Goal: Task Accomplishment & Management: Manage account settings

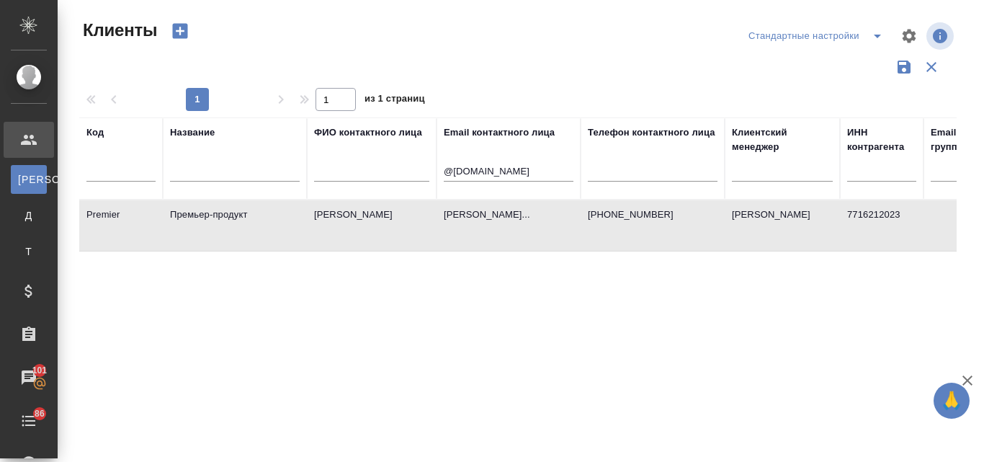
select select "RU"
drag, startPoint x: 541, startPoint y: 164, endPoint x: 442, endPoint y: 172, distance: 99.0
click at [442, 172] on th "Email контактного лица @premier-pharma.ru" at bounding box center [509, 158] width 144 height 82
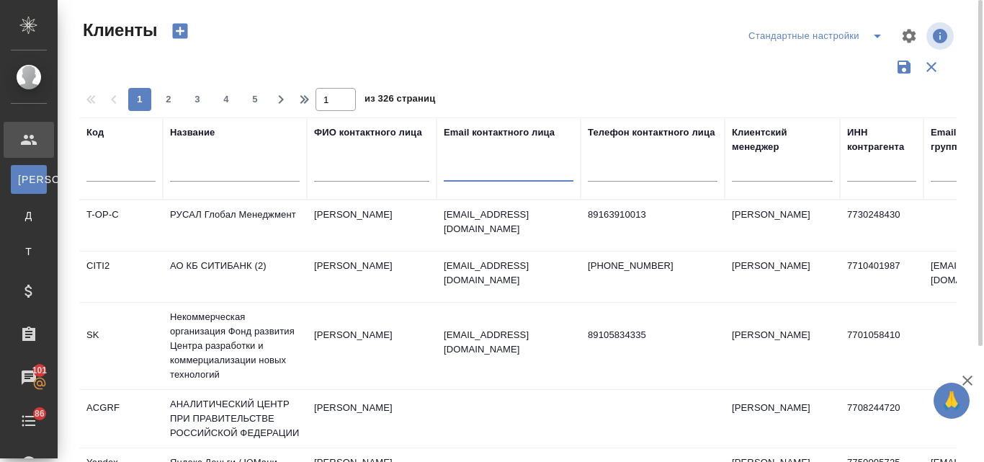
click at [242, 170] on input "text" at bounding box center [235, 173] width 130 height 18
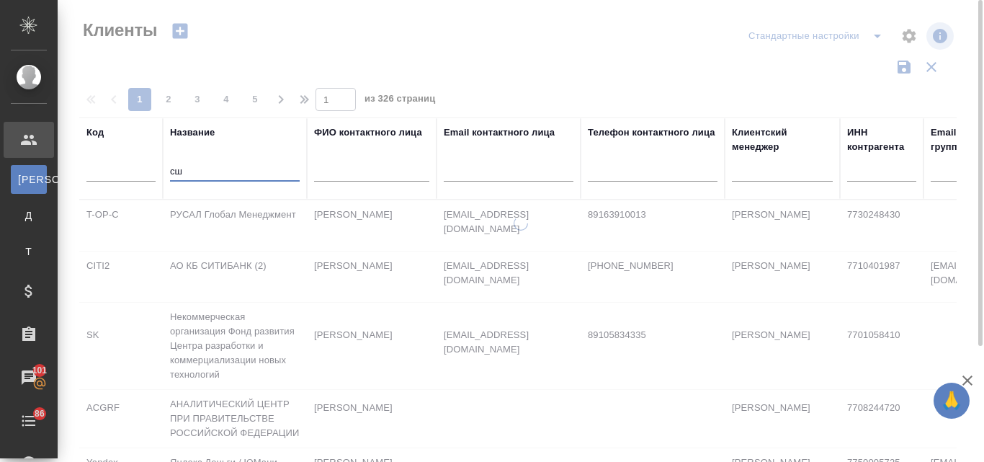
type input "с"
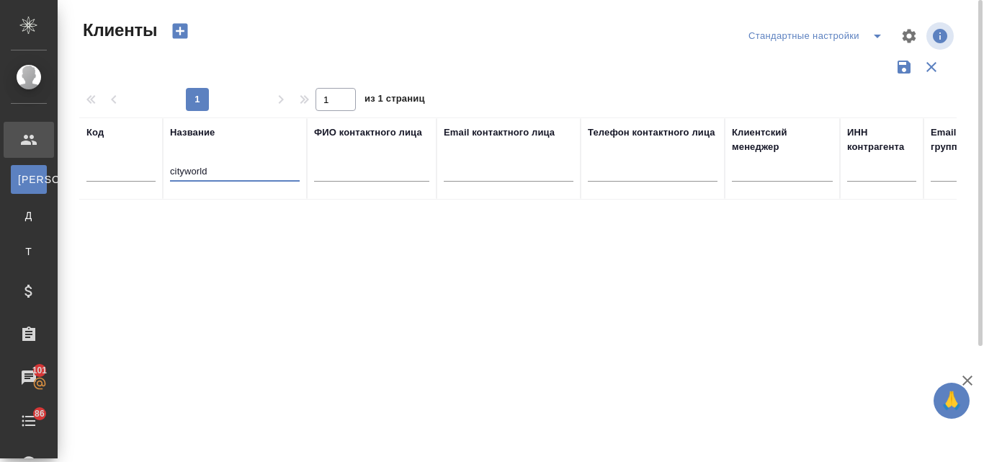
click at [184, 172] on input "cityworld" at bounding box center [235, 173] width 130 height 18
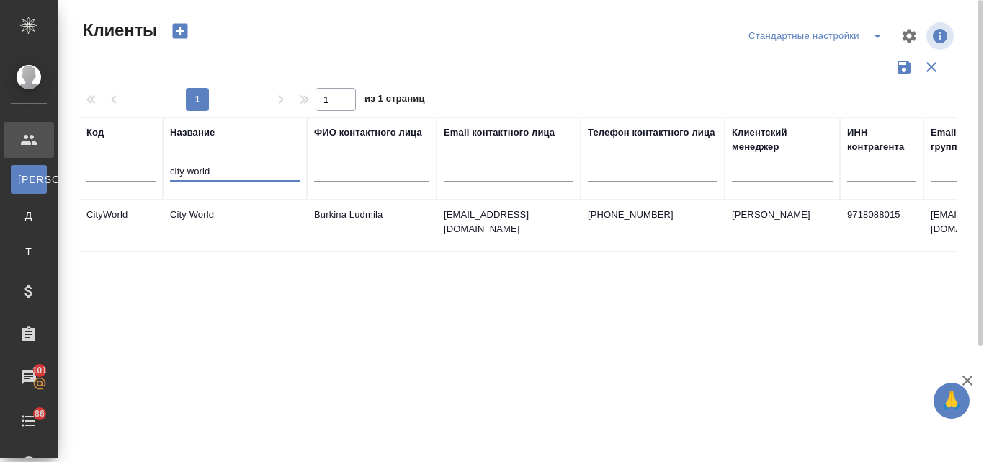
type input "city world"
click at [210, 208] on td "City World" at bounding box center [235, 225] width 144 height 50
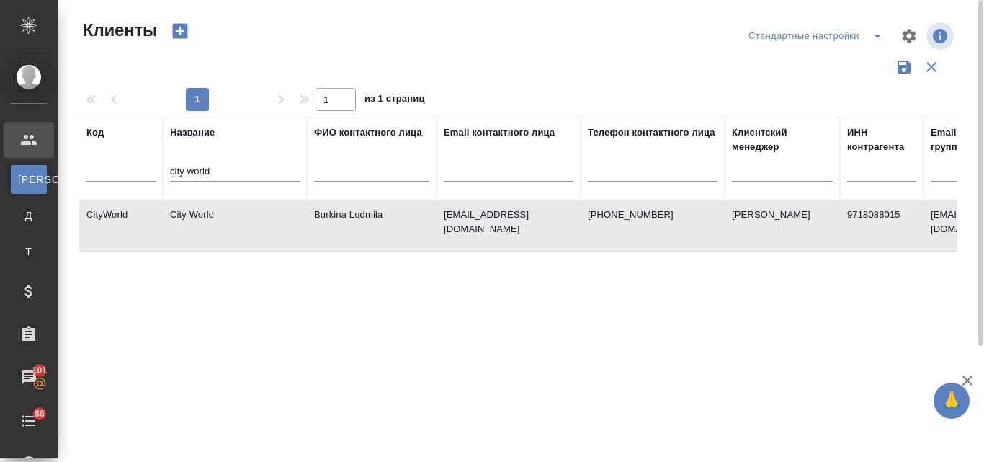
click at [210, 208] on td "City World" at bounding box center [235, 225] width 144 height 50
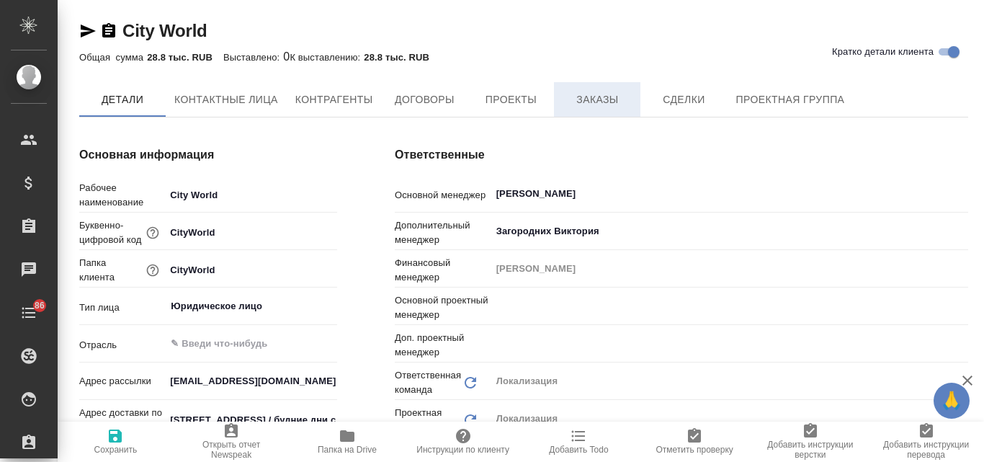
click at [600, 89] on button "Заказы" at bounding box center [597, 99] width 86 height 35
type input "Общество с ограниченной ответственностью «Медиа Групп»(ООО «Медиа Групп»)"
type textarea "x"
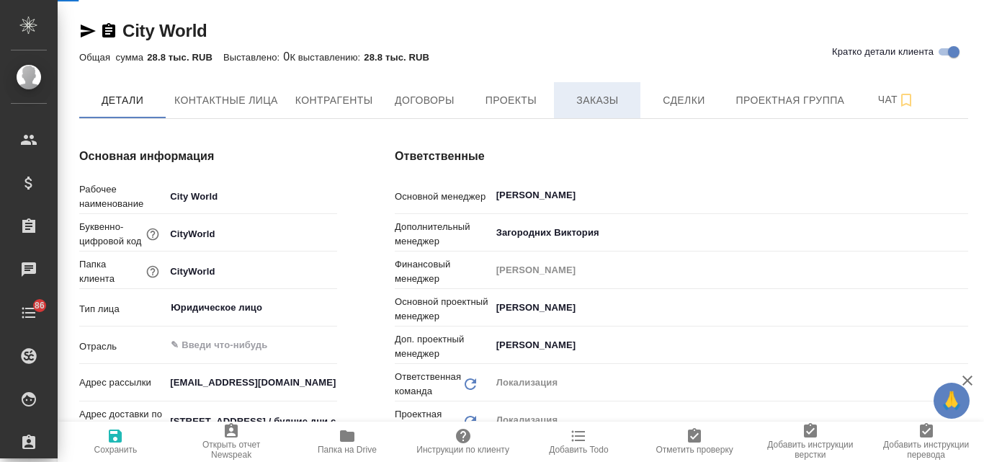
type input "Общество с ограниченной ответственностью «Медиа Групп»(ООО «Медиа Групп»)"
type textarea "x"
type input "[PERSON_NAME]"
type input "Третьякова Ольга"
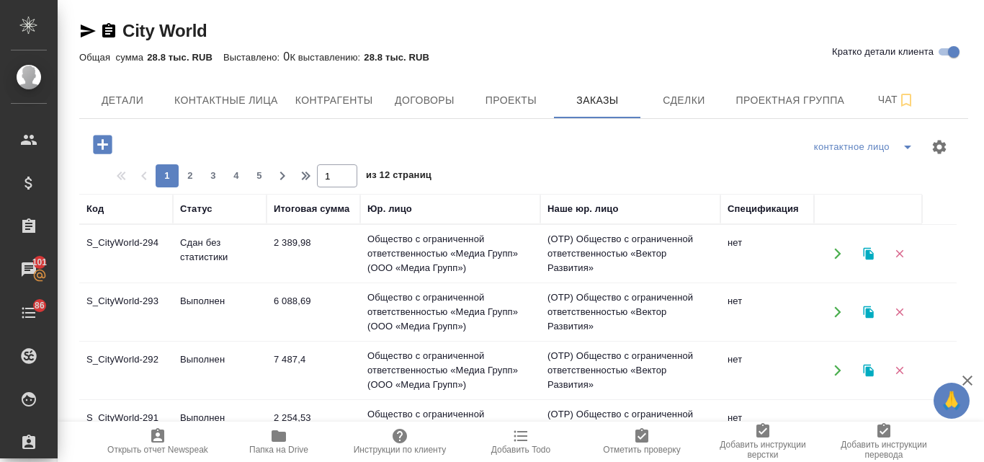
click at [865, 261] on button "button" at bounding box center [869, 254] width 30 height 30
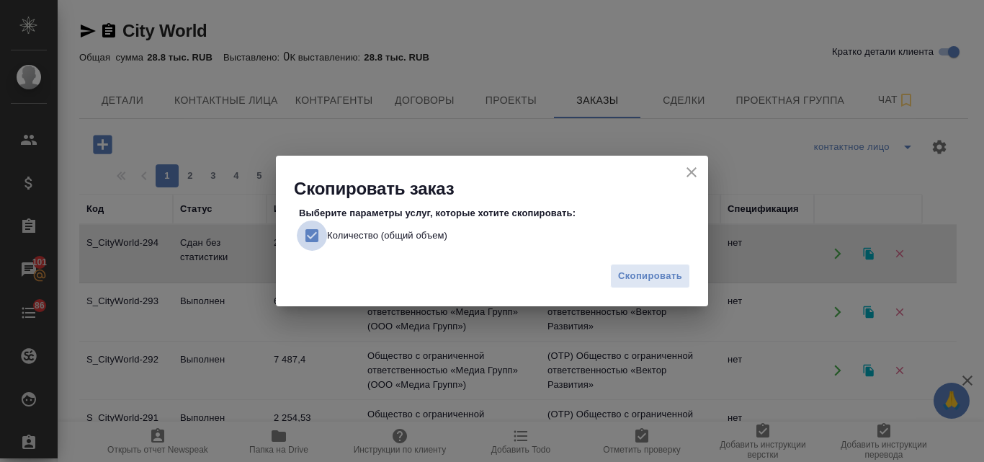
click at [312, 237] on input "Количество (общий объем)" at bounding box center [312, 235] width 30 height 30
checkbox input "false"
click at [650, 268] on span "Скопировать" at bounding box center [650, 276] width 64 height 17
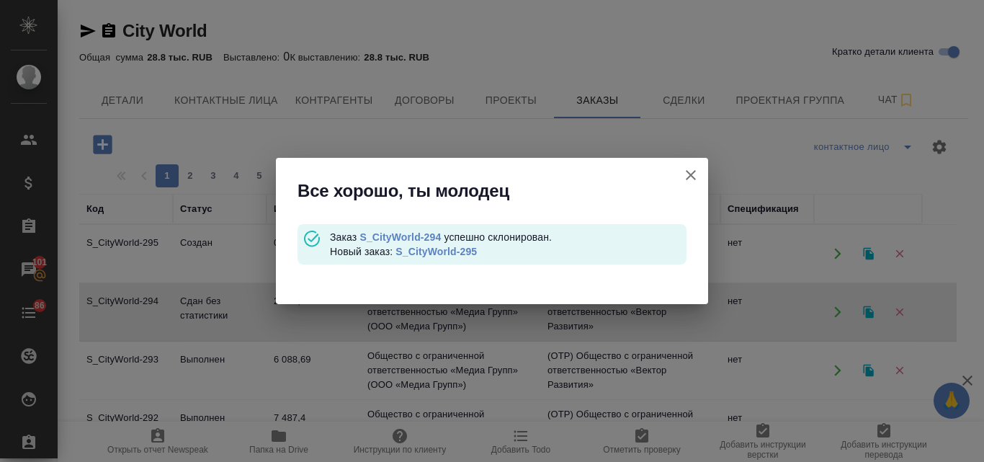
click at [416, 247] on link "S_CityWorld-295" at bounding box center [435, 252] width 81 height 12
click at [686, 176] on icon "button" at bounding box center [690, 174] width 17 height 17
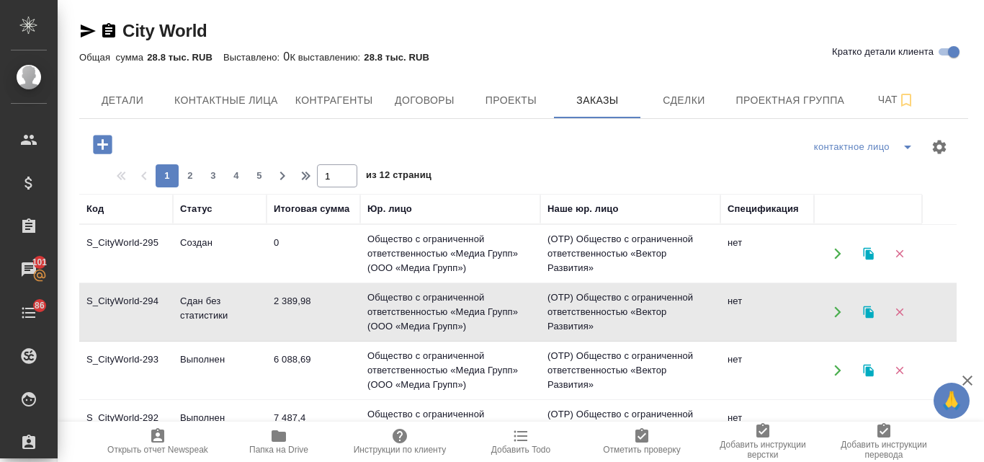
click at [383, 417] on td "Общество с ограниченной ответственностью «Медиа Групп» (ООО «Медиа Групп»)" at bounding box center [450, 429] width 180 height 58
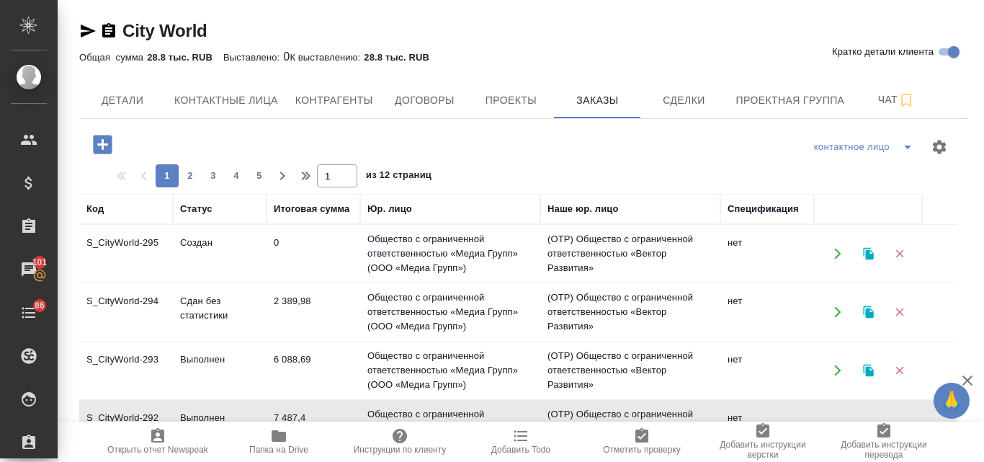
click at [383, 417] on td "Общество с ограниченной ответственностью «Медиа Групп» (ООО «Медиа Групп»)" at bounding box center [450, 429] width 180 height 58
click at [313, 354] on td "6 088,69" at bounding box center [314, 370] width 94 height 50
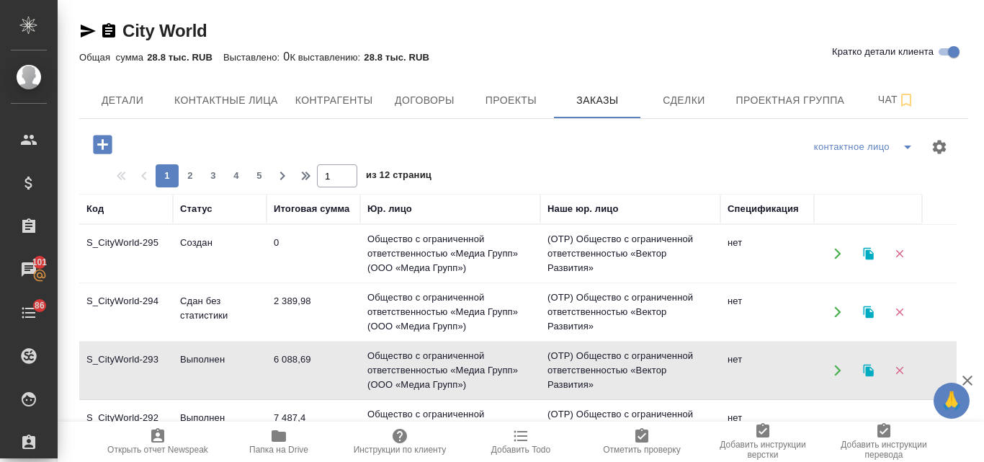
click at [313, 354] on td "6 088,69" at bounding box center [314, 370] width 94 height 50
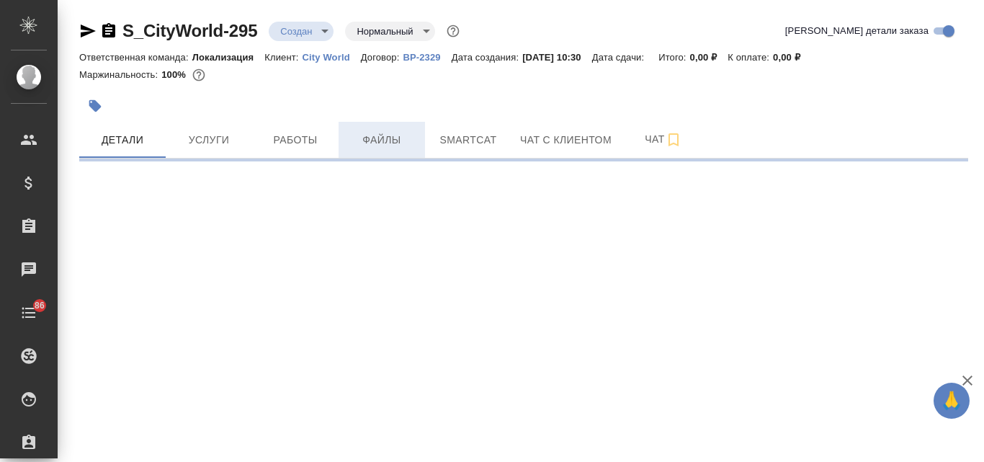
select select "RU"
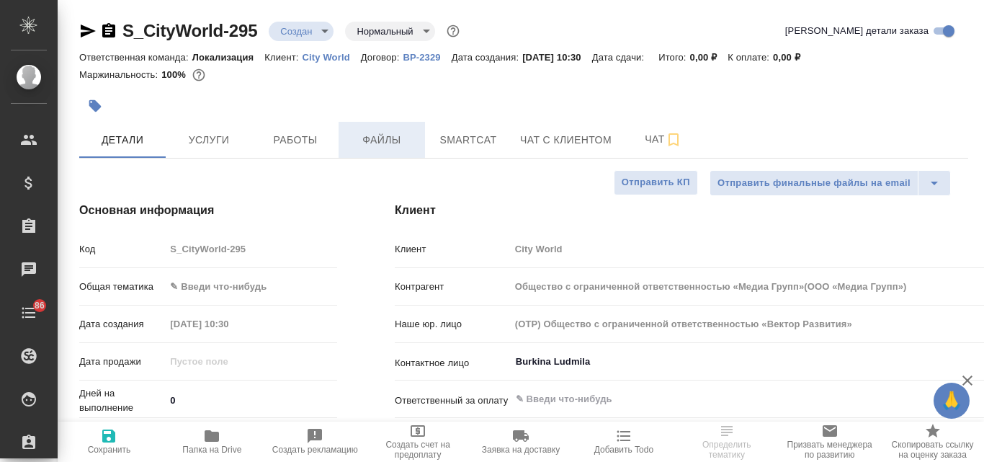
type input "Общество с ограниченной ответственностью «Медиа Групп»(ООО «Медиа Групп»)"
type textarea "x"
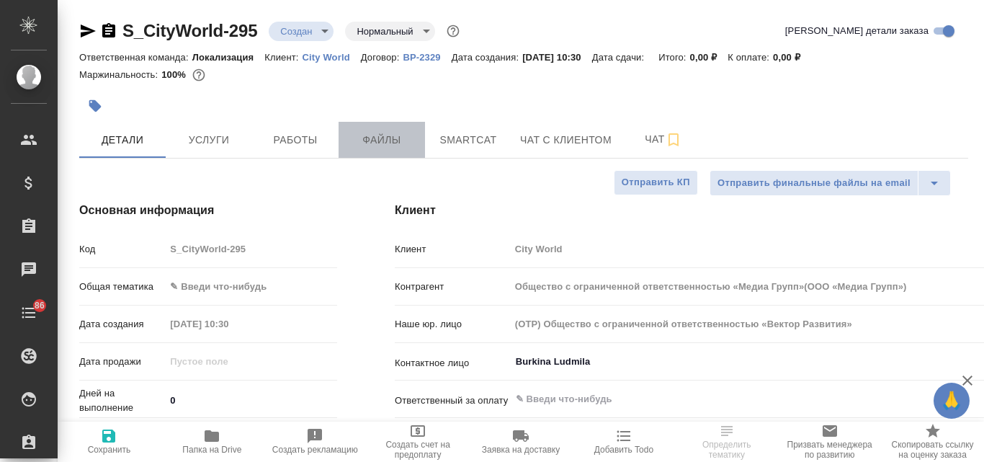
type textarea "x"
click at [390, 145] on span "Файлы" at bounding box center [381, 140] width 69 height 18
type input "Общество с ограниченной ответственностью «Медиа Групп»(ООО «Медиа Групп»)"
type textarea "x"
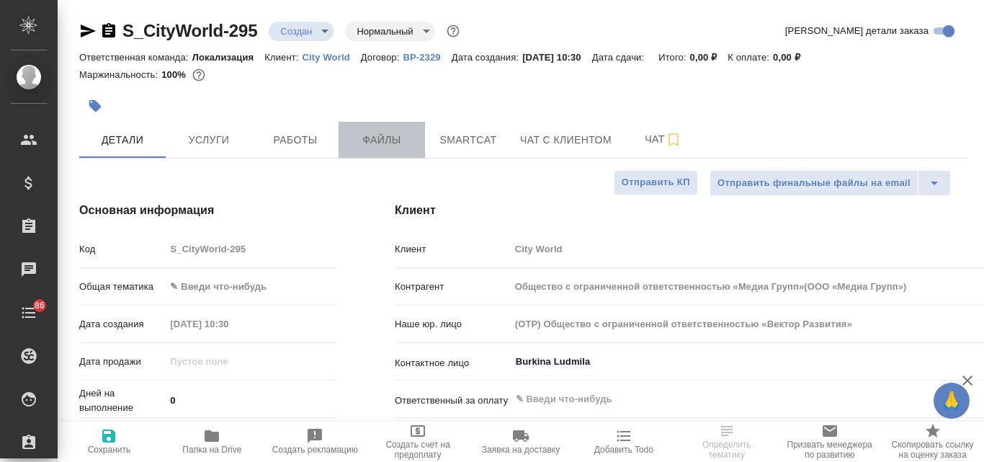
type textarea "x"
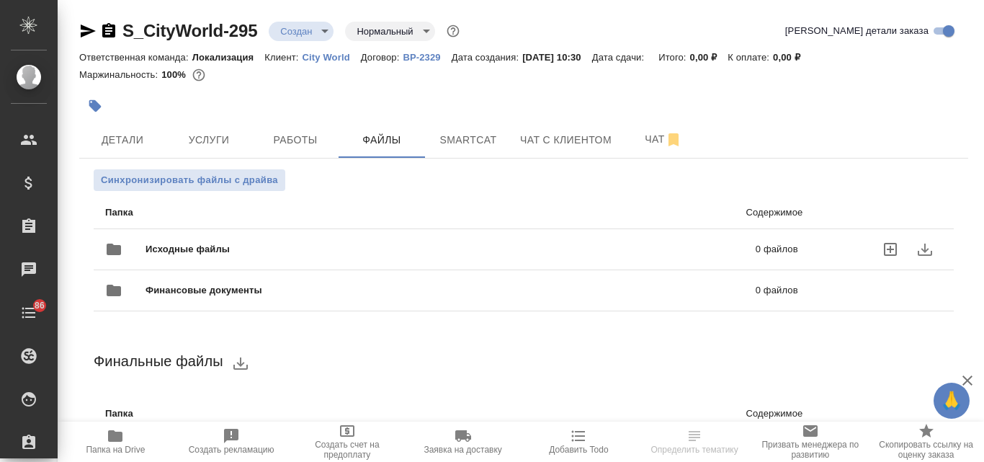
click at [266, 250] on span "Исходные файлы" at bounding box center [319, 249] width 347 height 14
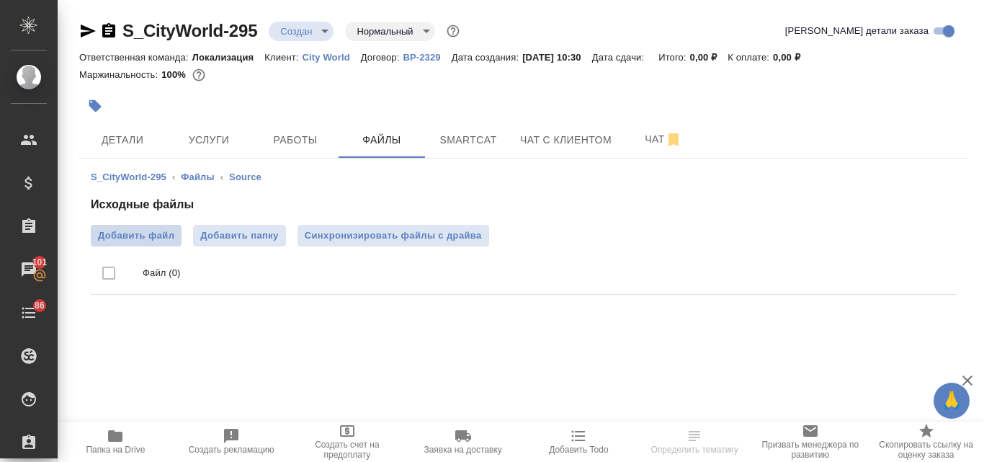
click at [152, 237] on span "Добавить файл" at bounding box center [136, 235] width 76 height 14
click at [0, 0] on input "Добавить файл" at bounding box center [0, 0] width 0 height 0
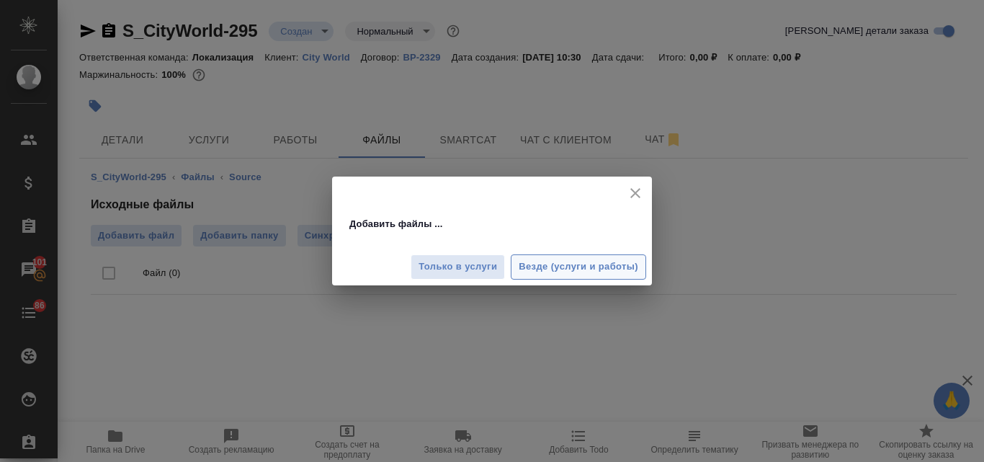
click at [562, 272] on span "Везде (услуги и работы)" at bounding box center [579, 267] width 120 height 17
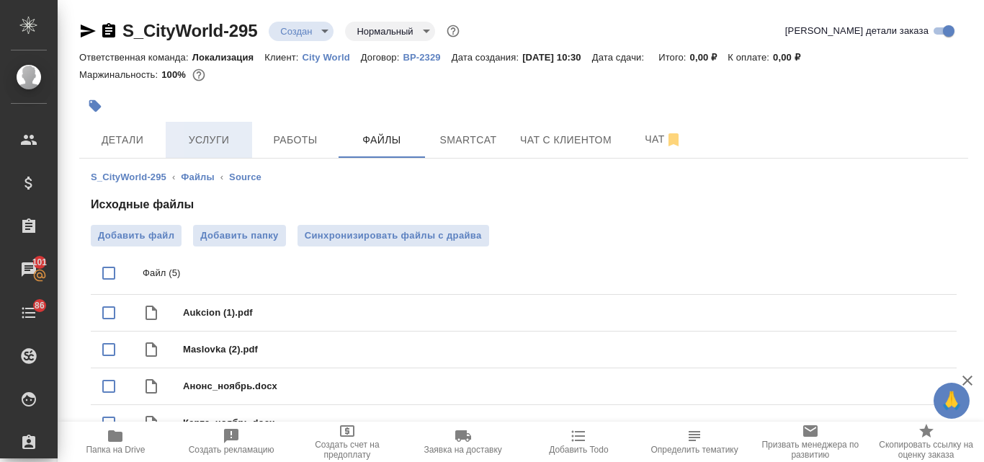
click at [215, 148] on span "Услуги" at bounding box center [208, 140] width 69 height 18
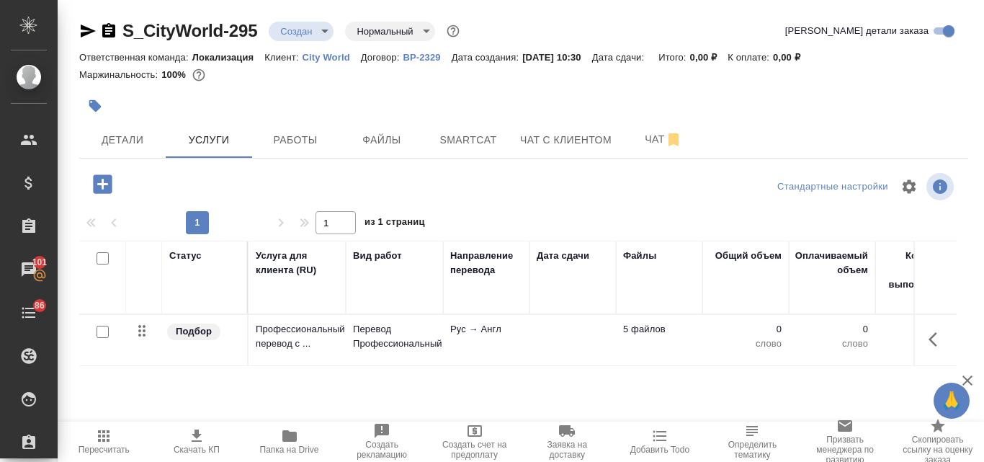
click at [110, 176] on icon "button" at bounding box center [102, 183] width 19 height 19
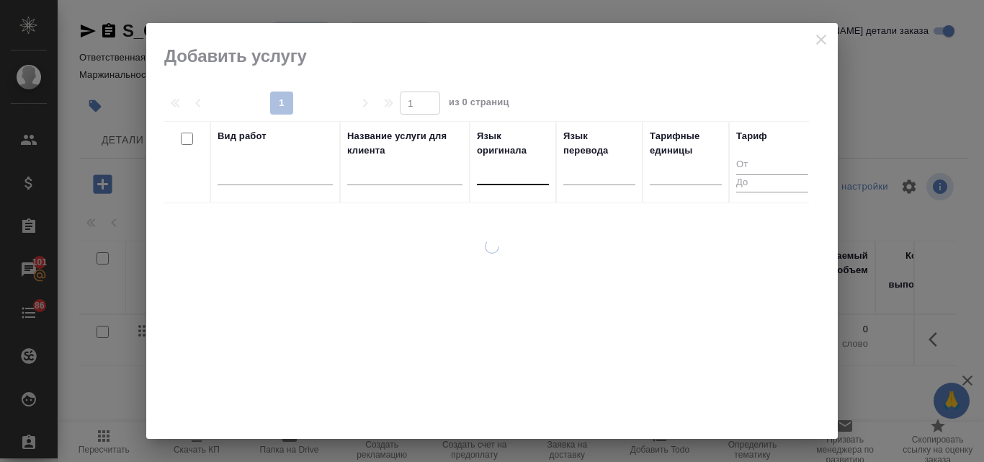
click at [501, 176] on div at bounding box center [513, 170] width 72 height 21
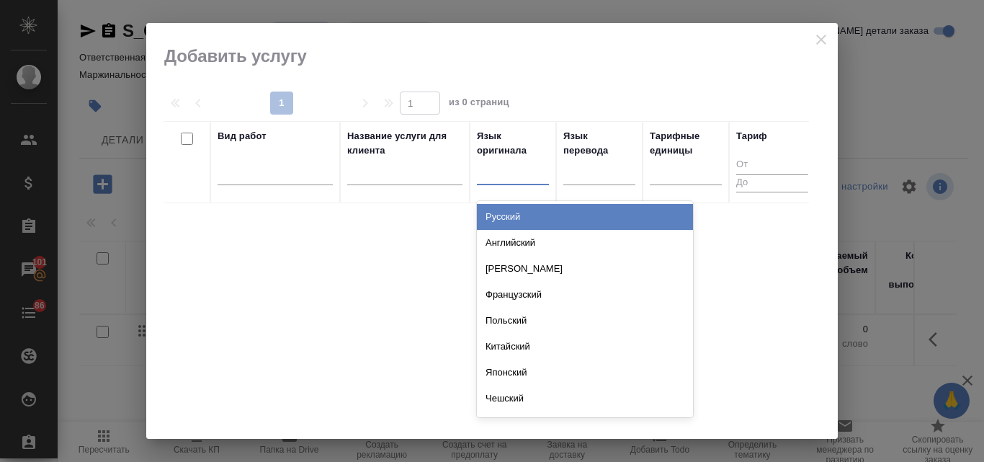
click at [502, 214] on div "Русский" at bounding box center [585, 217] width 216 height 26
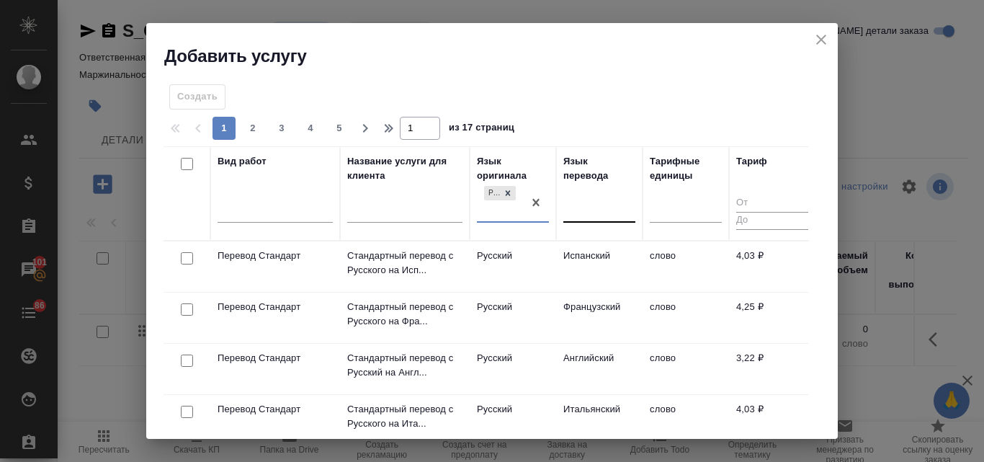
drag, startPoint x: 594, startPoint y: 212, endPoint x: 592, endPoint y: 220, distance: 8.1
click at [592, 213] on div at bounding box center [599, 208] width 72 height 21
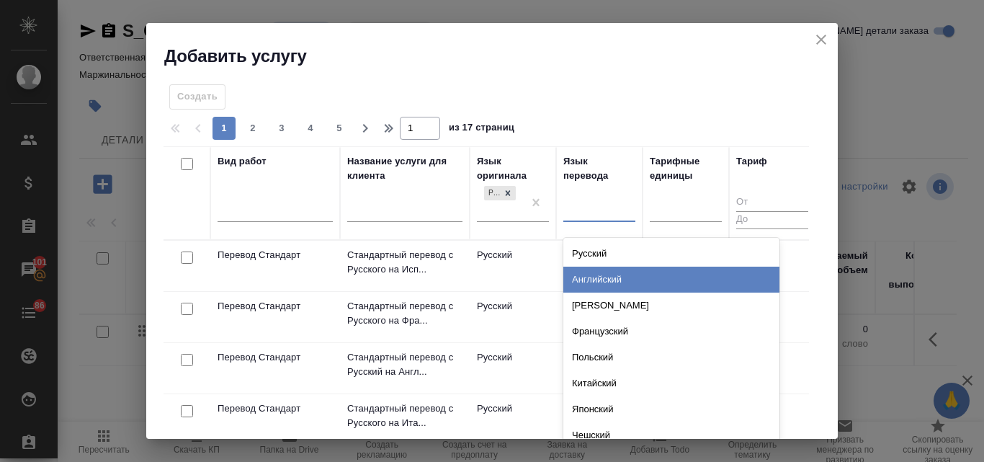
click at [587, 277] on div "Английский" at bounding box center [671, 280] width 216 height 26
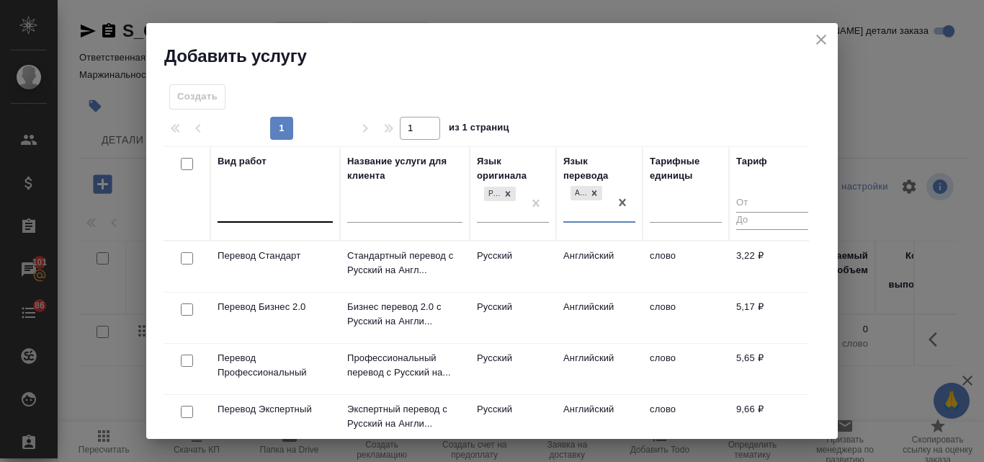
click at [243, 215] on div at bounding box center [275, 208] width 115 height 21
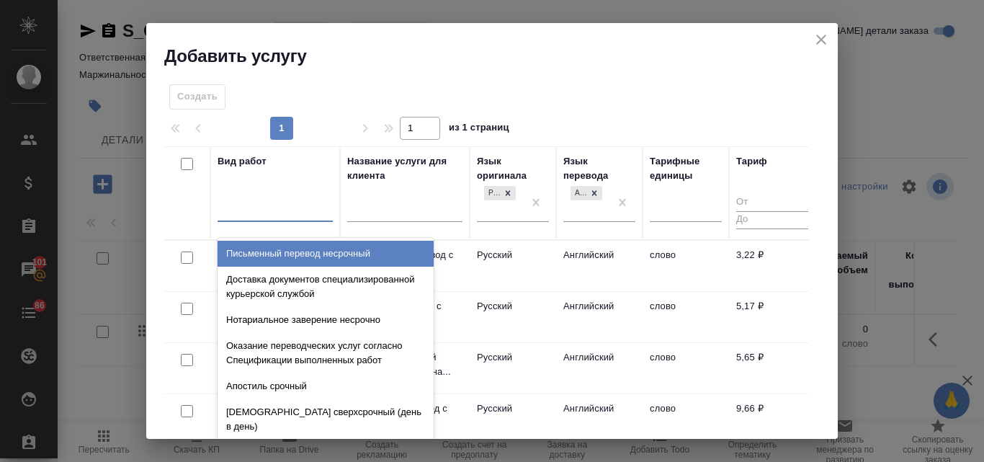
type input "r"
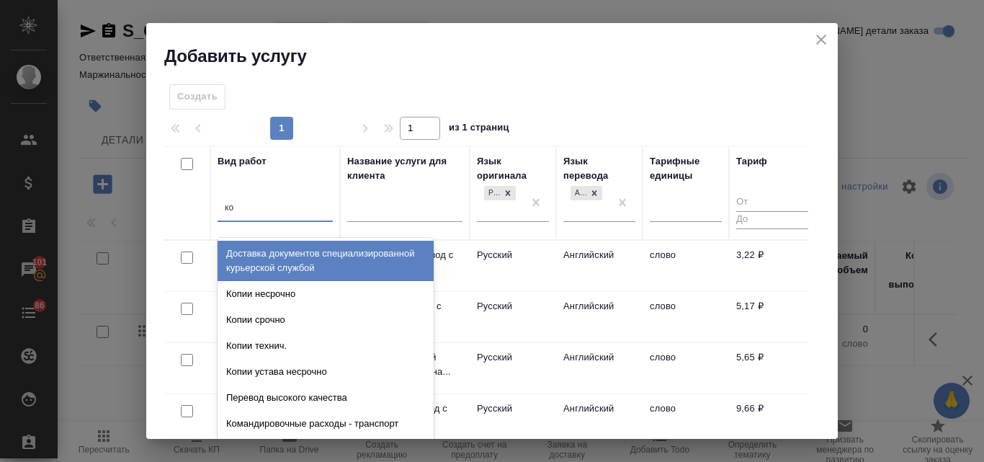
type input "кор"
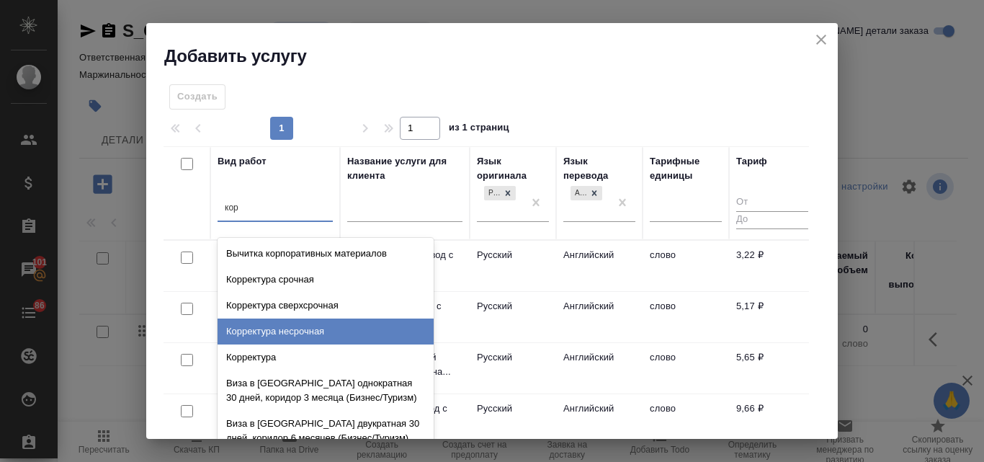
click at [280, 325] on div "Корректура несрочная" at bounding box center [326, 331] width 216 height 26
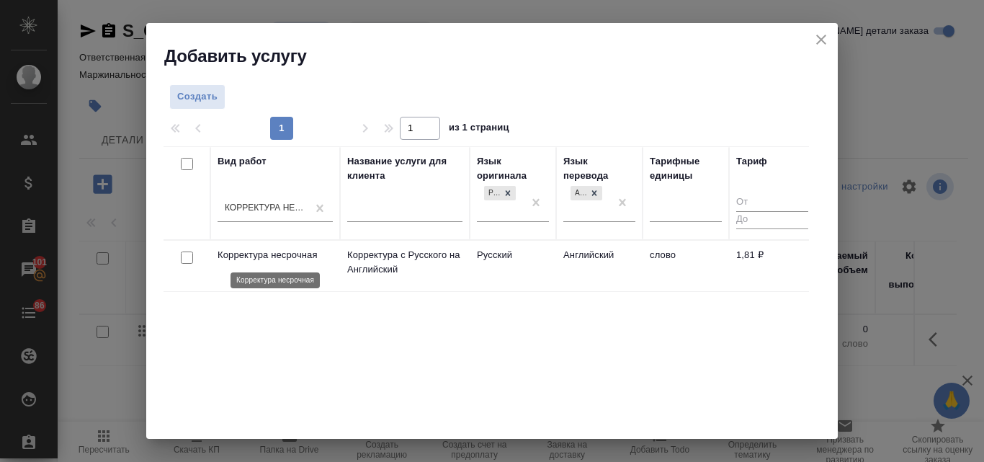
click at [251, 254] on p "Корректура несрочная" at bounding box center [275, 255] width 115 height 14
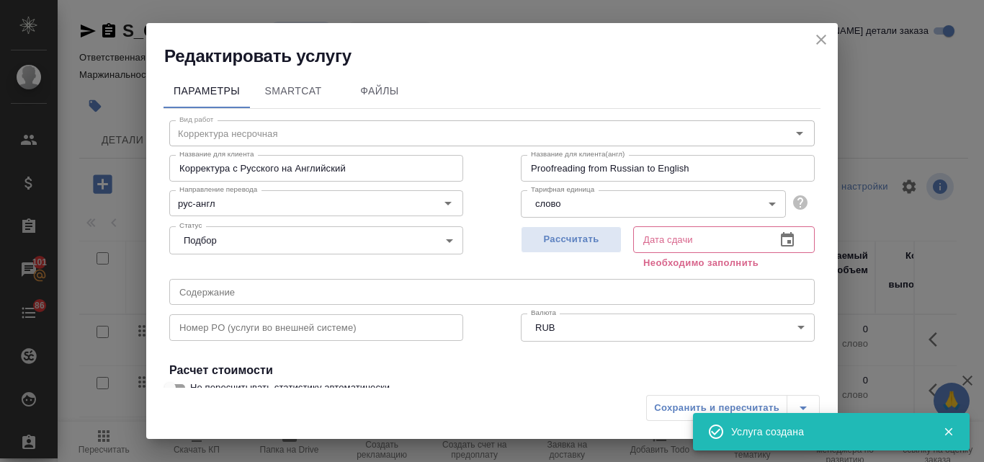
click at [824, 38] on icon "close" at bounding box center [821, 39] width 17 height 17
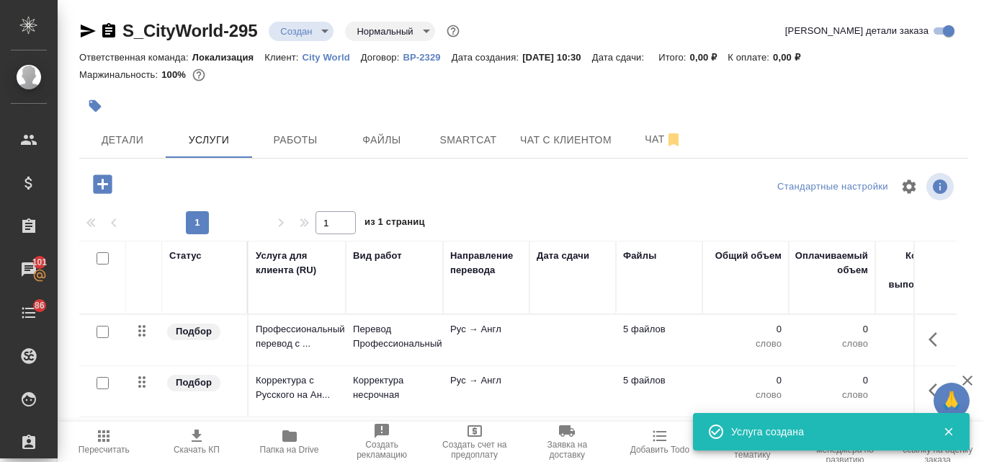
scroll to position [72, 0]
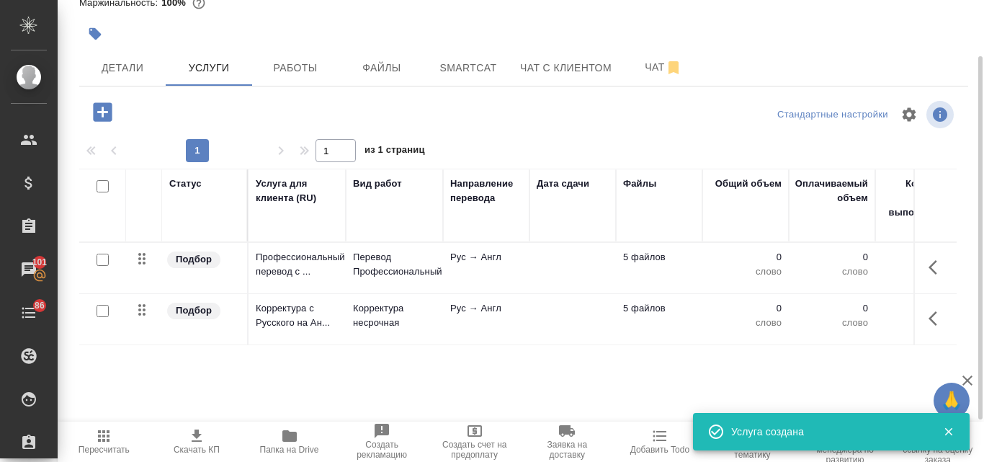
click at [104, 257] on input "checkbox" at bounding box center [103, 260] width 12 height 12
checkbox input "true"
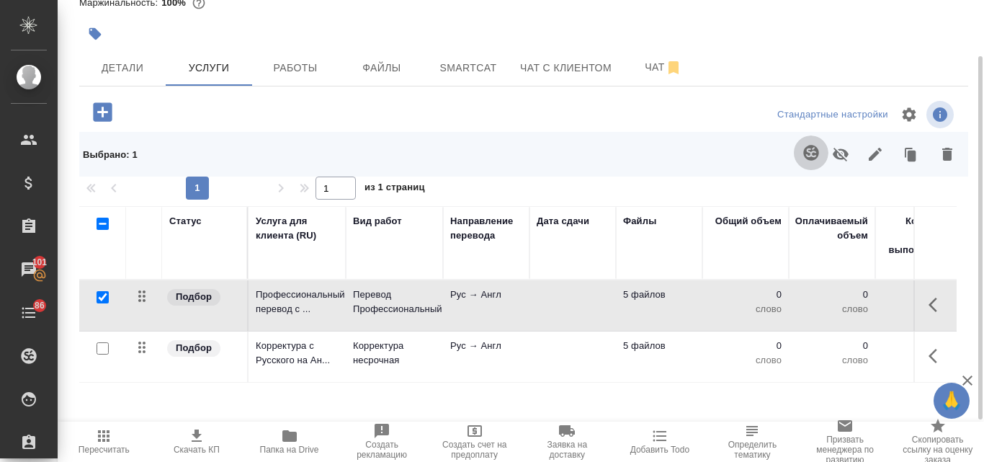
click at [810, 156] on icon "button" at bounding box center [810, 152] width 17 height 17
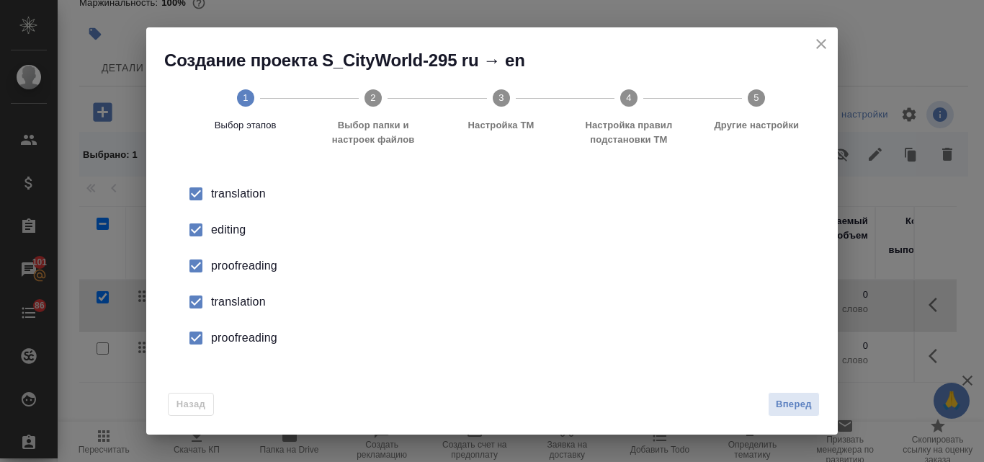
click at [232, 227] on div "editing" at bounding box center [507, 229] width 592 height 17
click at [241, 260] on div "proofreading" at bounding box center [507, 265] width 592 height 17
click at [249, 300] on div "translation" at bounding box center [507, 301] width 592 height 17
click at [246, 336] on div "proofreading" at bounding box center [507, 337] width 592 height 17
click at [807, 402] on span "Вперед" at bounding box center [794, 404] width 36 height 17
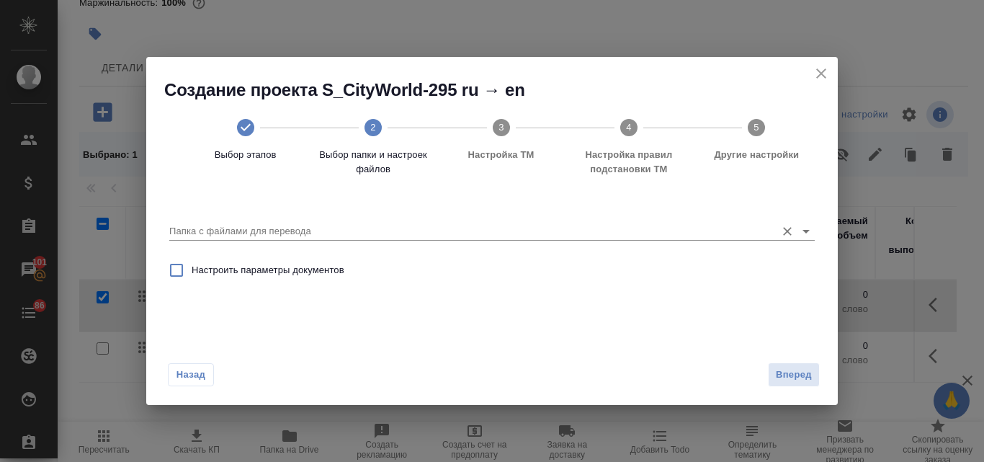
click at [269, 231] on input "Папка с файлами для перевода" at bounding box center [468, 231] width 599 height 17
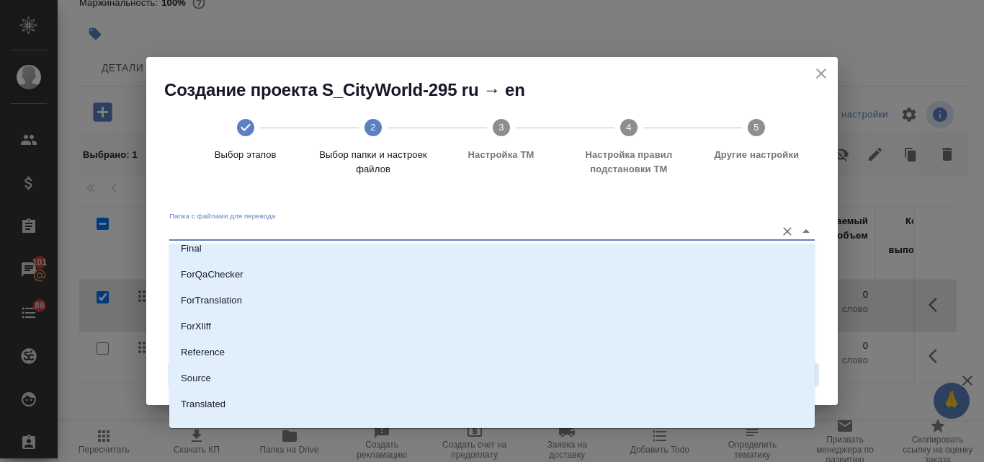
scroll to position [144, 0]
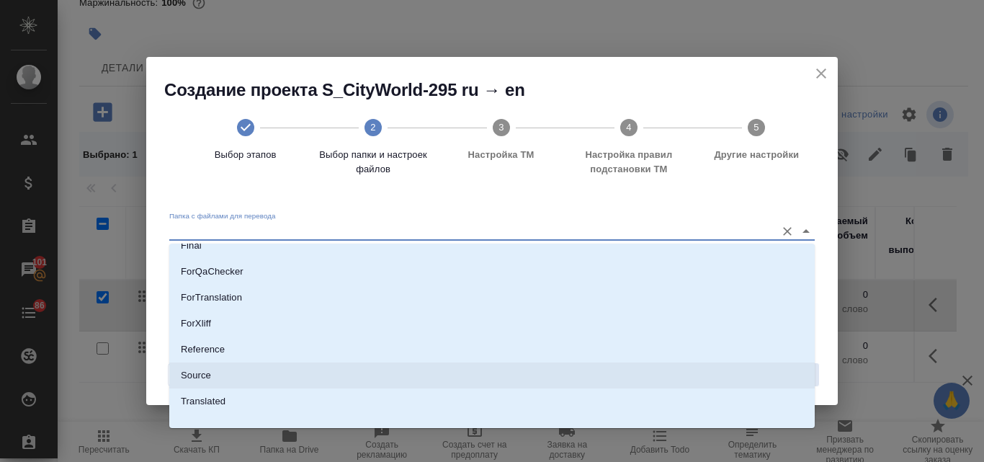
click at [225, 379] on li "Source" at bounding box center [491, 375] width 645 height 26
type input "Source"
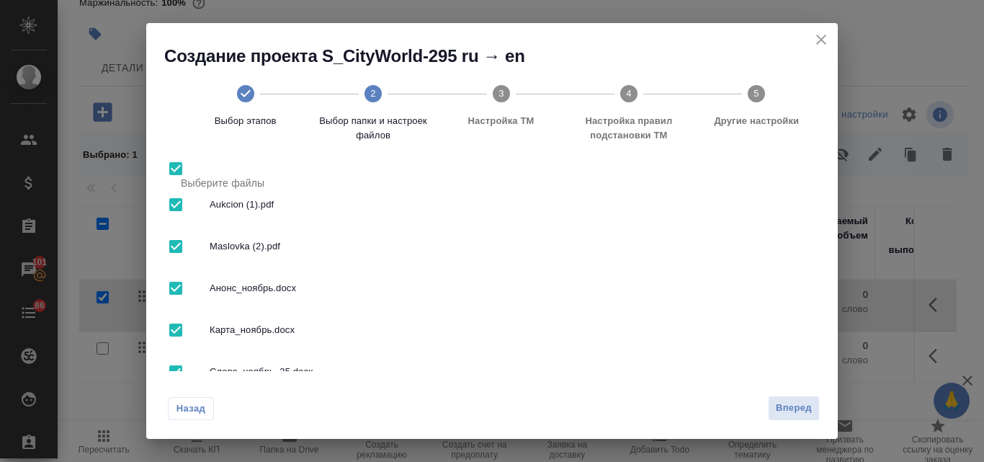
click at [173, 202] on input "checkbox" at bounding box center [176, 204] width 30 height 30
checkbox input "false"
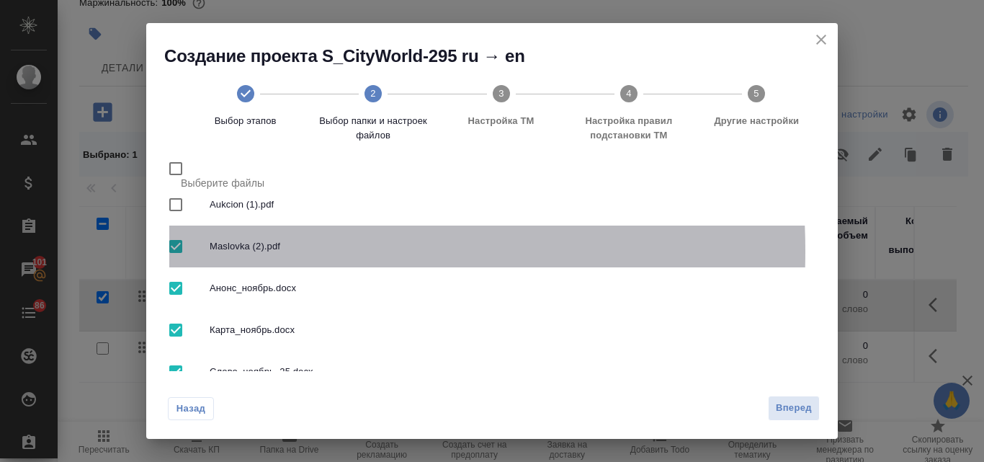
click at [178, 251] on input "checkbox" at bounding box center [176, 246] width 30 height 30
checkbox input "false"
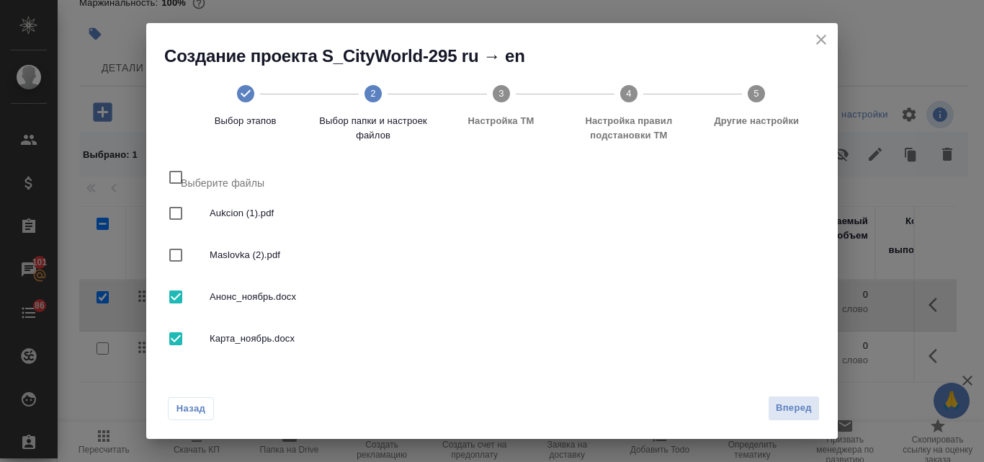
scroll to position [111, 0]
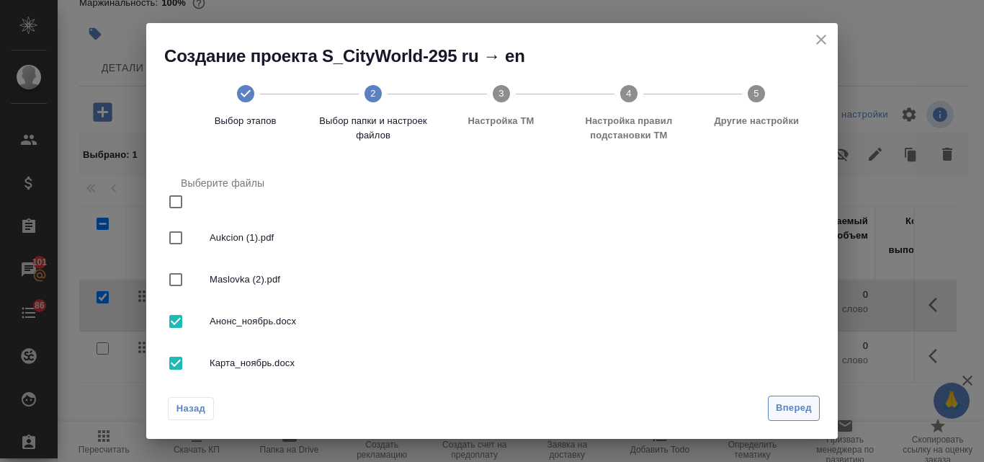
click at [779, 406] on span "Вперед" at bounding box center [794, 408] width 36 height 17
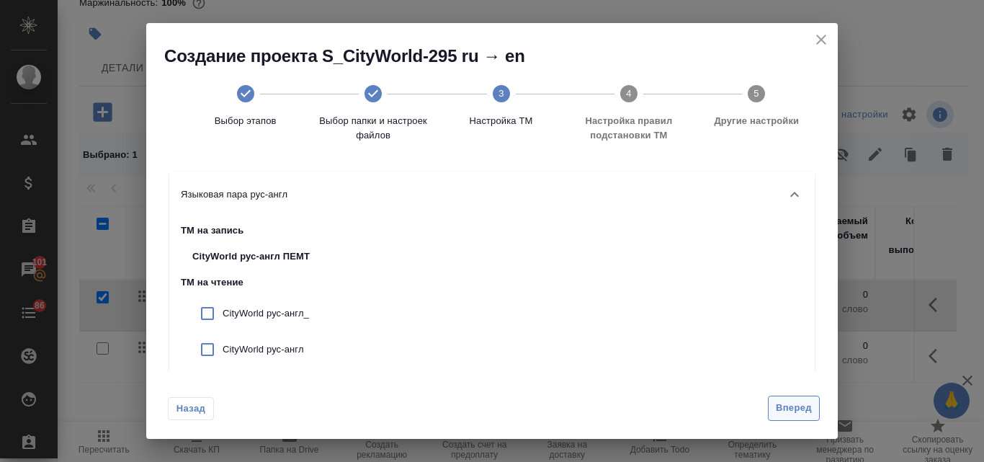
click at [784, 414] on span "Вперед" at bounding box center [794, 408] width 36 height 17
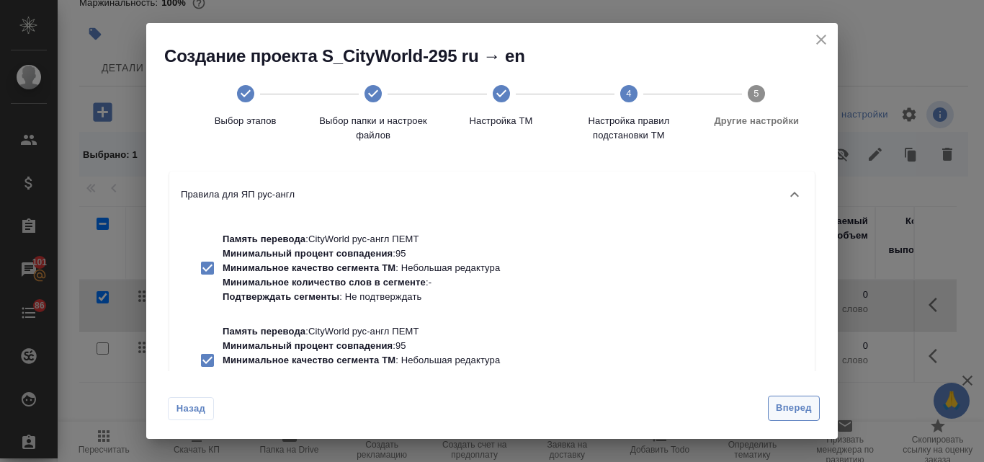
click at [782, 411] on span "Вперед" at bounding box center [794, 408] width 36 height 17
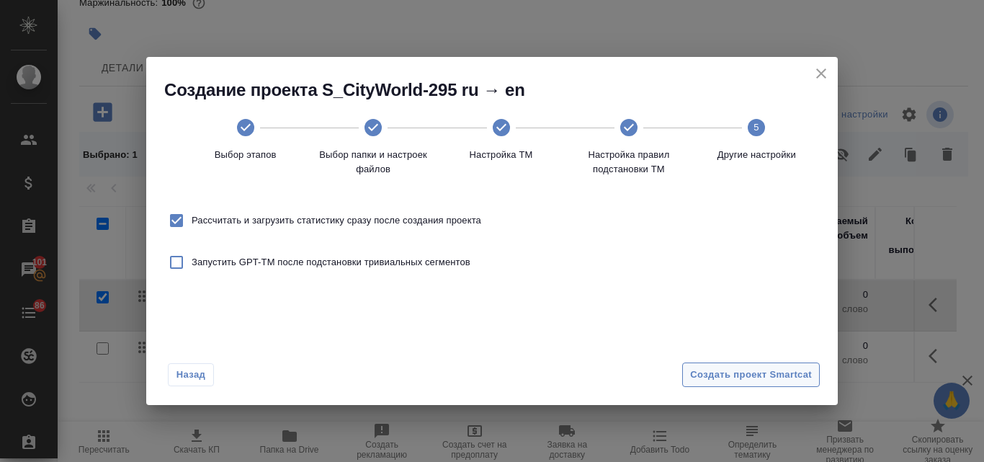
click at [745, 376] on span "Создать проект Smartcat" at bounding box center [751, 375] width 122 height 17
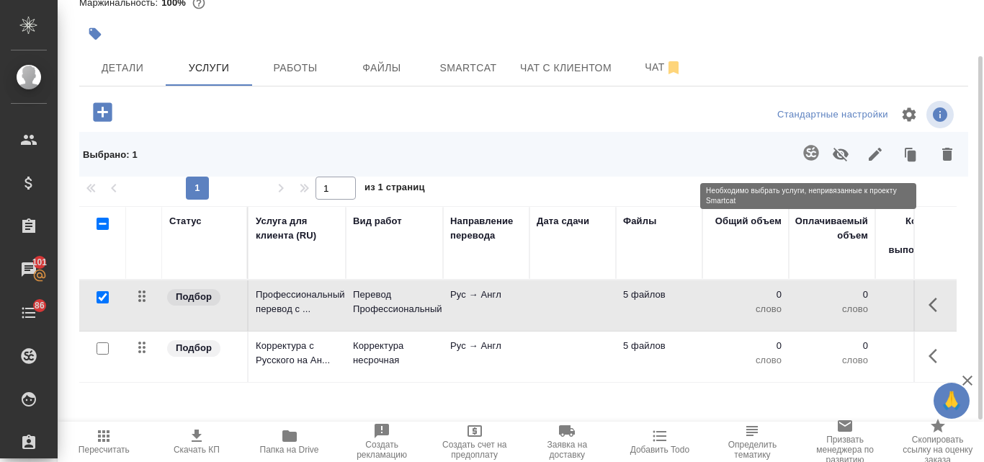
click at [807, 161] on span at bounding box center [809, 153] width 30 height 37
click at [812, 151] on span at bounding box center [809, 153] width 30 height 37
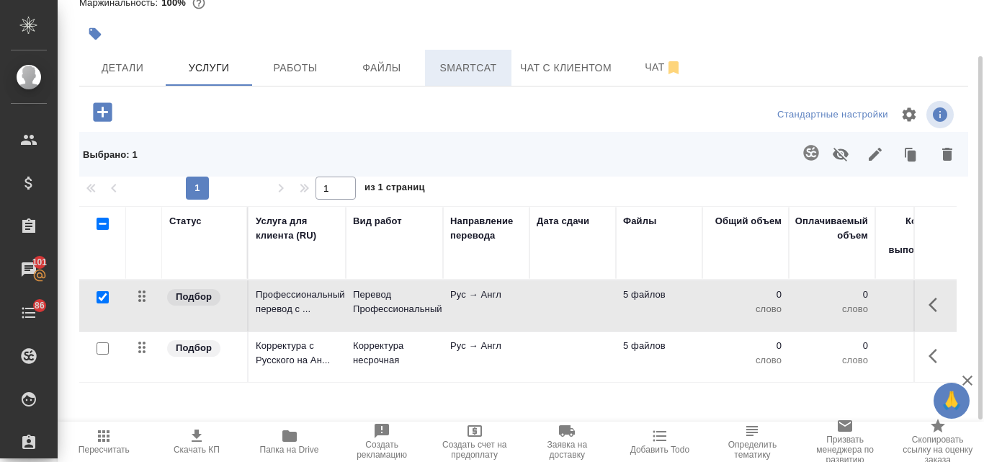
click at [463, 73] on span "Smartcat" at bounding box center [468, 68] width 69 height 18
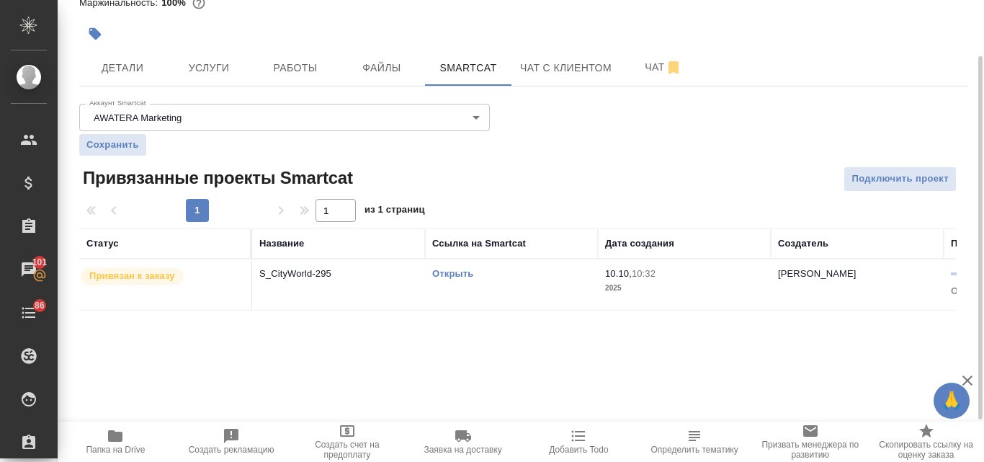
click at [466, 277] on link "Открыть" at bounding box center [452, 273] width 41 height 11
click at [207, 76] on span "Услуги" at bounding box center [208, 68] width 69 height 18
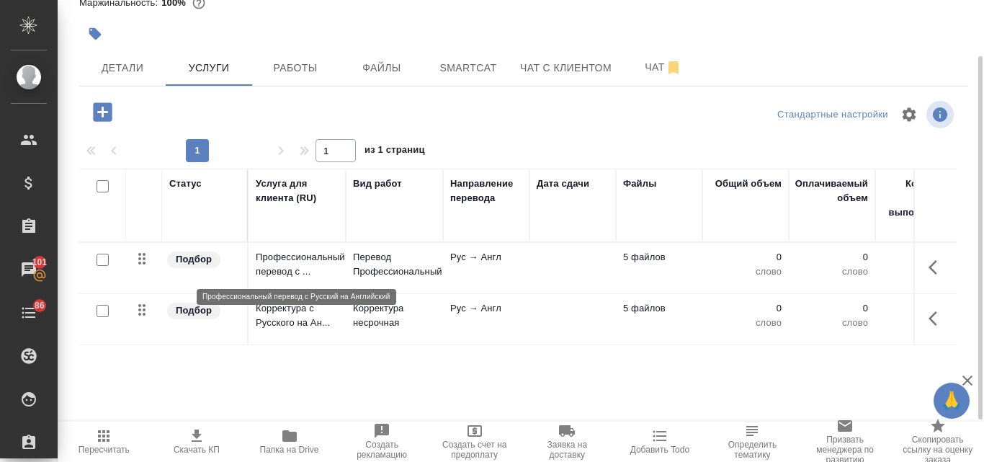
click at [322, 267] on p "Профессиональный перевод с ..." at bounding box center [297, 264] width 83 height 29
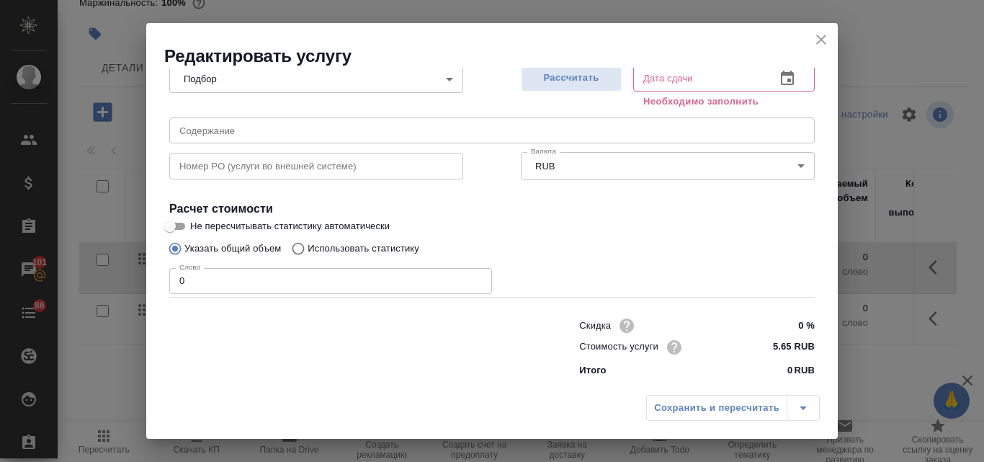
scroll to position [163, 0]
click at [300, 249] on input "Использовать статистику" at bounding box center [296, 246] width 23 height 27
radio input "true"
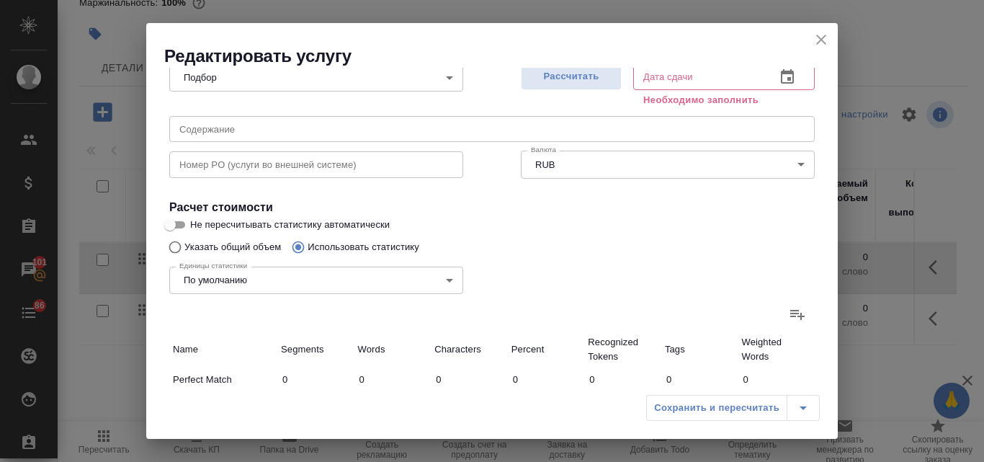
radio input "false"
click at [789, 323] on icon at bounding box center [797, 313] width 17 height 17
click at [0, 0] on input "file" at bounding box center [0, 0] width 0 height 0
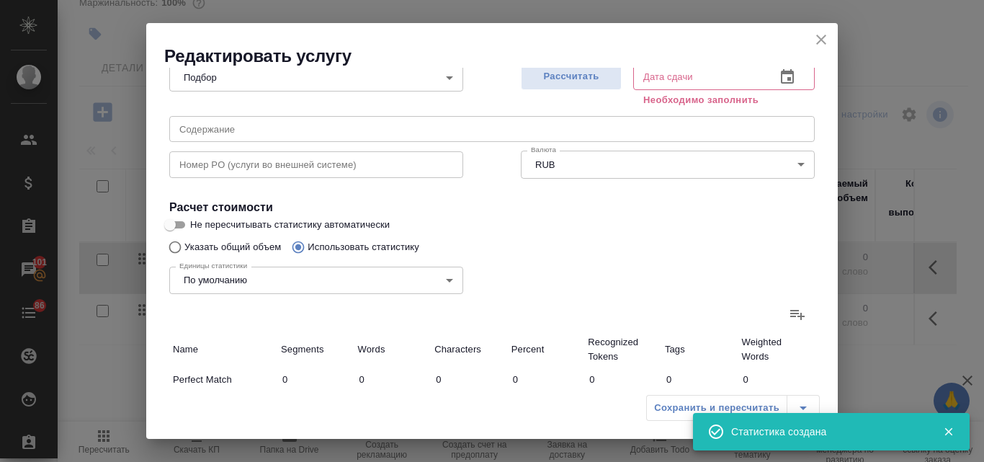
click at [560, 78] on span "Рассчитать" at bounding box center [571, 76] width 85 height 17
type input "2"
type input "3"
type input "21"
type input "5"
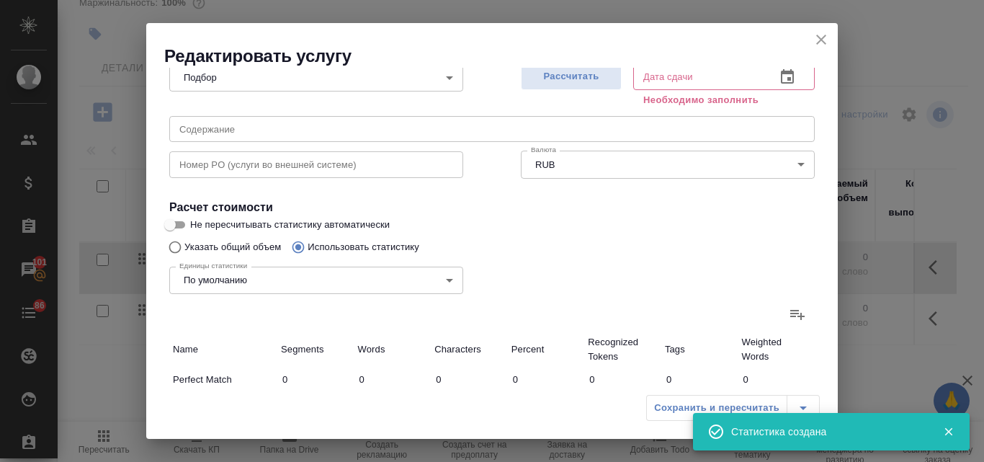
type input "7"
type input "40"
type input "1"
type input "2"
type input "19"
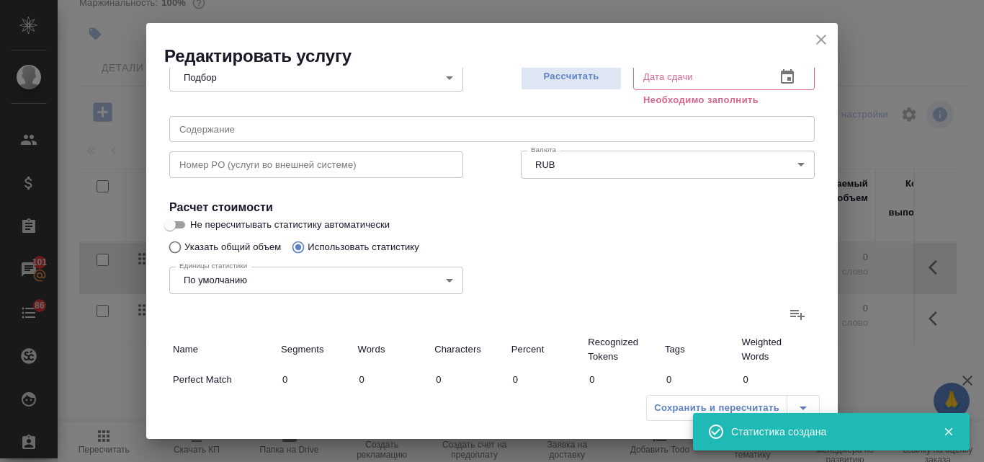
type input "23"
type input "261"
type input "1950"
type input "31"
type input "273"
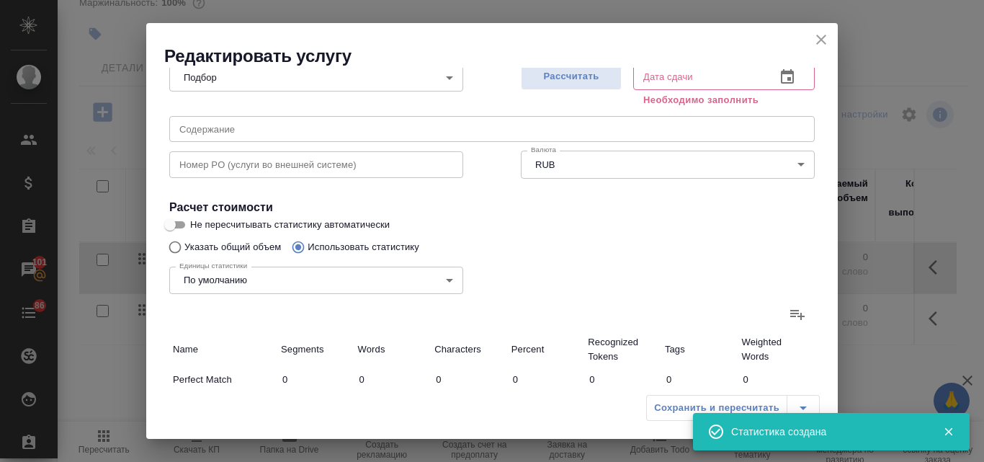
type input "2030"
type input "31"
type input "273"
type input "2030"
type input "10.10.2025 10:33"
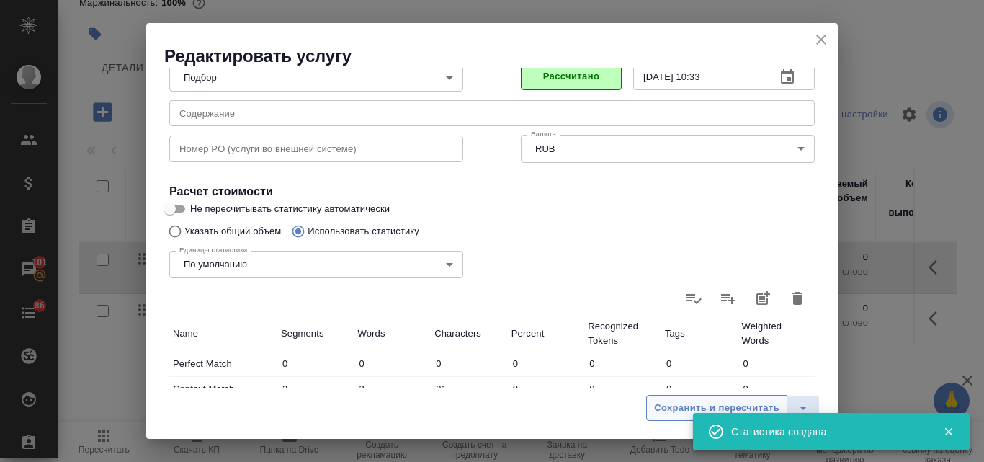
click at [666, 410] on span "Сохранить и пересчитать" at bounding box center [716, 408] width 125 height 17
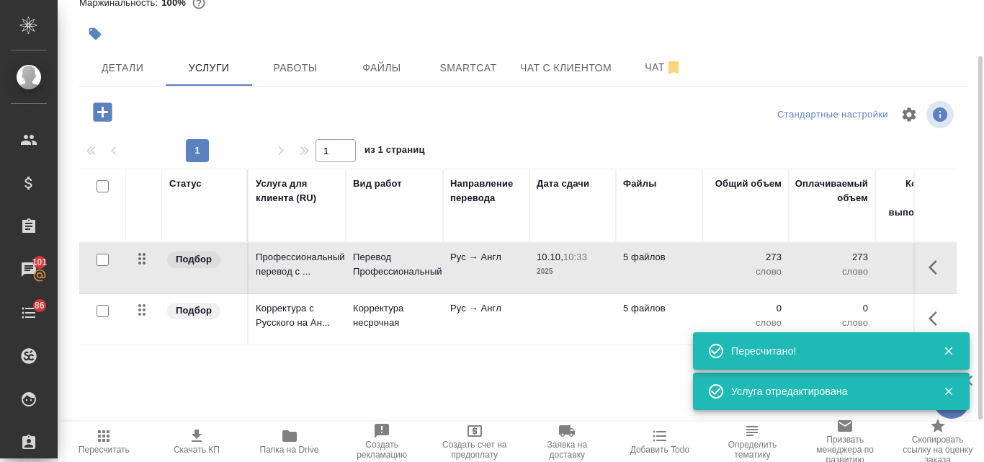
click at [99, 312] on input "checkbox" at bounding box center [103, 311] width 12 height 12
checkbox input "true"
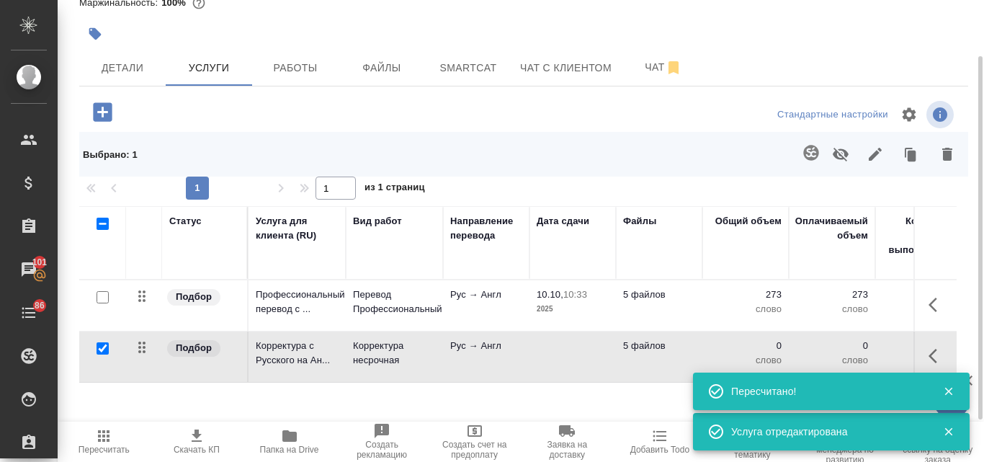
click at [807, 149] on icon "button" at bounding box center [810, 152] width 17 height 17
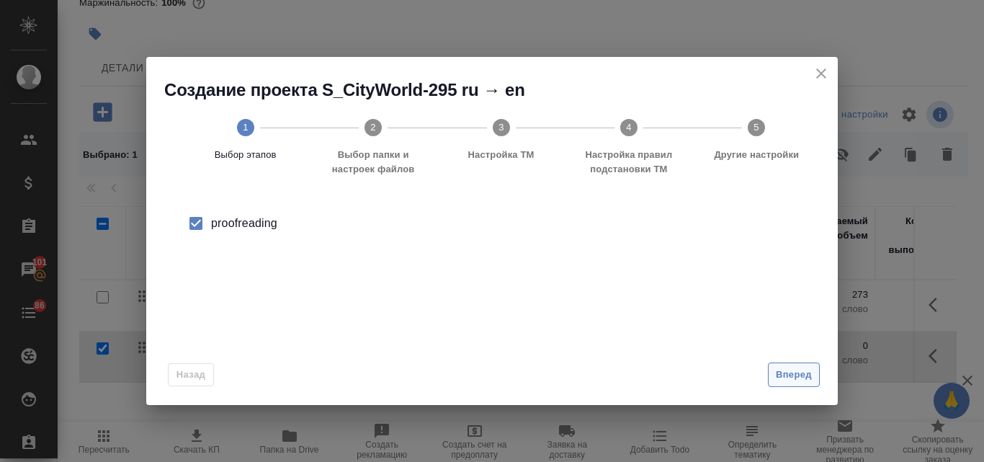
click at [805, 365] on button "Вперед" at bounding box center [794, 374] width 52 height 25
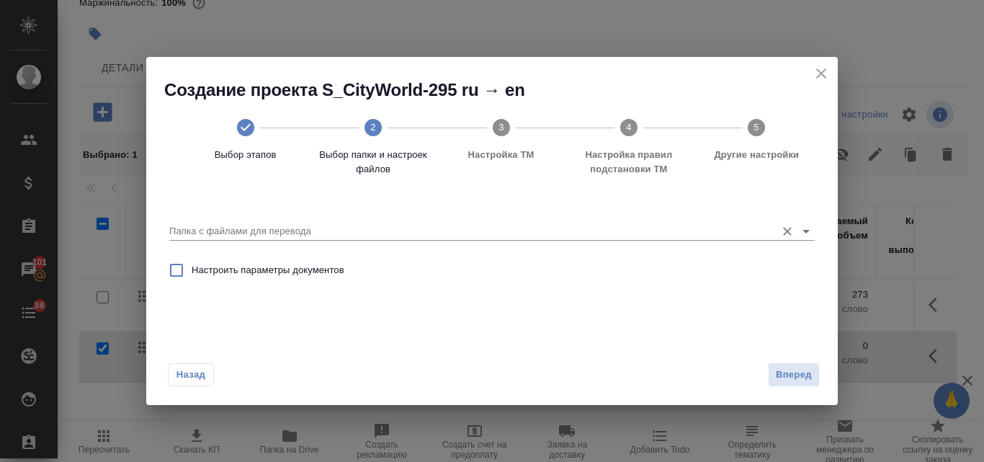
click at [396, 229] on input "Папка с файлами для перевода" at bounding box center [468, 231] width 599 height 17
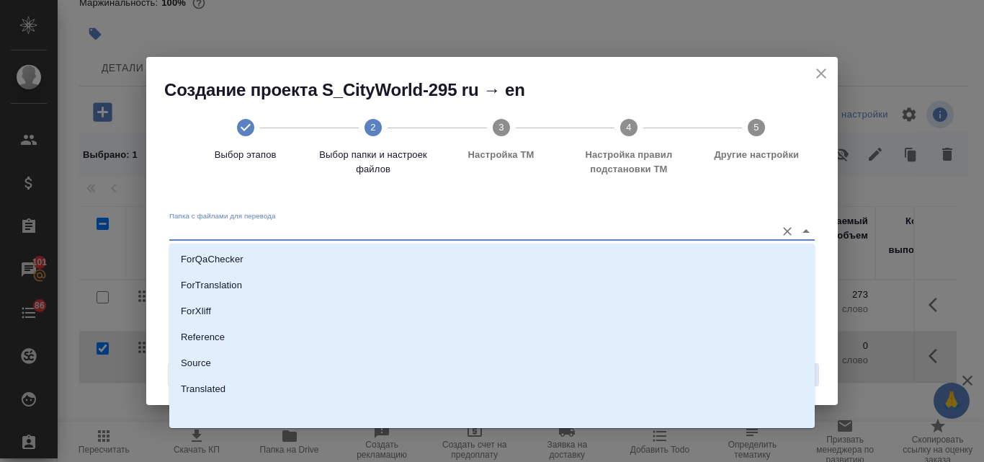
scroll to position [157, 0]
click at [212, 358] on li "Source" at bounding box center [491, 362] width 645 height 26
type input "Source"
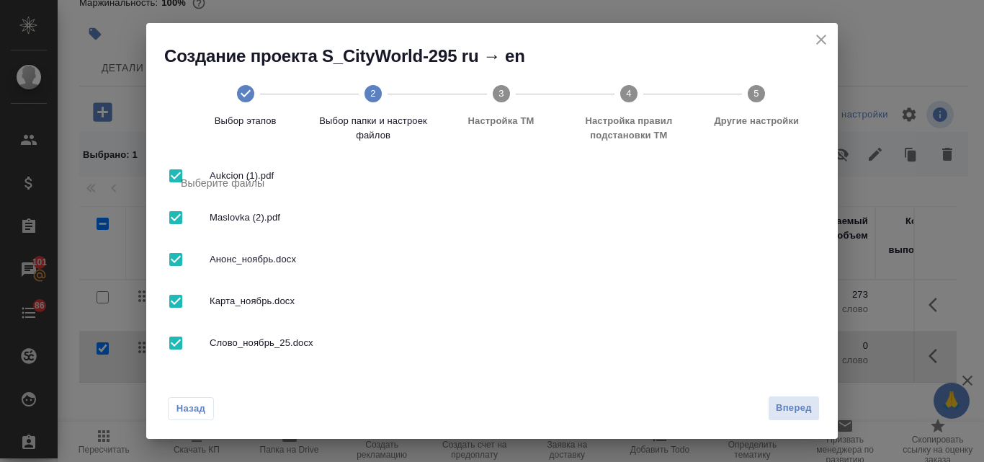
scroll to position [183, 0]
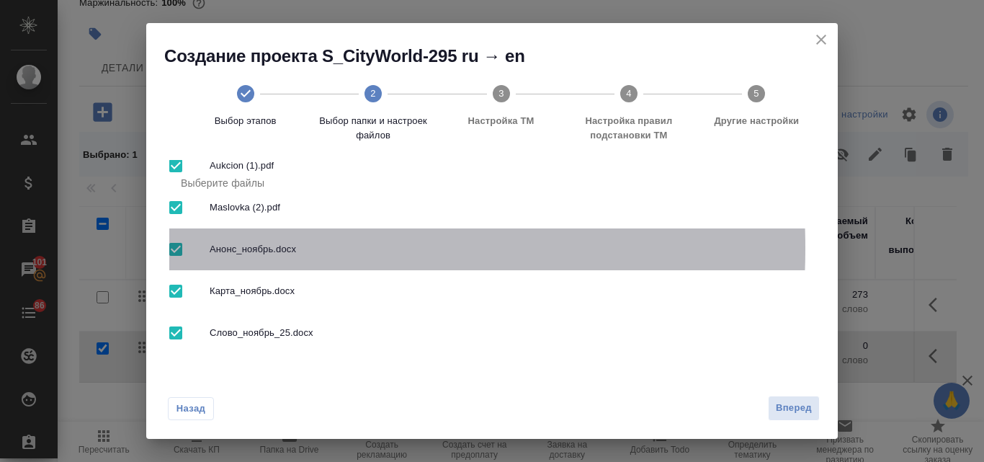
click at [176, 248] on input "checkbox" at bounding box center [176, 249] width 30 height 30
checkbox input "false"
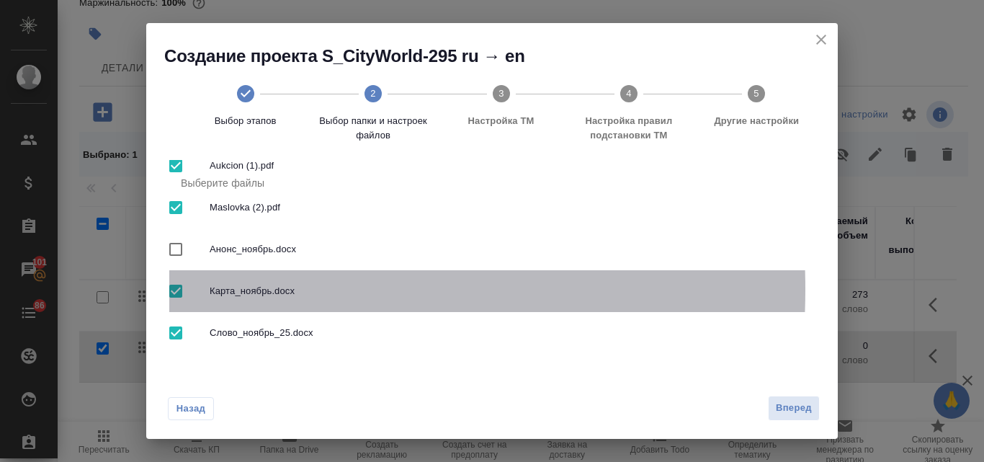
click at [179, 289] on input "checkbox" at bounding box center [176, 291] width 30 height 30
checkbox input "false"
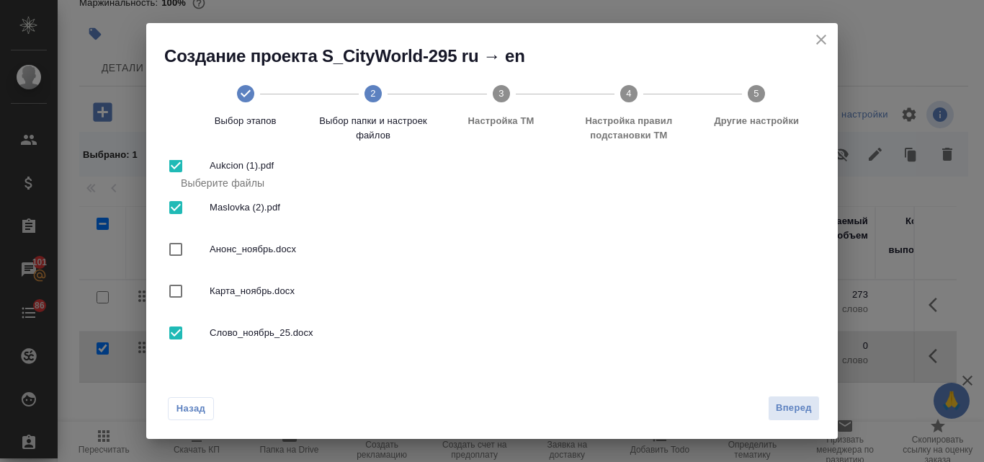
click at [178, 334] on input "checkbox" at bounding box center [176, 333] width 30 height 30
checkbox input "false"
click at [793, 408] on span "Вперед" at bounding box center [794, 408] width 36 height 17
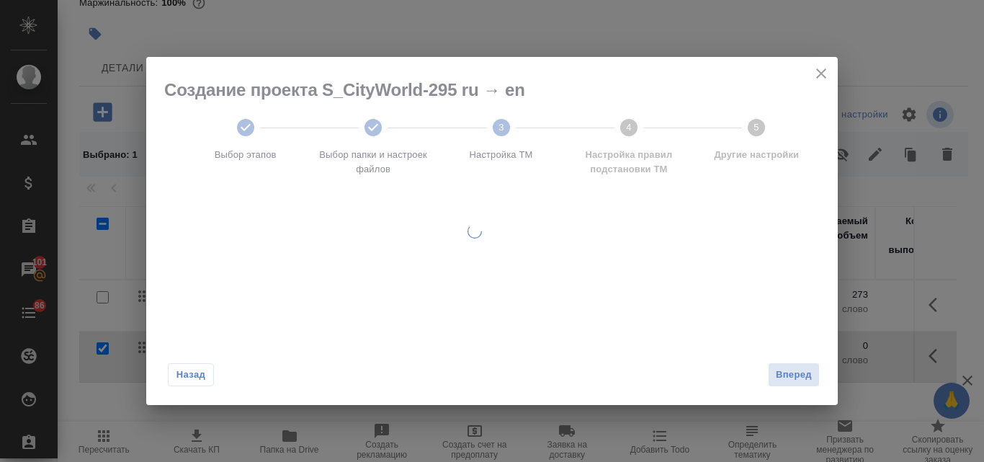
scroll to position [0, 0]
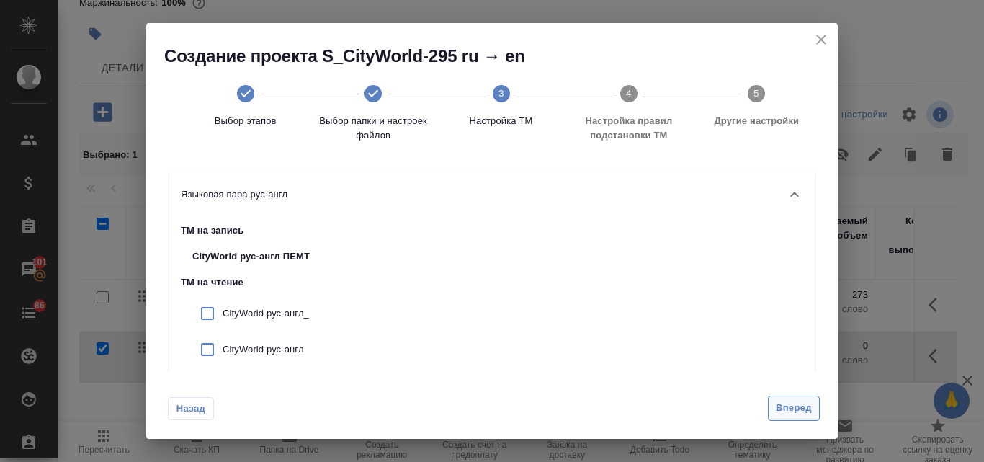
click at [771, 406] on button "Вперед" at bounding box center [794, 407] width 52 height 25
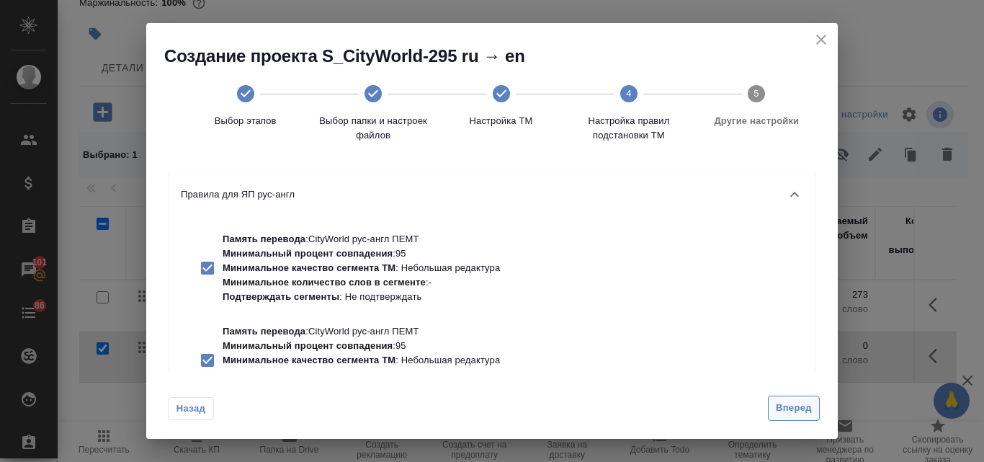
click at [771, 403] on button "Вперед" at bounding box center [794, 407] width 52 height 25
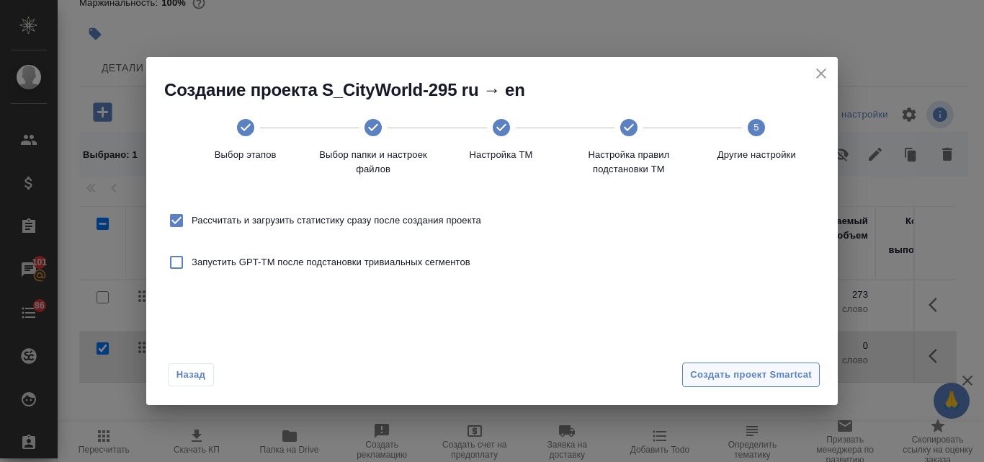
click at [741, 379] on span "Создать проект Smartcat" at bounding box center [751, 375] width 122 height 17
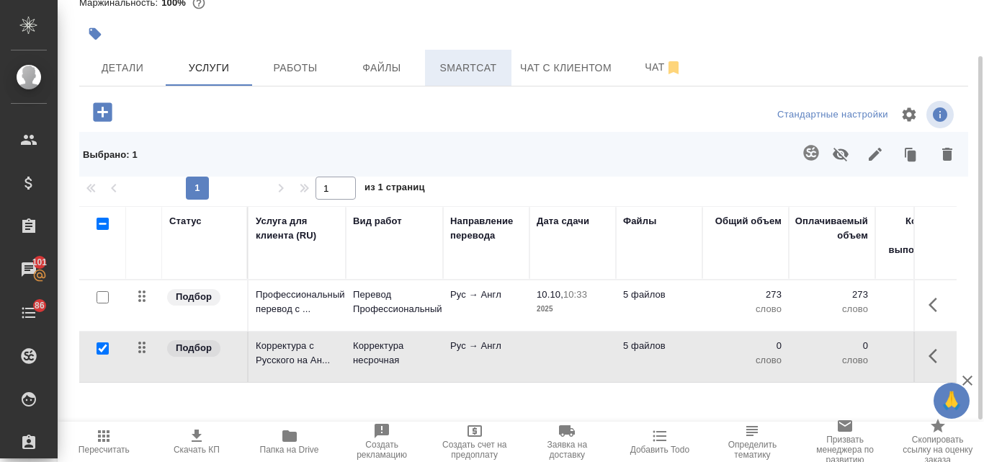
click at [457, 73] on span "Smartcat" at bounding box center [468, 68] width 69 height 18
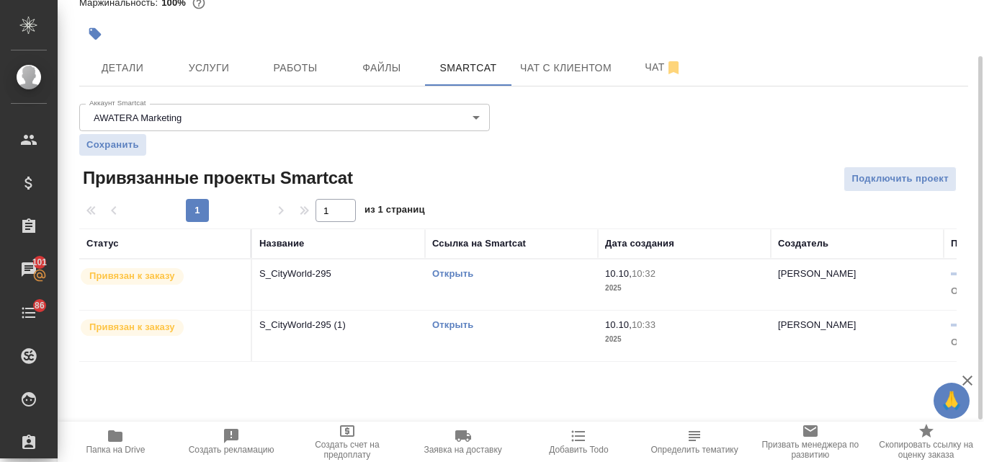
click at [445, 323] on link "Открыть" at bounding box center [452, 324] width 41 height 11
click at [205, 76] on span "Услуги" at bounding box center [208, 68] width 69 height 18
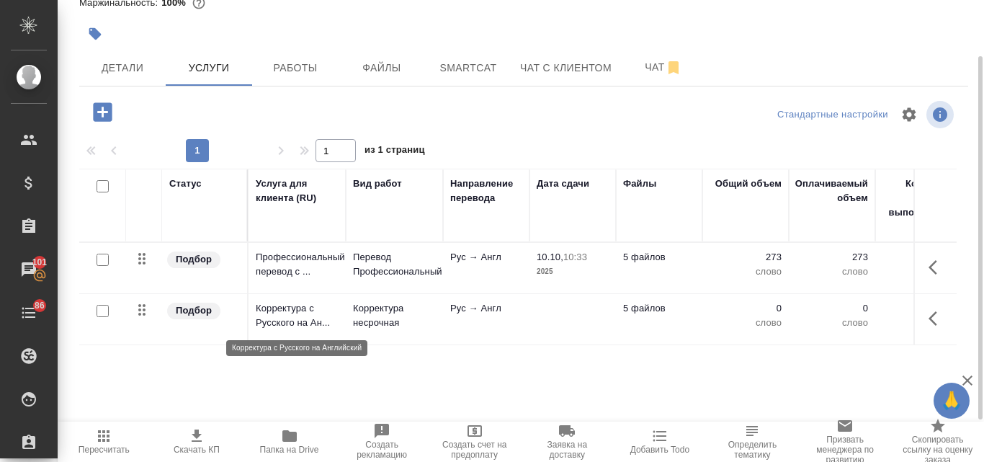
click at [289, 316] on p "Корректура с Русского на Ан..." at bounding box center [297, 315] width 83 height 29
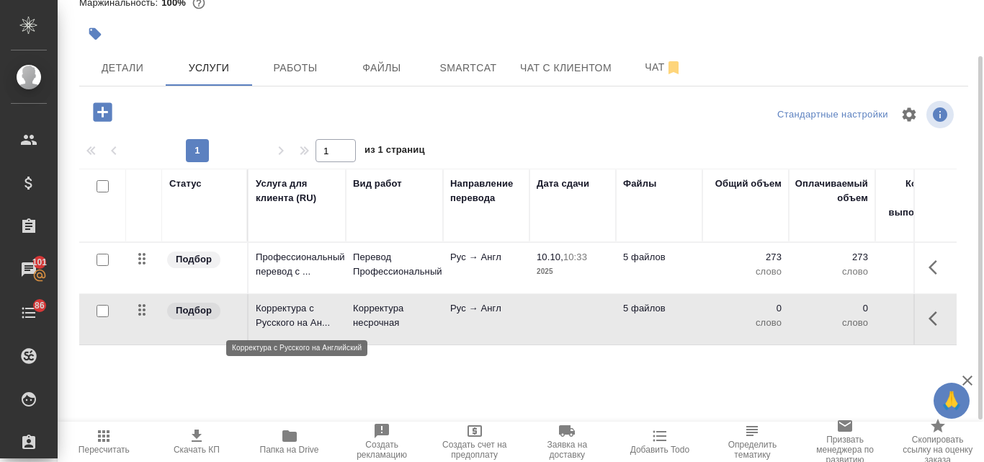
click at [289, 316] on p "Корректура с Русского на Ан..." at bounding box center [297, 315] width 83 height 29
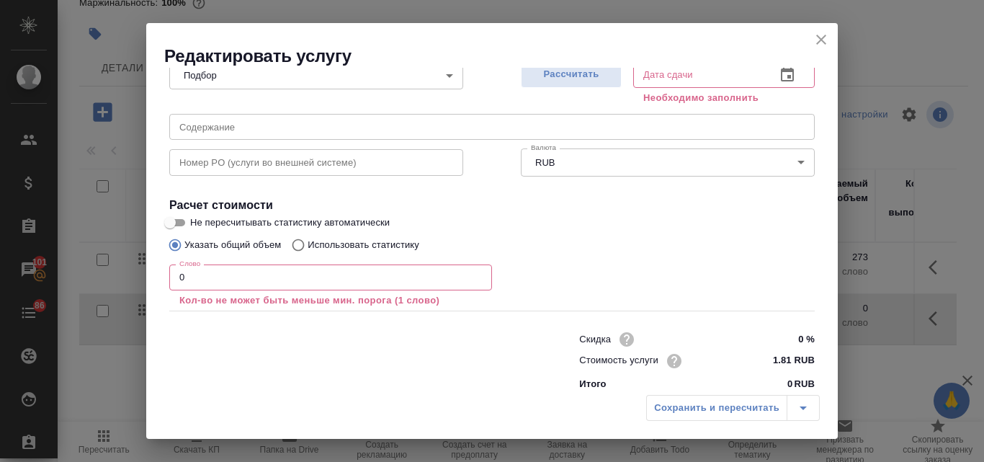
scroll to position [180, 0]
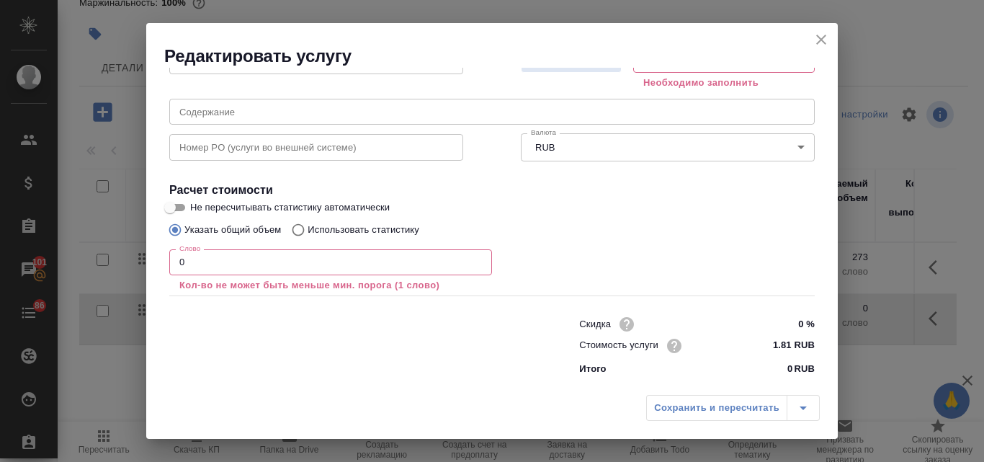
click at [203, 265] on input "0" at bounding box center [330, 262] width 323 height 26
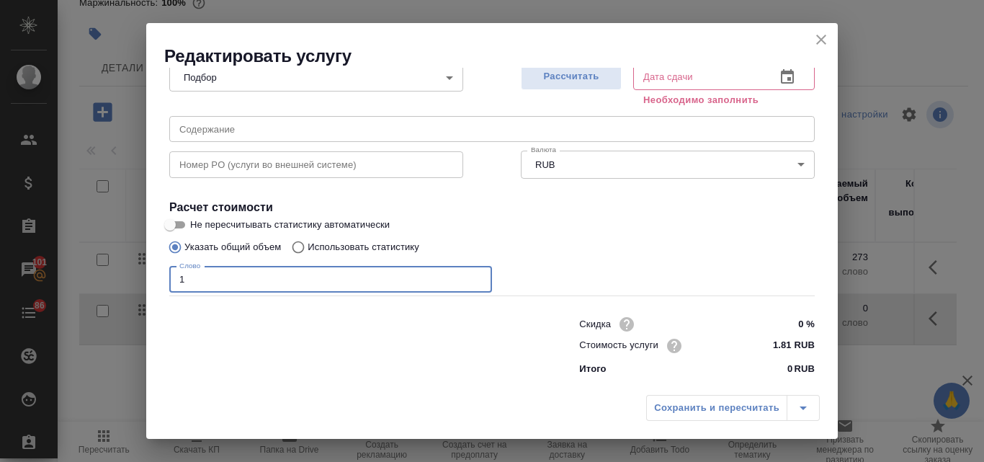
scroll to position [163, 0]
type input "1"
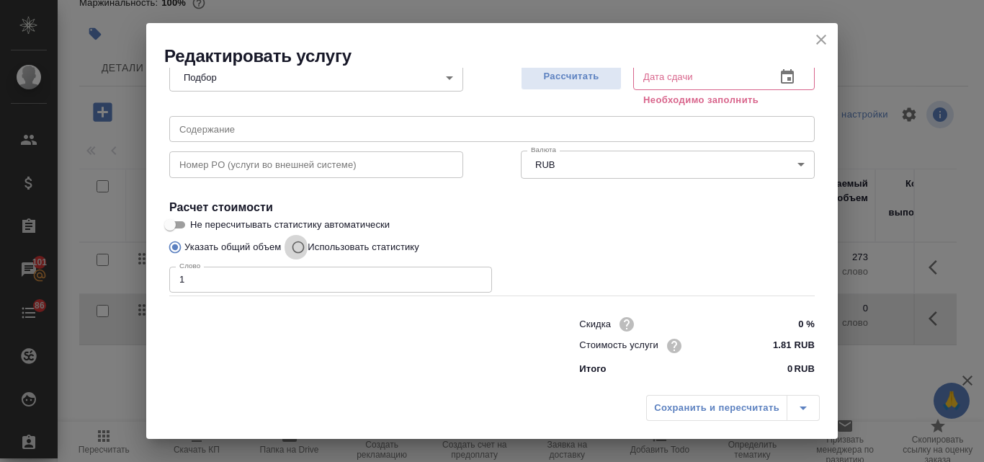
click at [299, 247] on input "Использовать статистику" at bounding box center [296, 246] width 23 height 27
radio input "true"
radio input "false"
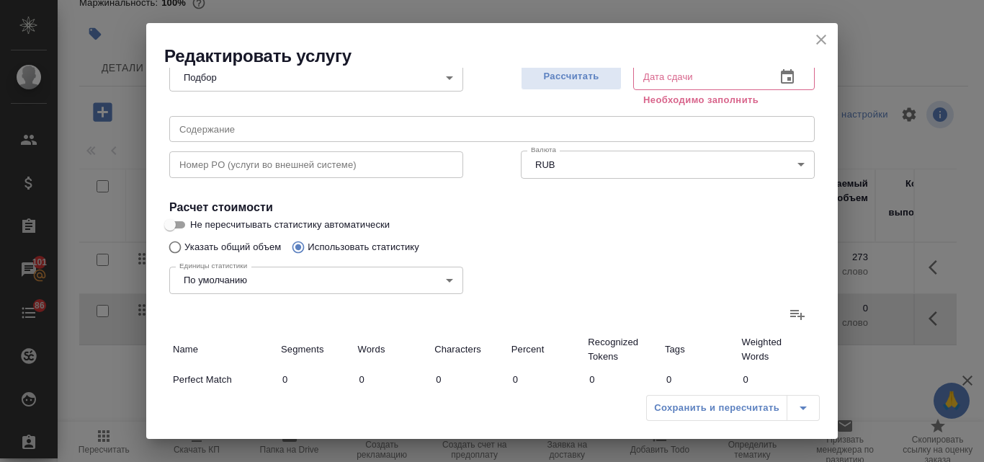
click at [780, 315] on label at bounding box center [797, 314] width 35 height 35
click at [0, 0] on input "file" at bounding box center [0, 0] width 0 height 0
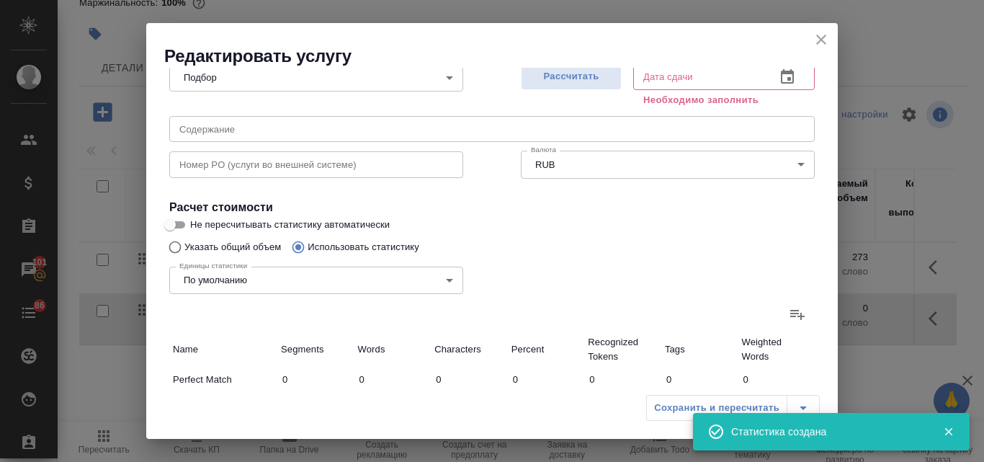
type input "7"
type input "41"
type input "287"
type input "53"
type input "62"
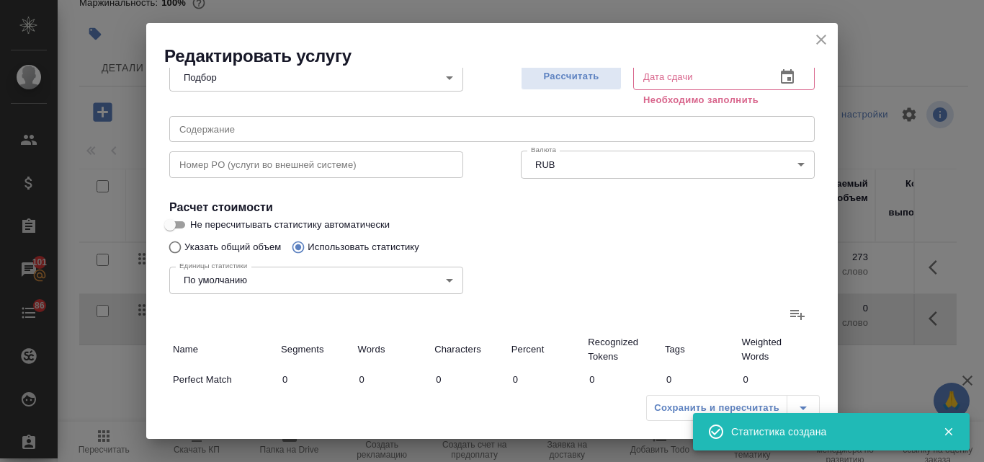
type input "155"
type input "29"
type input "59"
type input "372"
type input "16"
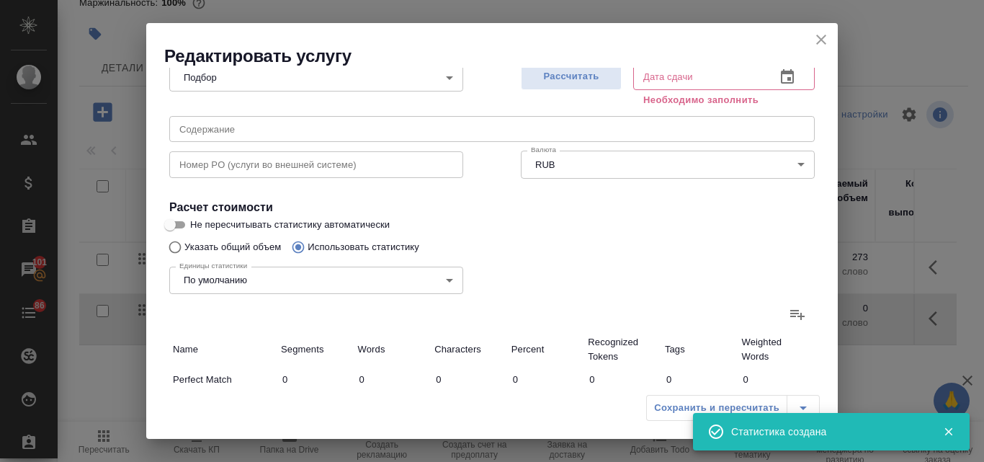
type input "61"
type input "428"
type input "8"
type input "116"
type input "793"
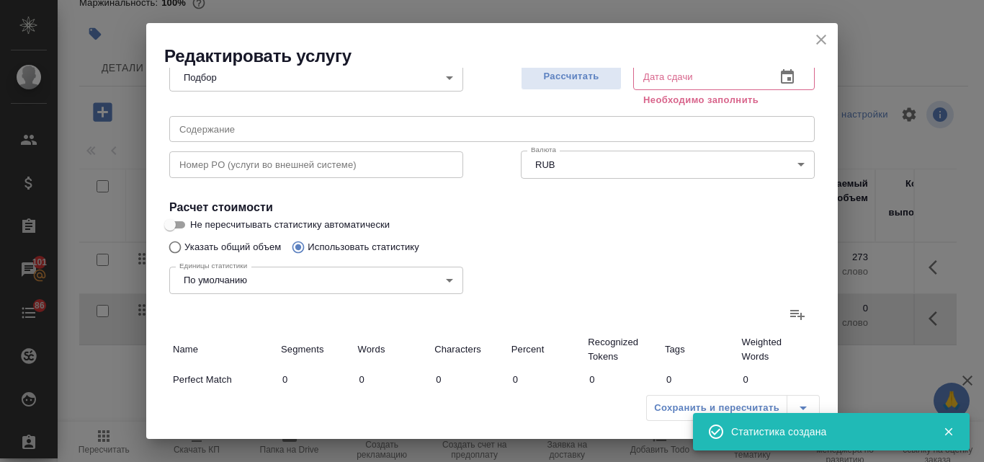
type input "20"
type input "459"
type input "3225"
type input "14"
type input "166"
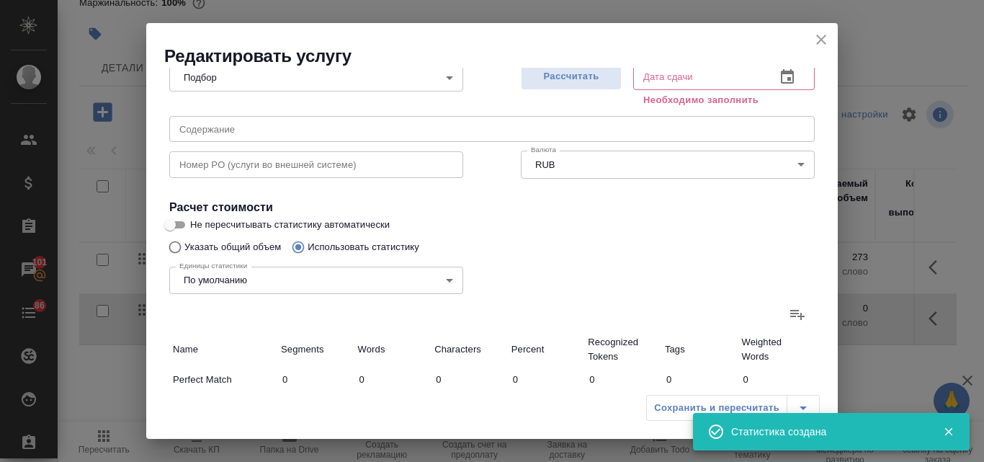
type input "1175"
type input "96"
type input "1299"
type input "8308"
type input "161"
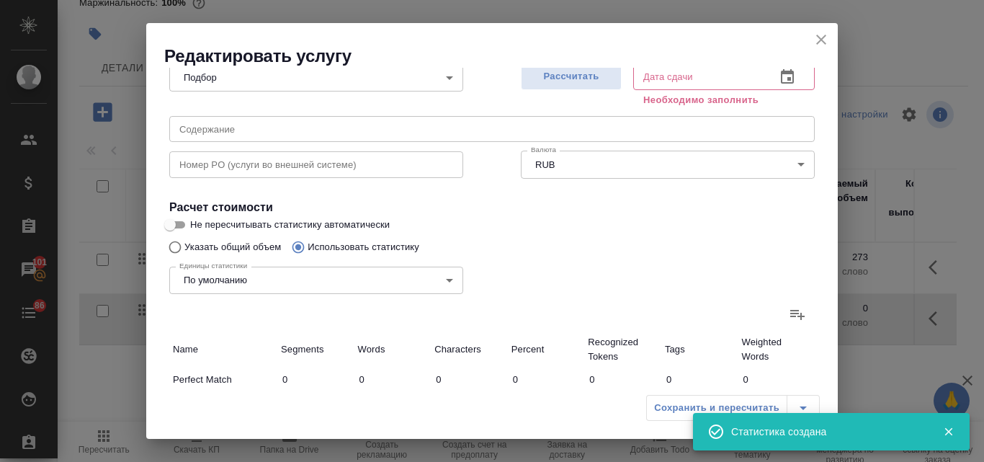
type input "2142"
type input "14216"
type input "243"
type input "2263"
type input "14743"
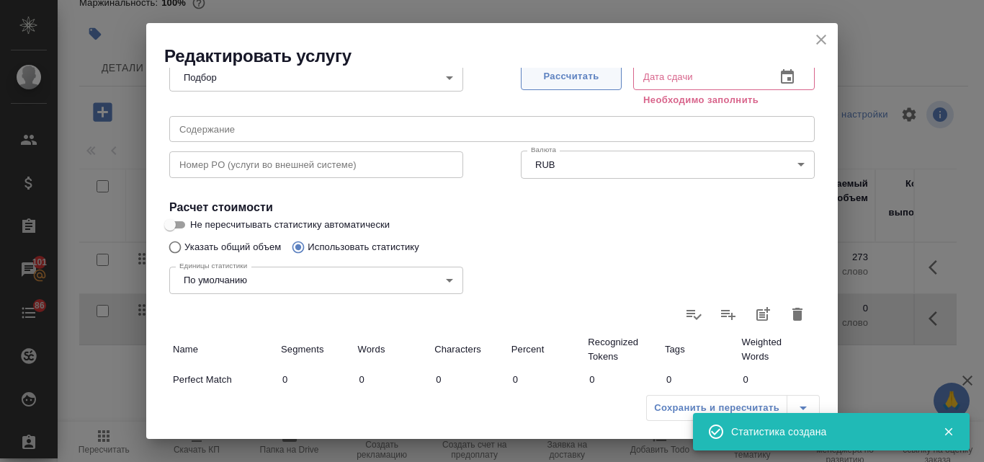
click at [586, 73] on span "Рассчитать" at bounding box center [571, 76] width 85 height 17
type input "10.10.2025 10:34"
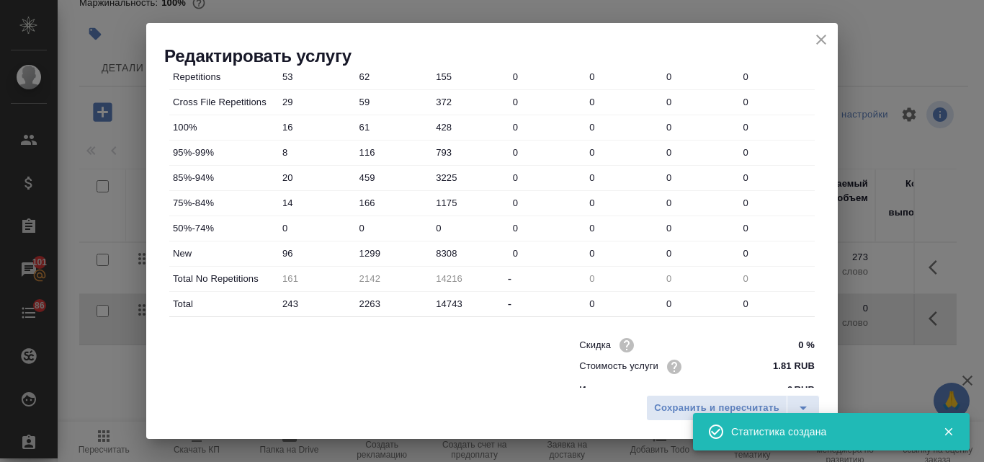
scroll to position [521, 0]
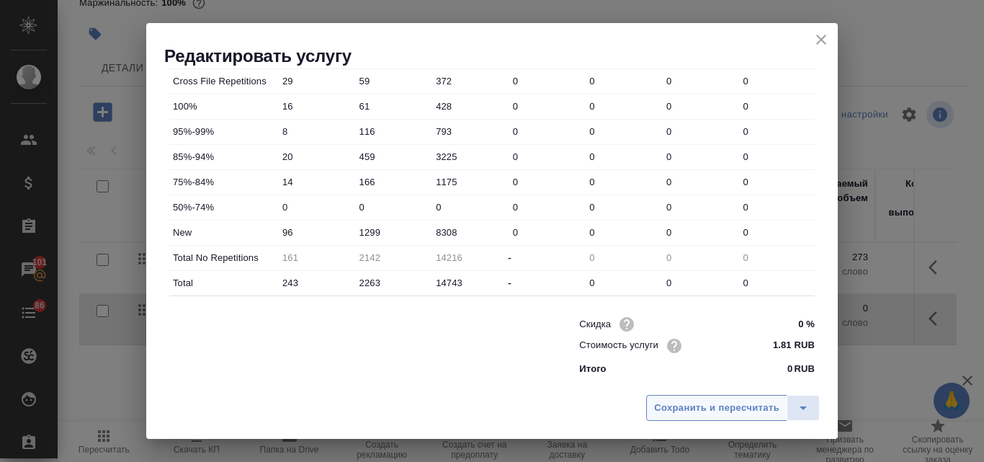
click at [679, 406] on span "Сохранить и пересчитать" at bounding box center [716, 408] width 125 height 17
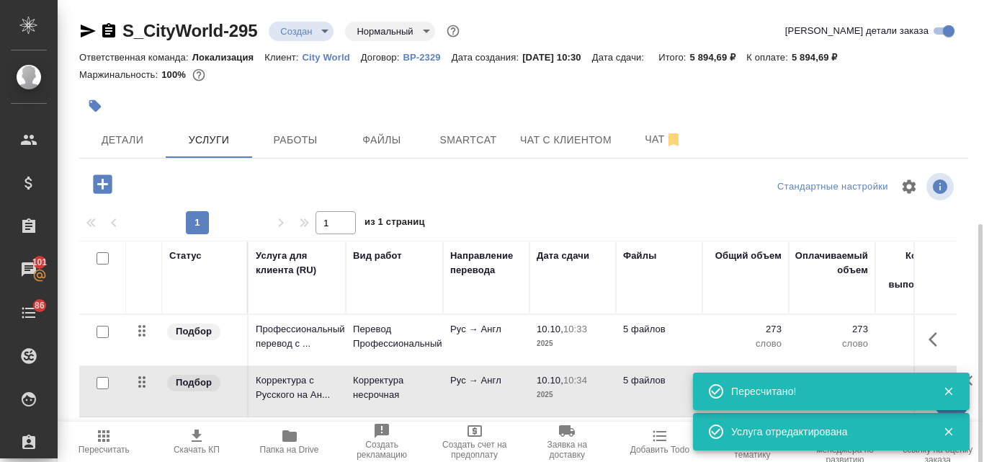
scroll to position [125, 0]
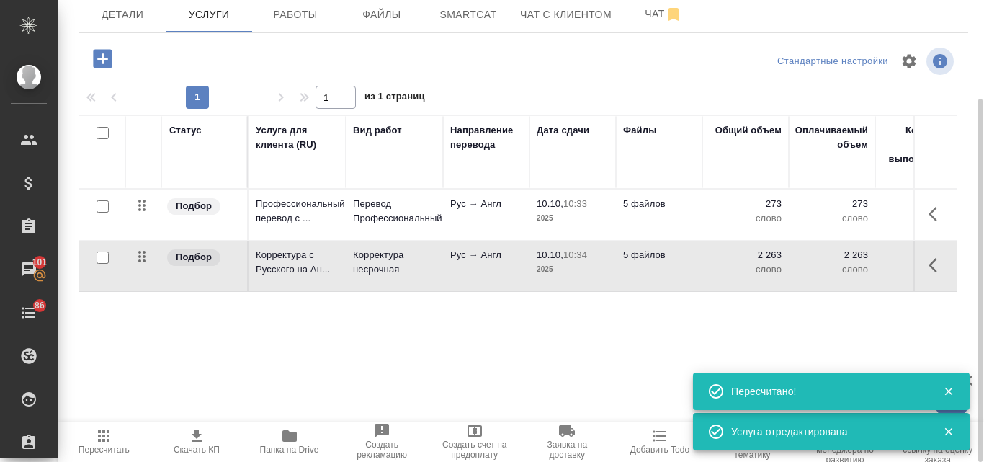
click at [99, 434] on icon "button" at bounding box center [103, 435] width 17 height 17
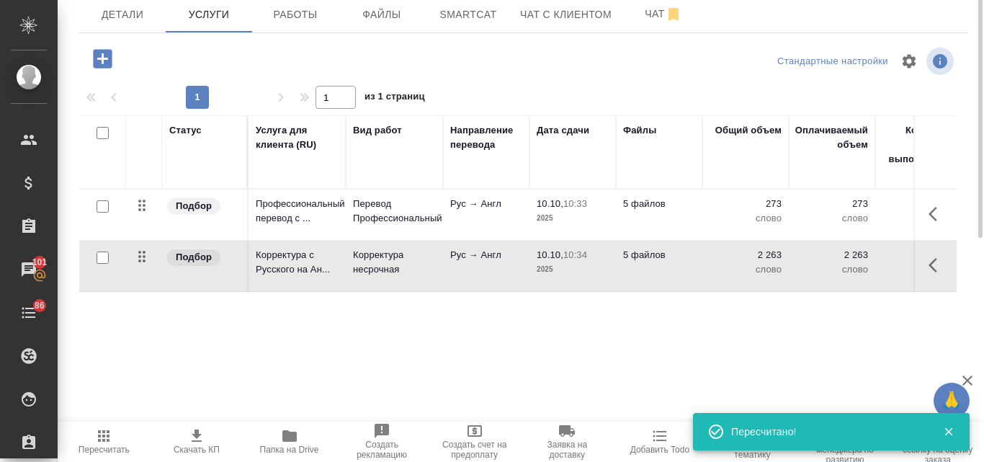
scroll to position [0, 0]
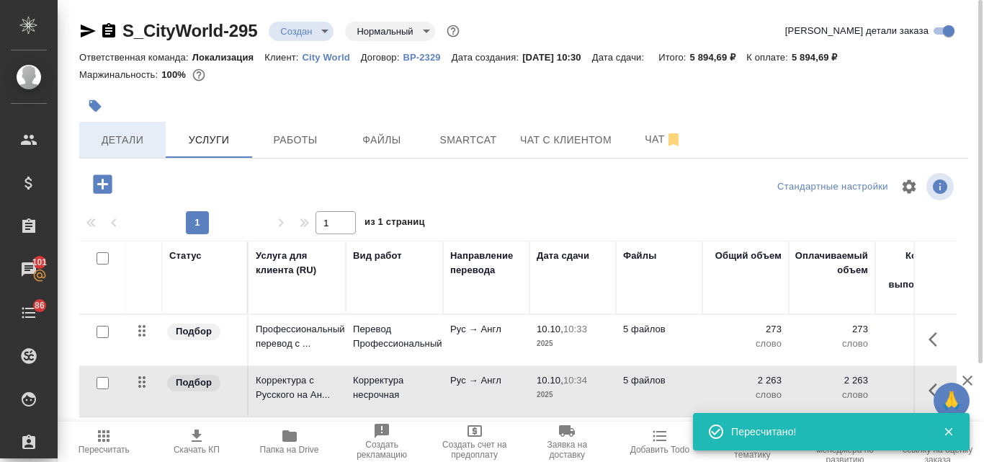
click at [114, 148] on span "Детали" at bounding box center [122, 140] width 69 height 18
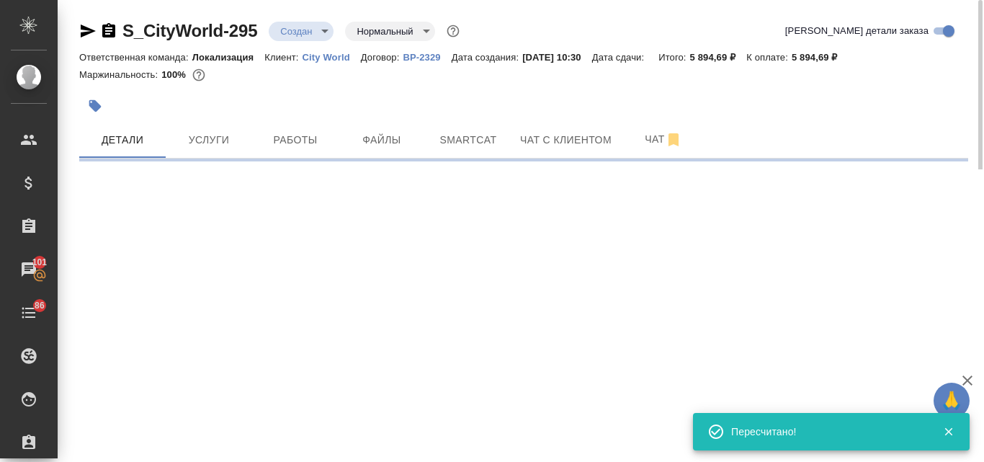
select select "RU"
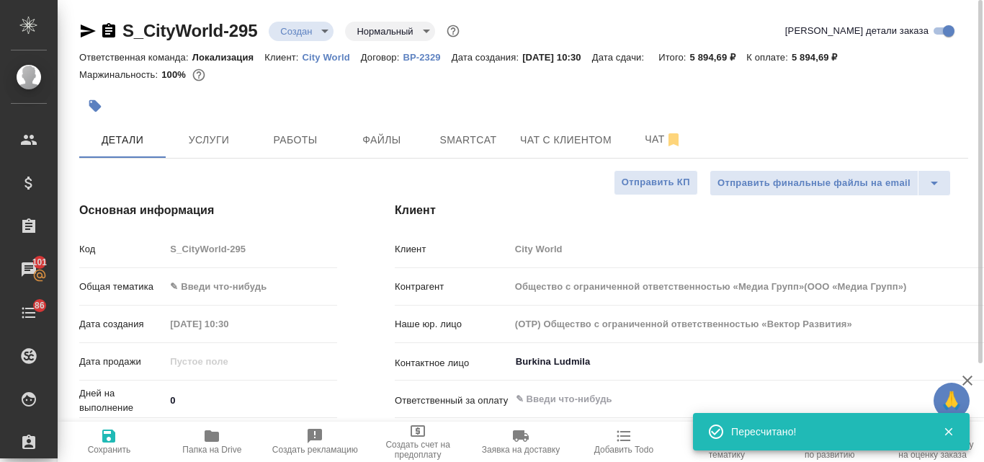
type input "Общество с ограниченной ответственностью «Медиа Групп»(ООО «Медиа Групп»)"
type textarea "x"
type input "Общество с ограниченной ответственностью «Медиа Групп»(ООО «Медиа Групп»)"
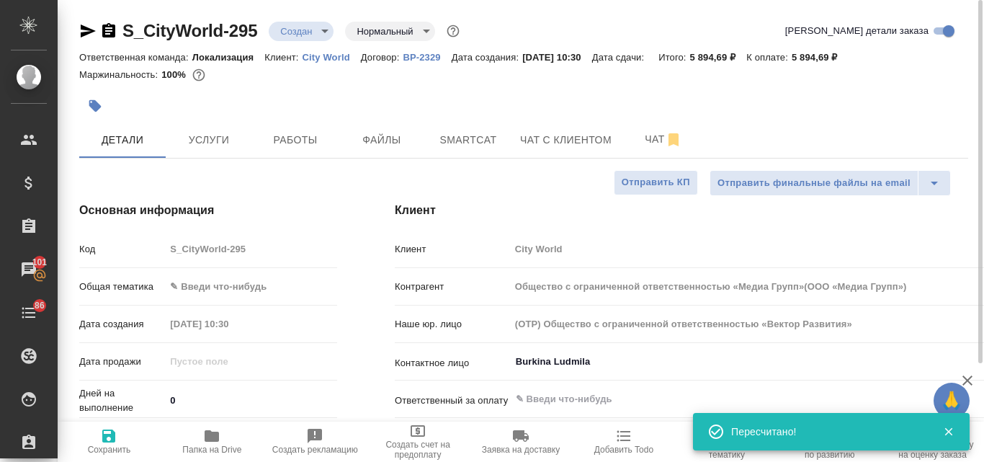
type textarea "x"
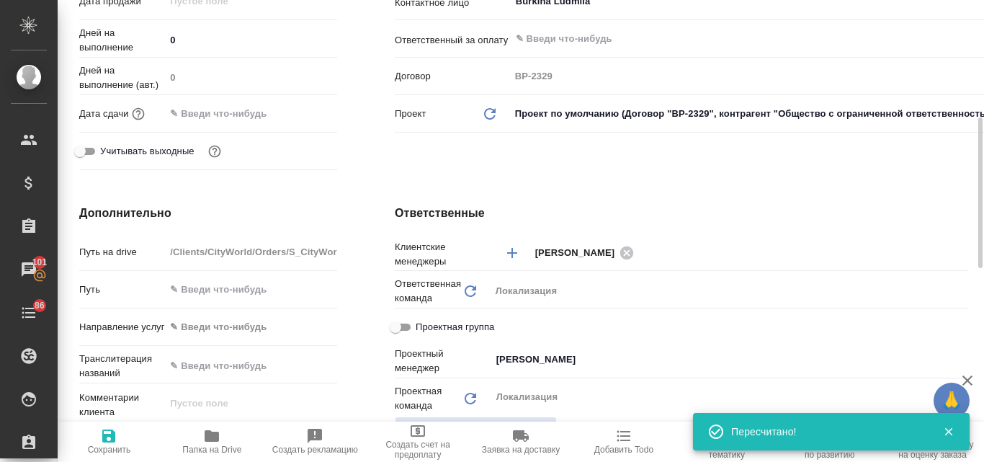
scroll to position [504, 0]
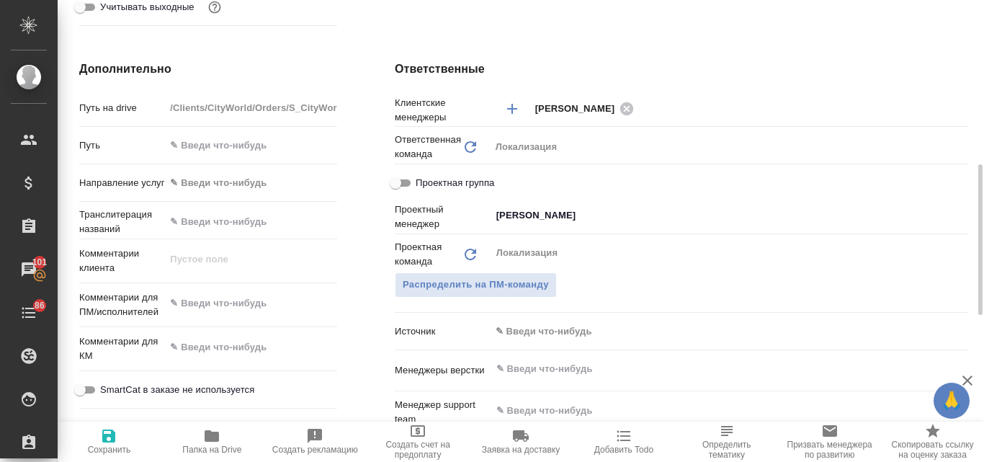
click at [193, 310] on textarea at bounding box center [251, 303] width 172 height 24
type textarea "x"
paste textarea "Шлю на перевод три текста и на корректуру два файла."
type textarea "Шлю на перевод три текста и на корректуру два файла."
type input "Общество с ограниченной ответственностью «Медиа Групп»(ООО «Медиа Групп»)"
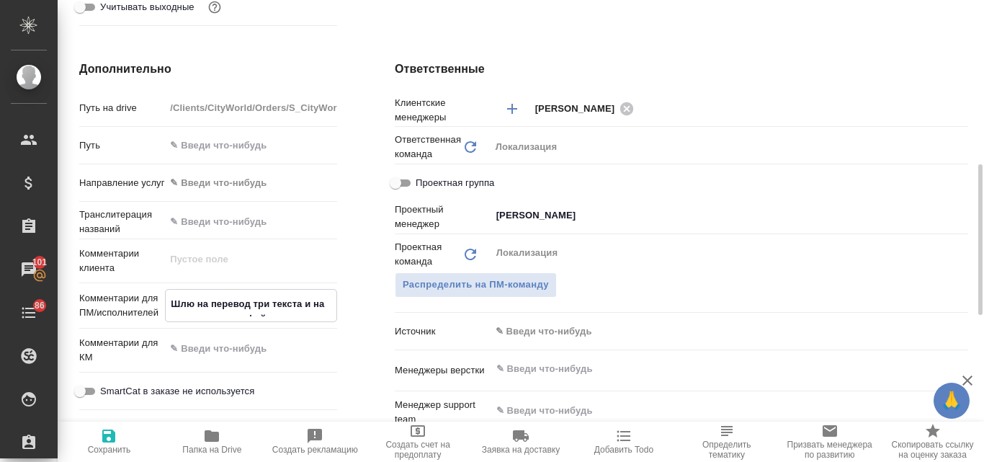
type textarea "x"
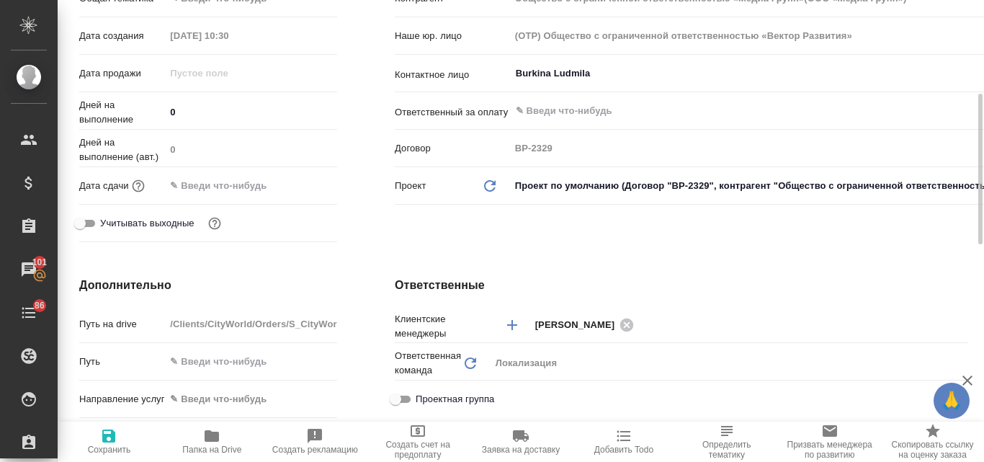
scroll to position [144, 0]
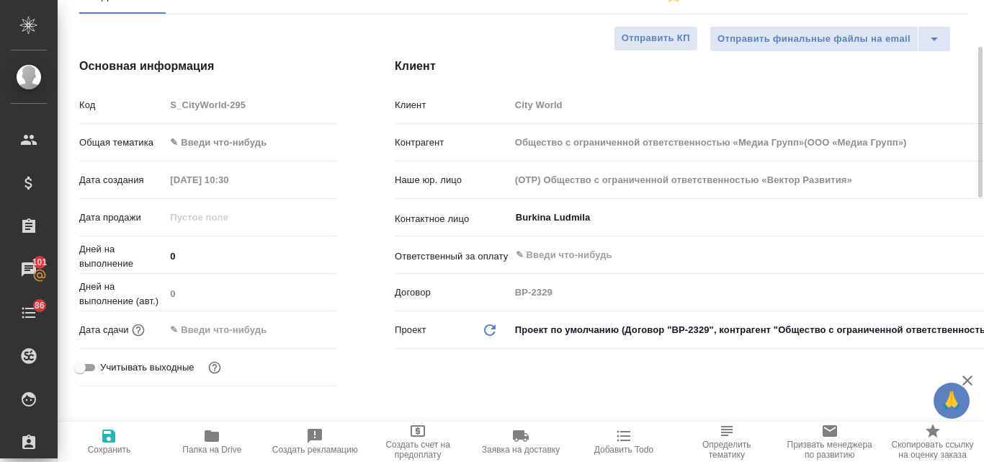
type textarea "Шлю на перевод три текста и на корректуру два файла."
click at [190, 140] on body "🙏 .cls-1 fill:#fff; AWATERA Valyaeva Anna Клиенты Спецификации Заказы 101 Чаты …" at bounding box center [492, 231] width 984 height 462
type textarea "x"
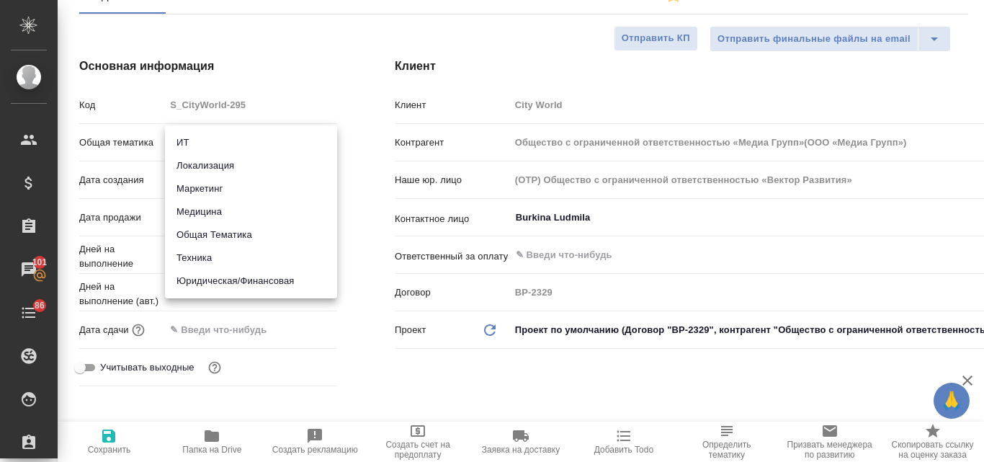
click at [207, 191] on li "Маркетинг" at bounding box center [251, 188] width 172 height 23
type input "marketing"
type input "Общество с ограниченной ответственностью «Медиа Групп»(ООО «Медиа Групп»)"
type textarea "x"
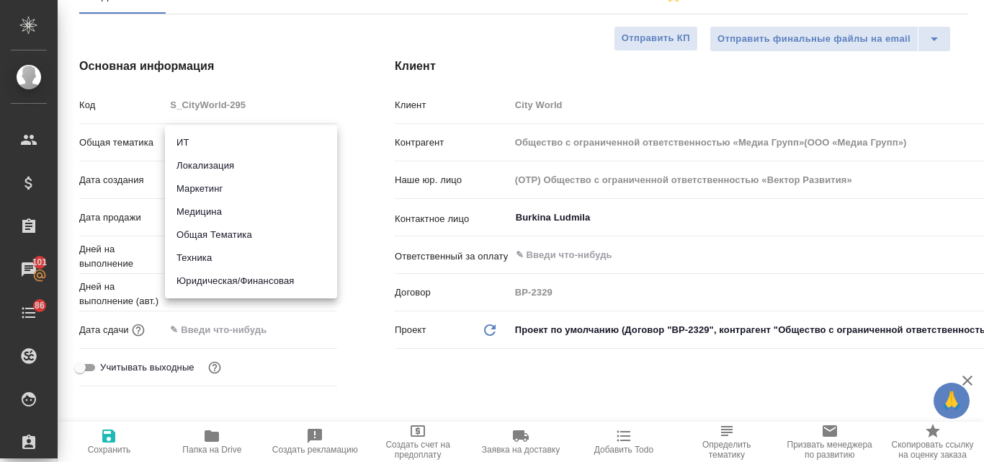
type textarea "x"
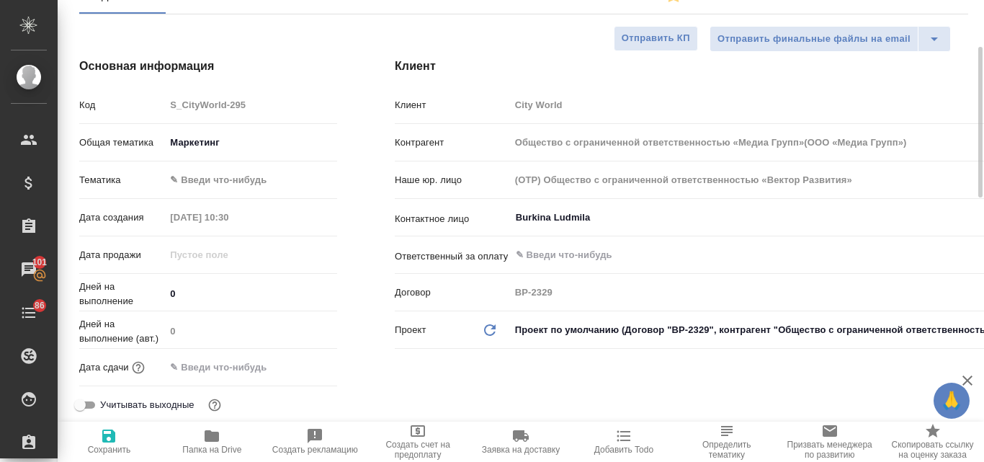
click at [205, 184] on body "🙏 .cls-1 fill:#fff; AWATERA Valyaeva Anna Клиенты Спецификации Заказы 101 Чаты …" at bounding box center [492, 231] width 984 height 462
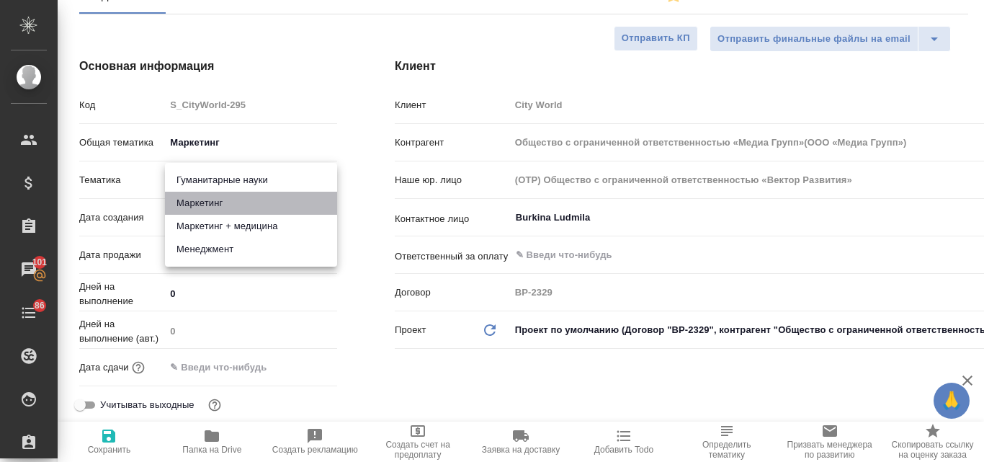
click at [205, 209] on li "Маркетинг" at bounding box center [251, 203] width 172 height 23
type input "Общество с ограниченной ответственностью «Медиа Групп»(ООО «Медиа Групп»)"
type textarea "x"
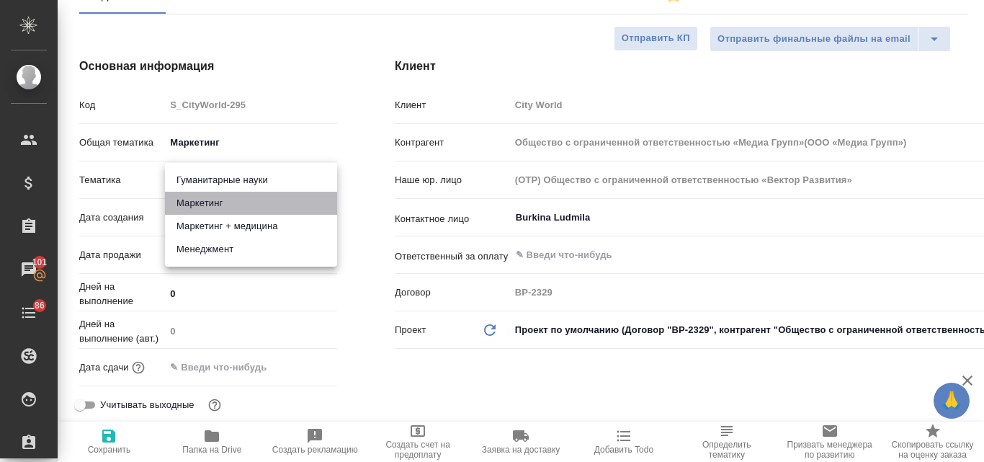
type input "5a8b8b956a9677013d343d63"
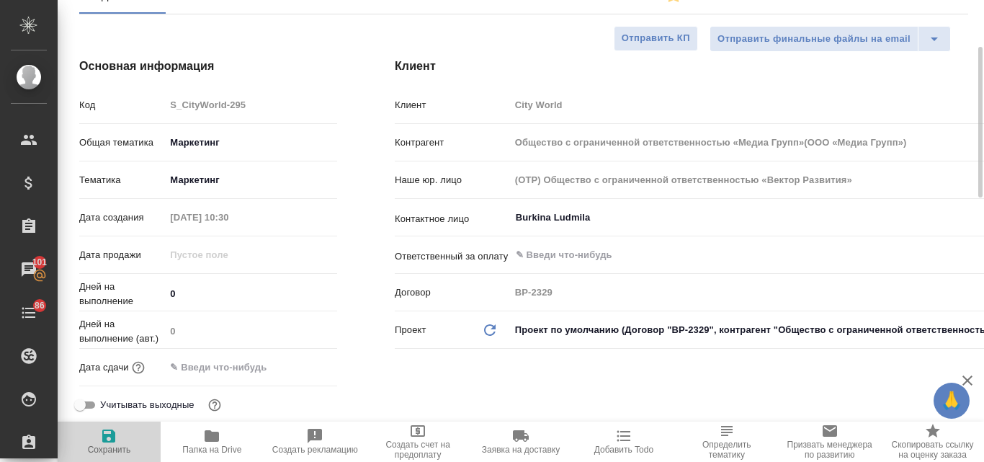
click at [116, 441] on icon "button" at bounding box center [108, 435] width 17 height 17
type input "Общество с ограниченной ответственностью «Медиа Групп»(ООО «Медиа Групп»)"
type textarea "x"
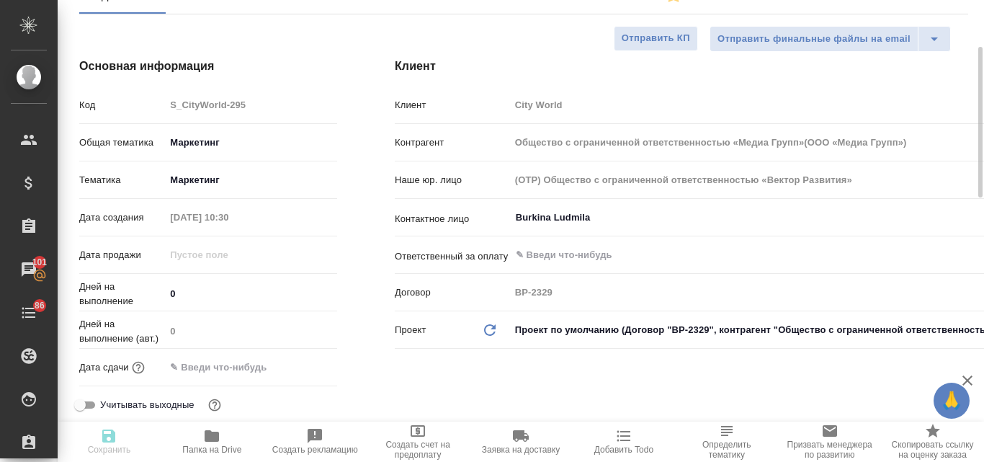
type input "Общество с ограниченной ответственностью «Медиа Групп»(ООО «Медиа Групп»)"
type textarea "x"
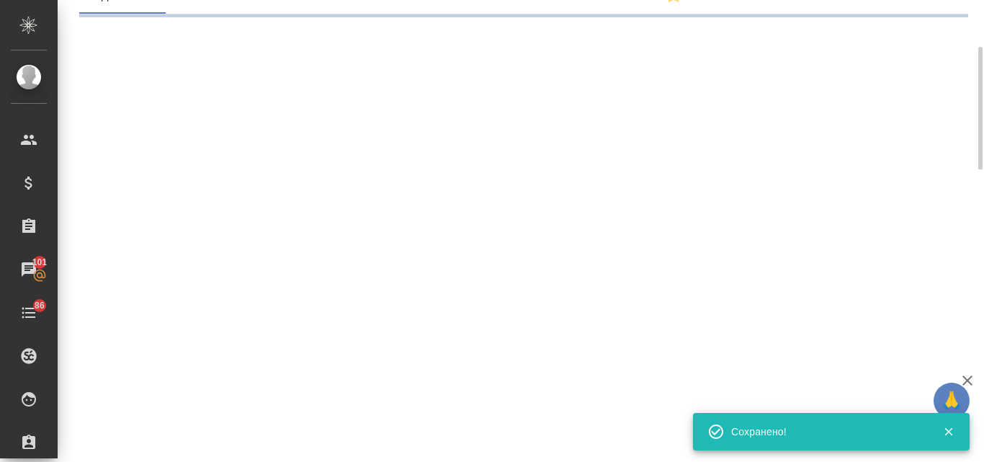
select select "RU"
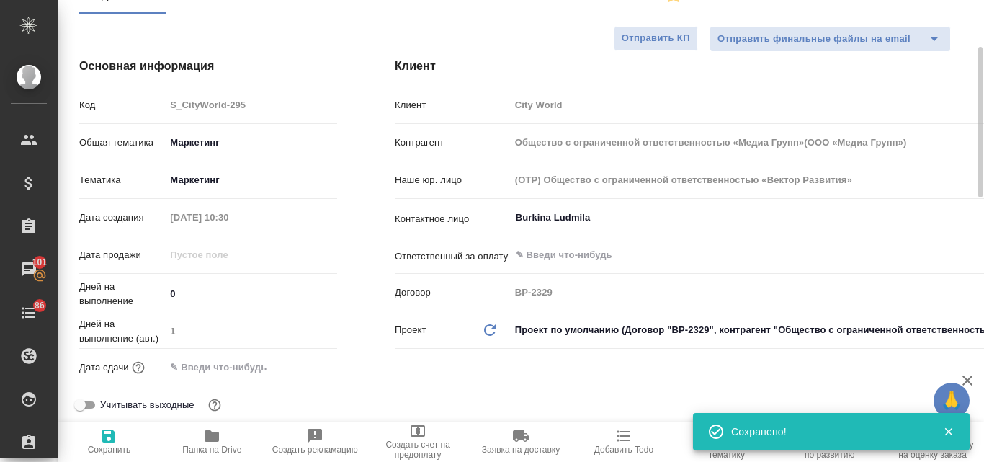
type textarea "x"
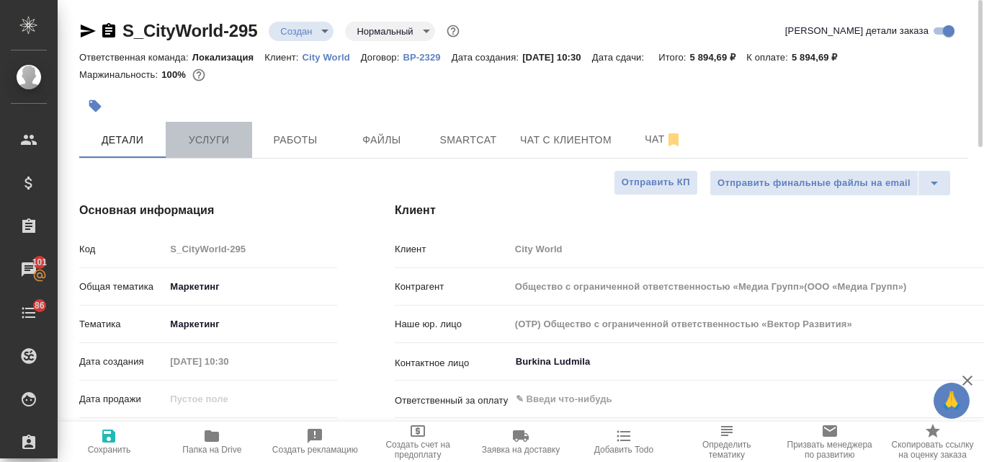
click at [218, 143] on span "Услуги" at bounding box center [208, 140] width 69 height 18
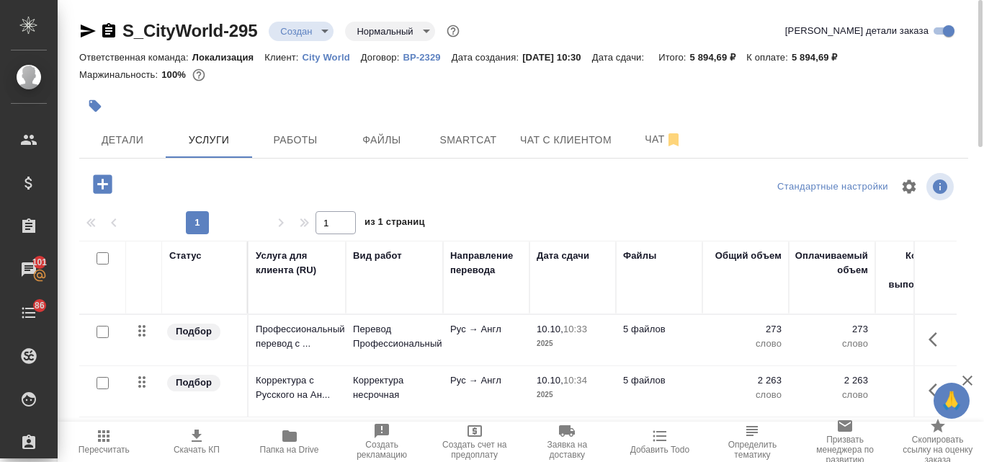
click at [192, 436] on icon "button" at bounding box center [196, 435] width 17 height 17
click at [128, 144] on span "Детали" at bounding box center [122, 140] width 69 height 18
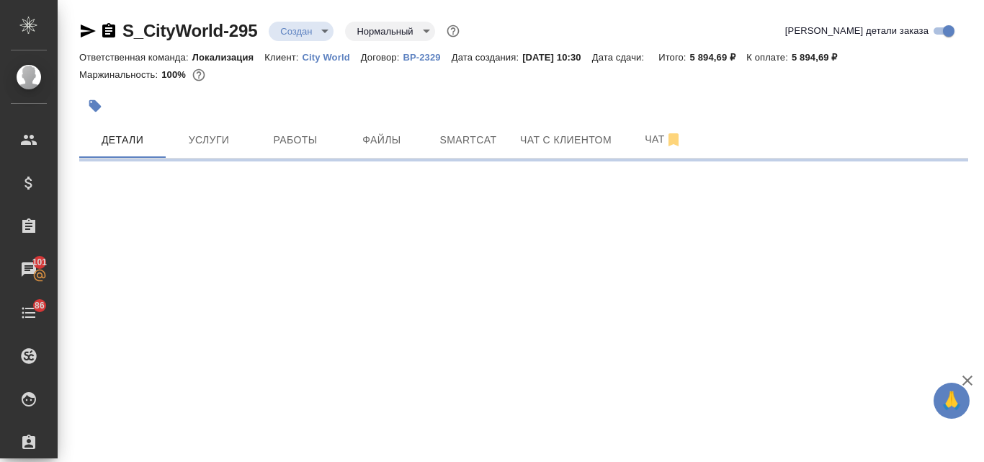
select select "RU"
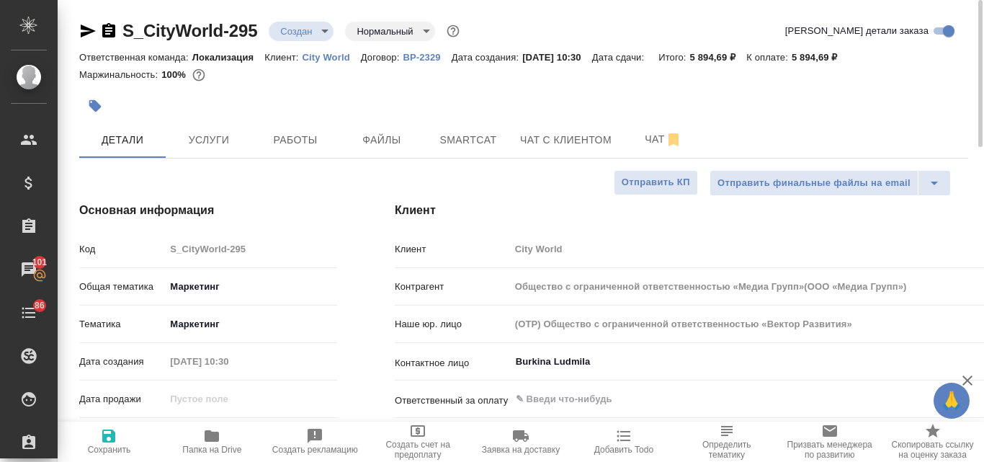
type textarea "x"
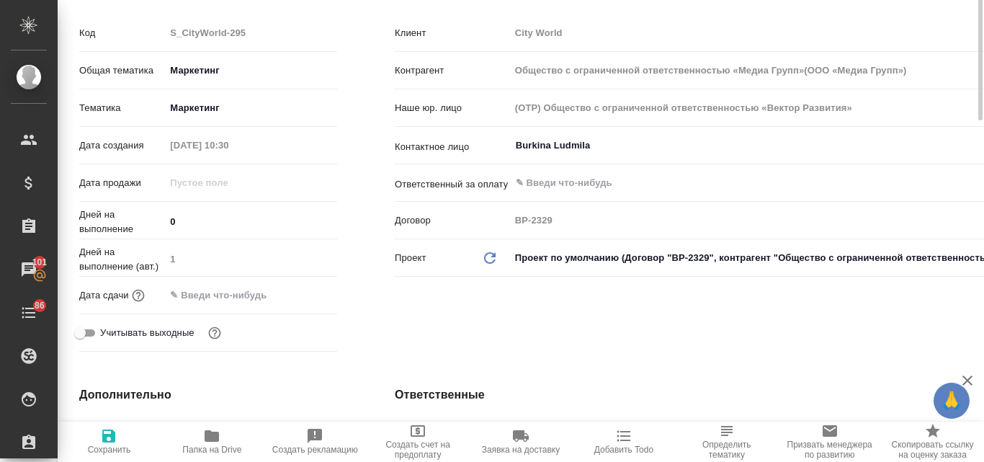
scroll to position [144, 0]
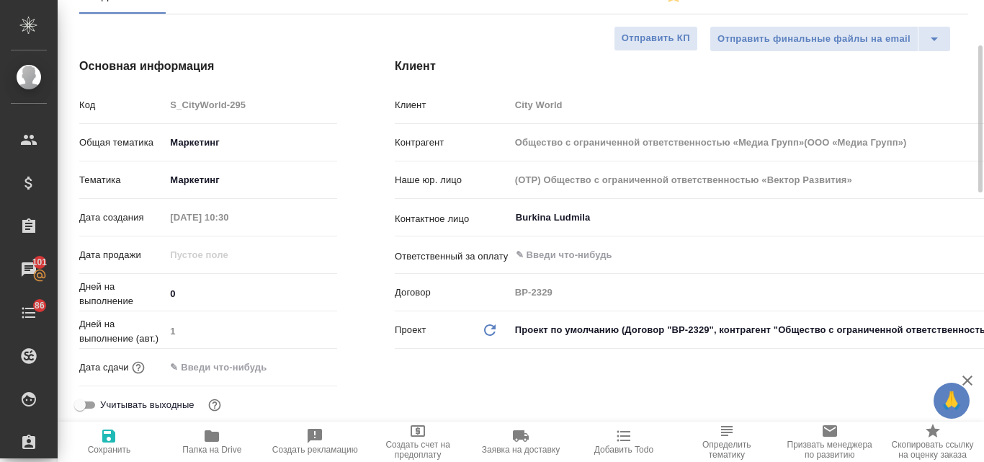
type input "Общество с ограниченной ответственностью «Медиа Групп»(ООО «Медиа Групп»)"
type textarea "x"
type input "Общество с ограниченной ответственностью «Медиа Групп»(ООО «Медиа Групп»)"
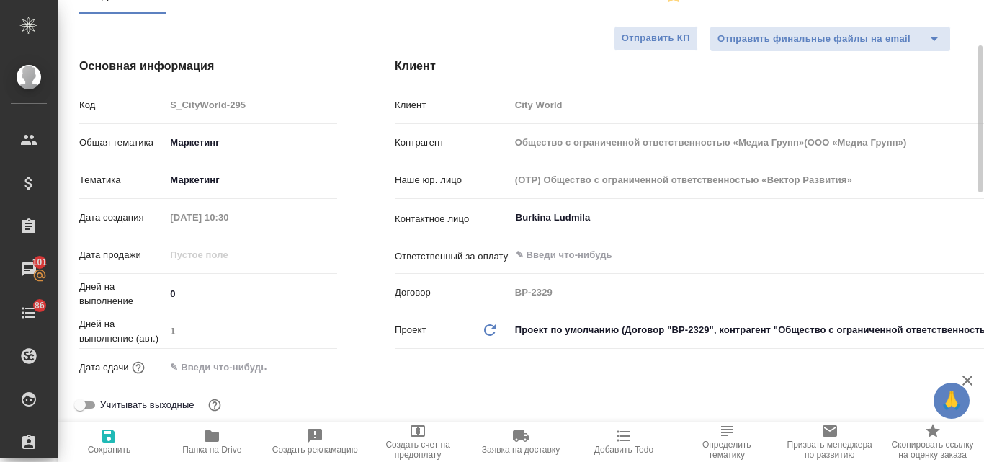
type textarea "x"
type input "Общество с ограниченной ответственностью «Медиа Групп»(ООО «Медиа Групп»)"
type textarea "x"
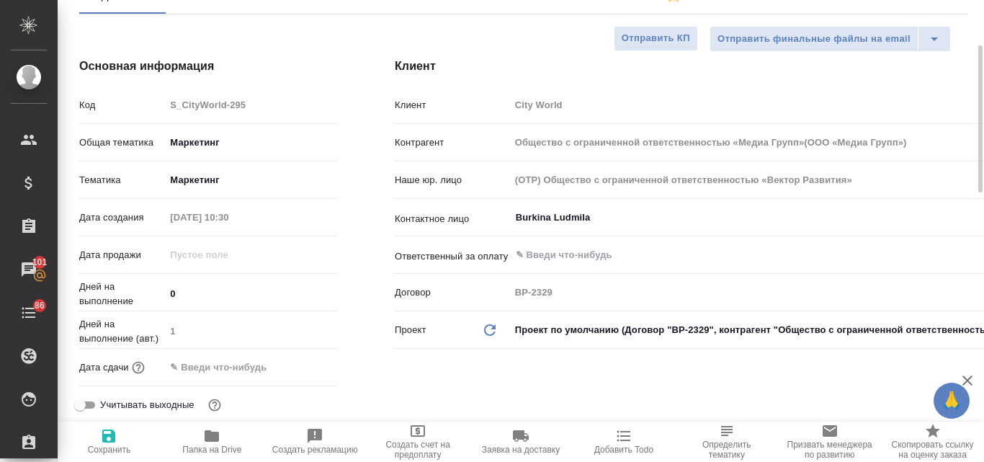
type textarea "x"
type input "Общество с ограниченной ответственностью «Медиа Групп»(ООО «Медиа Групп»)"
type textarea "x"
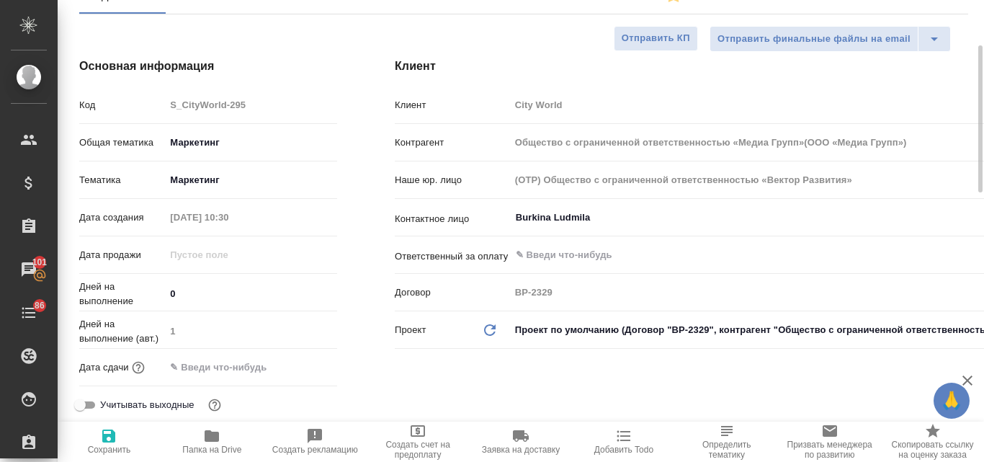
type textarea "x"
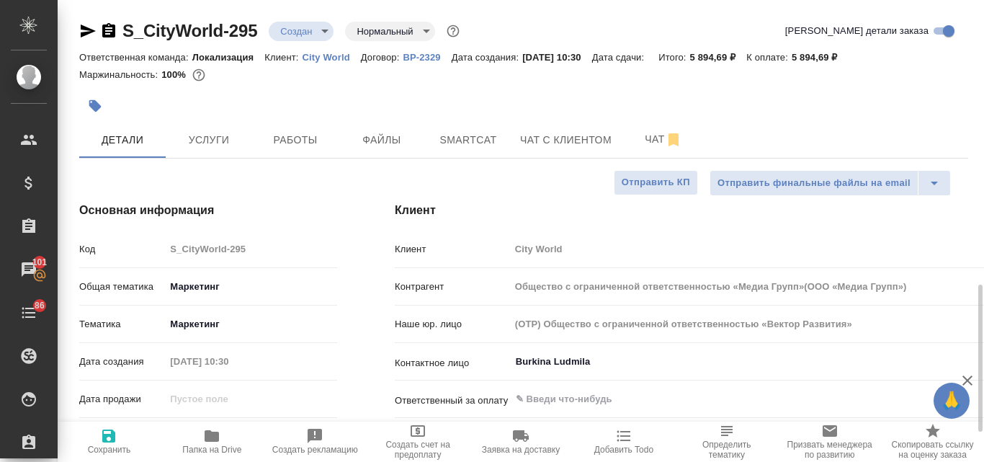
scroll to position [216, 0]
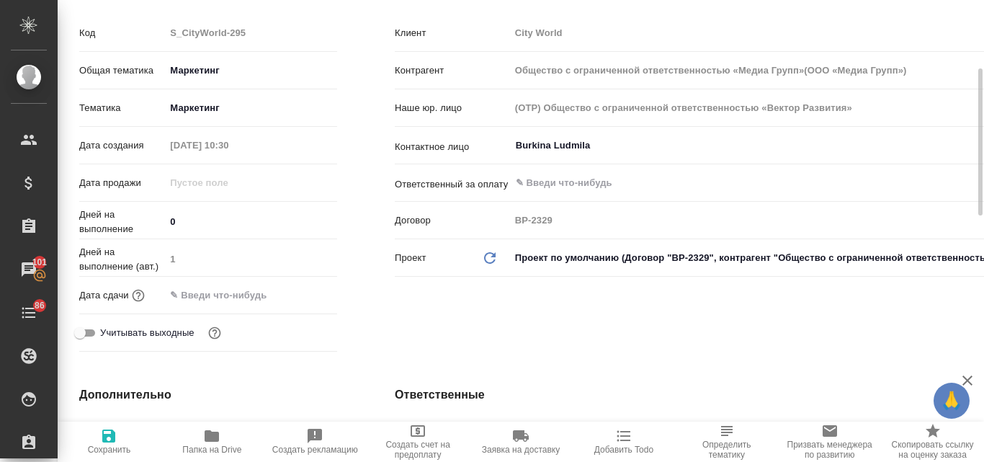
click at [202, 296] on input "text" at bounding box center [228, 295] width 126 height 21
click at [290, 295] on icon "button" at bounding box center [295, 293] width 13 height 14
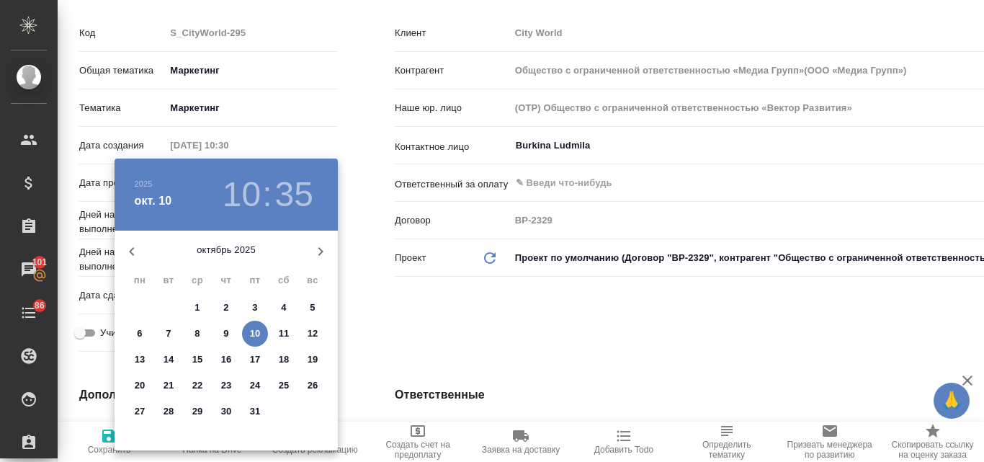
click at [173, 352] on p "14" at bounding box center [169, 359] width 11 height 14
type input "14.10.2025 10:35"
type input "Общество с ограниченной ответственностью «Медиа Групп»(ООО «Медиа Групп»)"
type textarea "x"
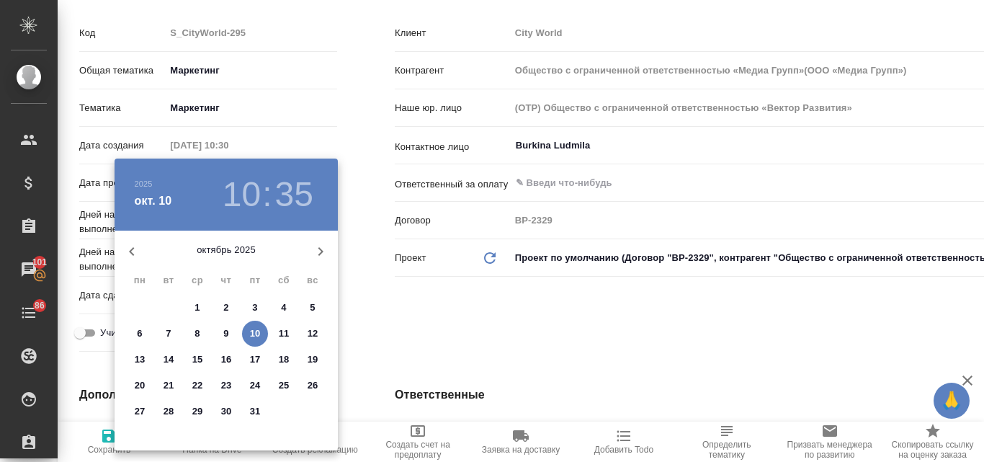
type textarea "x"
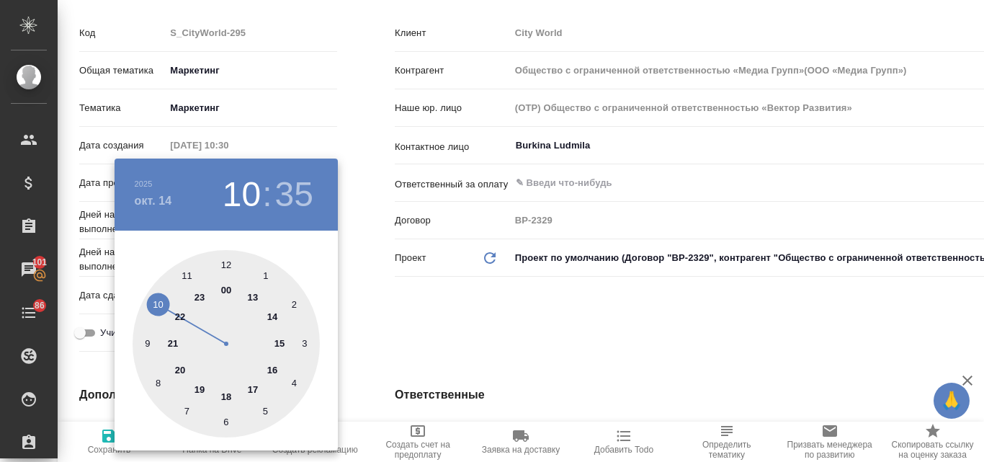
drag, startPoint x: 225, startPoint y: 266, endPoint x: 231, endPoint y: 297, distance: 32.2
click at [225, 266] on div at bounding box center [226, 343] width 187 height 187
type input "14.10.2025 12:35"
type input "Общество с ограниченной ответственностью «Медиа Групп»(ООО «Медиа Групп»)"
type textarea "x"
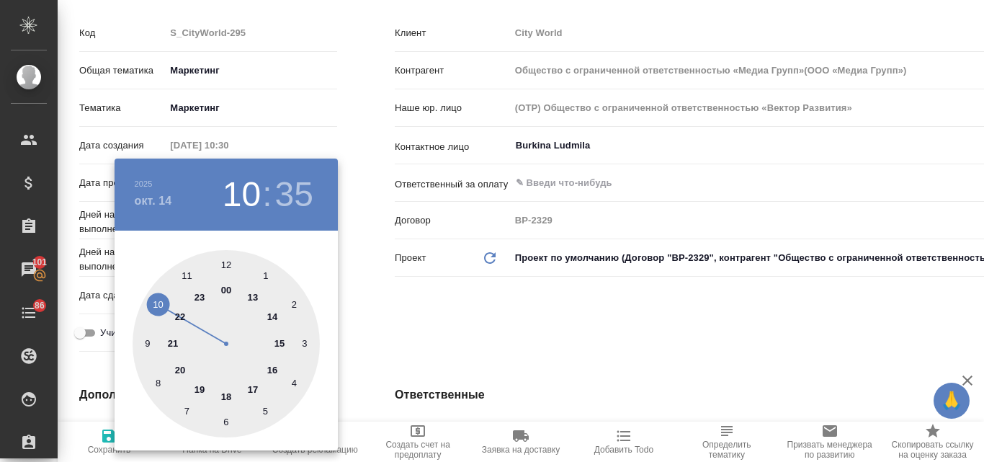
type textarea "x"
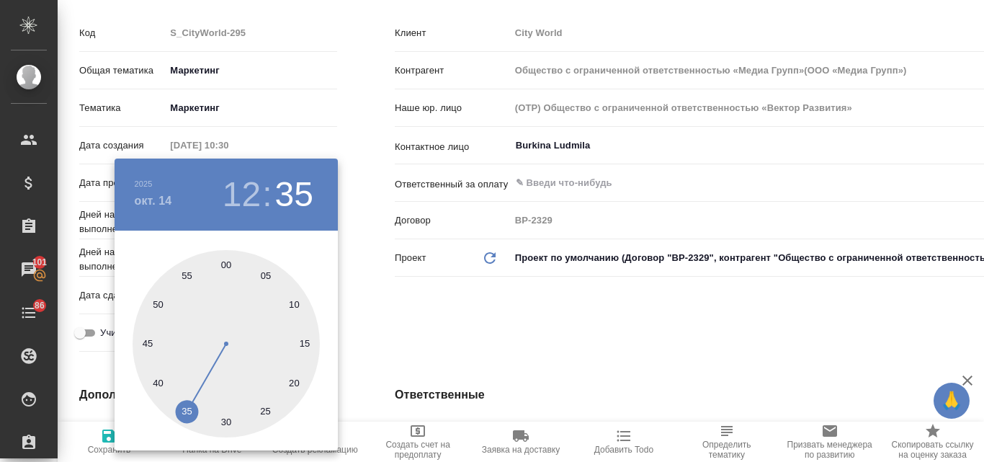
click at [224, 267] on div at bounding box center [226, 343] width 187 height 187
type input "14.10.2025 12:00"
type input "Общество с ограниченной ответственностью «Медиа Групп»(ООО «Медиа Групп»)"
type textarea "x"
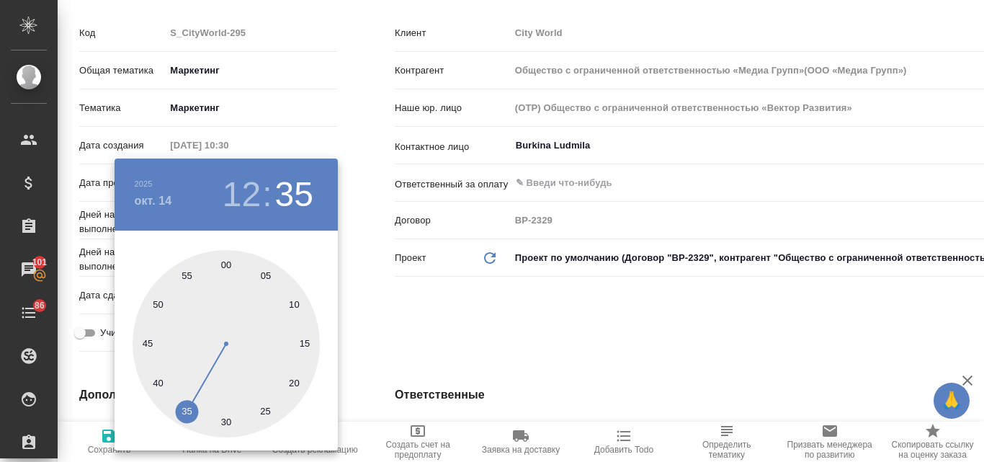
type textarea "x"
click at [399, 301] on div at bounding box center [492, 231] width 984 height 462
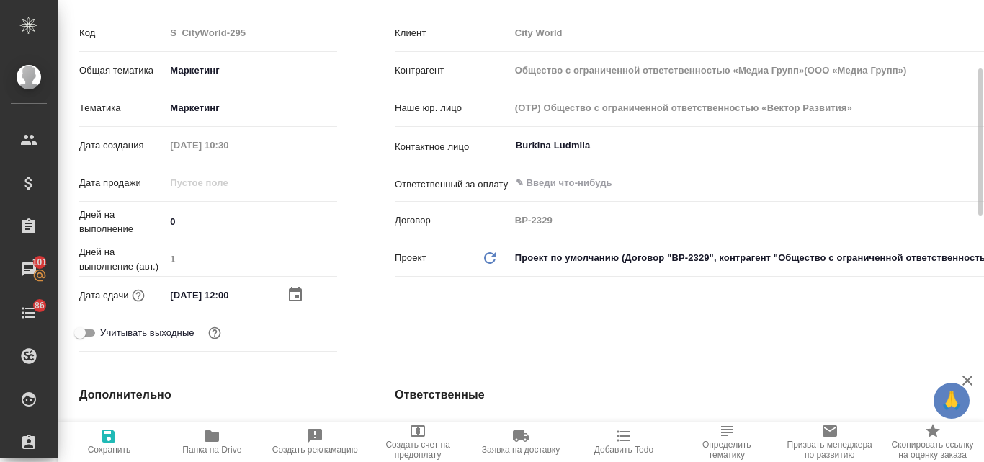
click at [116, 438] on icon "button" at bounding box center [108, 435] width 17 height 17
type input "Общество с ограниченной ответственностью «Медиа Групп»(ООО «Медиа Групп»)"
type textarea "x"
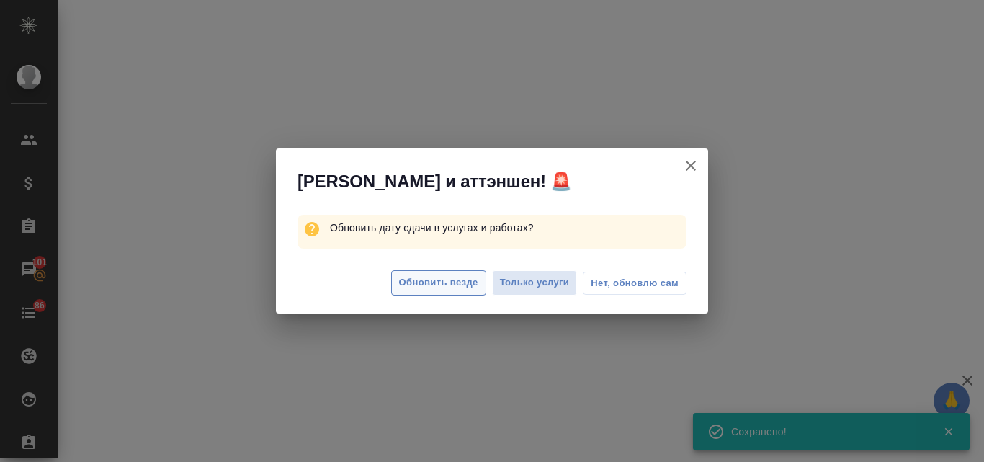
select select "RU"
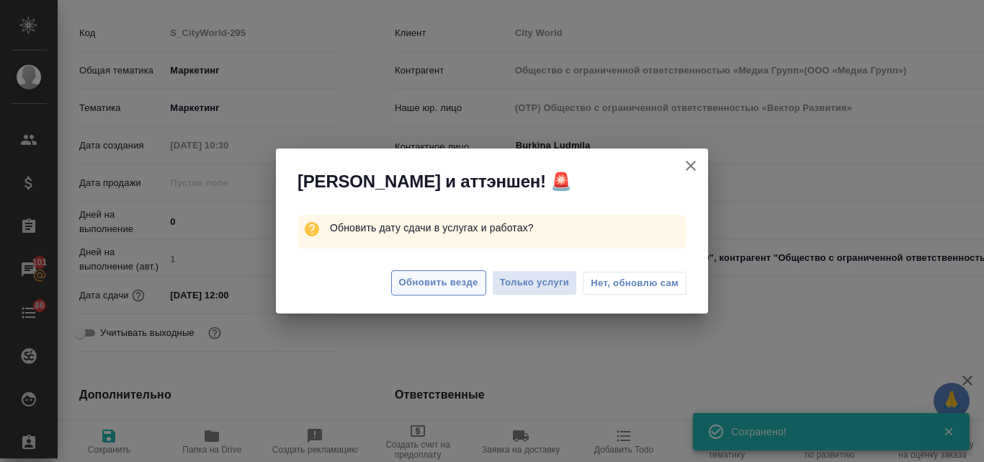
type textarea "x"
click at [440, 281] on span "Обновить везде" at bounding box center [438, 282] width 79 height 17
type input "Общество с ограниченной ответственностью «Медиа Групп»(ООО «Медиа Групп»)"
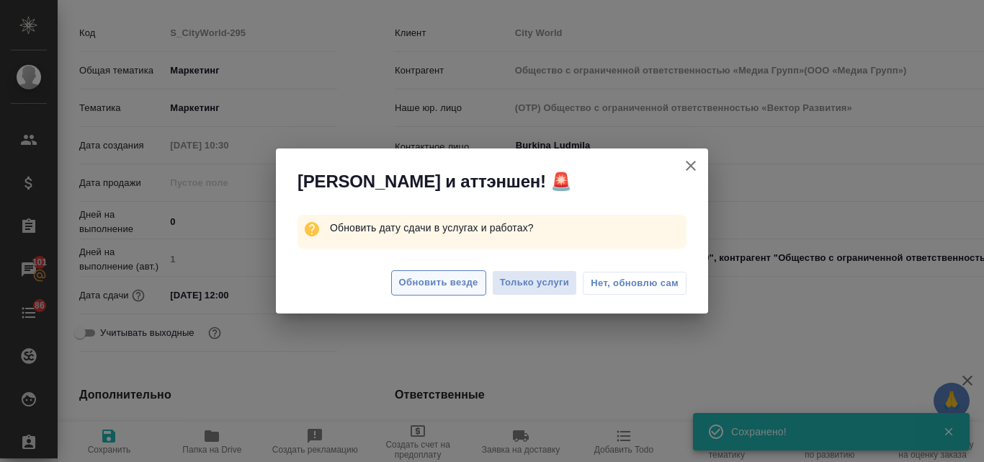
type textarea "x"
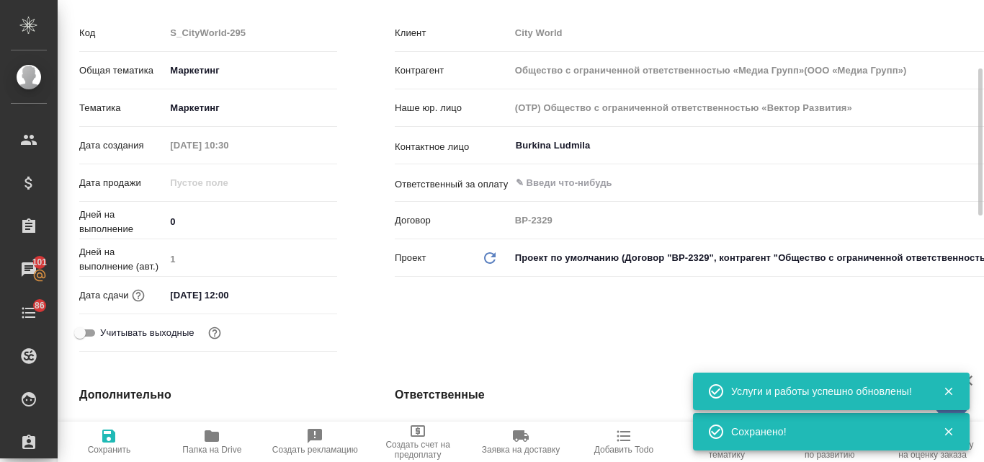
scroll to position [0, 0]
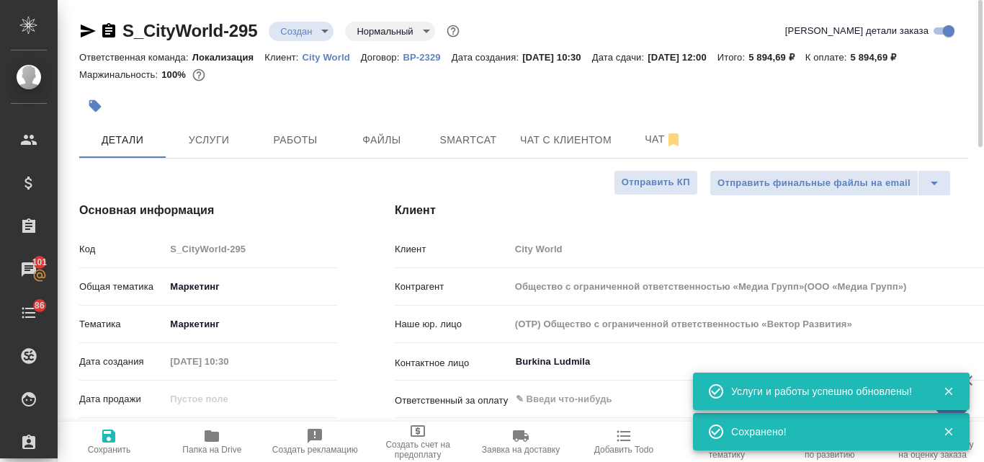
click at [327, 34] on body "🙏 .cls-1 fill:#fff; AWATERA Valyaeva Anna Клиенты Спецификации Заказы 101 Чаты …" at bounding box center [492, 231] width 984 height 462
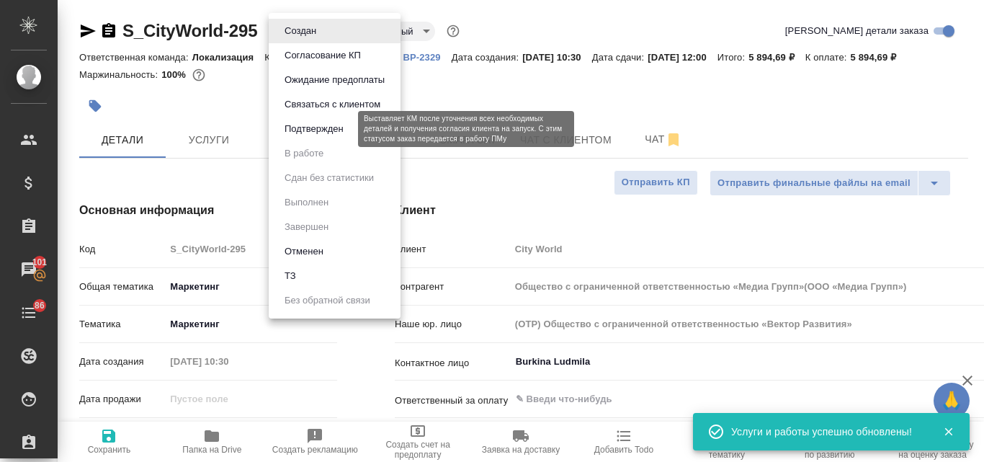
click at [323, 131] on button "Подтвержден" at bounding box center [314, 129] width 68 height 16
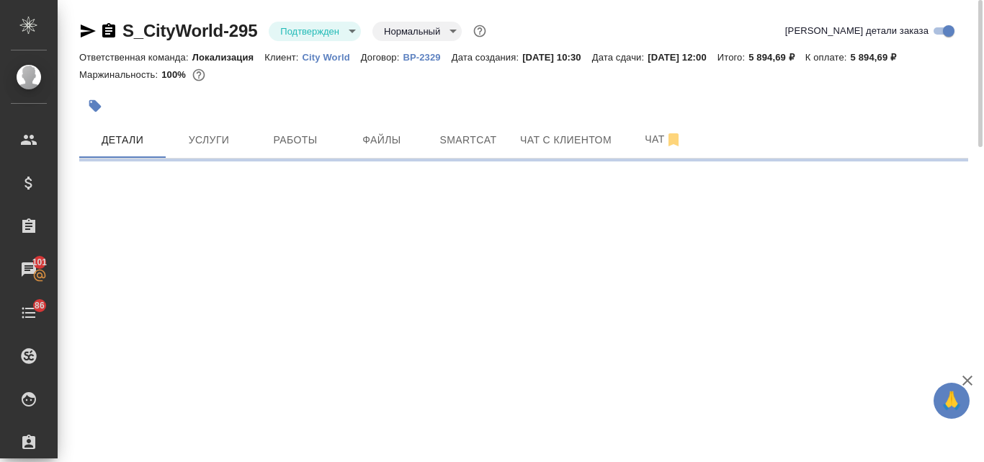
select select "RU"
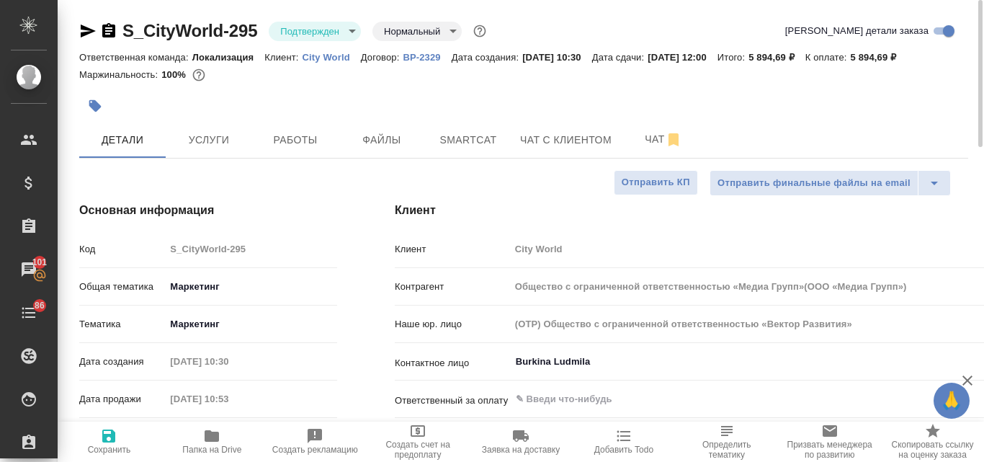
type textarea "x"
type input "Общество с ограниченной ответственностью «Медиа Групп»(ООО «Медиа Групп»)"
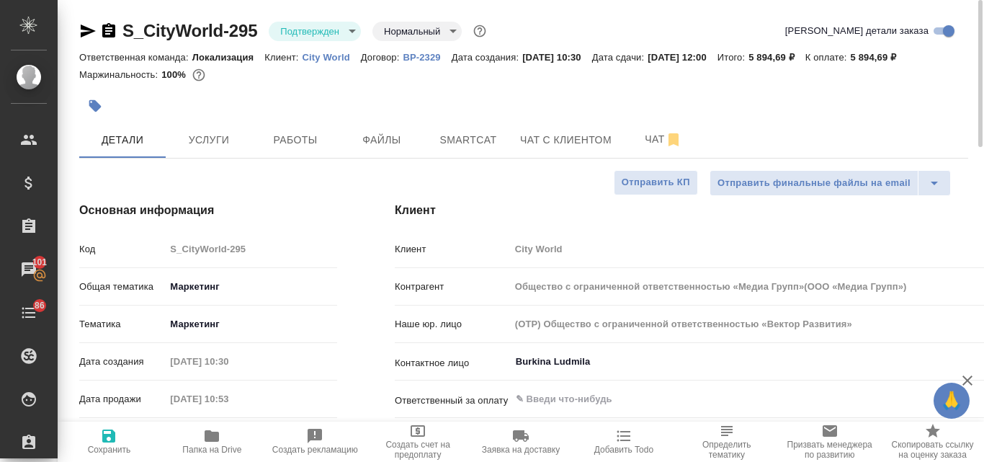
type textarea "x"
type input "Общество с ограниченной ответственностью «Медиа Групп»(ООО «Медиа Групп»)"
type textarea "x"
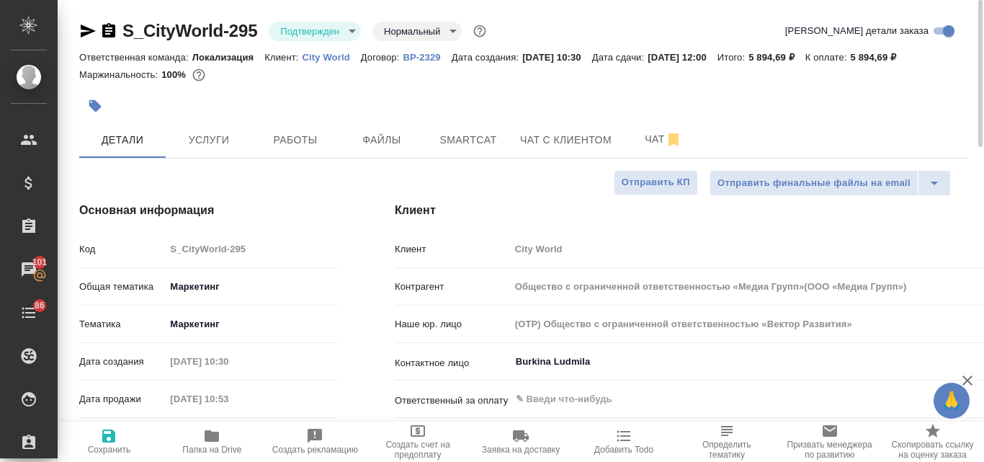
type textarea "x"
click at [84, 31] on icon "button" at bounding box center [87, 30] width 17 height 17
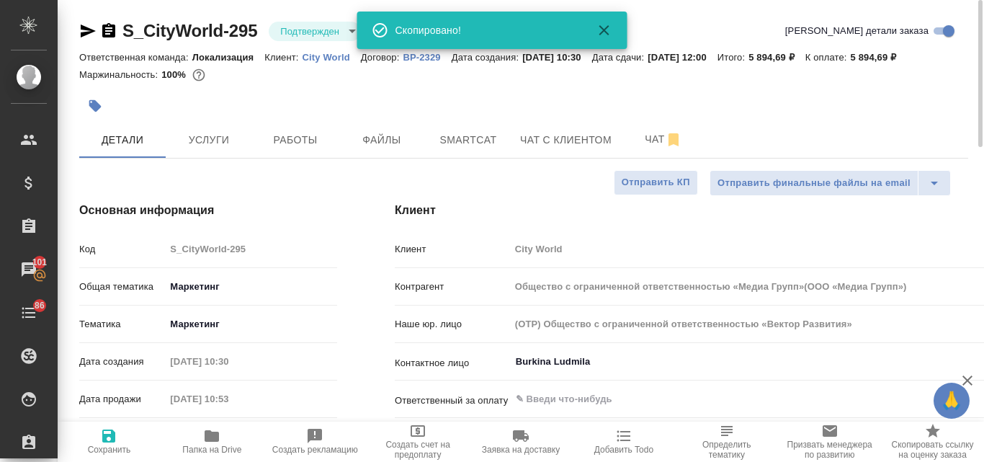
type input "Общество с ограниченной ответственностью «Медиа Групп»(ООО «Медиа Групп»)"
type textarea "x"
type input "Общество с ограниченной ответственностью «Медиа Групп»(ООО «Медиа Групп»)"
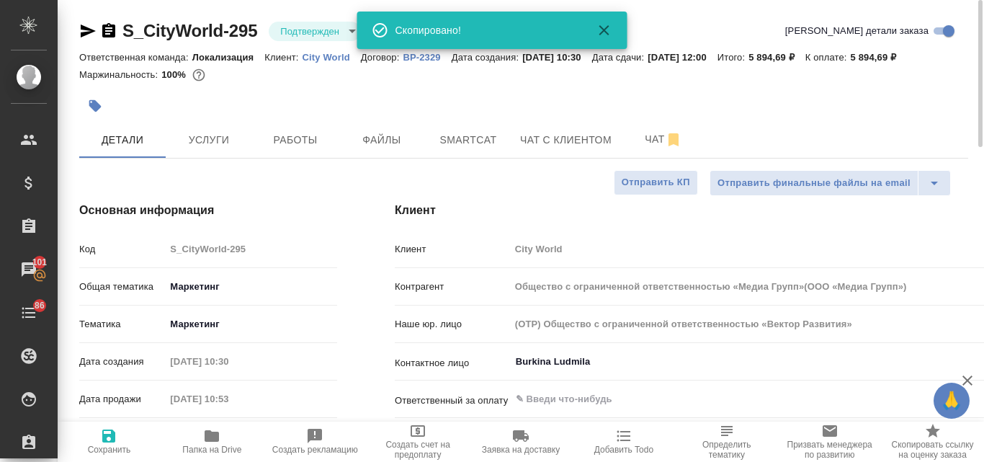
type textarea "x"
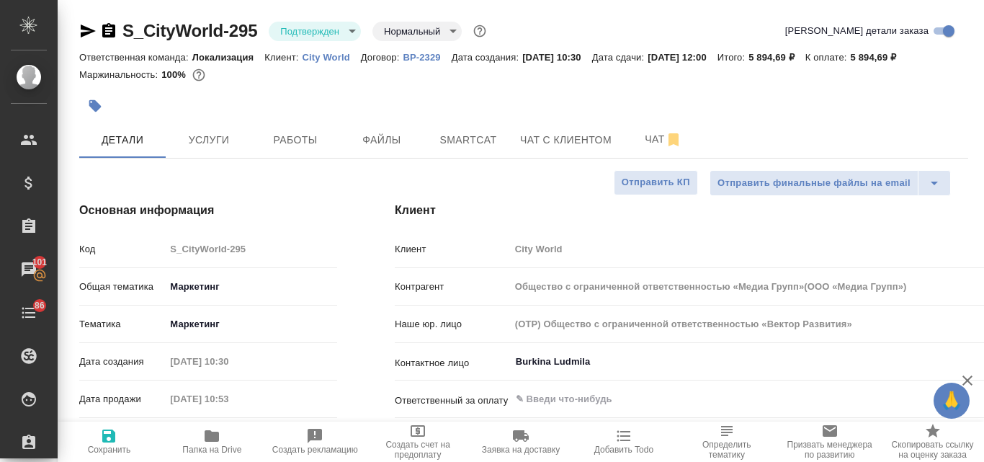
type input "Общество с ограниченной ответственностью «Медиа Групп»(ООО «Медиа Групп»)"
type textarea "x"
select select "RU"
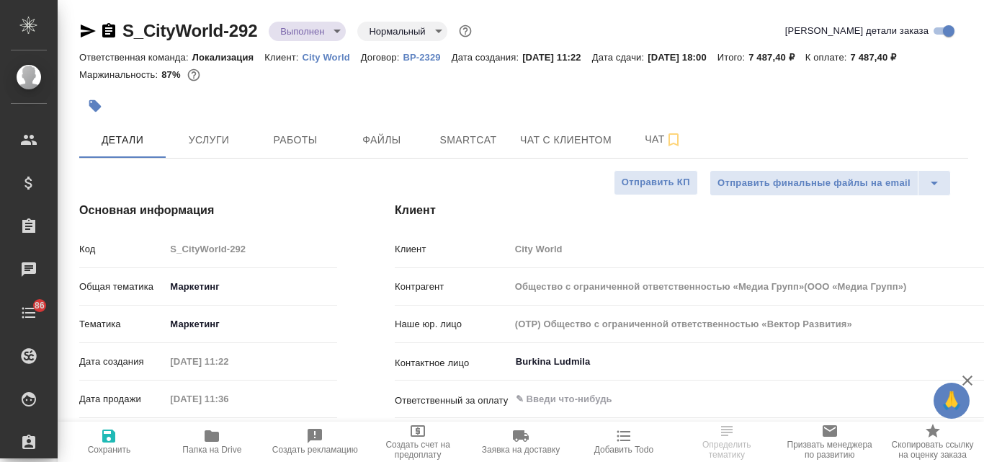
type input "Общество с ограниченной ответственностью «Медиа Групп»(ООО «Медиа Групп»)"
click at [205, 132] on span "Услуги" at bounding box center [208, 140] width 69 height 18
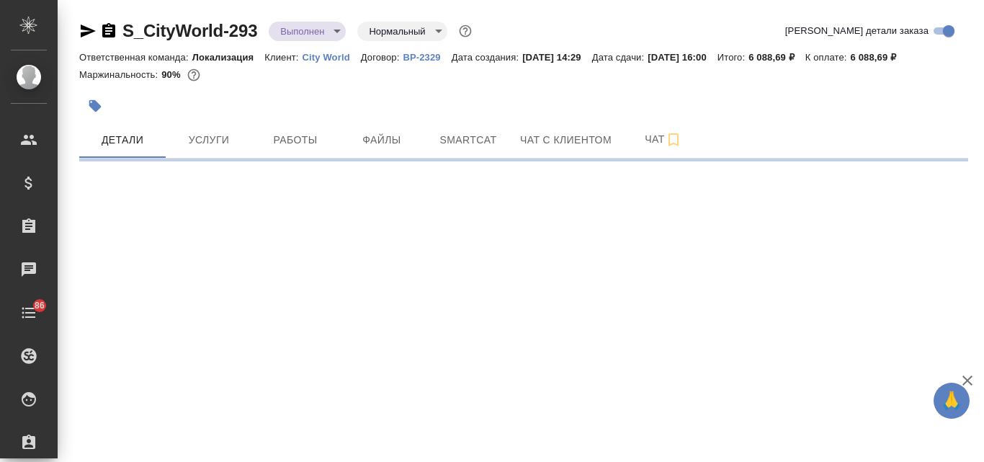
select select "RU"
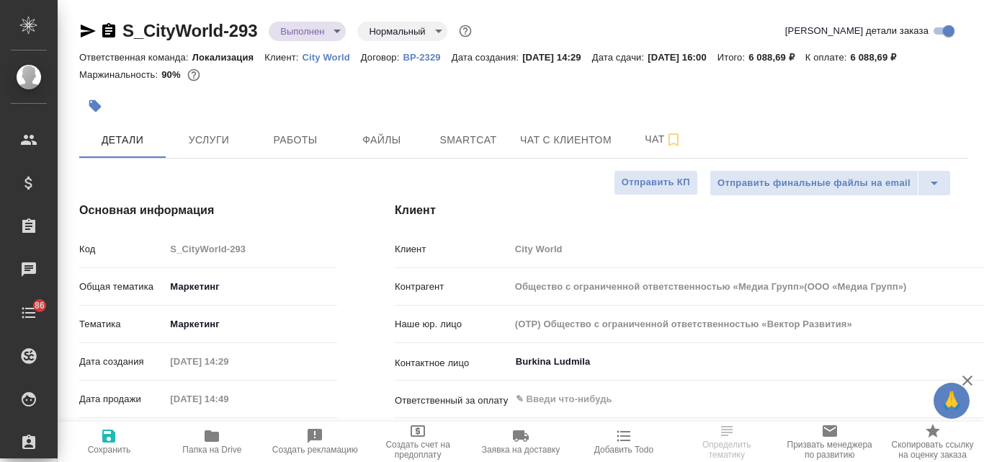
type input "Общество с ограниченной ответственностью «Медиа Групп»(ООО «Медиа Групп»)"
type textarea "x"
type input "Общество с ограниченной ответственностью «Медиа Групп»(ООО «Медиа Групп»)"
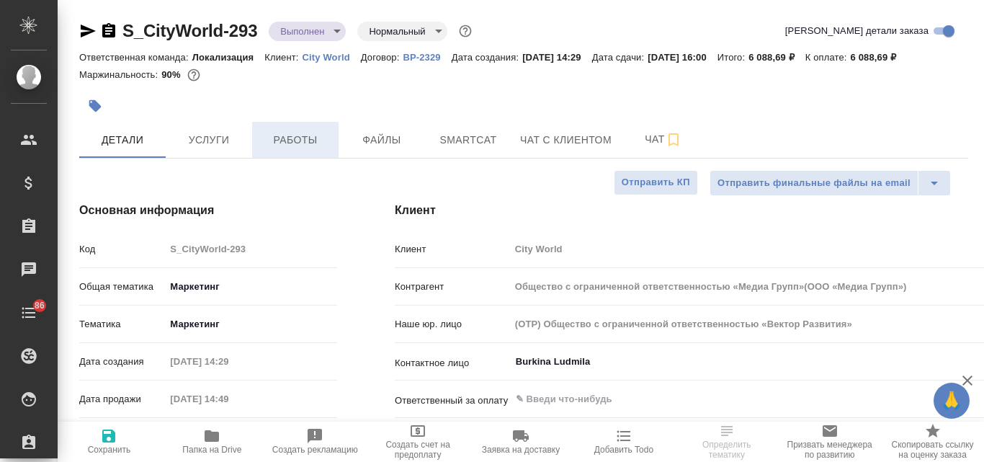
type textarea "x"
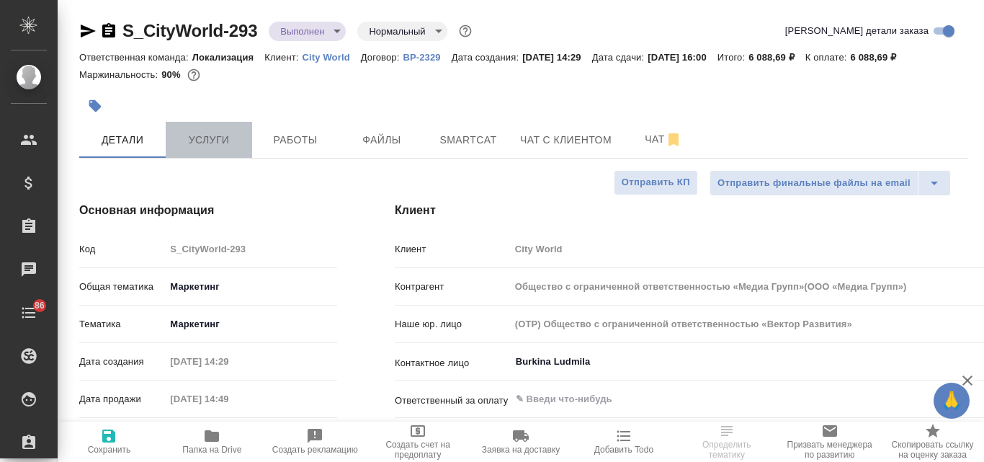
click at [228, 138] on span "Услуги" at bounding box center [208, 140] width 69 height 18
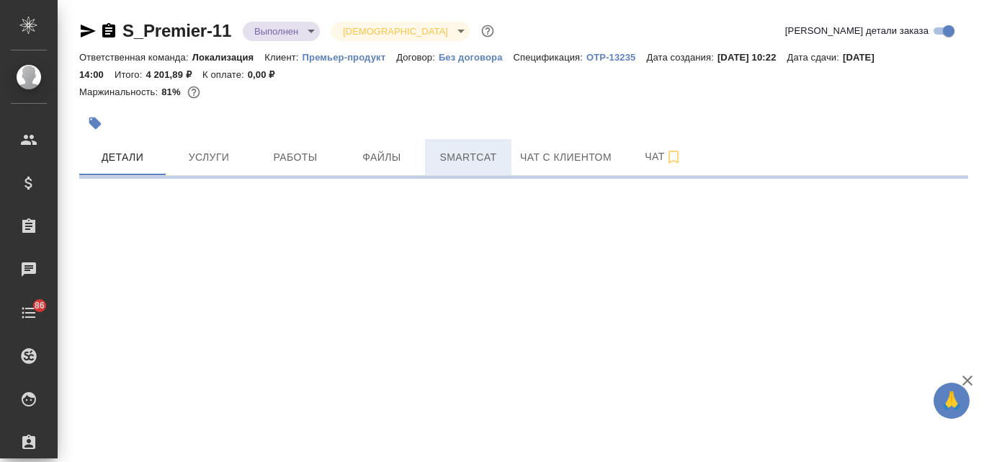
select select "RU"
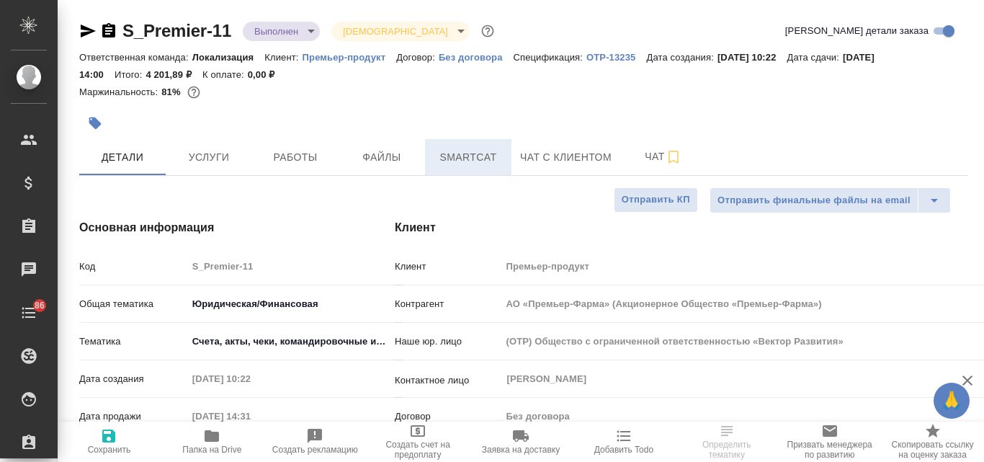
type input "АО «Премьер-Фарма» (Акционерное Общество «Премьер-Фарма»)"
type textarea "x"
type input "АО «Премьер-Фарма» (Акционерное Общество «Премьер-Фарма»)"
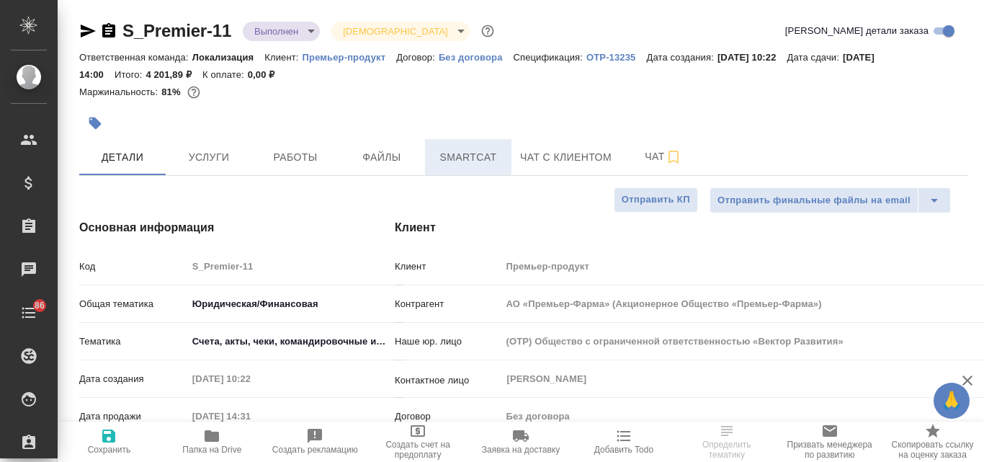
type textarea "x"
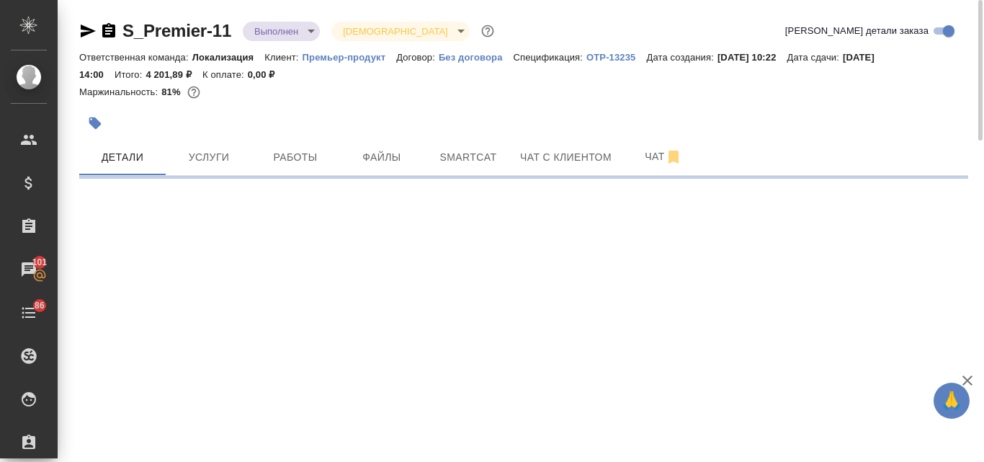
select select "RU"
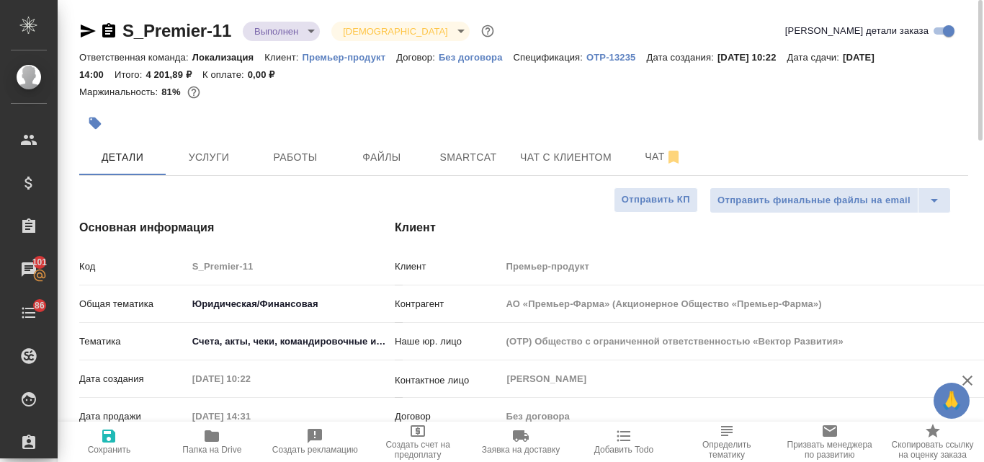
type textarea "x"
click at [308, 32] on body "🙏 .cls-1 fill:#fff; AWATERA Valyaeva [PERSON_NAME] Спецификации Заказы 101 Чаты…" at bounding box center [492, 231] width 984 height 462
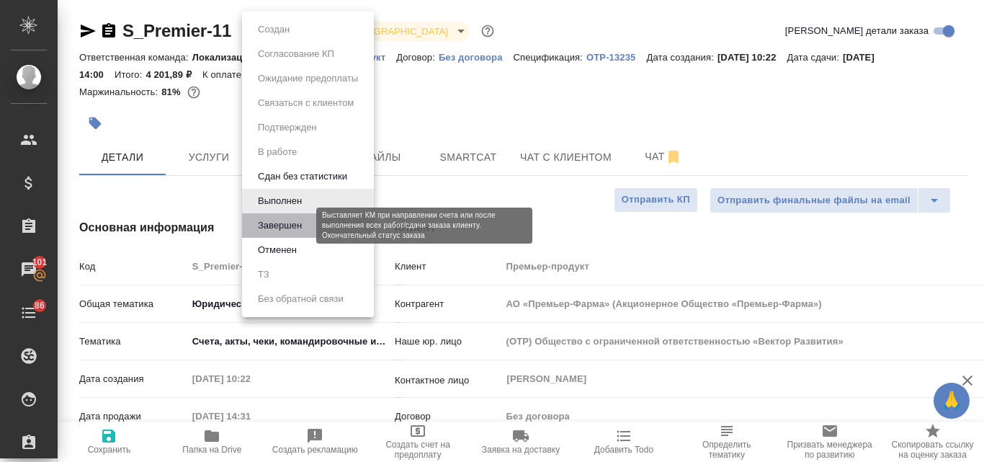
click at [303, 224] on button "Завершен" at bounding box center [280, 226] width 53 height 16
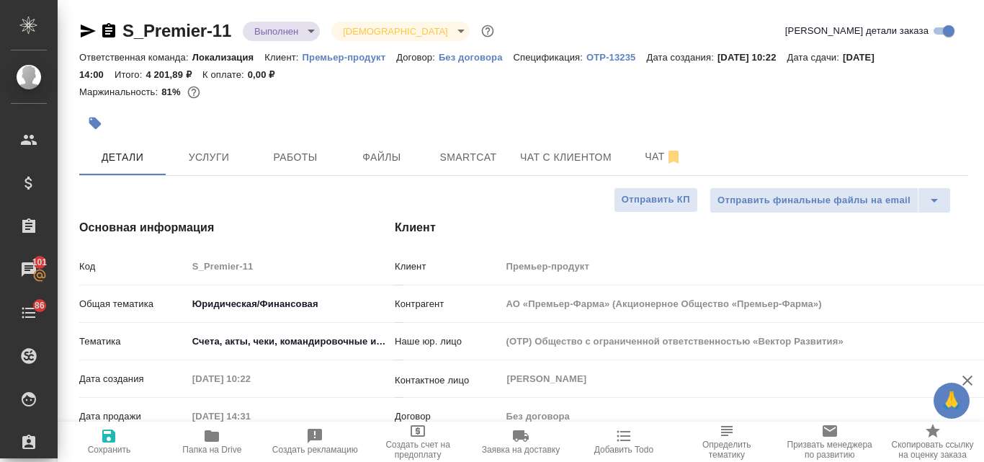
type input "АО «Премьер-Фарма» (Акционерное Общество «Премьер-Фарма»)"
type textarea "x"
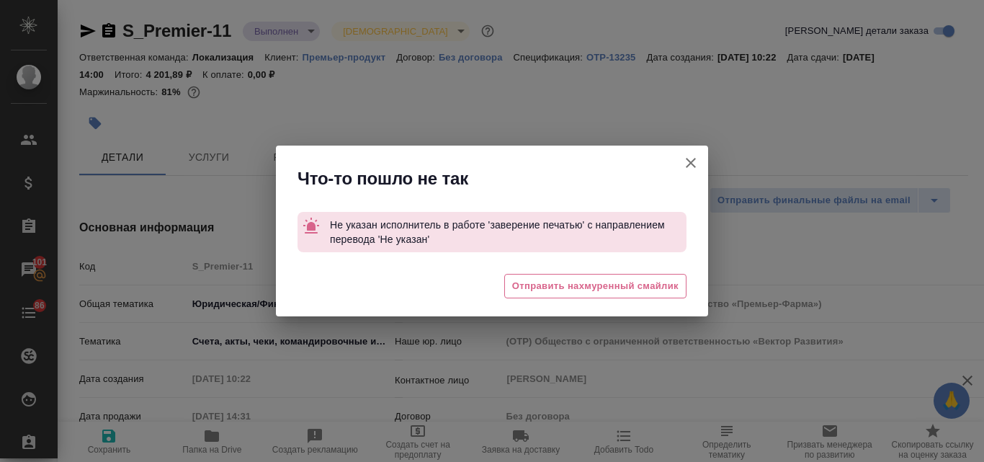
drag, startPoint x: 687, startPoint y: 167, endPoint x: 686, endPoint y: 174, distance: 7.3
click at [688, 167] on icon "button" at bounding box center [690, 162] width 17 height 17
type input "АО «Премьер-Фарма» (Акционерное Общество «Премьер-Фарма»)"
type textarea "x"
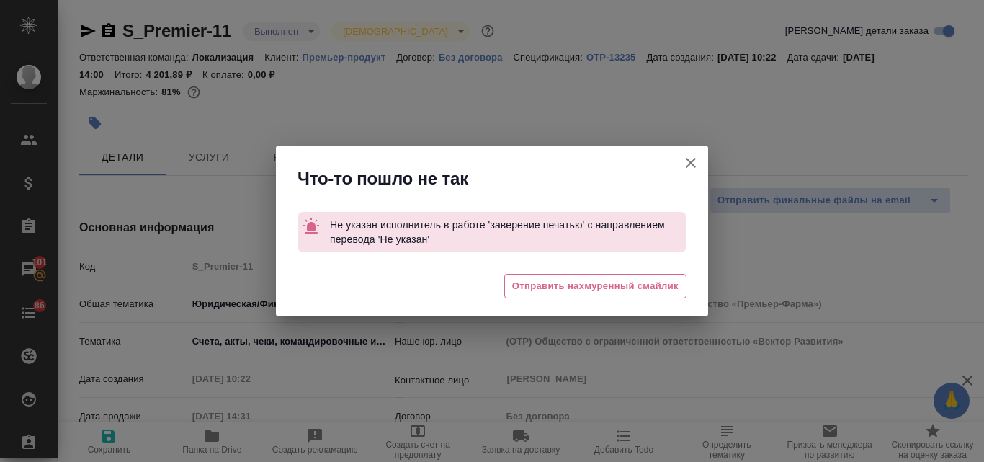
type textarea "x"
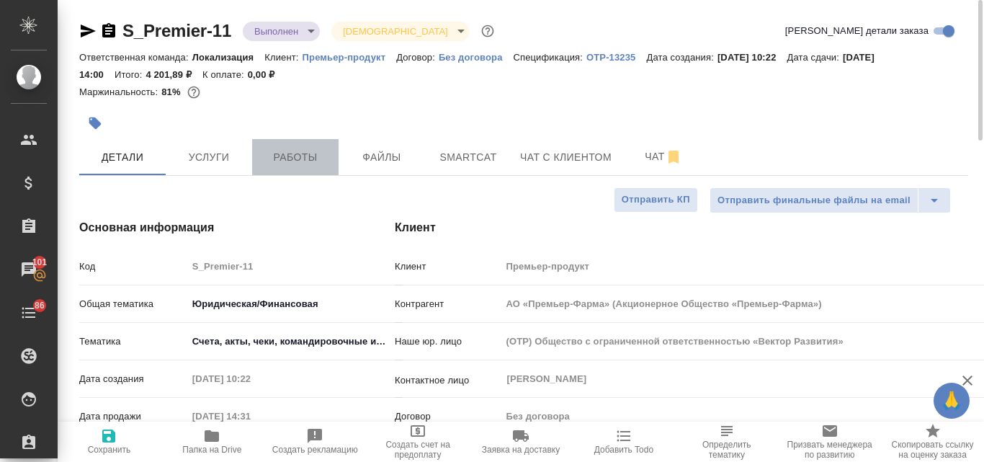
click at [300, 161] on span "Работы" at bounding box center [295, 157] width 69 height 18
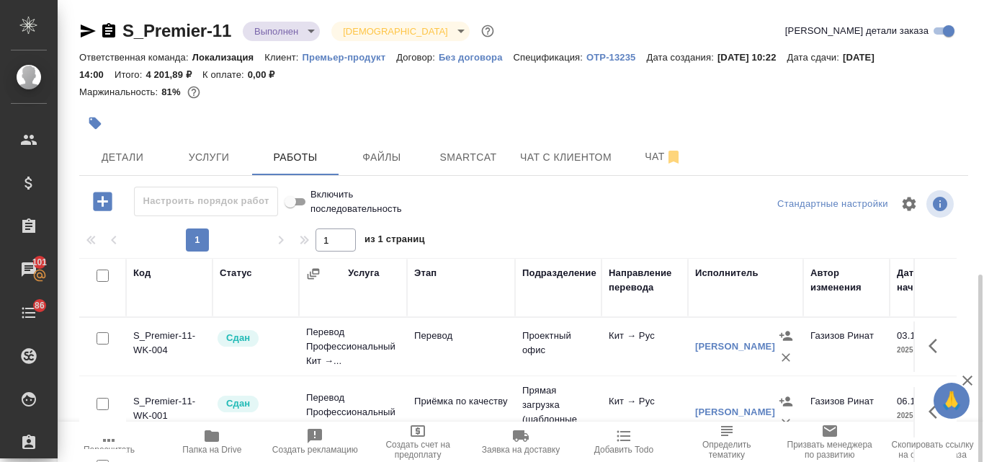
scroll to position [157, 0]
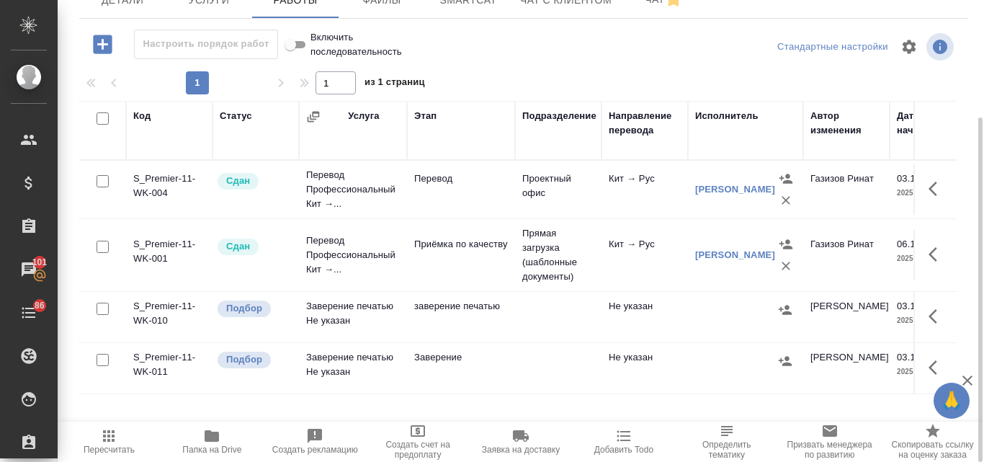
click at [347, 308] on td "Заверение печатью Не указан" at bounding box center [353, 317] width 108 height 50
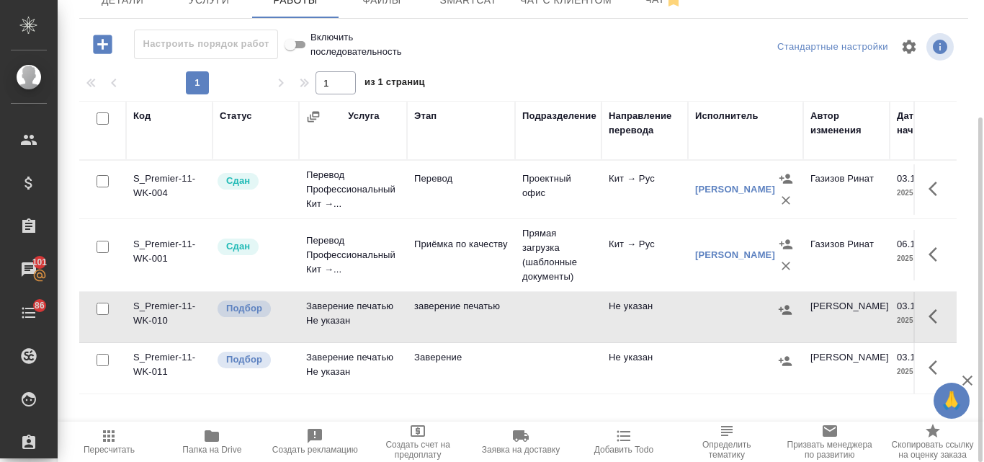
scroll to position [0, 0]
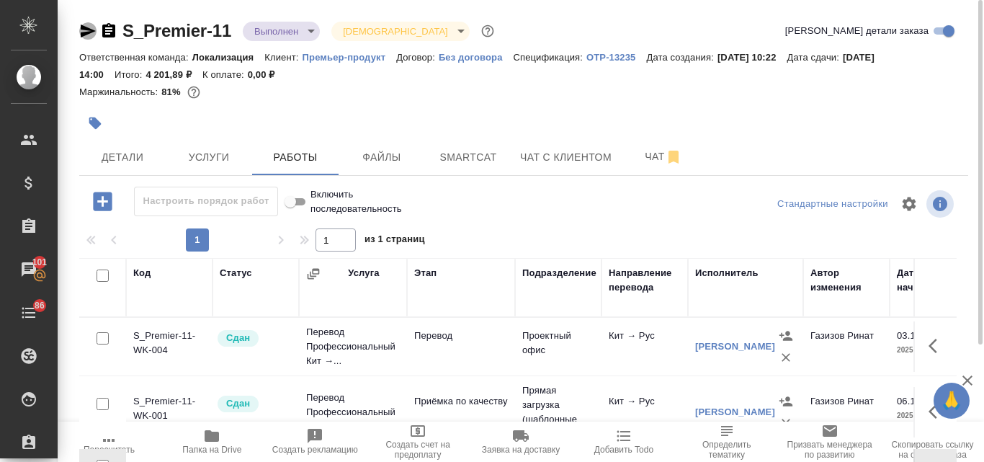
click at [88, 28] on icon "button" at bounding box center [88, 30] width 15 height 13
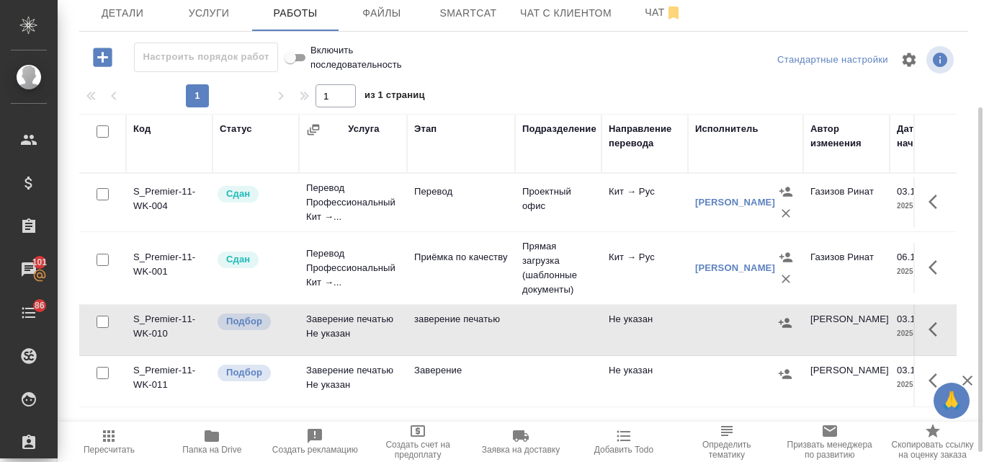
scroll to position [157, 0]
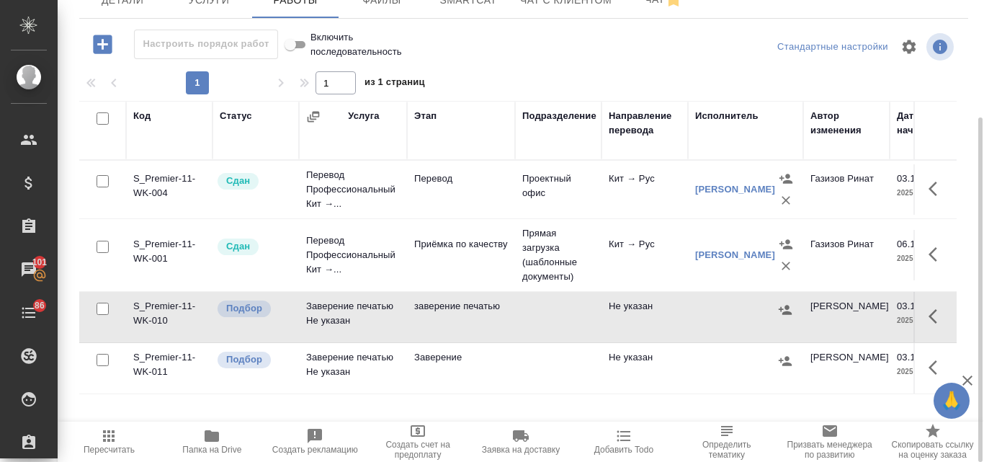
click at [365, 336] on td "Заверение печатью Не указан" at bounding box center [353, 317] width 108 height 50
click at [369, 311] on td "Заверение печатью Не указан" at bounding box center [353, 317] width 108 height 50
click at [360, 319] on td "Заверение печатью Не указан" at bounding box center [353, 317] width 108 height 50
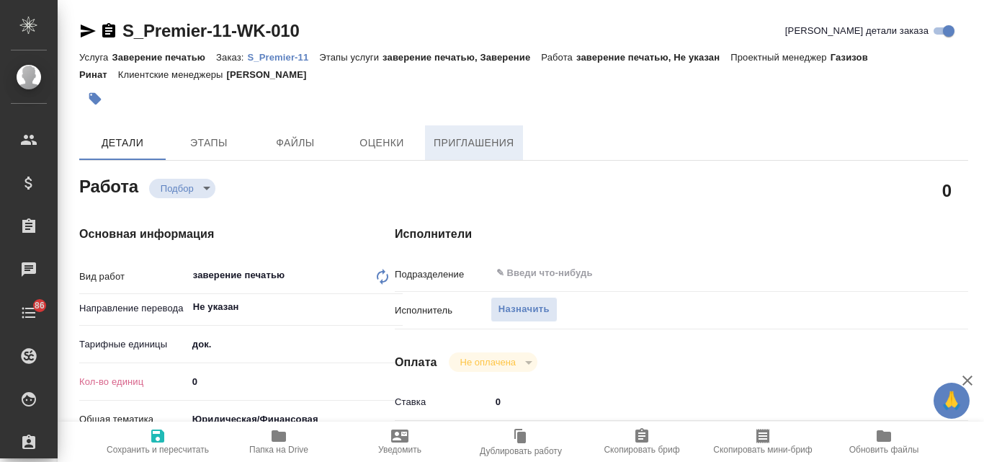
type textarea "x"
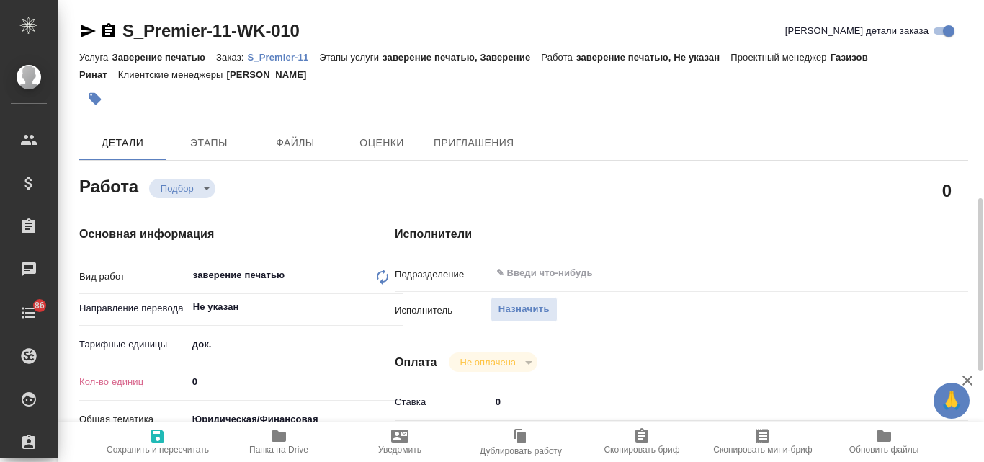
type textarea "x"
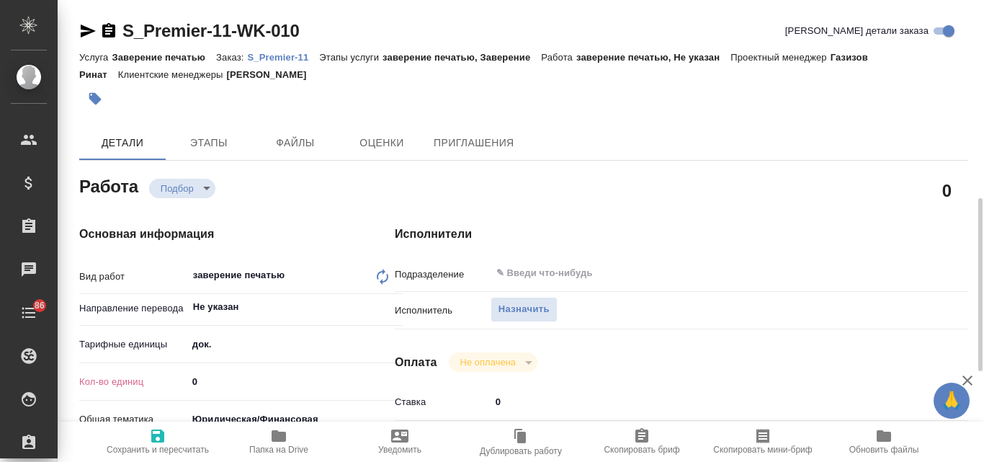
scroll to position [144, 0]
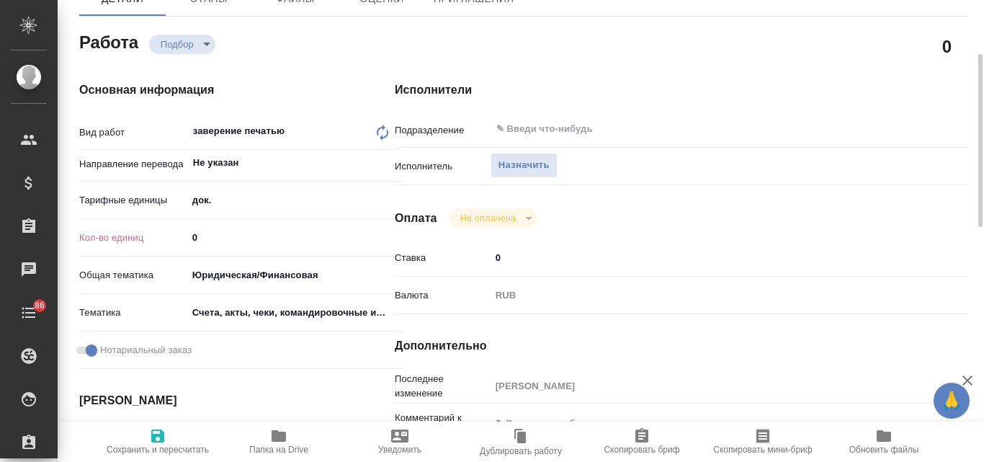
type textarea "x"
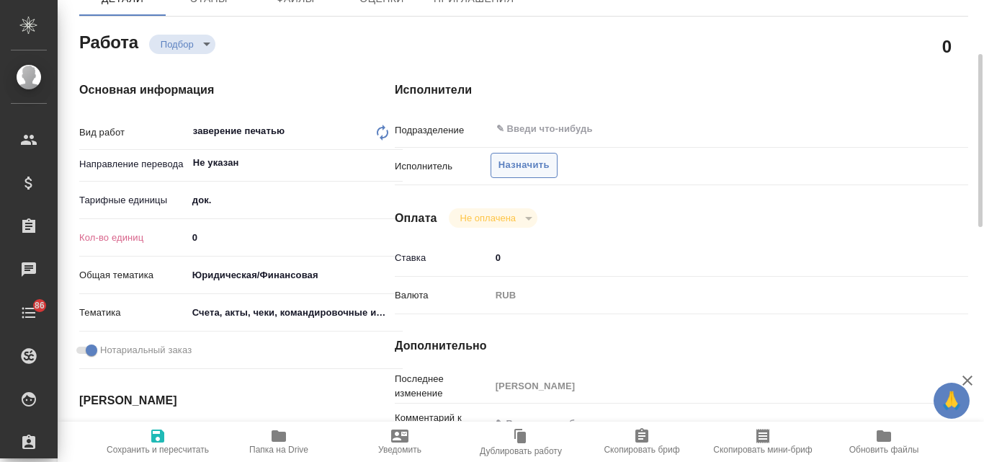
type textarea "x"
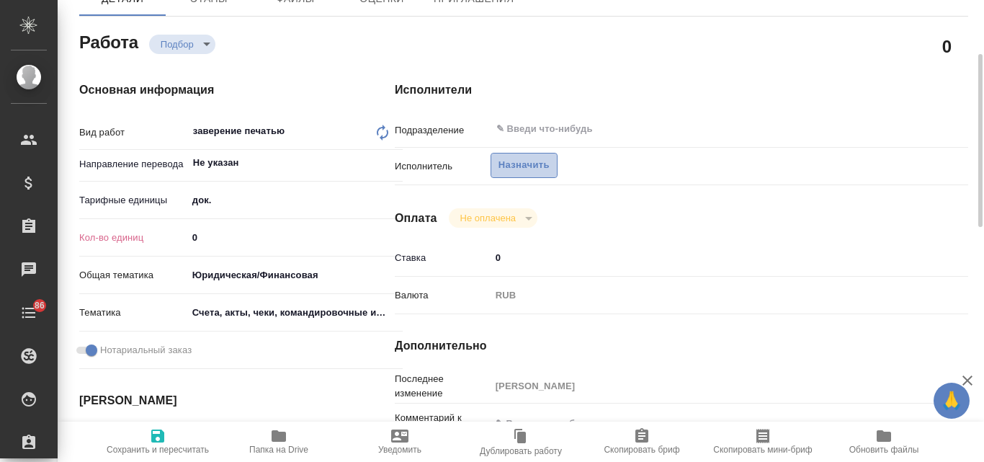
click at [500, 166] on span "Назначить" at bounding box center [523, 165] width 51 height 17
type textarea "x"
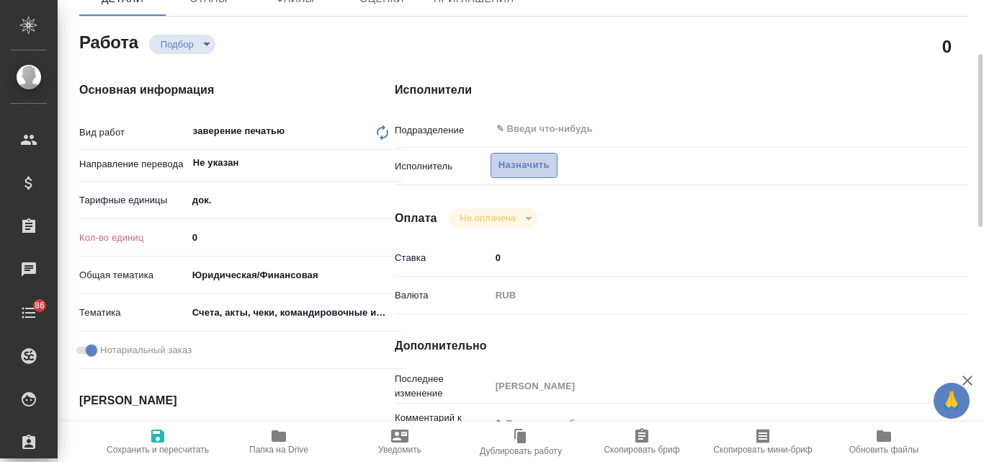
type textarea "x"
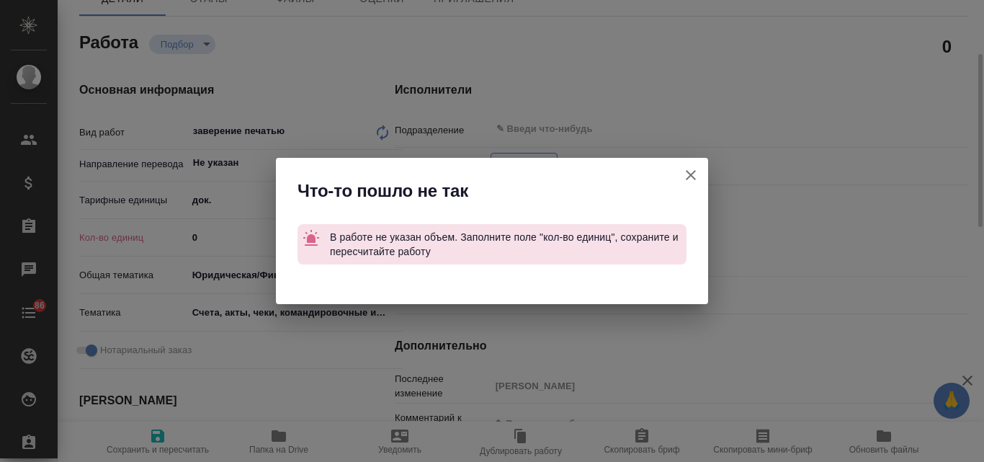
type textarea "x"
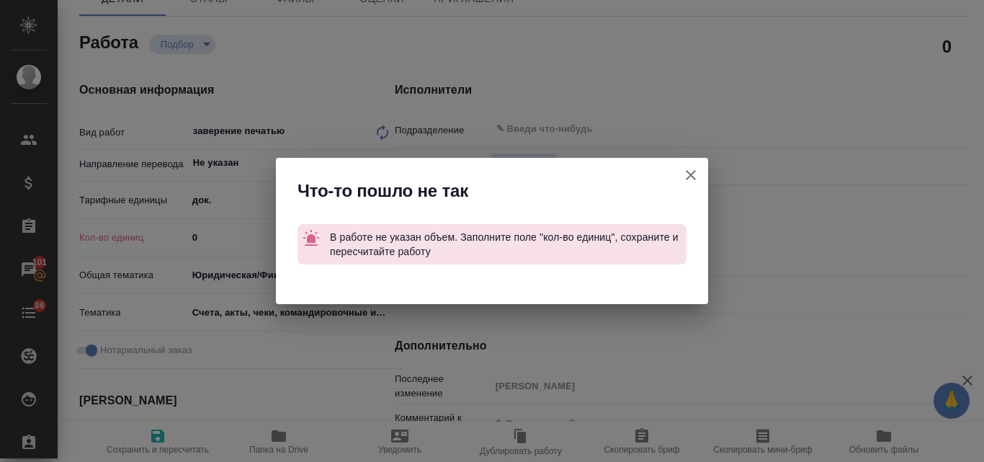
click at [694, 169] on icon "button" at bounding box center [690, 174] width 17 height 17
type textarea "x"
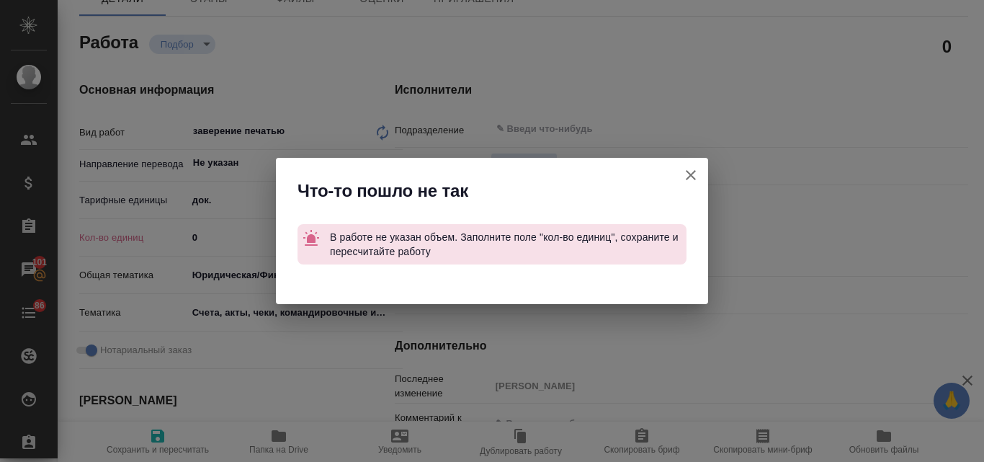
type textarea "x"
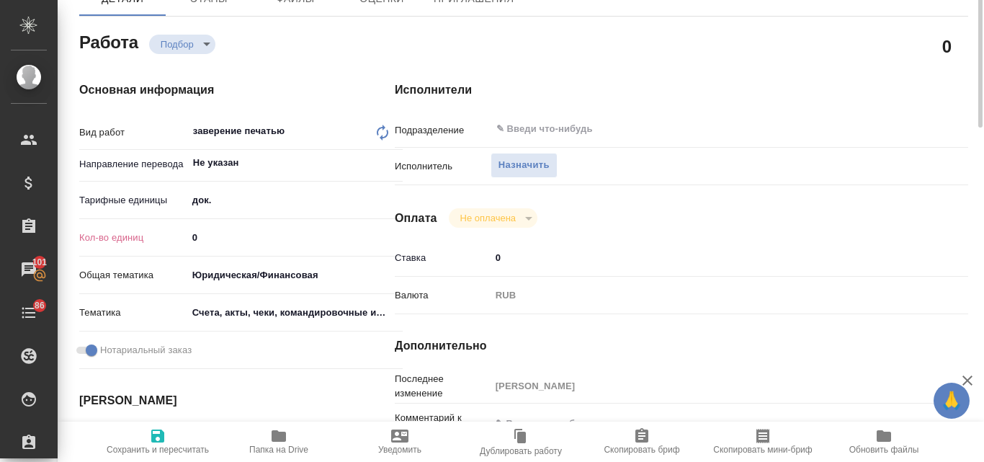
scroll to position [0, 0]
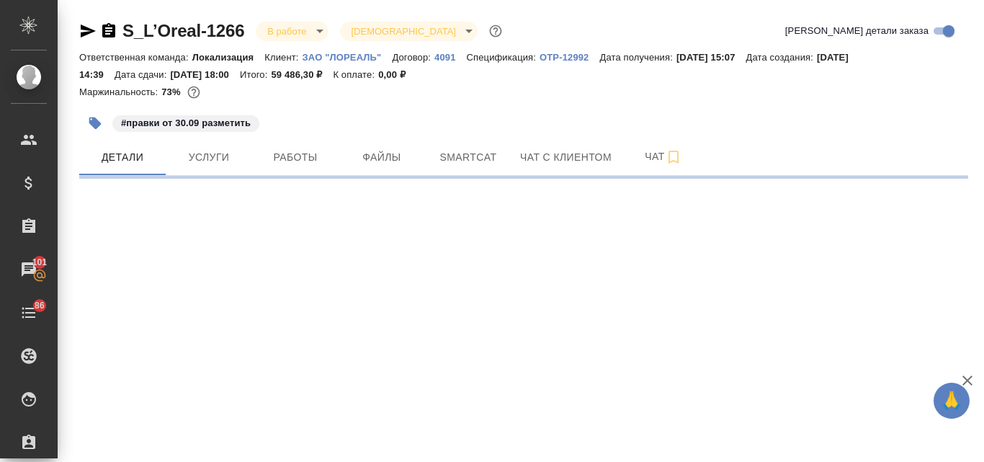
select select "RU"
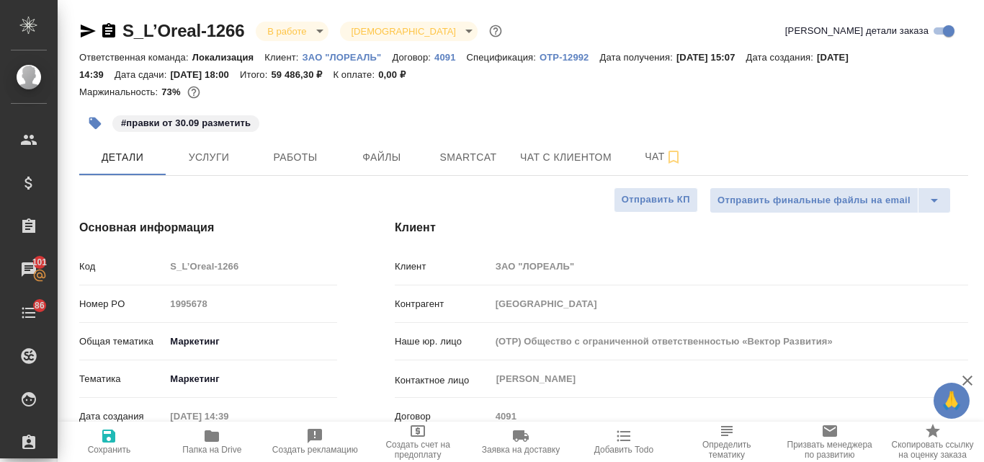
type textarea "x"
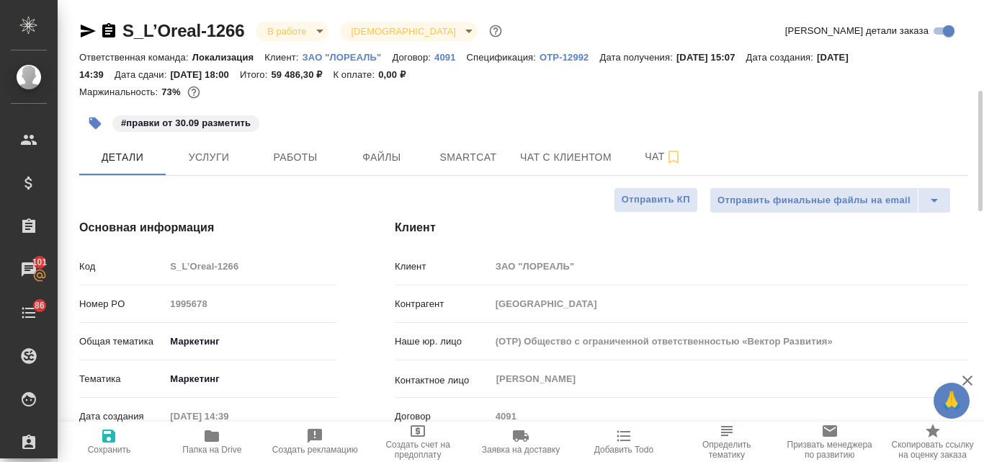
type textarea "x"
click at [215, 156] on span "Услуги" at bounding box center [208, 157] width 69 height 18
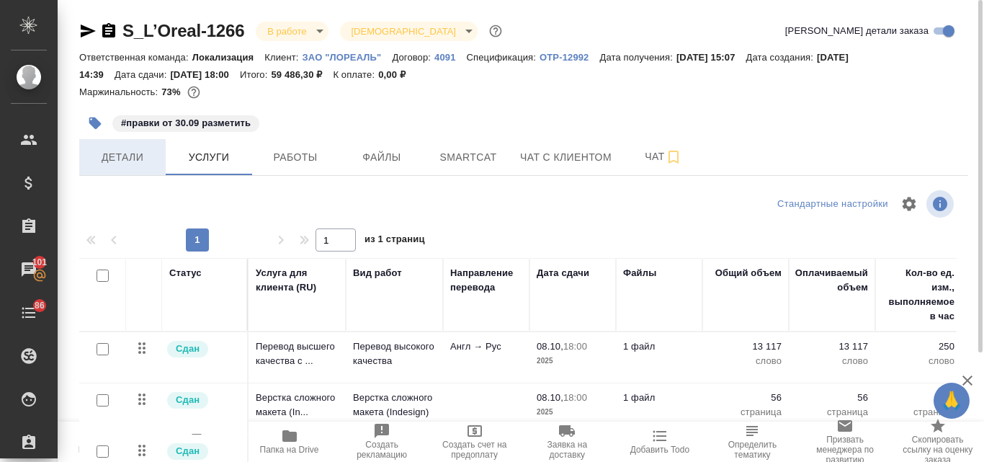
click at [125, 165] on span "Детали" at bounding box center [122, 157] width 69 height 18
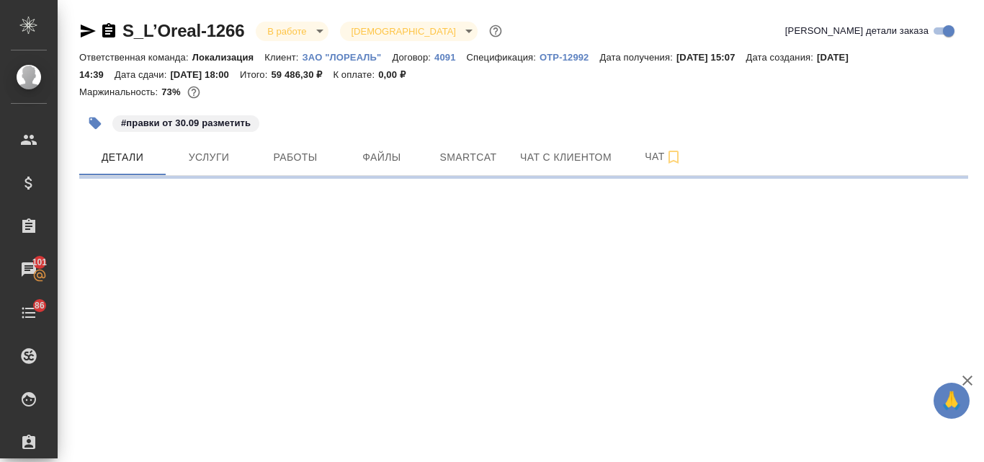
select select "RU"
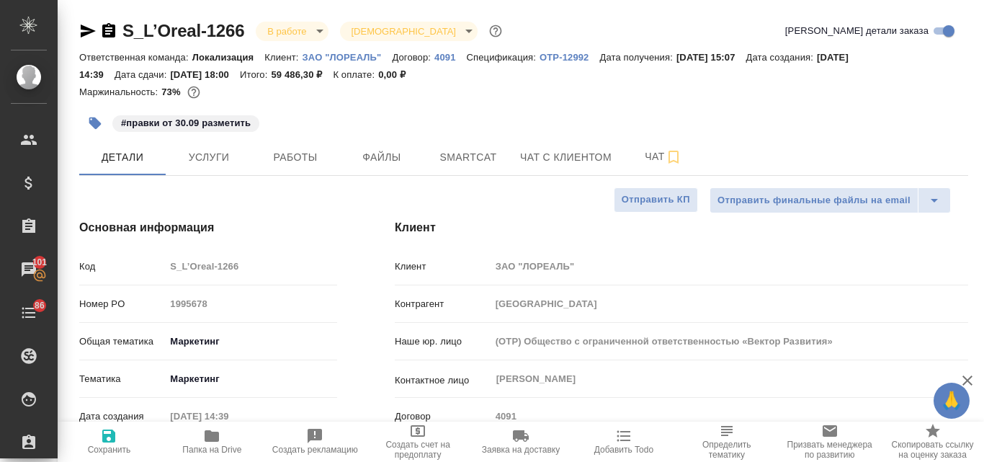
type textarea "x"
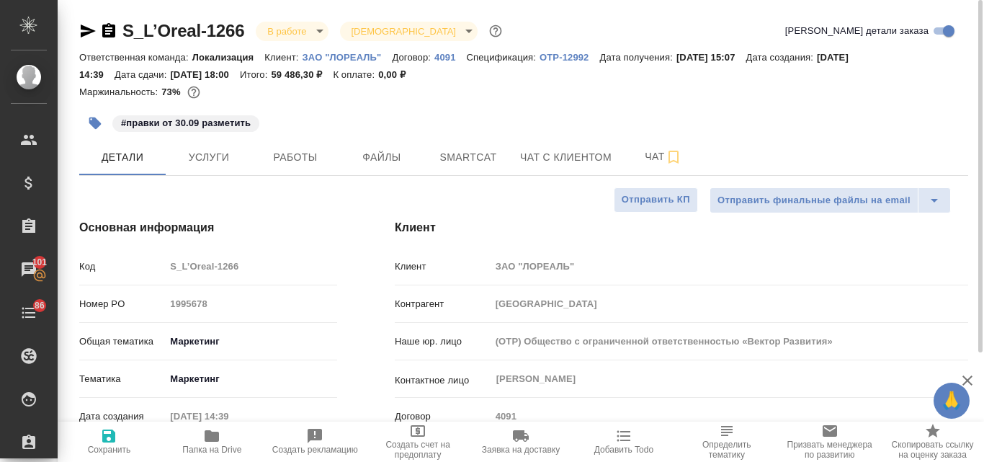
type textarea "x"
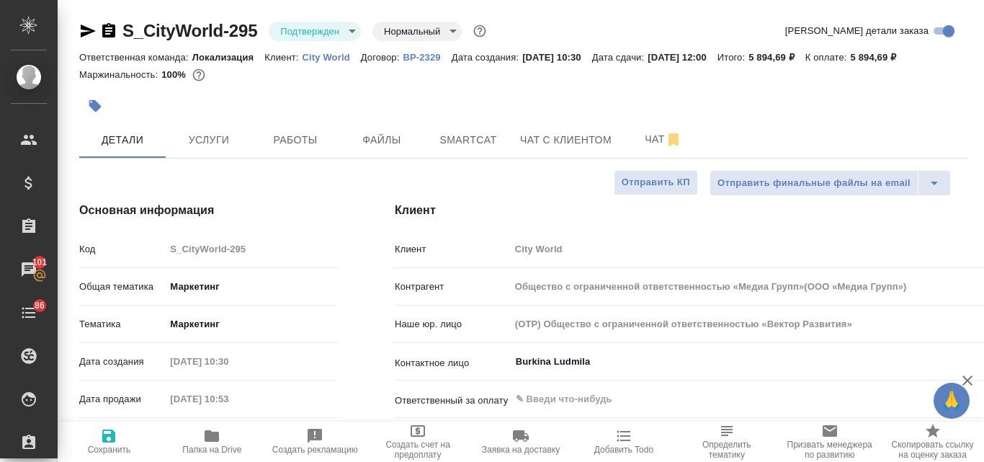
select select "RU"
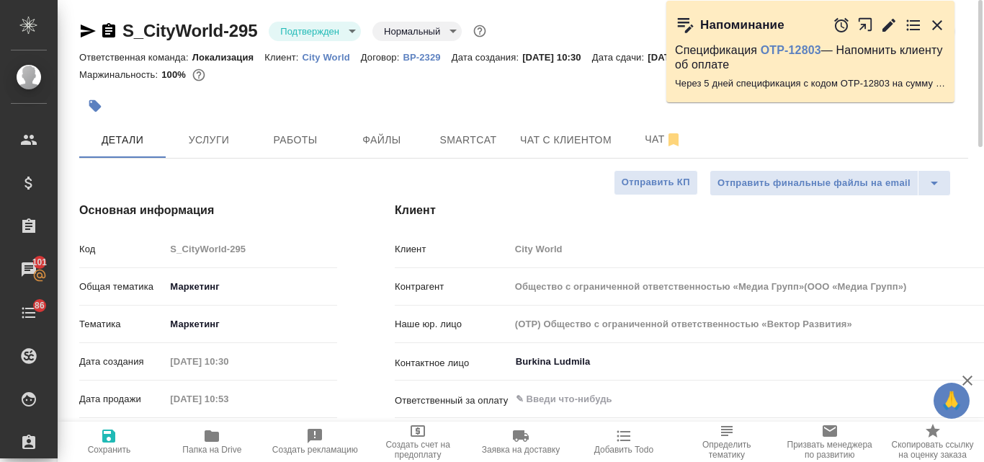
type input "Общество с ограниченной ответственностью «Медиа Групп»(ООО «Медиа Групп»)"
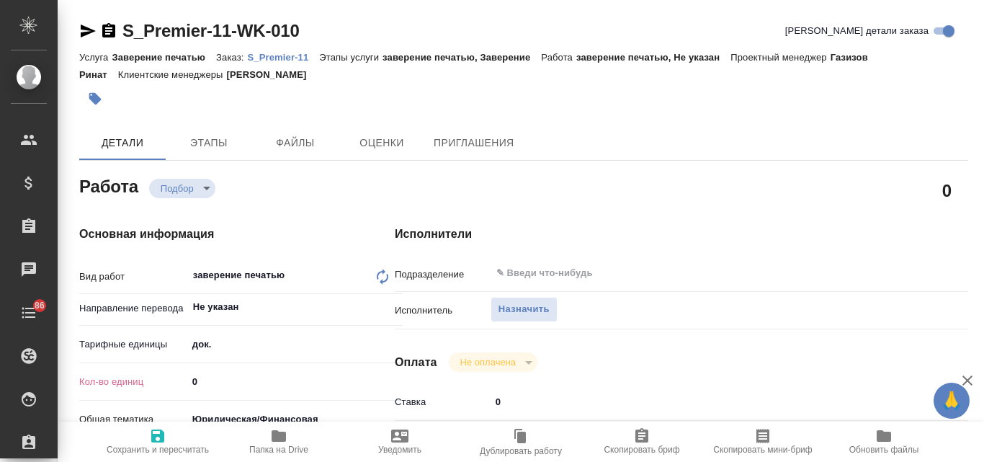
type textarea "x"
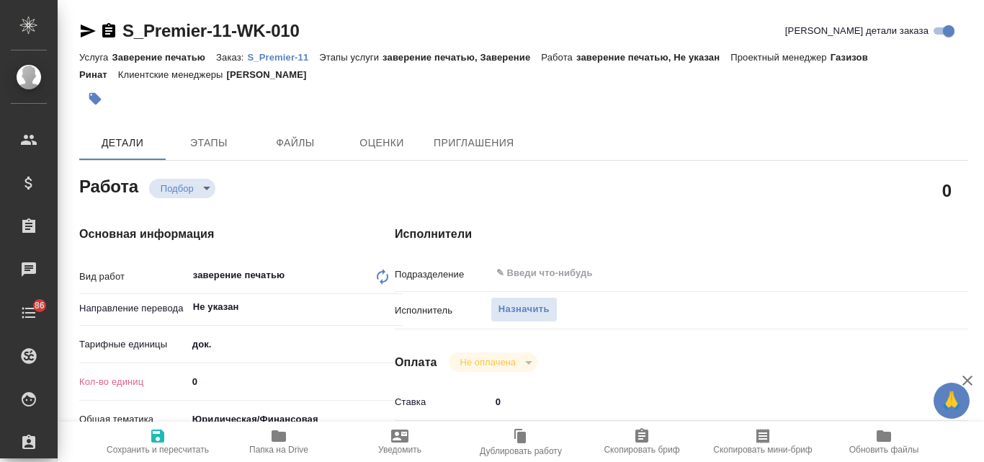
type textarea "x"
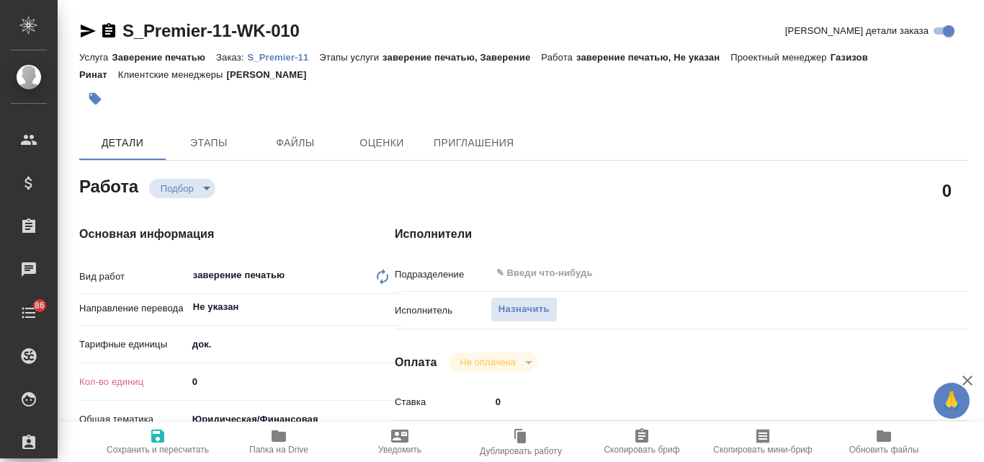
type textarea "x"
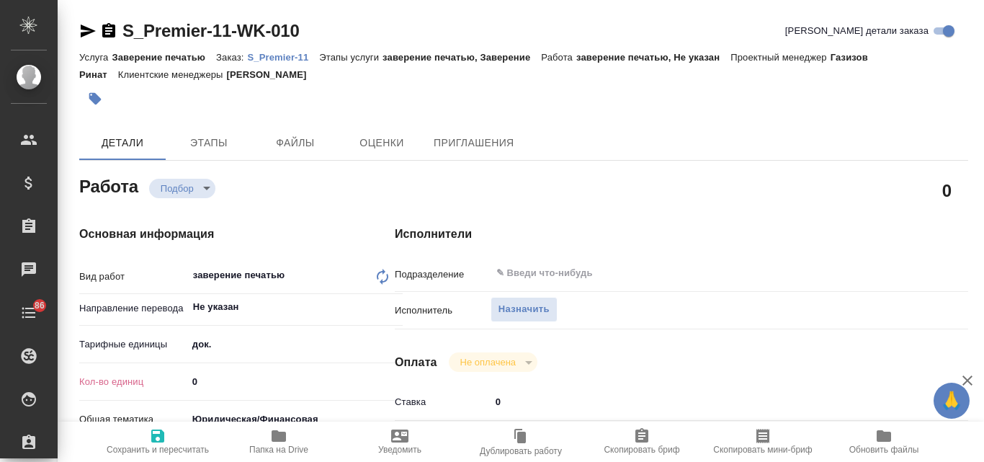
type textarea "x"
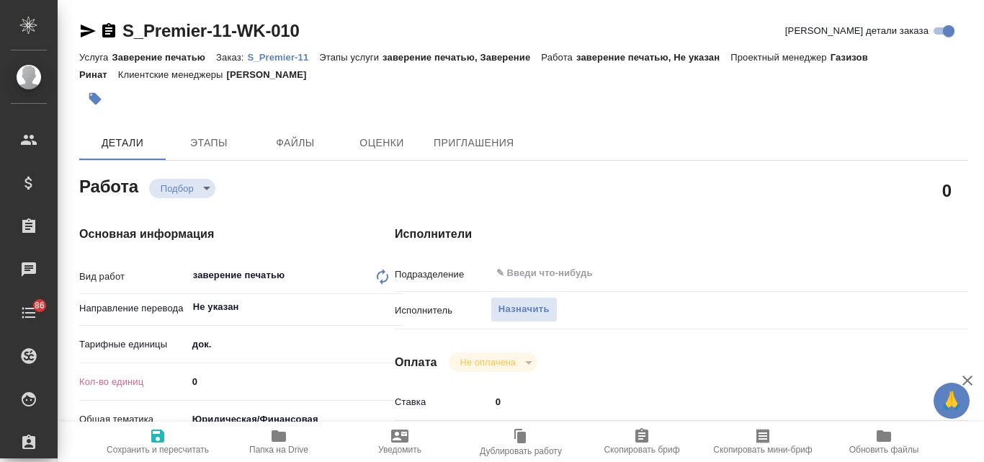
type textarea "x"
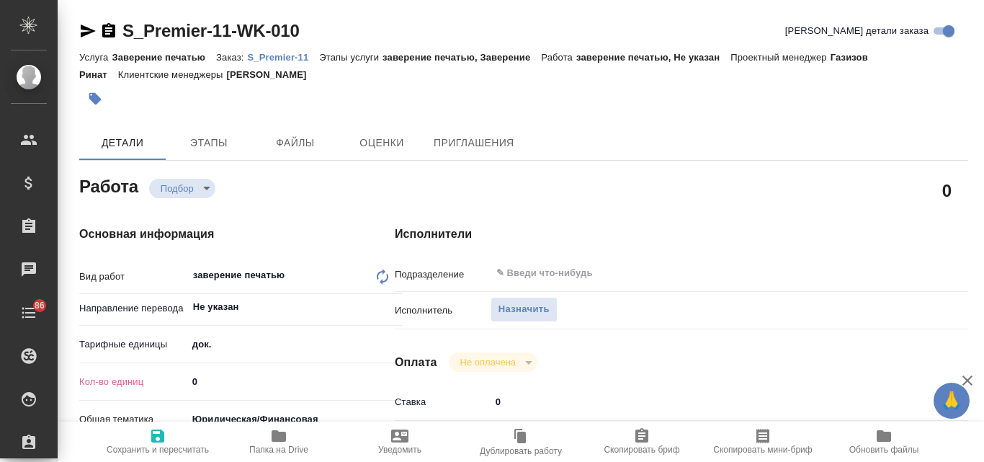
type textarea "x"
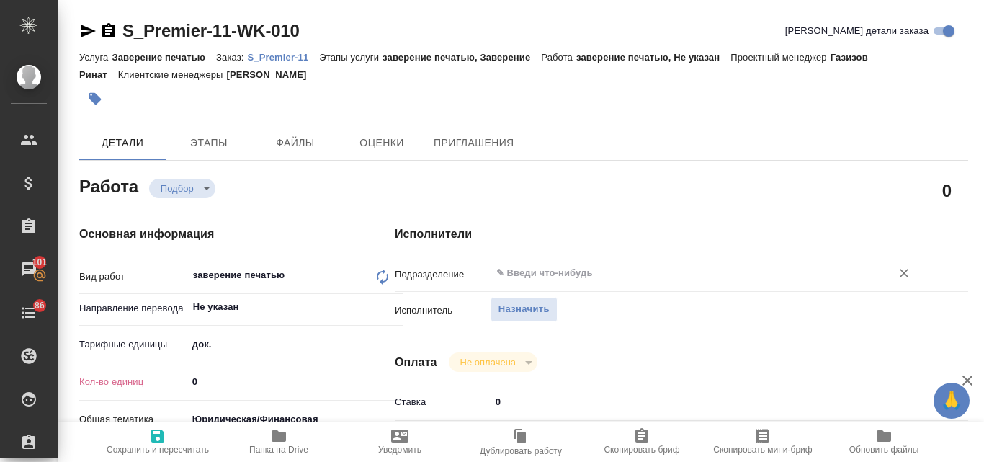
click at [524, 271] on input "text" at bounding box center [681, 272] width 373 height 17
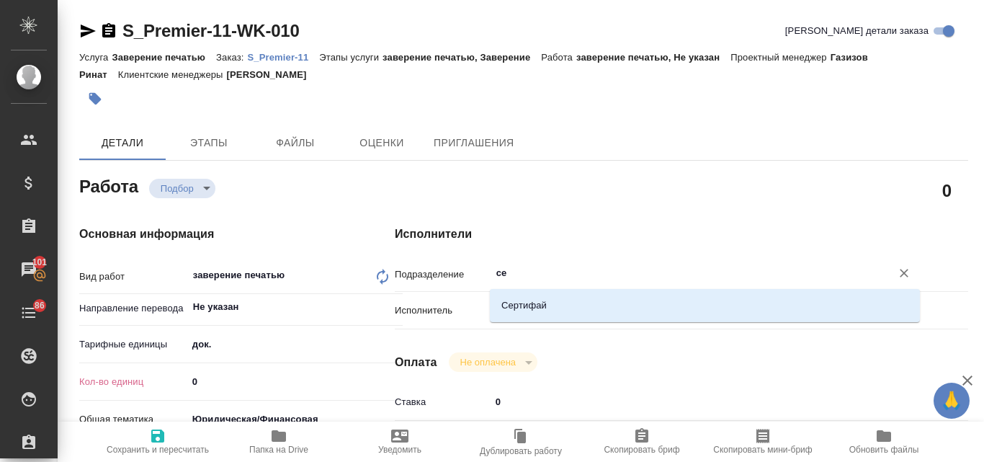
type input "сер"
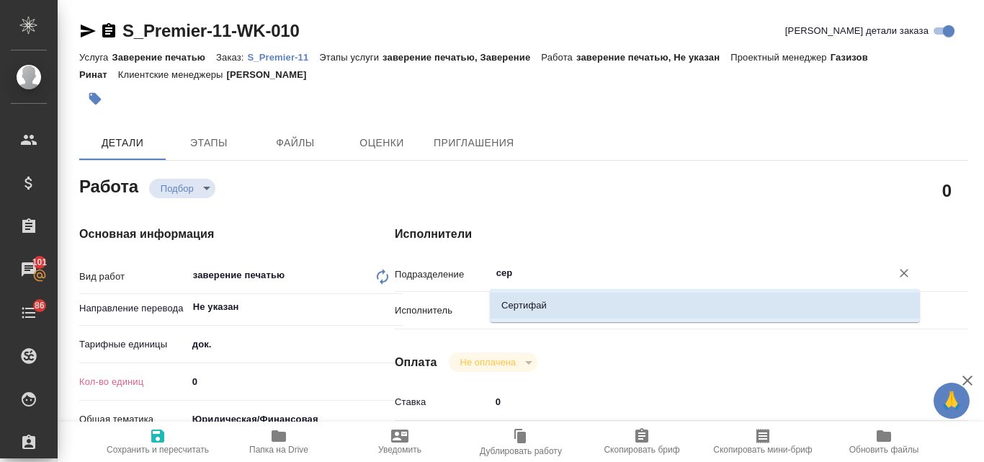
click at [514, 313] on li "Сертифай" at bounding box center [705, 305] width 430 height 26
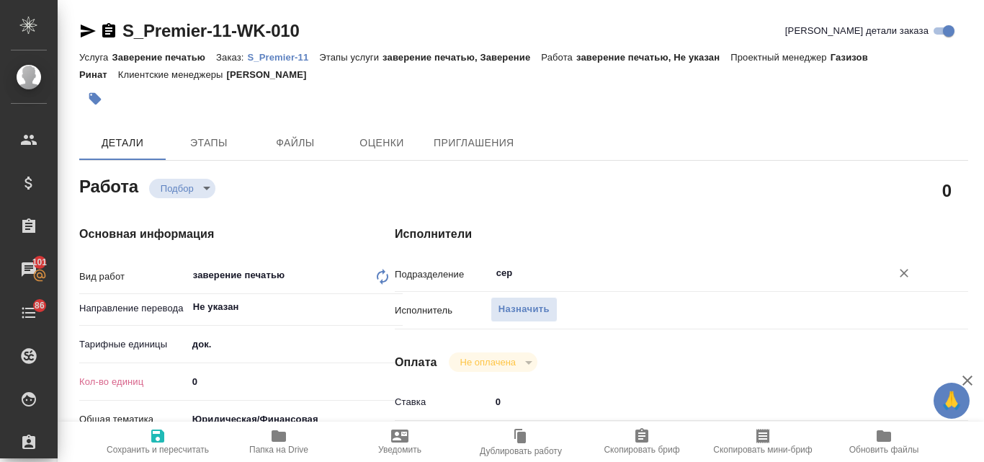
type textarea "x"
type input "Сертифай"
type textarea "x"
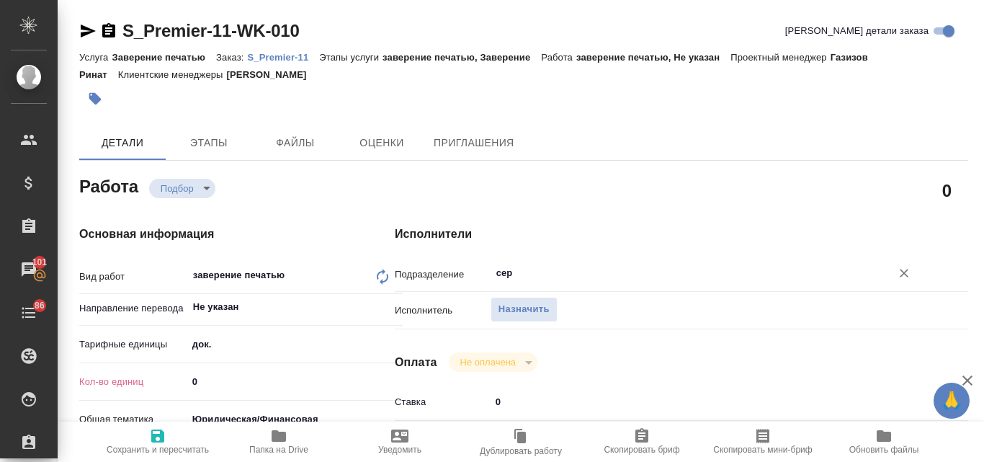
type textarea "x"
type input "Сертифай"
click at [502, 312] on span "Назначить" at bounding box center [523, 309] width 51 height 17
type textarea "x"
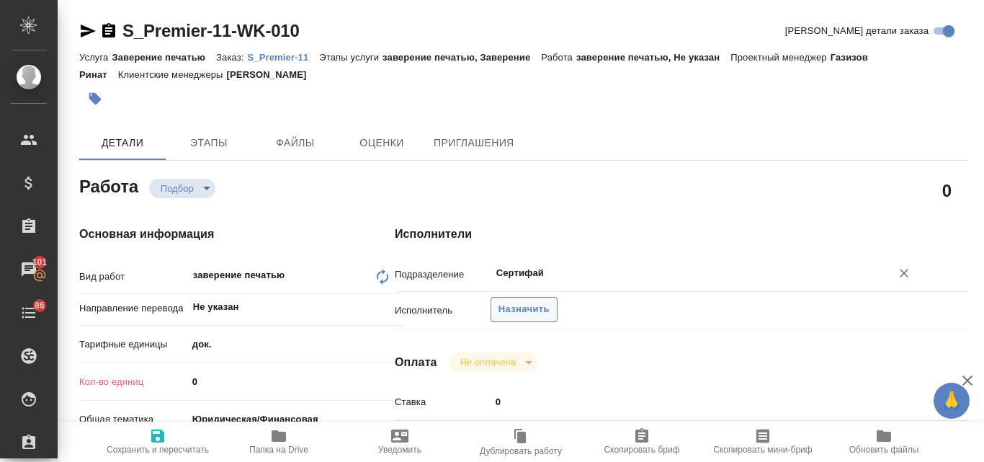
type textarea "x"
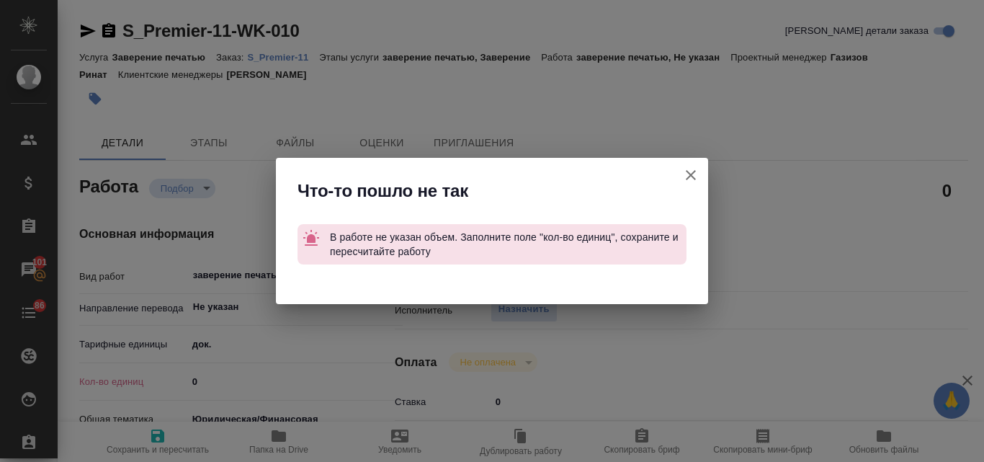
click at [692, 174] on icon "button" at bounding box center [691, 175] width 10 height 10
type textarea "x"
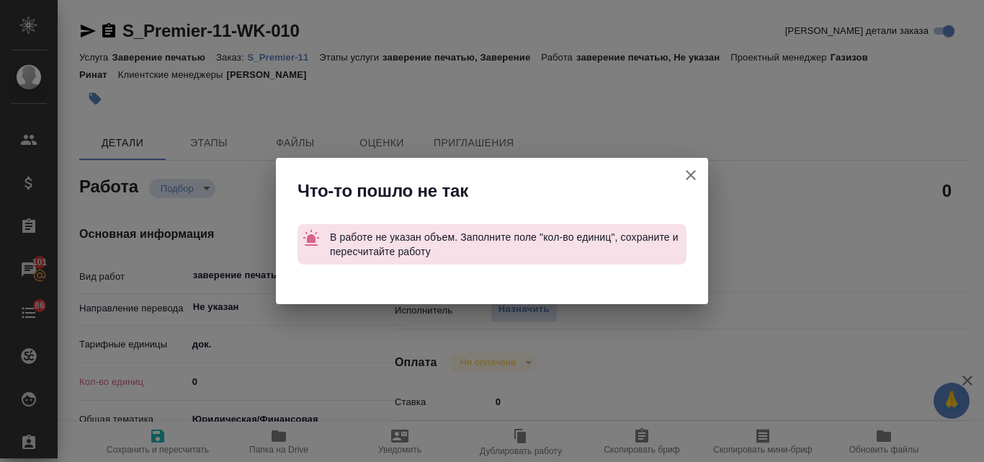
type textarea "x"
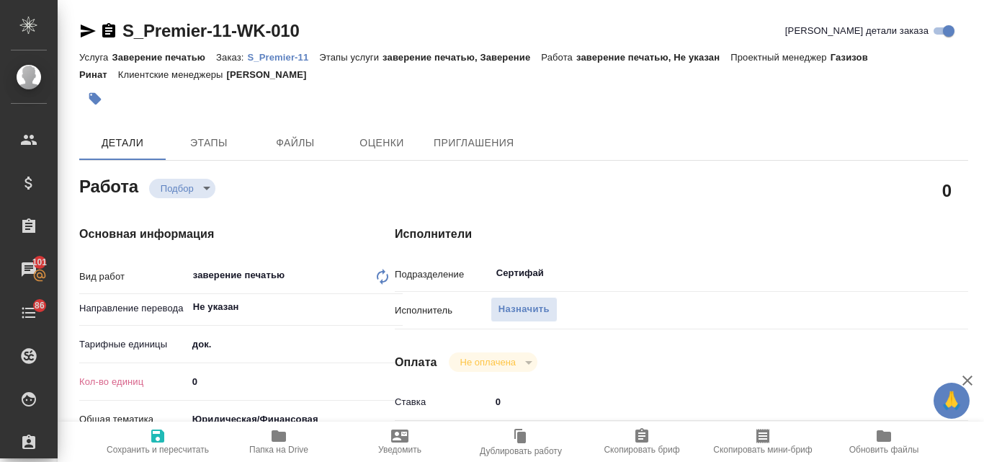
scroll to position [72, 0]
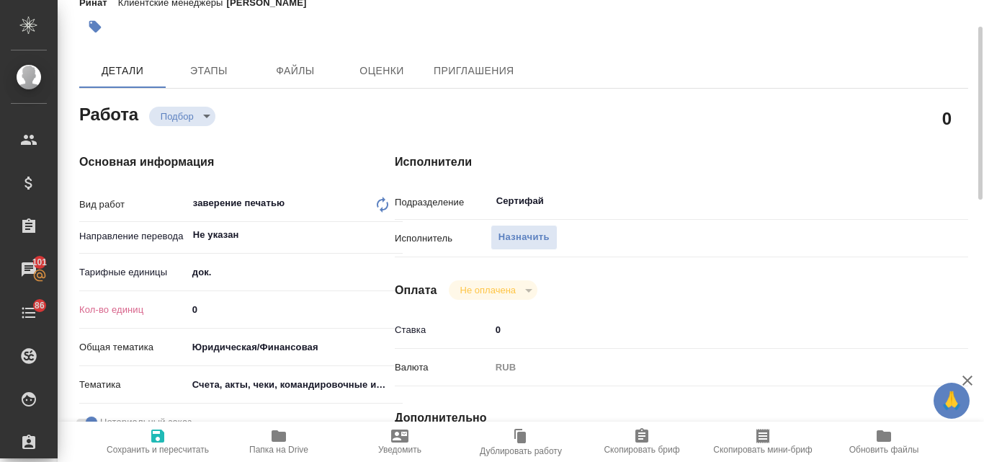
click at [220, 305] on input "0" at bounding box center [295, 309] width 216 height 21
type textarea "x"
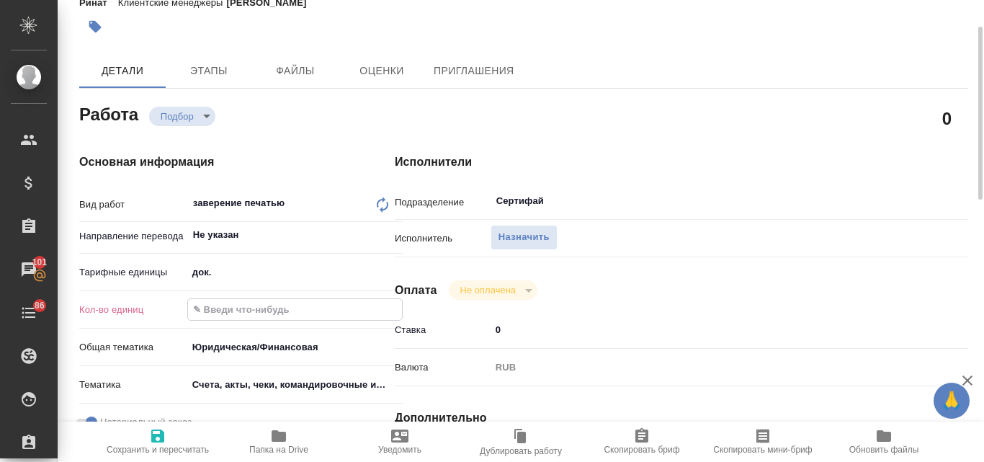
type textarea "x"
type input "1"
type textarea "x"
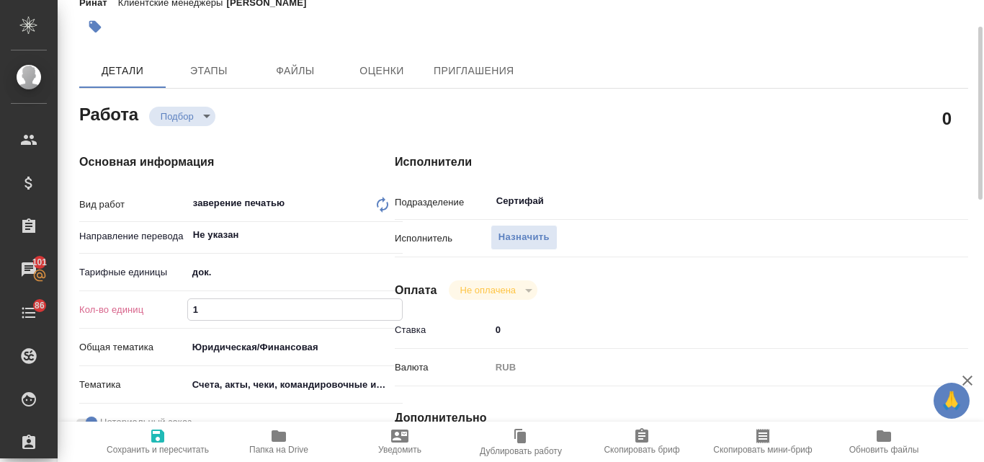
type textarea "x"
type input "1"
click at [552, 241] on button "Назначить" at bounding box center [524, 237] width 67 height 25
type textarea "x"
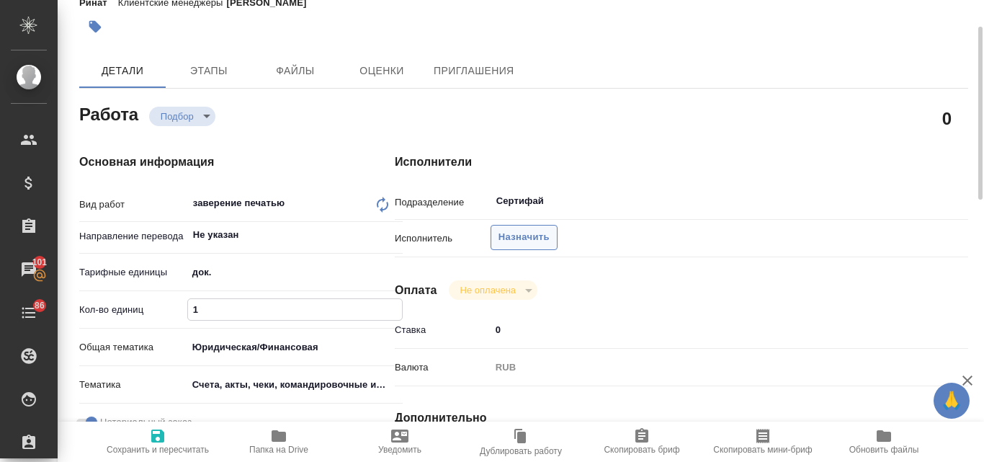
type textarea "x"
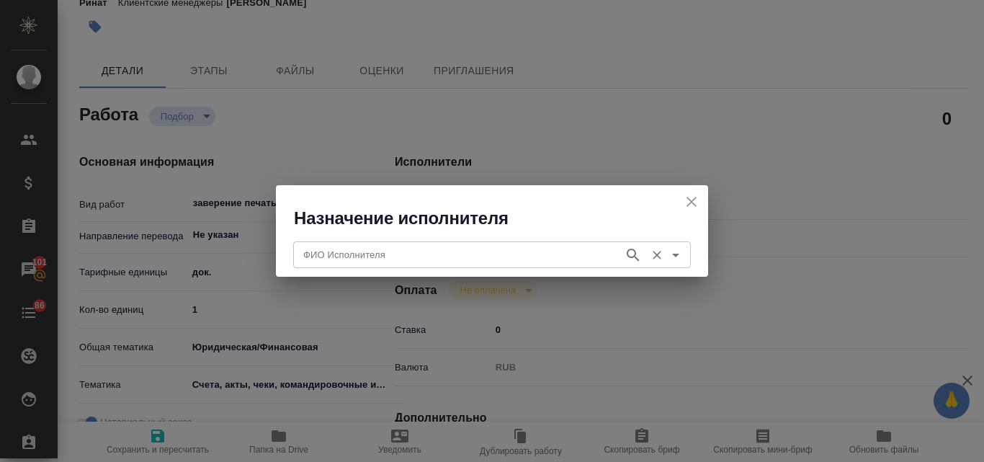
click at [490, 246] on input "ФИО Исполнителя" at bounding box center [456, 254] width 319 height 17
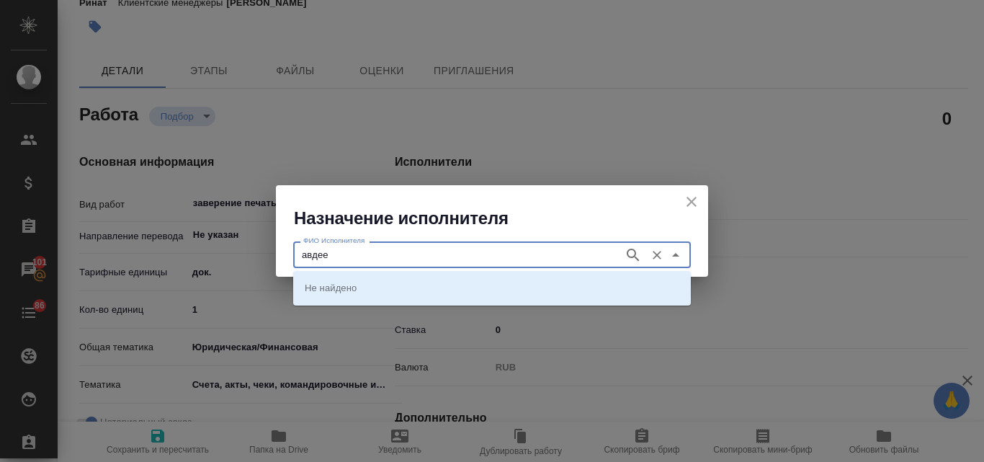
type input "авдеев"
click at [632, 257] on icon "button" at bounding box center [633, 255] width 12 height 12
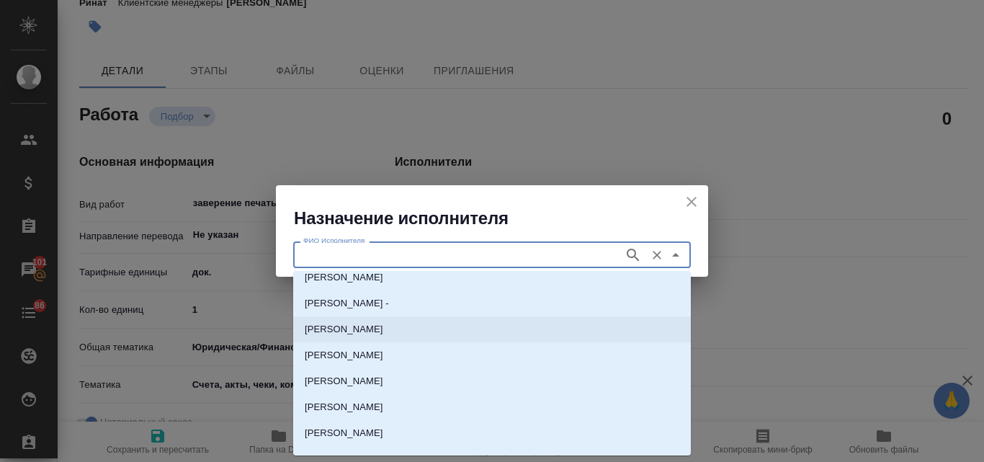
scroll to position [0, 0]
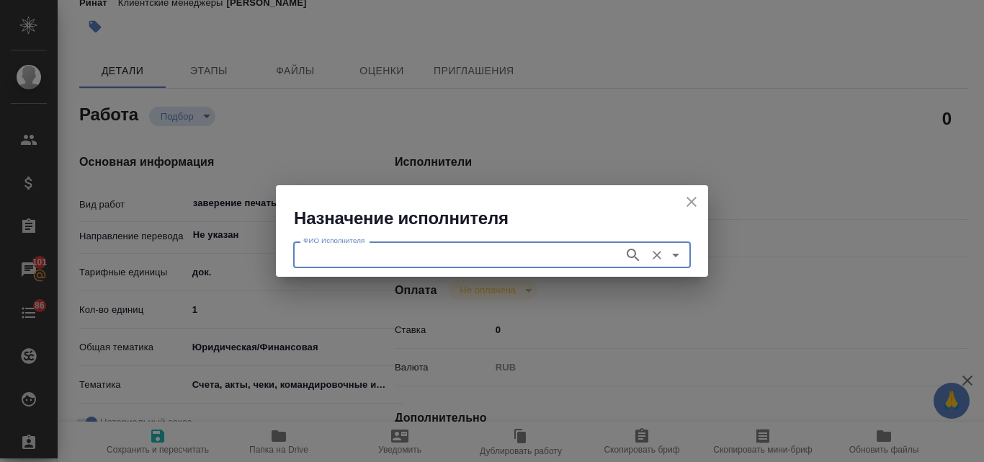
click at [471, 249] on input "ФИО Исполнителя" at bounding box center [456, 254] width 319 height 17
click at [447, 248] on input "ФИО Исполнителя" at bounding box center [456, 254] width 319 height 17
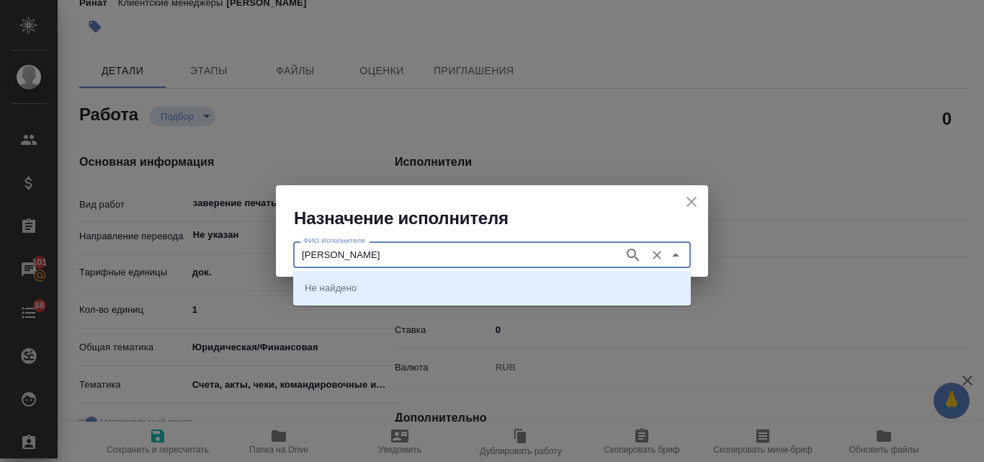
type input "авдеев алек"
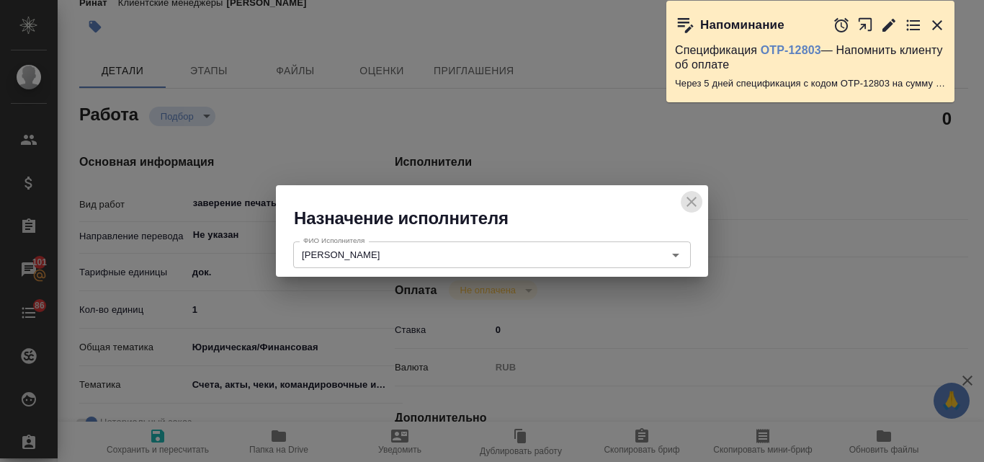
click at [694, 206] on icon "close" at bounding box center [691, 201] width 17 height 17
type textarea "x"
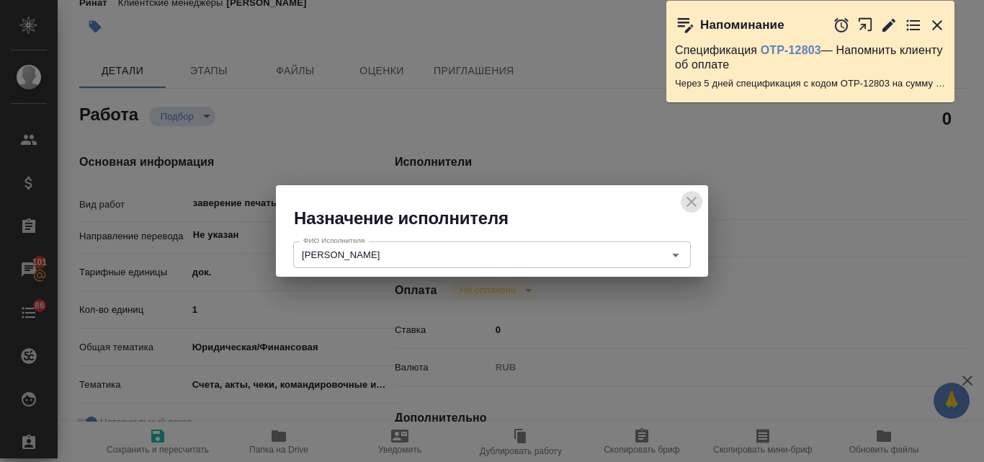
type textarea "x"
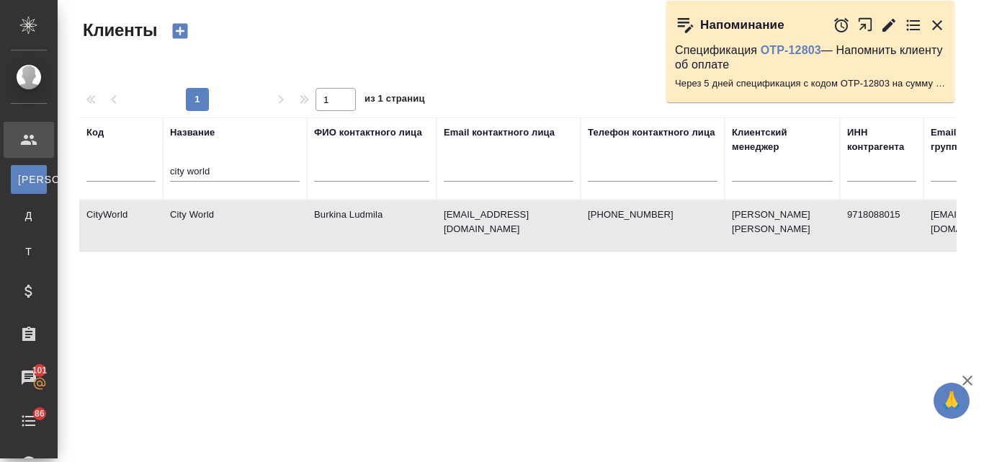
select select "RU"
drag, startPoint x: 222, startPoint y: 174, endPoint x: 155, endPoint y: 169, distance: 67.1
click at [155, 169] on tr "Код Название [PERSON_NAME] ФИО контактного лица Email контактного лица Телефон …" at bounding box center [623, 158] width 1089 height 82
type input "\"
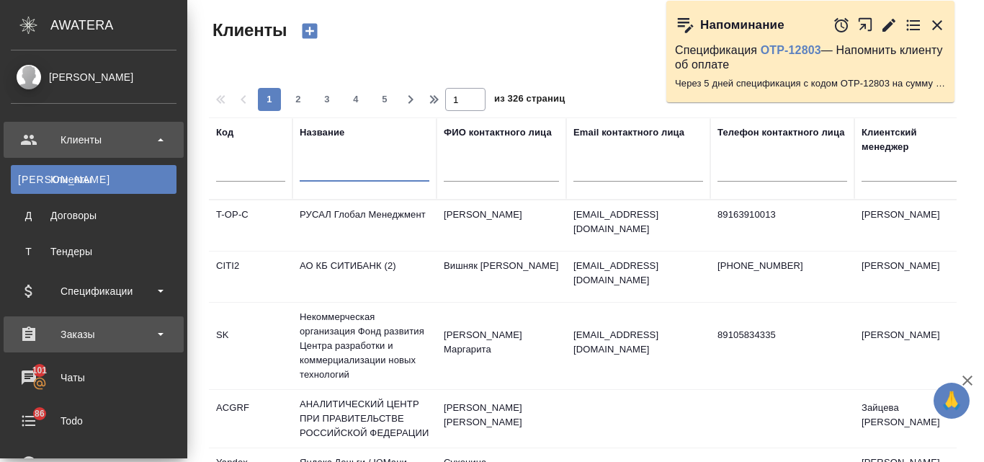
click at [80, 330] on div "Заказы" at bounding box center [94, 334] width 166 height 22
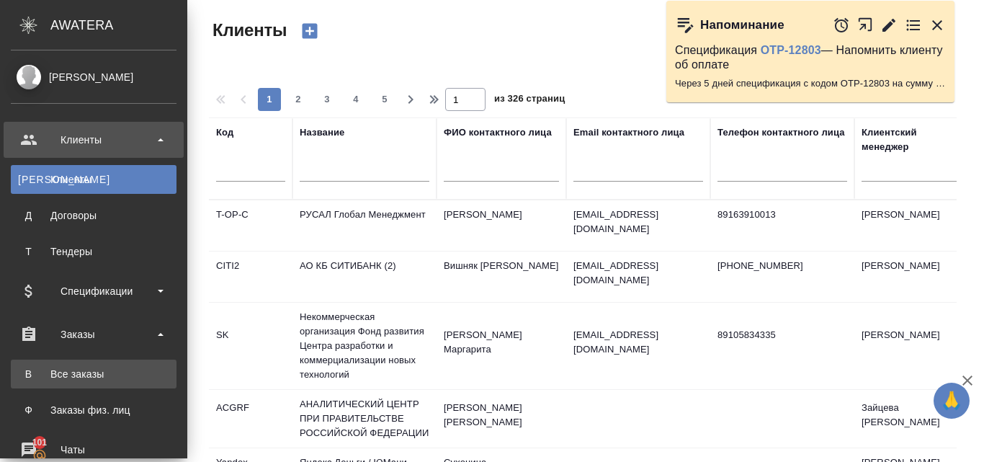
click at [83, 375] on div "Все заказы" at bounding box center [93, 374] width 151 height 14
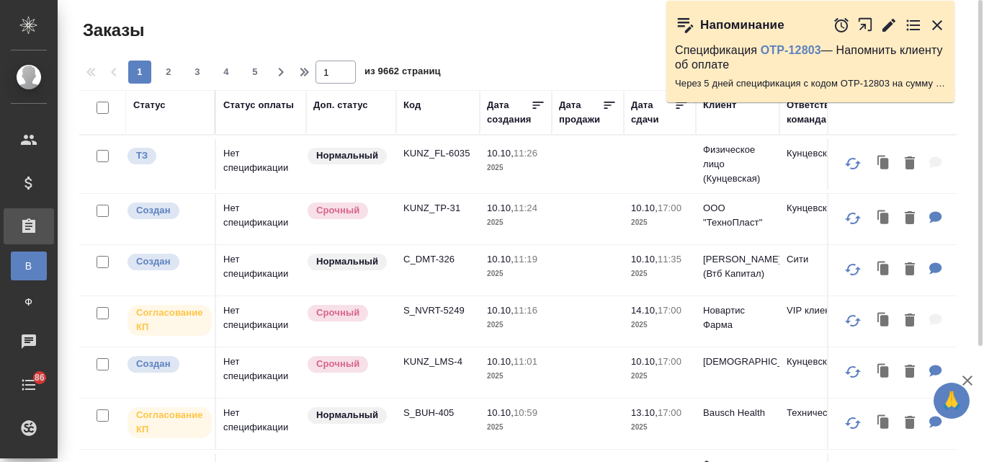
click at [418, 104] on div "Код" at bounding box center [411, 105] width 17 height 14
click at [408, 84] on span "из 9662 страниц" at bounding box center [402, 73] width 76 height 21
click at [416, 112] on div "Код" at bounding box center [411, 105] width 17 height 14
click at [406, 107] on div "Код" at bounding box center [411, 105] width 17 height 14
click at [412, 123] on th "Код" at bounding box center [438, 112] width 84 height 45
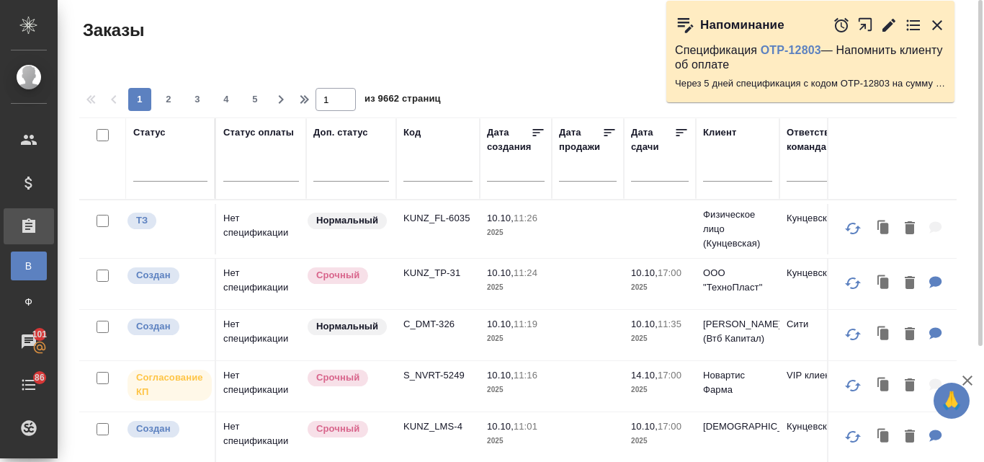
click at [434, 176] on input "text" at bounding box center [437, 173] width 69 height 18
paste input "S_L’Oreal-1282"
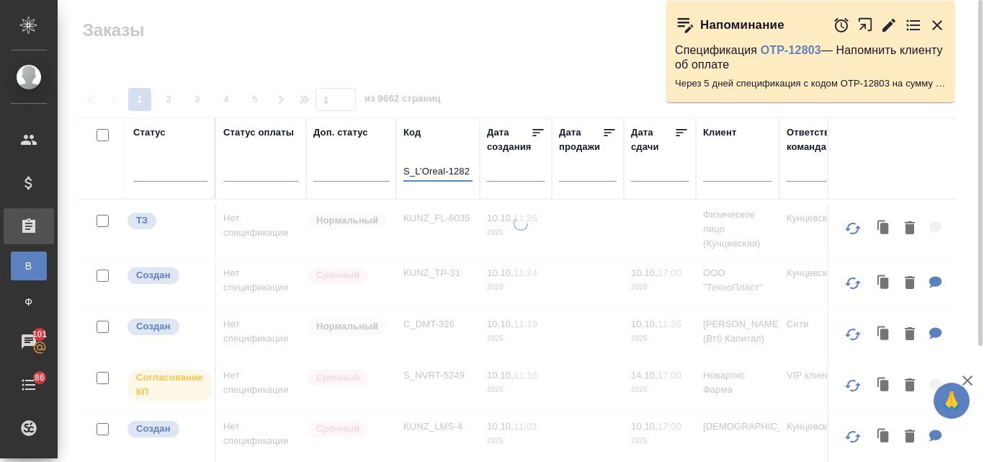
type input "S_L’Oreal-1282"
click at [936, 24] on icon "button" at bounding box center [937, 25] width 10 height 10
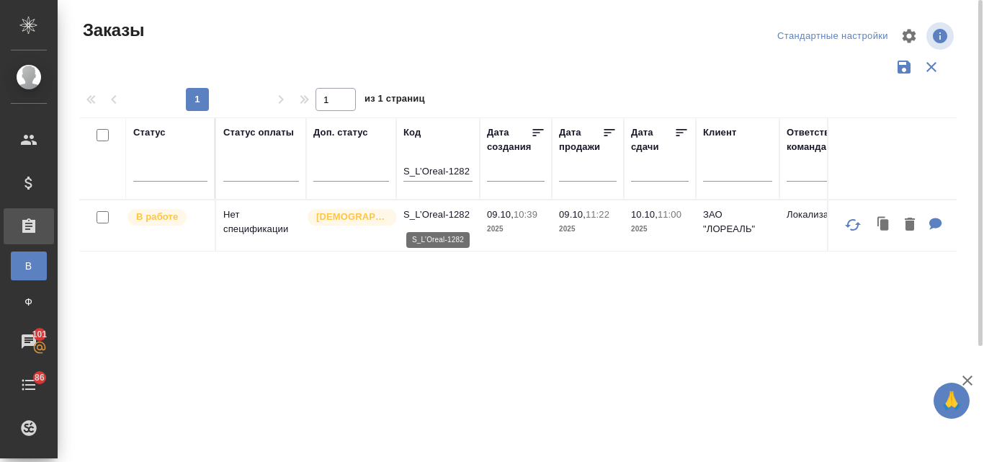
click at [435, 215] on p "S_L’Oreal-1282" at bounding box center [437, 214] width 69 height 14
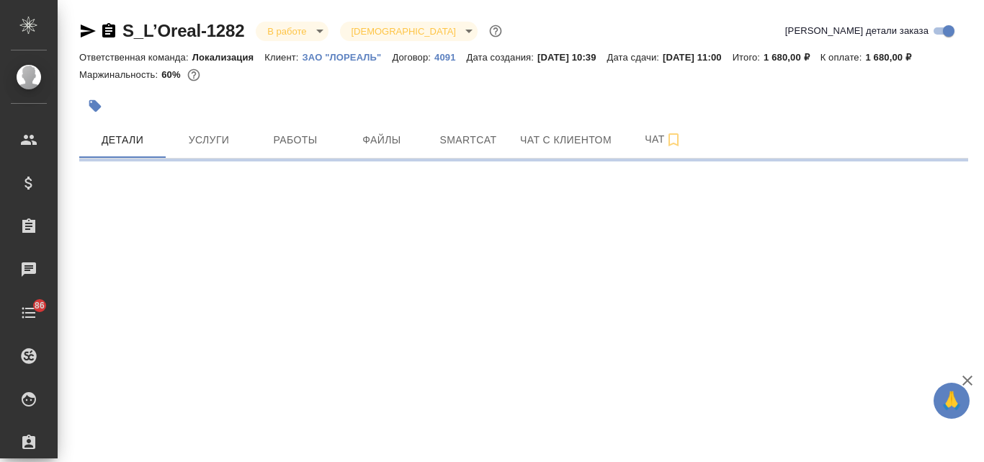
select select "RU"
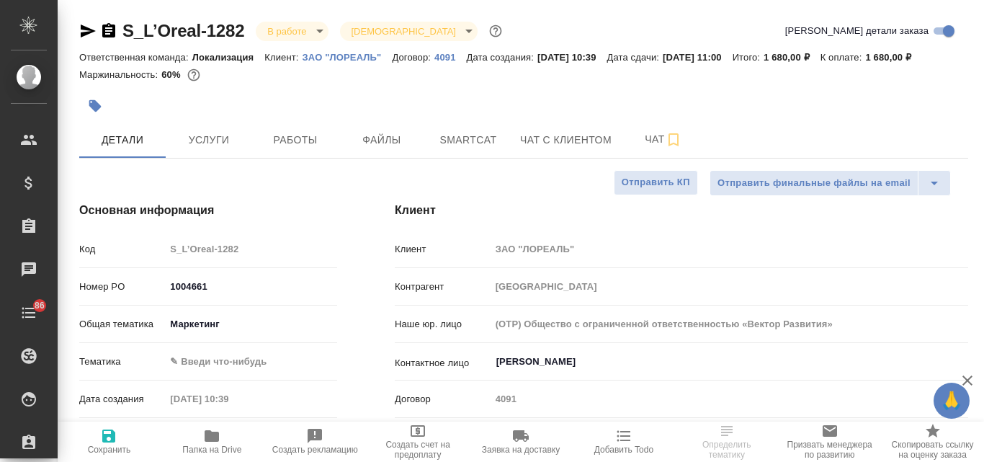
type textarea "x"
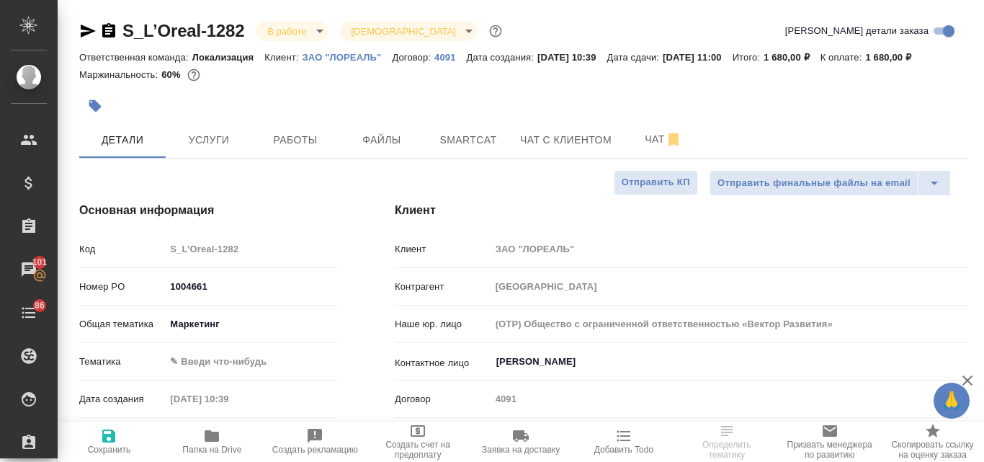
type textarea "x"
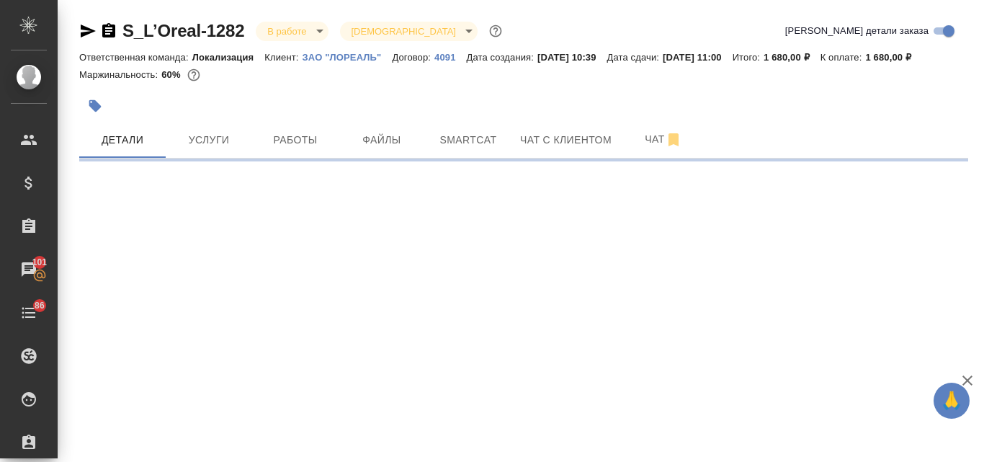
select select "RU"
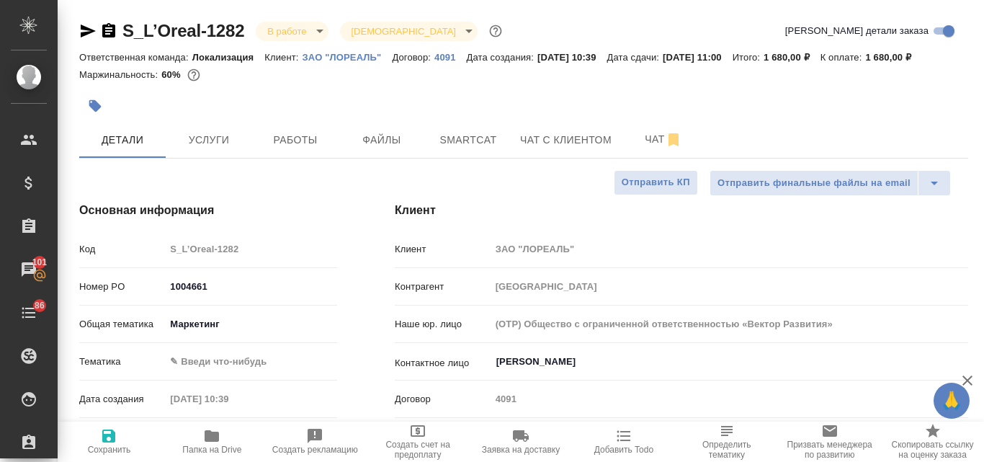
type textarea "x"
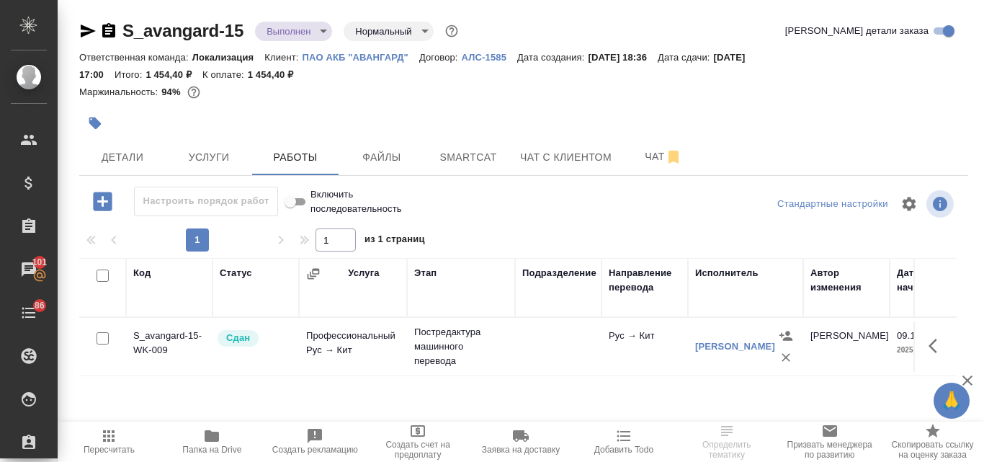
click at [219, 437] on icon "button" at bounding box center [212, 436] width 14 height 12
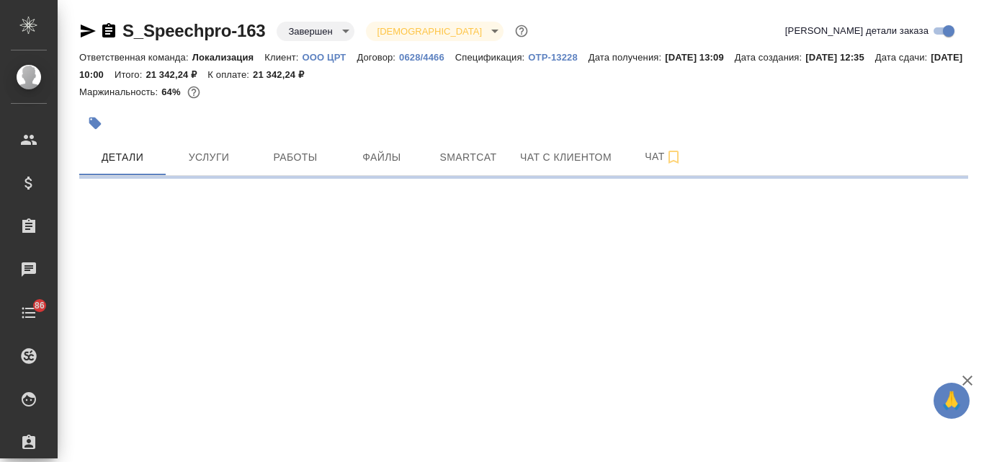
select select "RU"
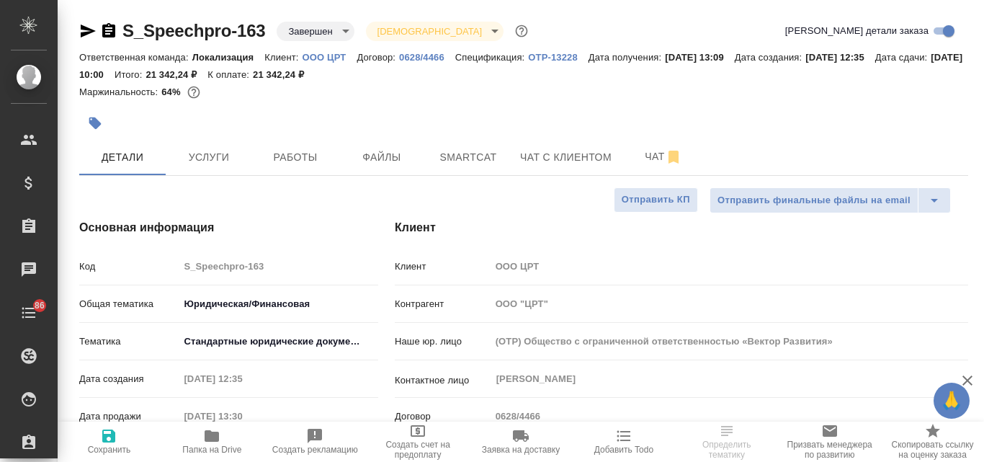
type textarea "x"
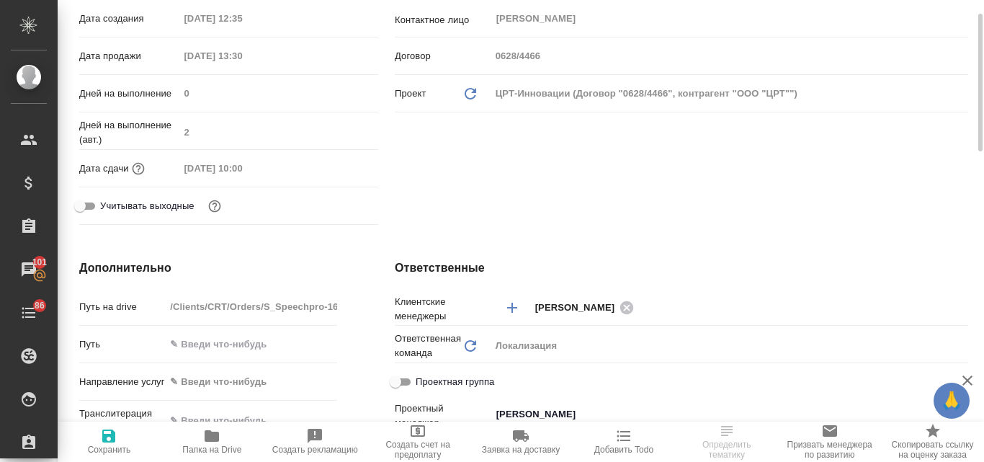
scroll to position [72, 0]
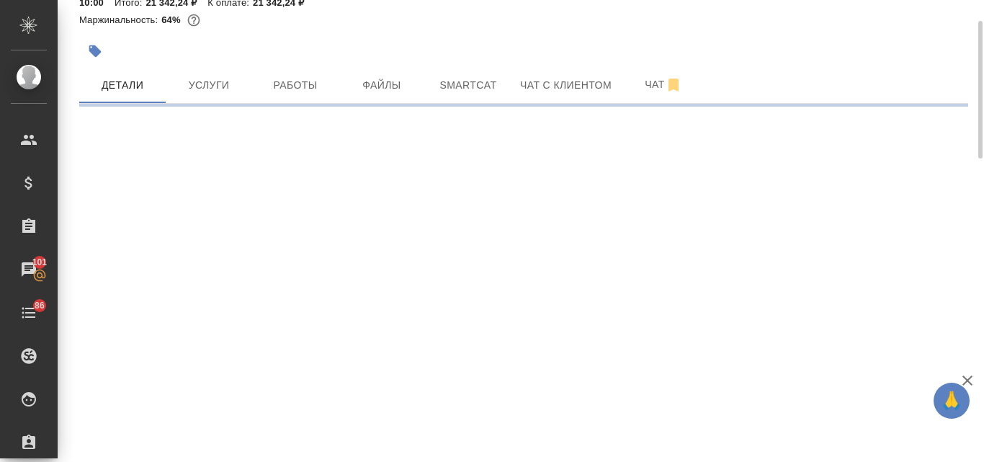
select select "RU"
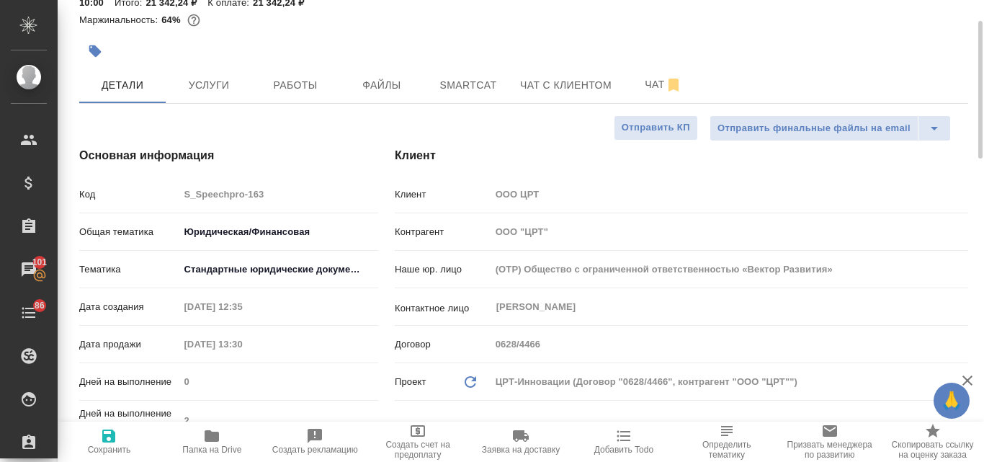
type textarea "x"
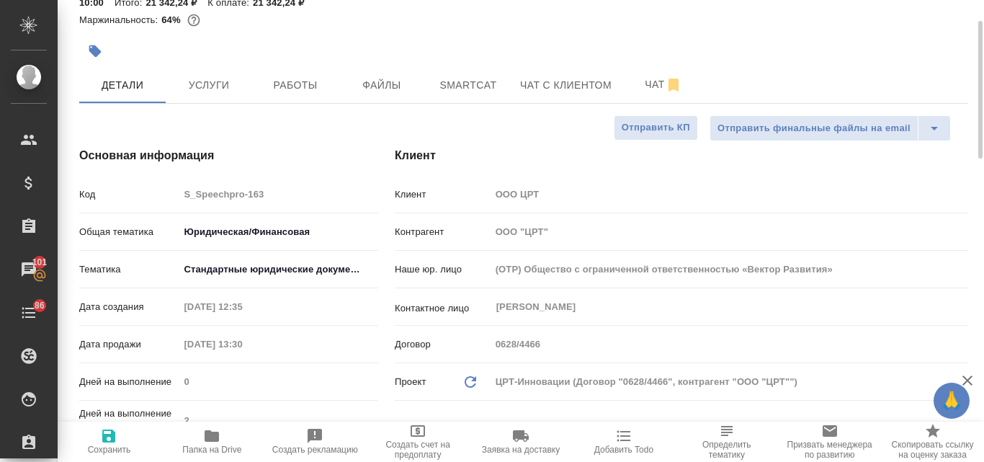
type textarea "x"
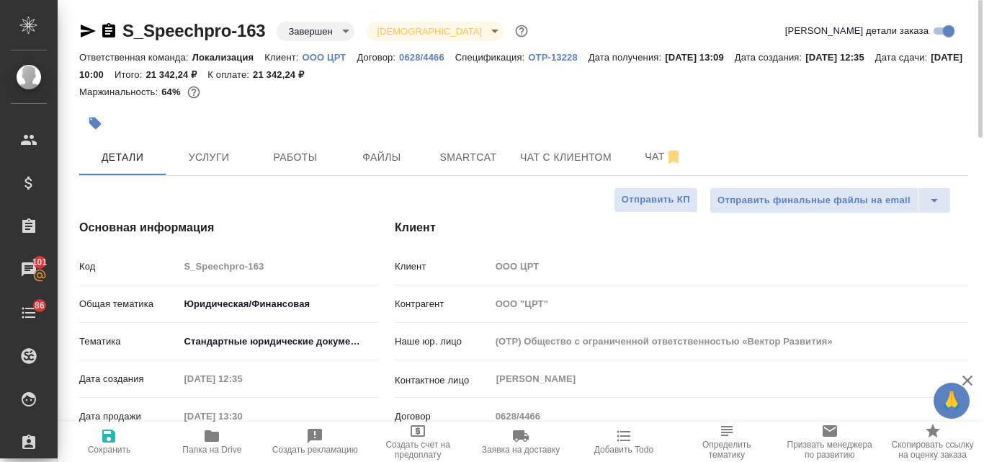
click at [323, 50] on div "Ответственная команда: Локализация Клиент: OOO ЦРТ Договор: 0628/4466 Специфика…" at bounding box center [523, 65] width 889 height 35
click at [325, 58] on p "OOO ЦРТ" at bounding box center [330, 57] width 55 height 11
type textarea "x"
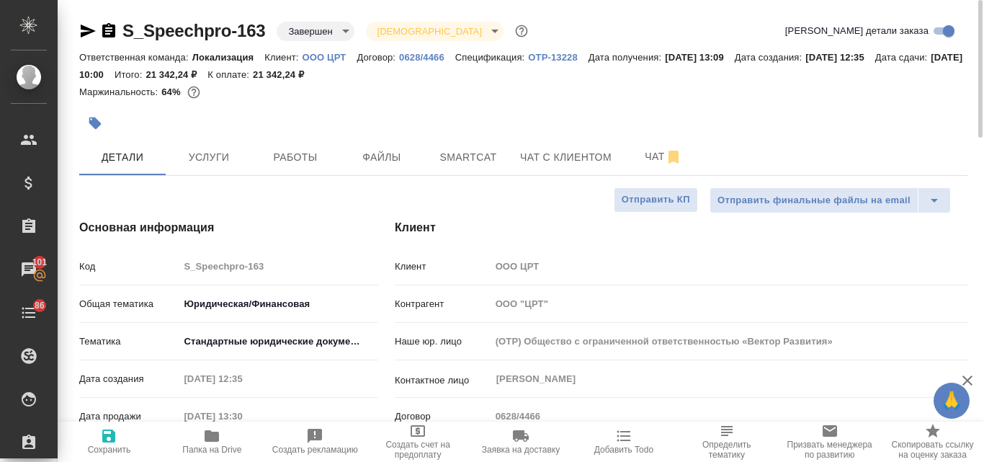
type textarea "x"
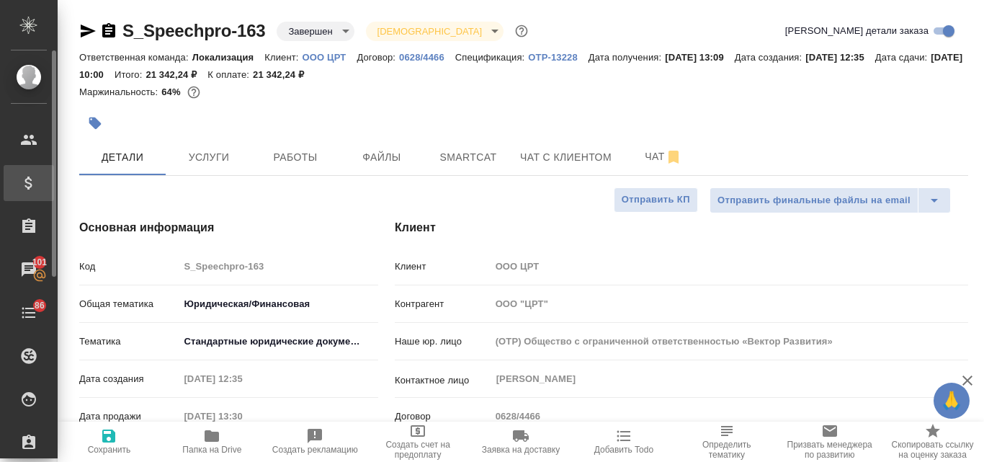
type textarea "x"
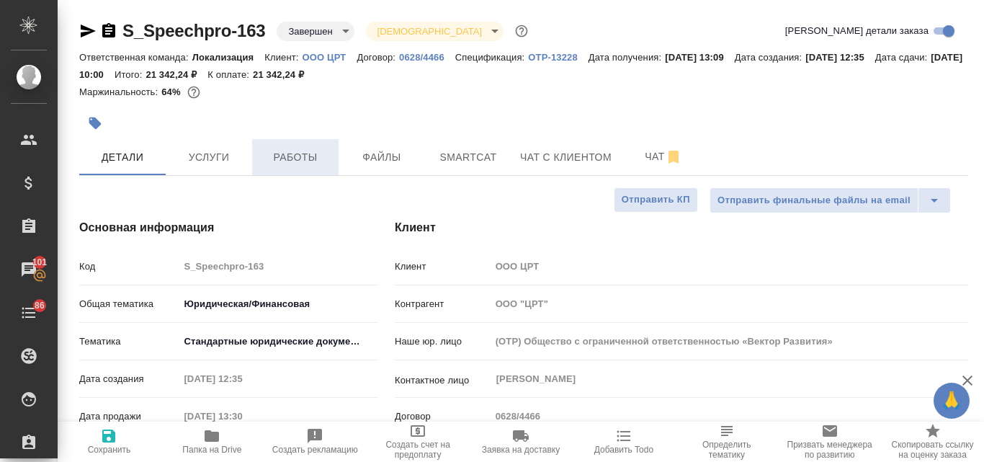
click at [290, 155] on span "Работы" at bounding box center [295, 157] width 69 height 18
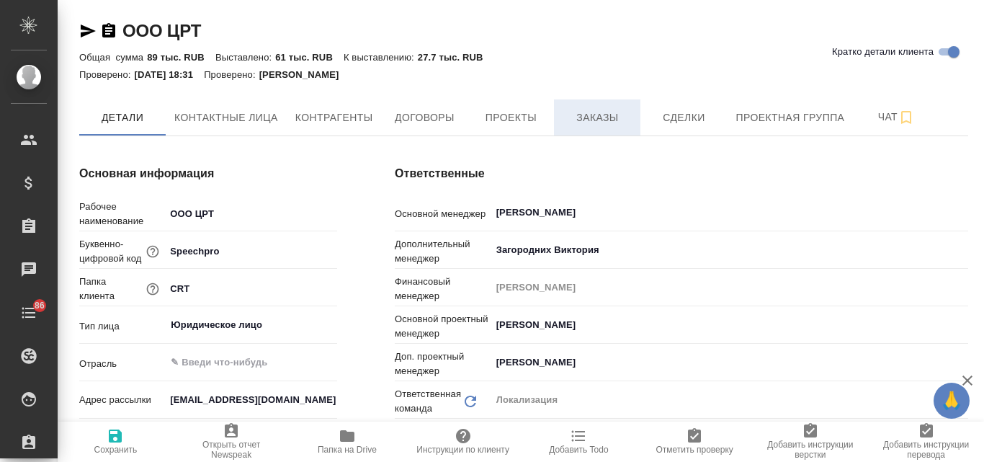
type textarea "x"
click at [591, 110] on span "Заказы" at bounding box center [597, 118] width 69 height 18
type textarea "x"
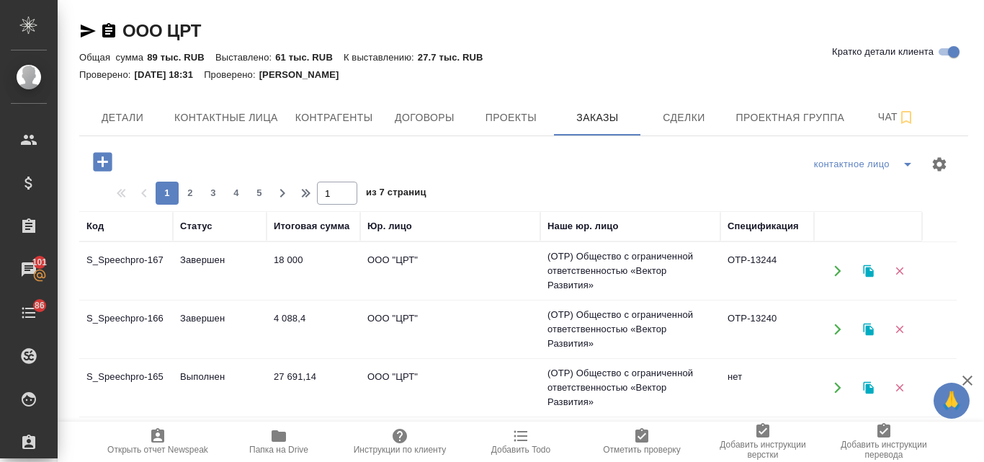
click at [199, 316] on td "Завершен" at bounding box center [220, 329] width 94 height 50
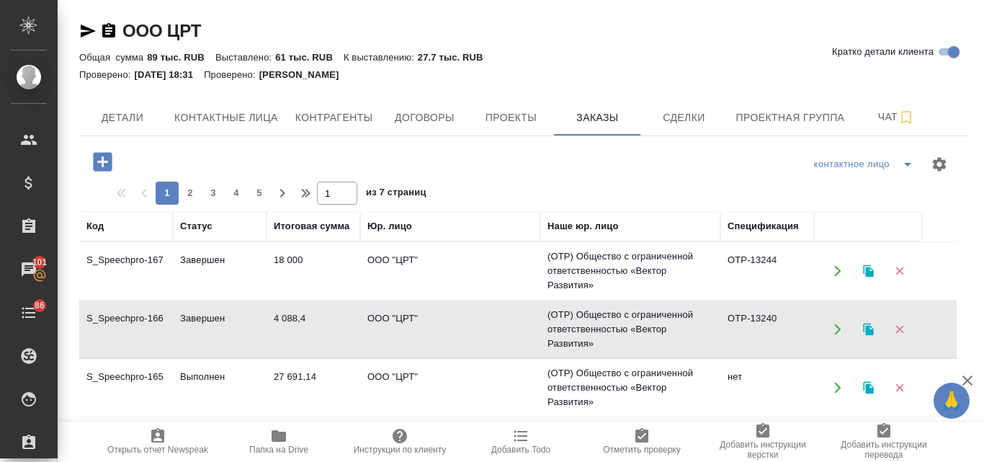
click at [199, 316] on td "Завершен" at bounding box center [220, 329] width 94 height 50
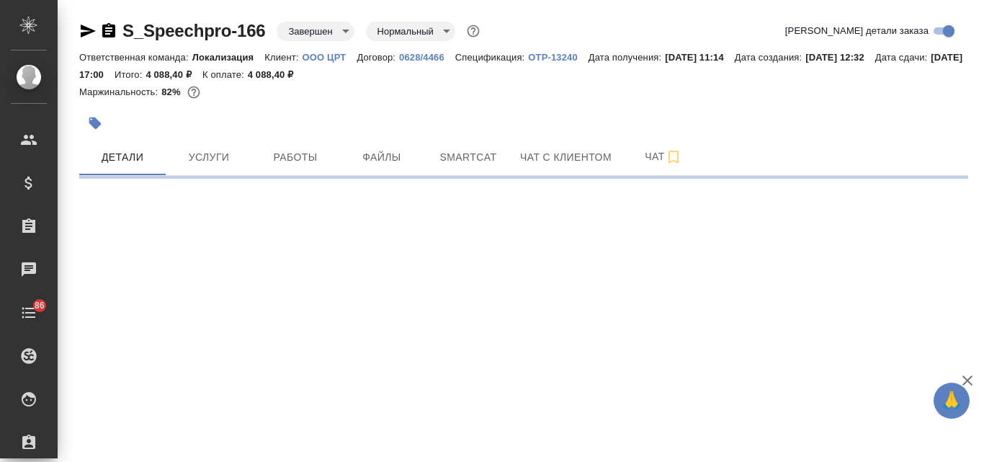
select select "RU"
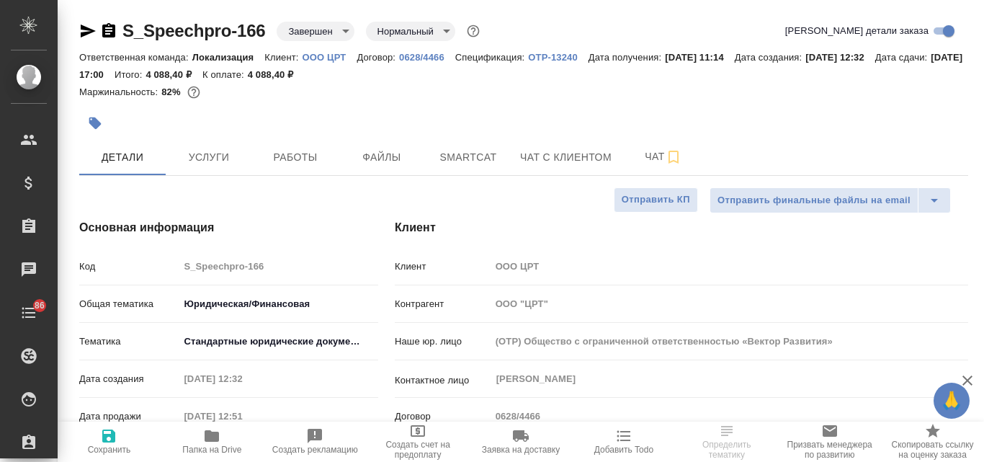
type textarea "x"
click at [282, 158] on span "Работы" at bounding box center [295, 157] width 69 height 18
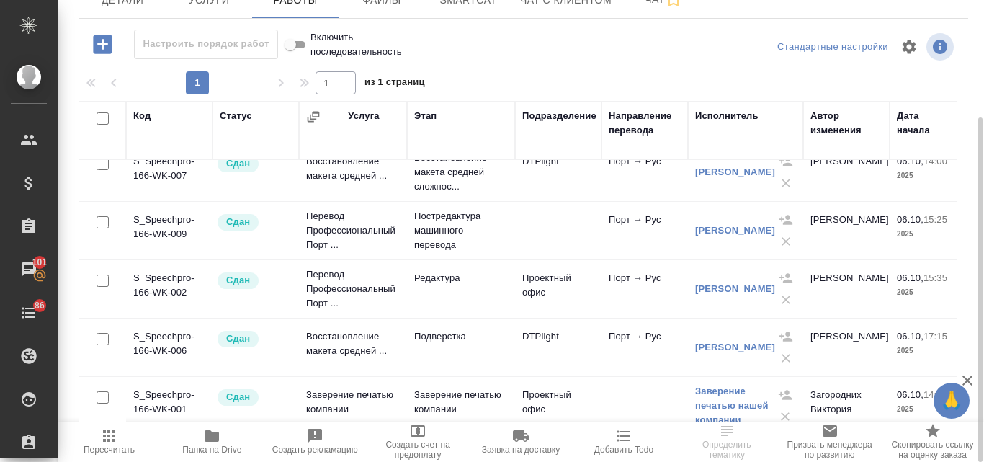
scroll to position [38, 0]
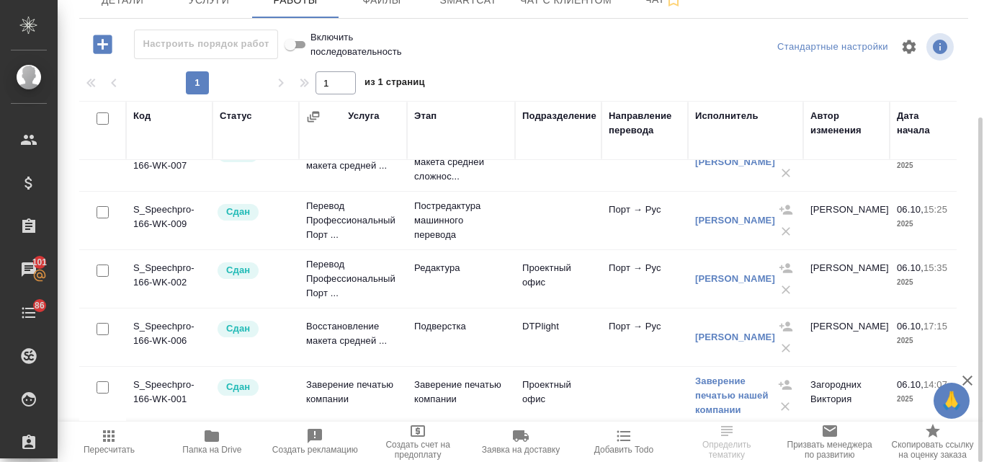
click at [357, 380] on td "Заверение печатью компании" at bounding box center [353, 395] width 108 height 50
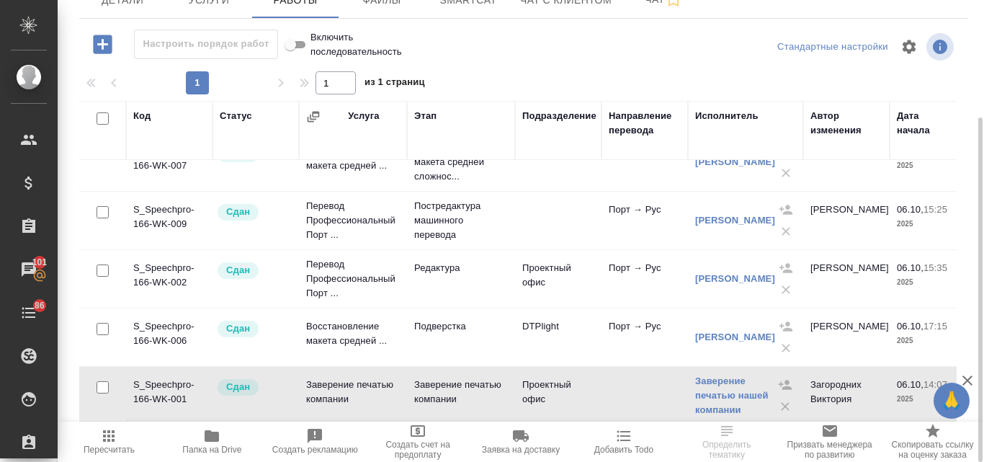
click at [357, 380] on td "Заверение печатью компании" at bounding box center [353, 395] width 108 height 50
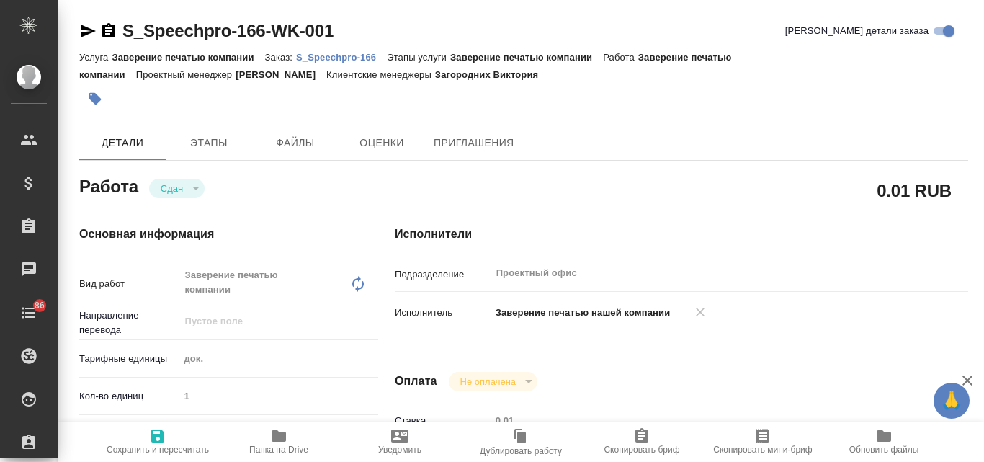
type textarea "x"
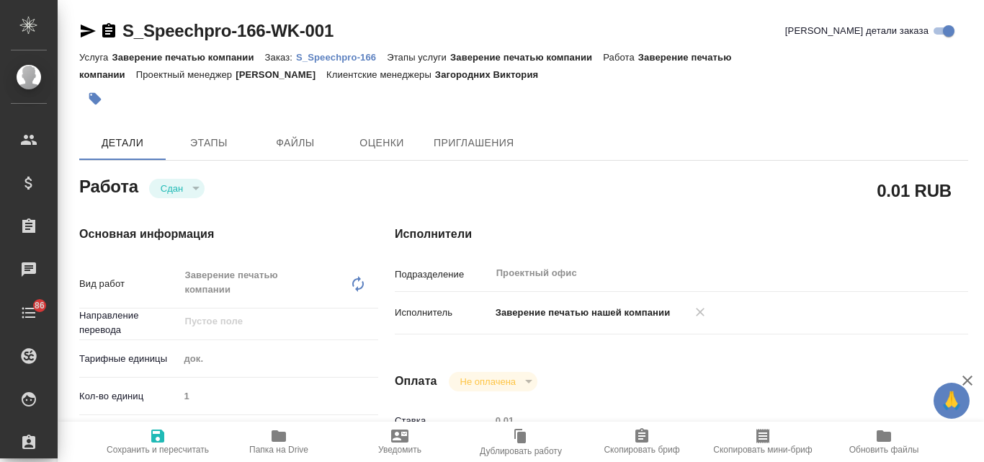
type textarea "x"
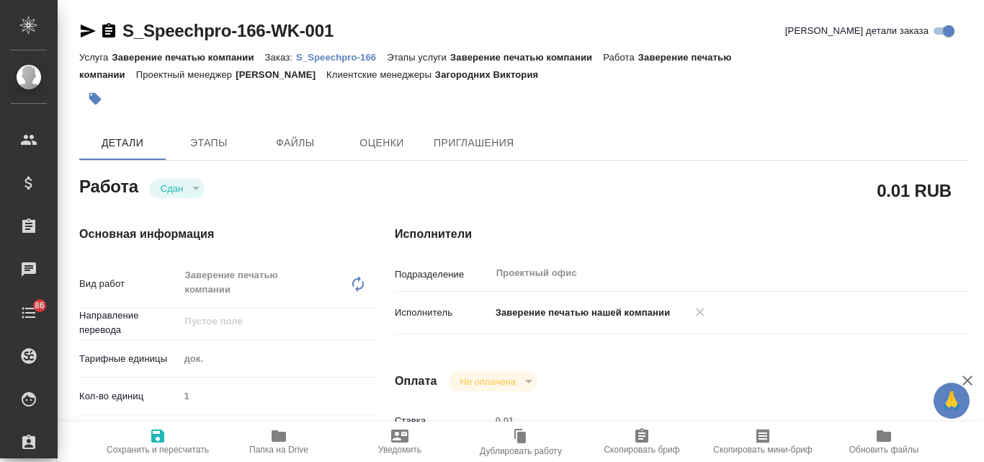
type textarea "x"
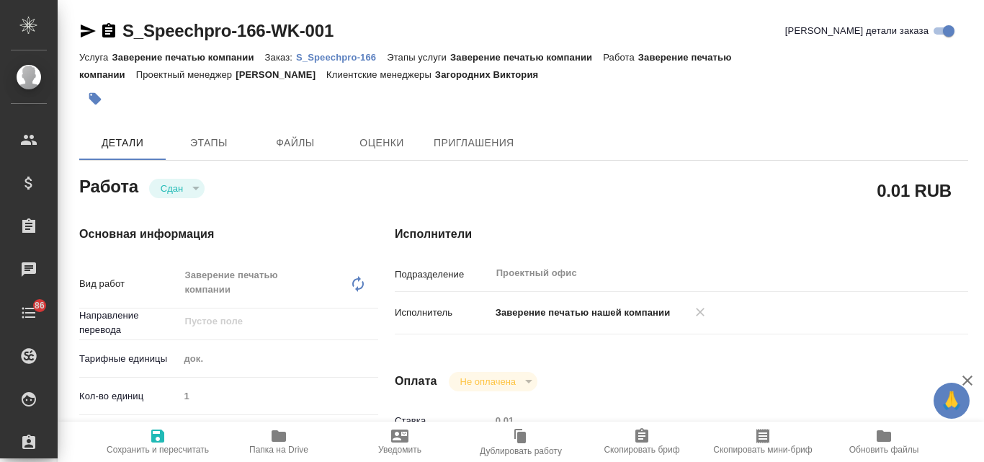
type textarea "x"
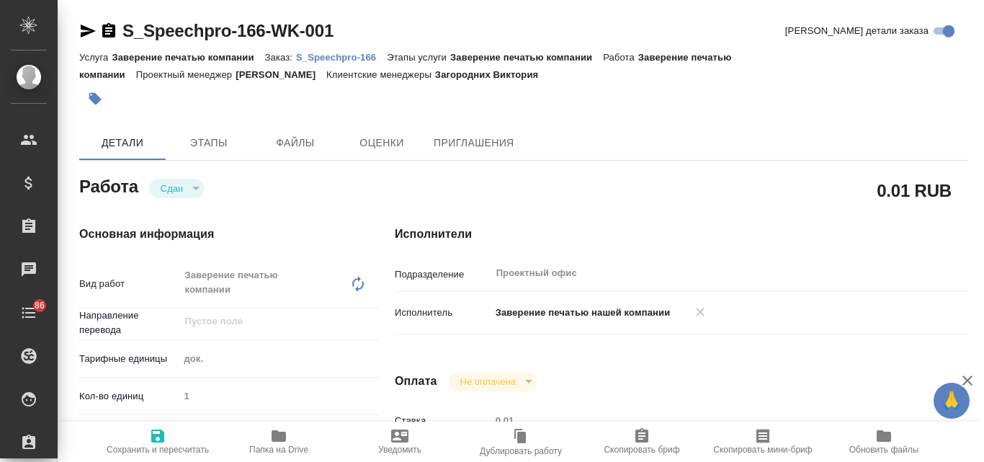
type textarea "x"
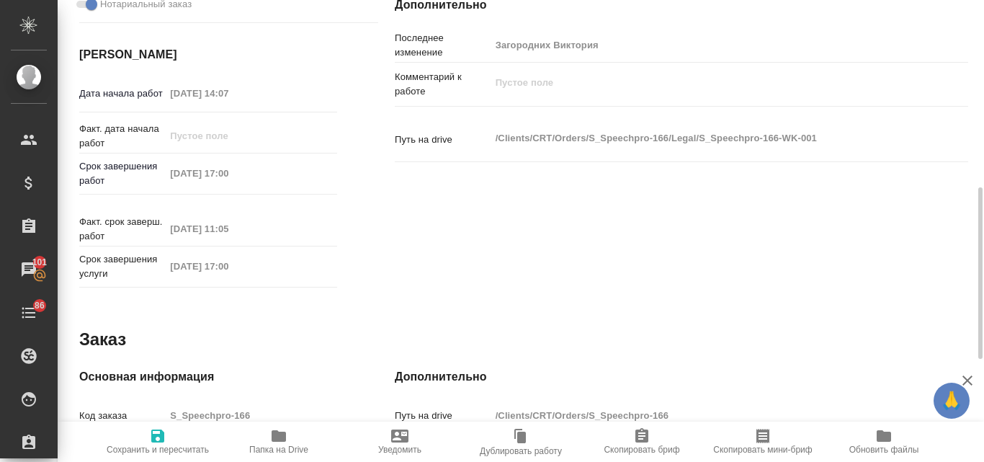
scroll to position [216, 0]
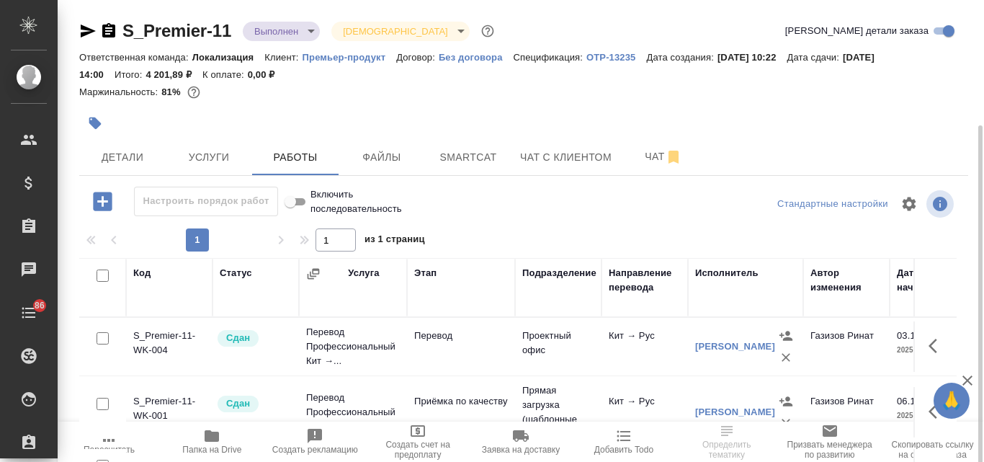
scroll to position [157, 0]
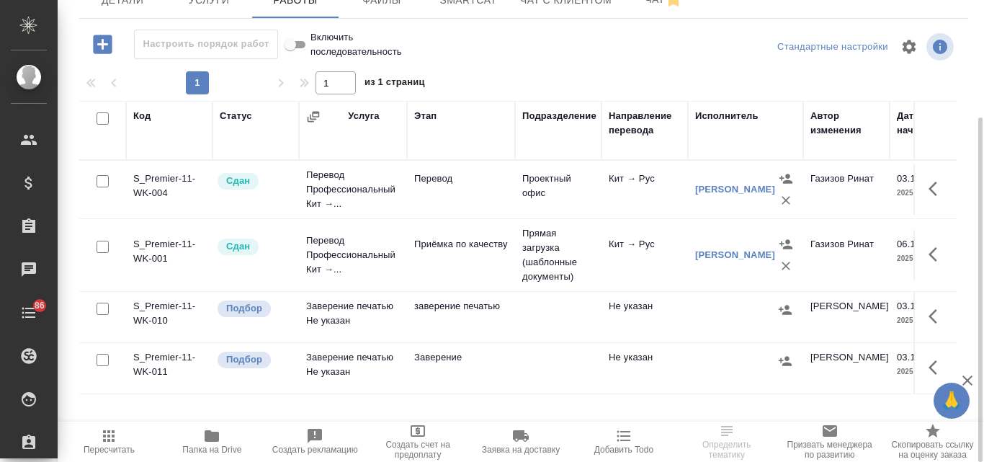
click at [380, 308] on td "Заверение печатью Не указан" at bounding box center [353, 317] width 108 height 50
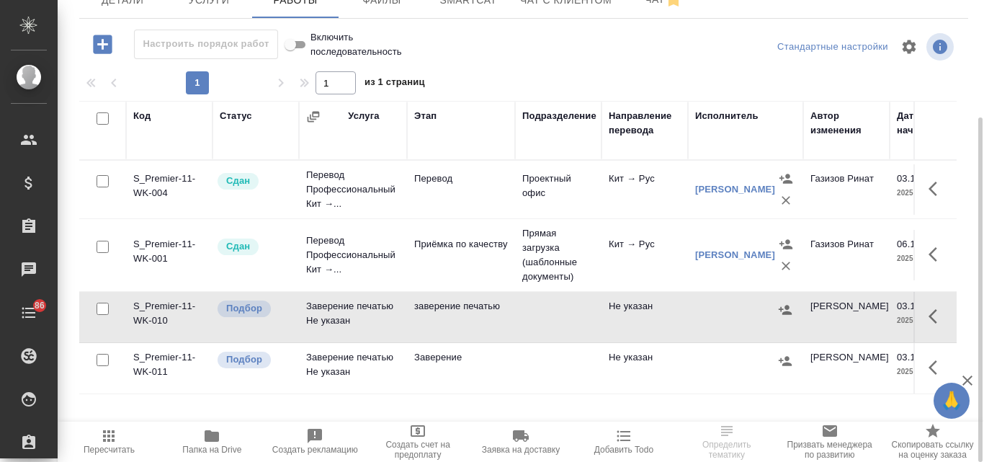
click at [380, 308] on td "Заверение печатью Не указан" at bounding box center [353, 317] width 108 height 50
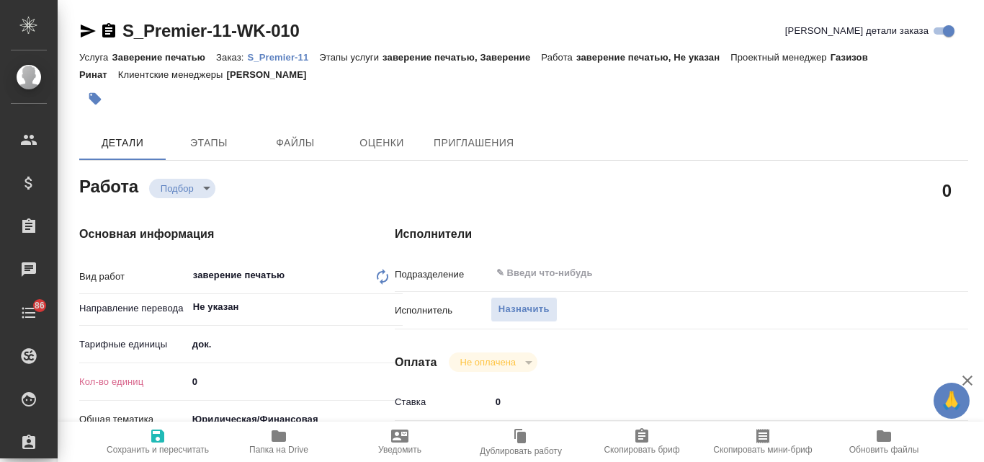
type textarea "x"
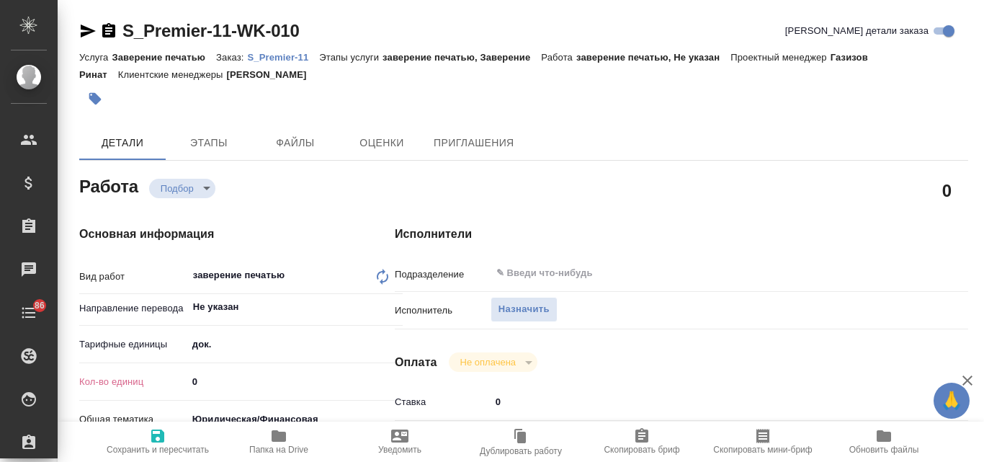
type textarea "x"
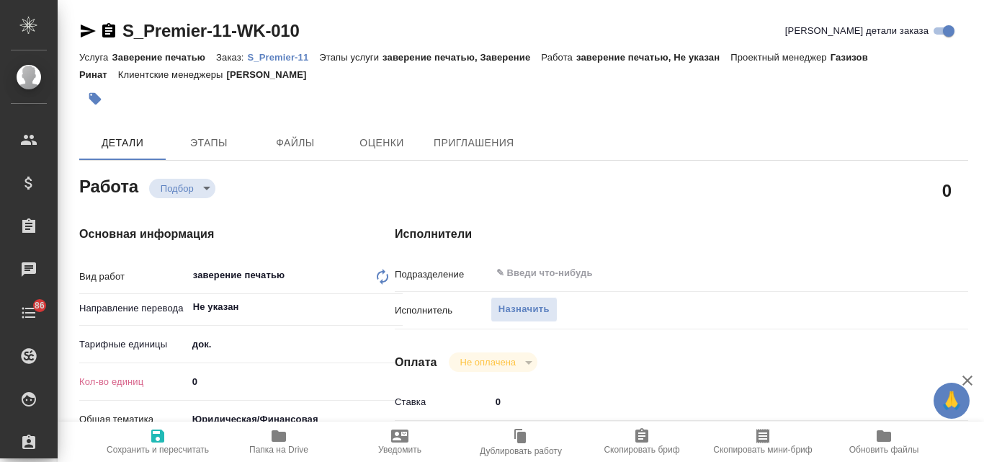
type textarea "x"
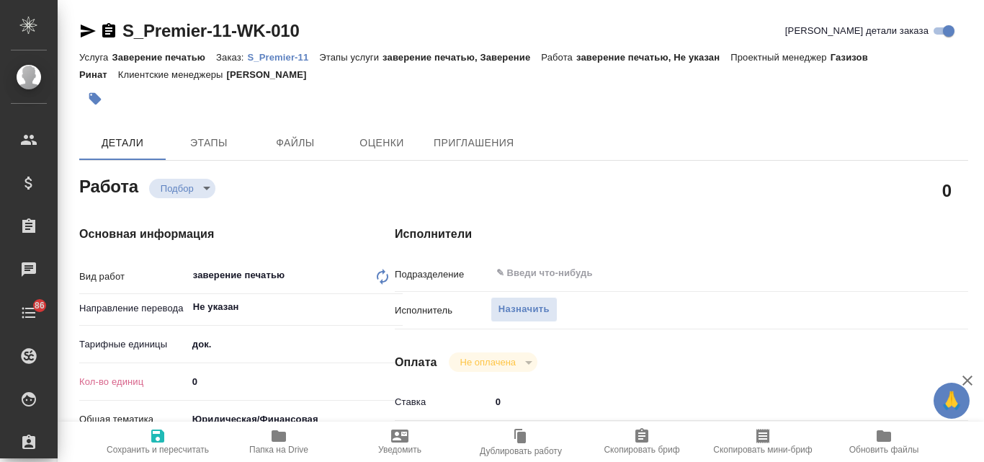
type textarea "x"
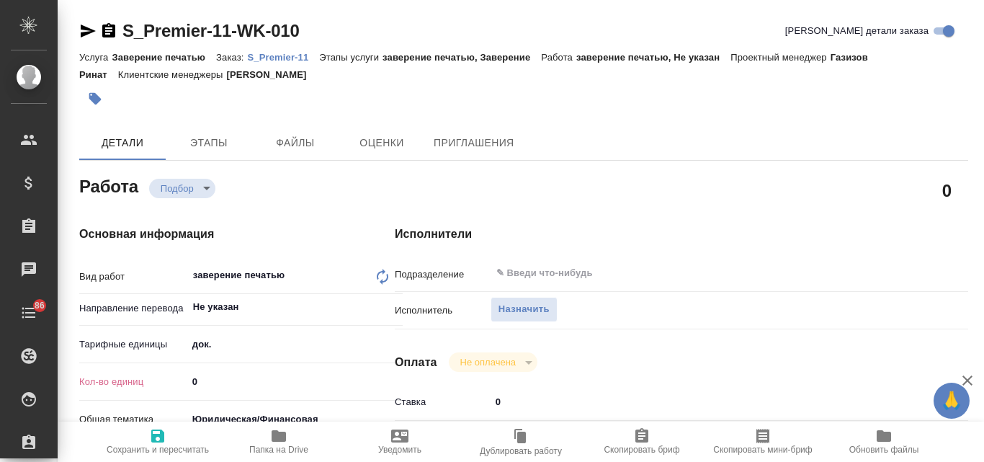
type textarea "x"
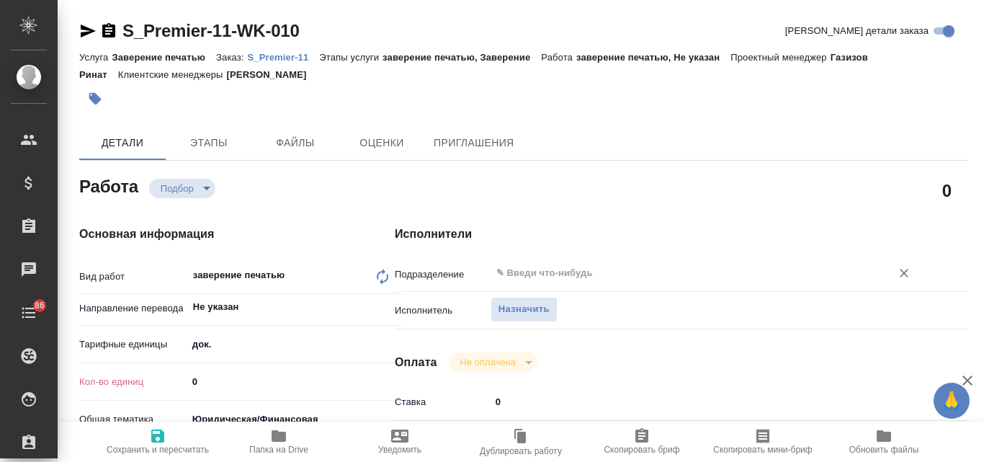
type textarea "x"
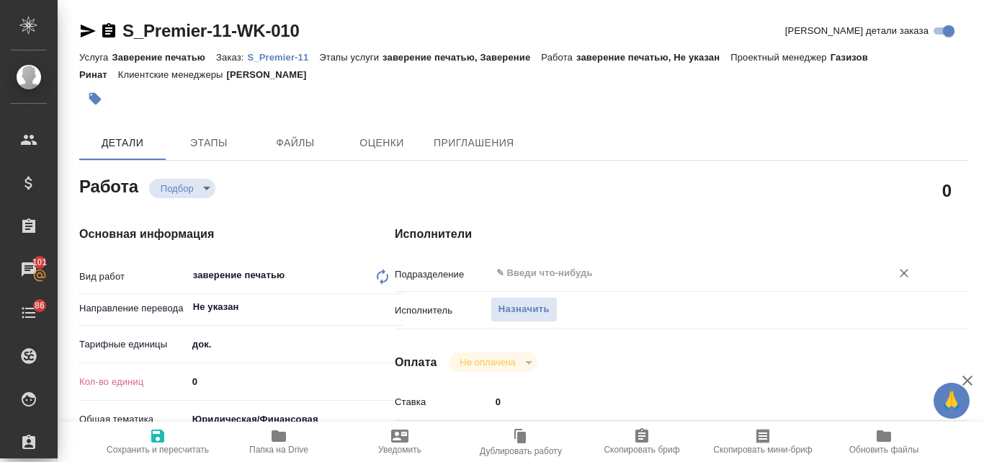
click at [533, 272] on input "text" at bounding box center [681, 272] width 373 height 17
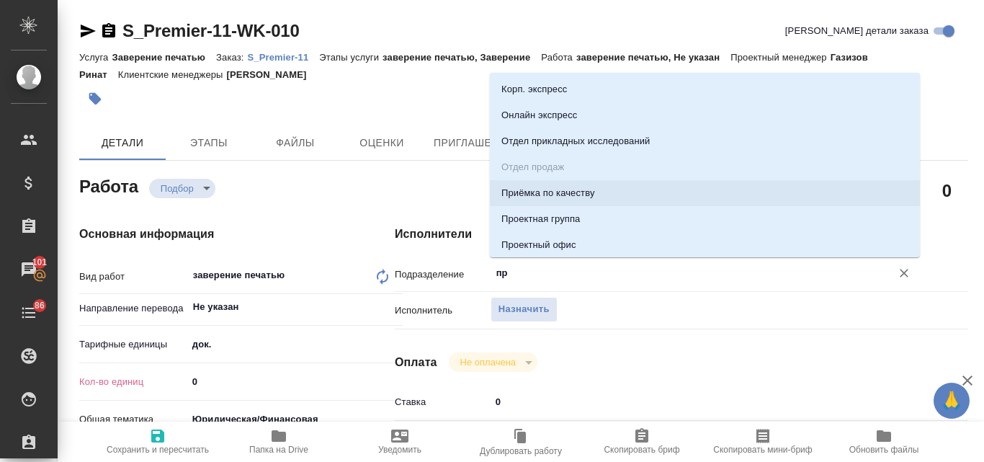
type input "про"
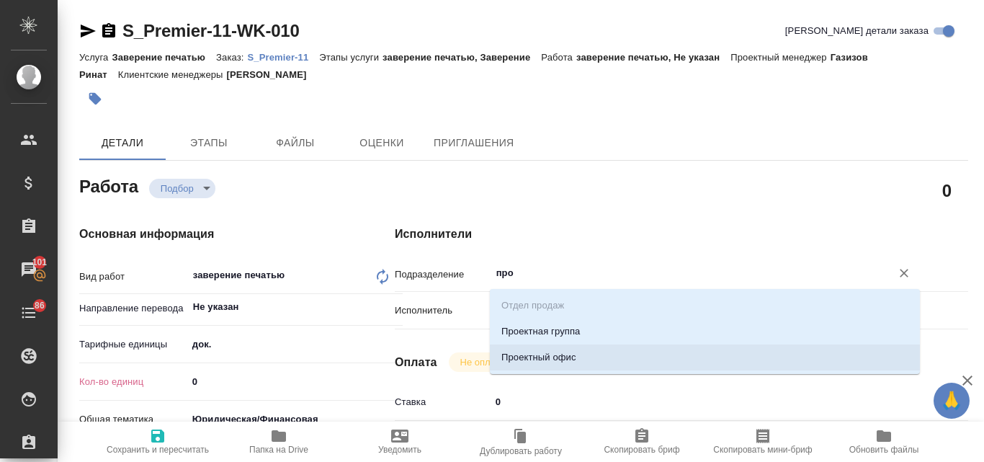
click at [509, 357] on li "Проектный офис" at bounding box center [705, 357] width 430 height 26
type textarea "x"
type input "Проектный офис"
type textarea "x"
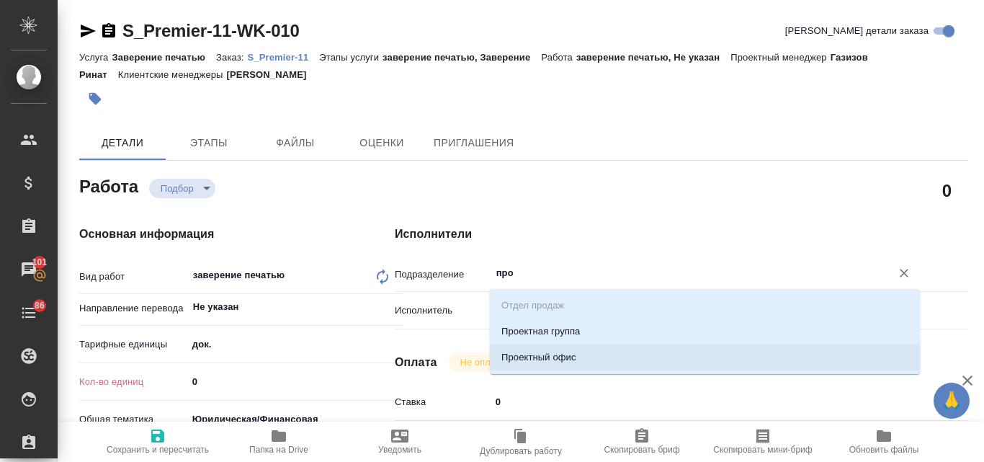
type textarea "x"
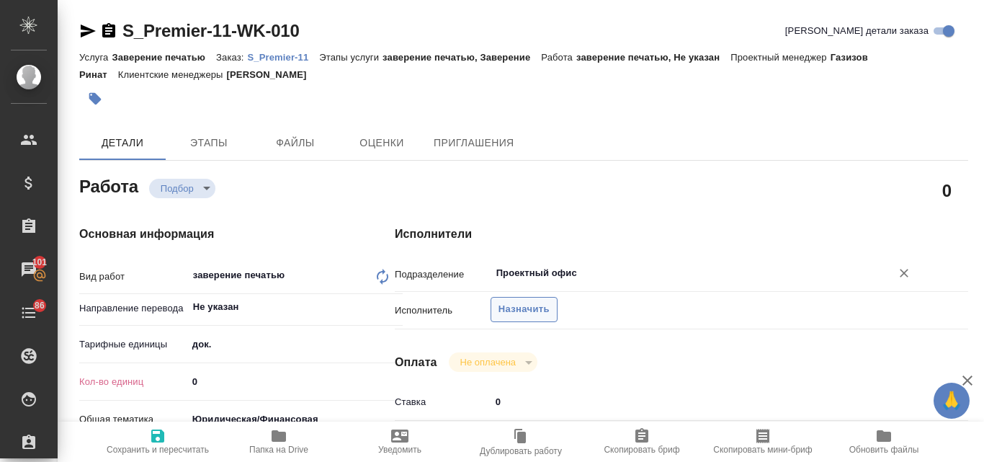
type input "Проектный офис"
click at [504, 310] on span "Назначить" at bounding box center [523, 309] width 51 height 17
type textarea "x"
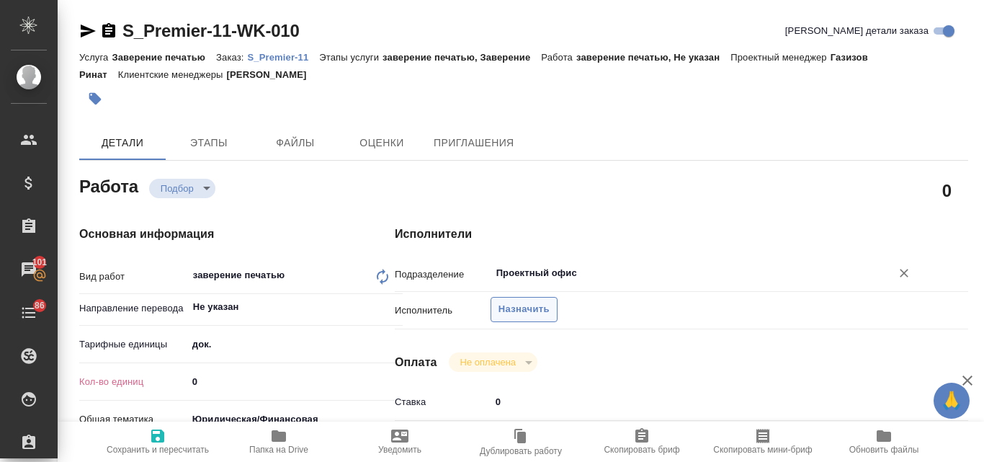
type textarea "x"
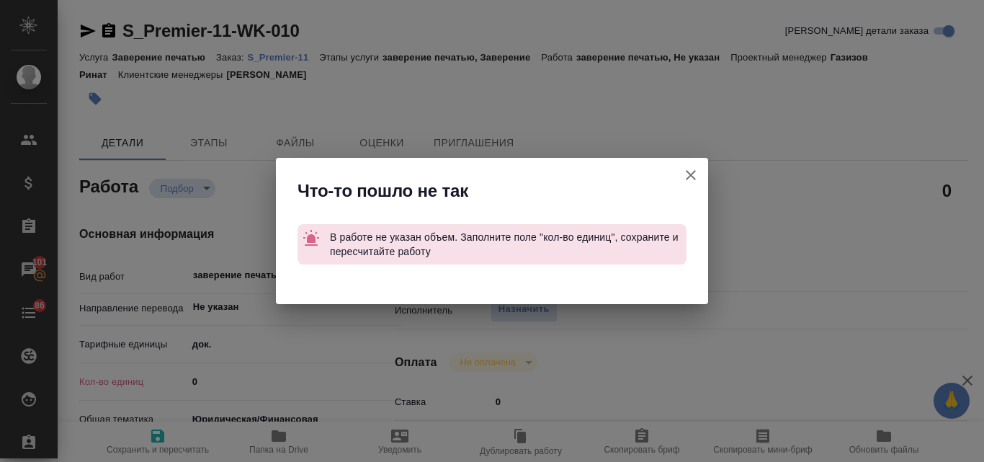
click at [205, 375] on div "Что-то пошло не так В работе не указан объем. Заполните поле "кол-во единиц", с…" at bounding box center [492, 231] width 984 height 462
drag, startPoint x: 696, startPoint y: 182, endPoint x: 625, endPoint y: 199, distance: 72.7
click at [696, 181] on icon "button" at bounding box center [690, 174] width 17 height 17
type textarea "x"
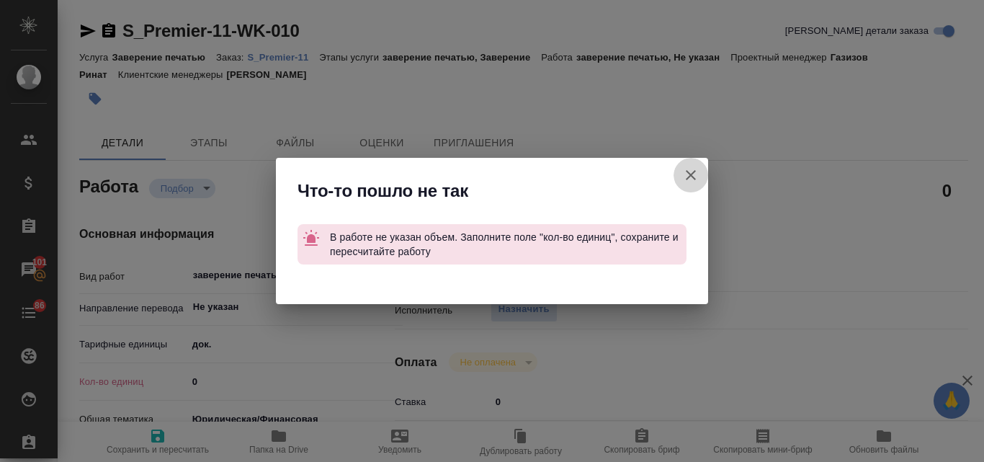
type textarea "x"
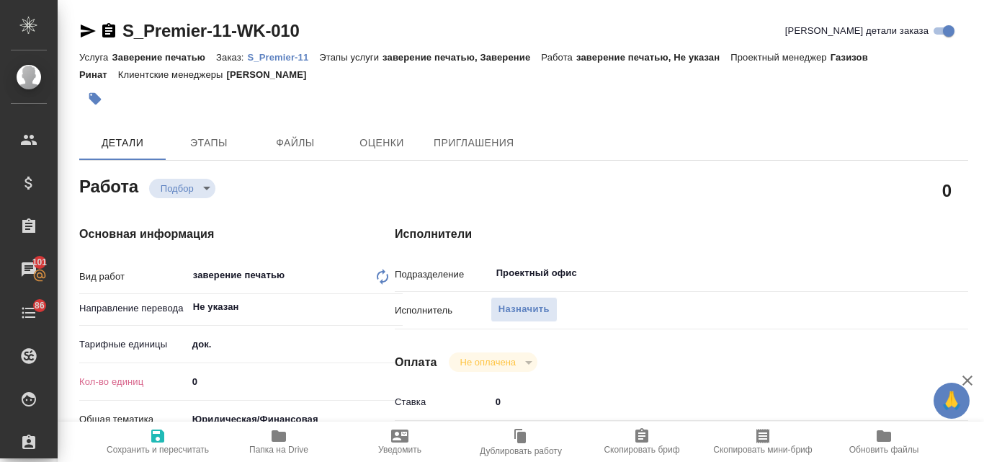
click at [212, 382] on input "0" at bounding box center [295, 381] width 216 height 21
type textarea "x"
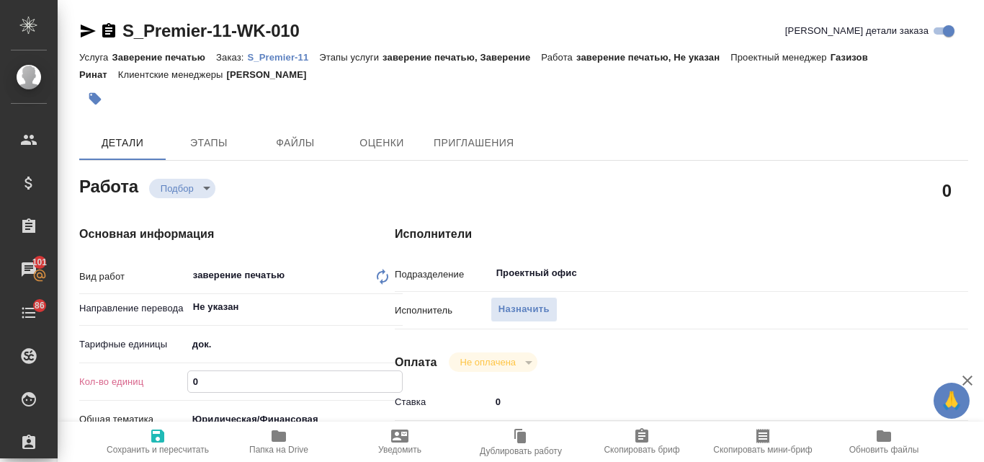
type textarea "x"
type input "1"
type textarea "x"
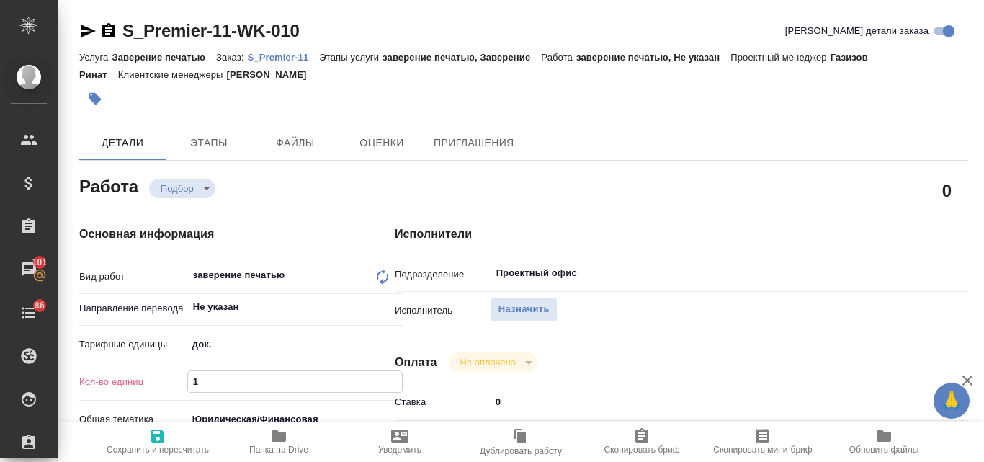
type textarea "x"
type input "1"
click at [546, 315] on span "Назначить" at bounding box center [523, 309] width 51 height 17
type textarea "x"
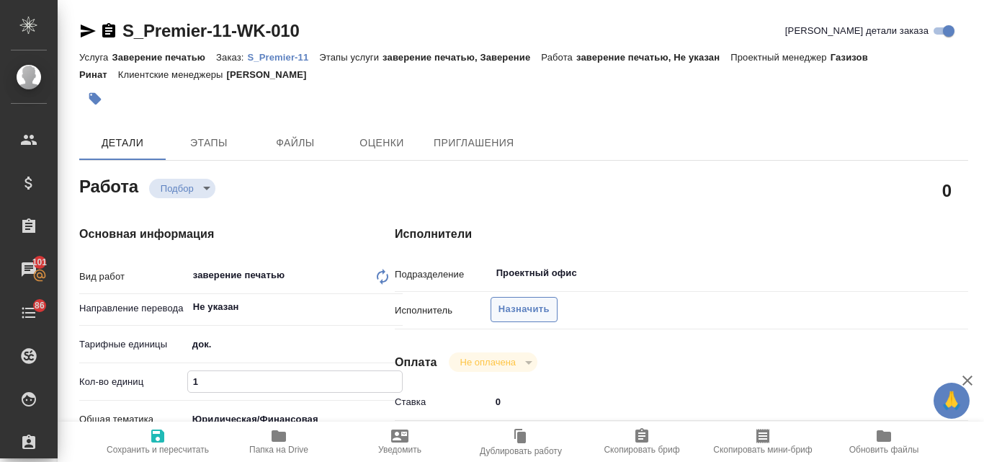
type textarea "x"
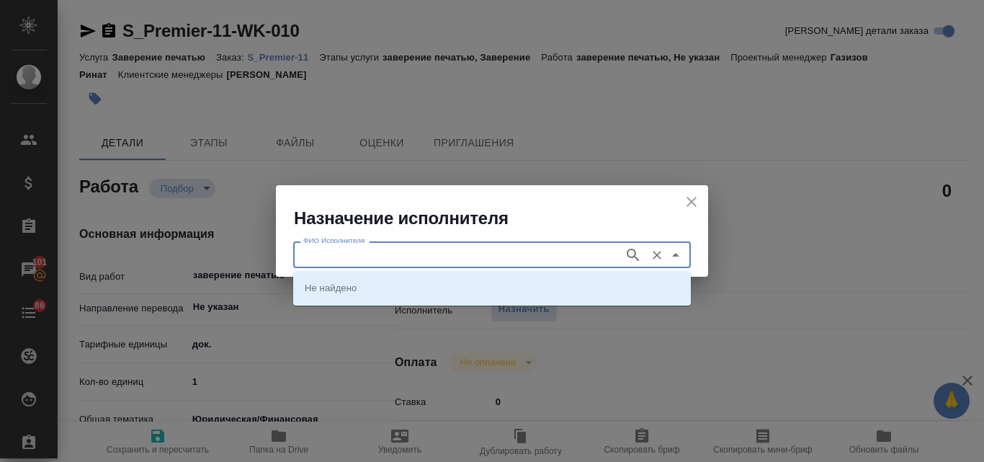
click at [509, 253] on input "ФИО Исполнителя" at bounding box center [456, 254] width 319 height 17
type input "заверение печатью"
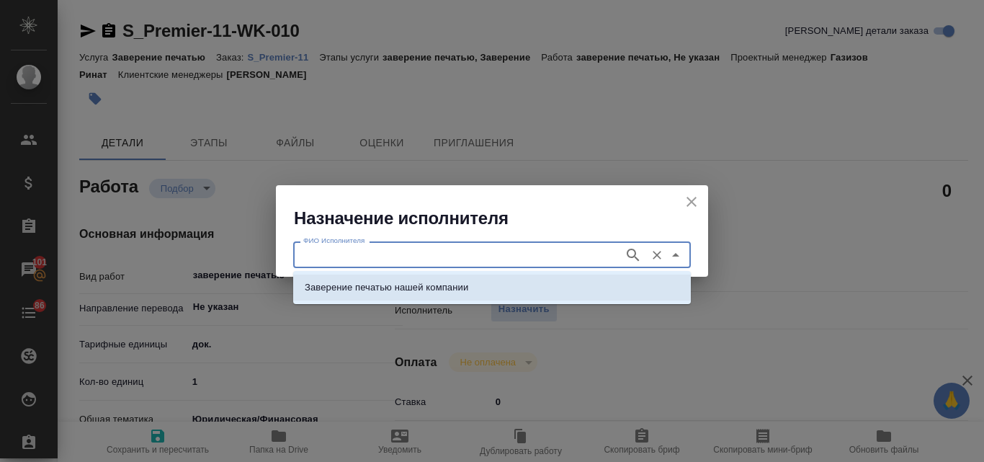
click at [459, 293] on p "Заверение печатью нашей компании" at bounding box center [387, 287] width 164 height 14
type input "Заверение печатью нашей компании"
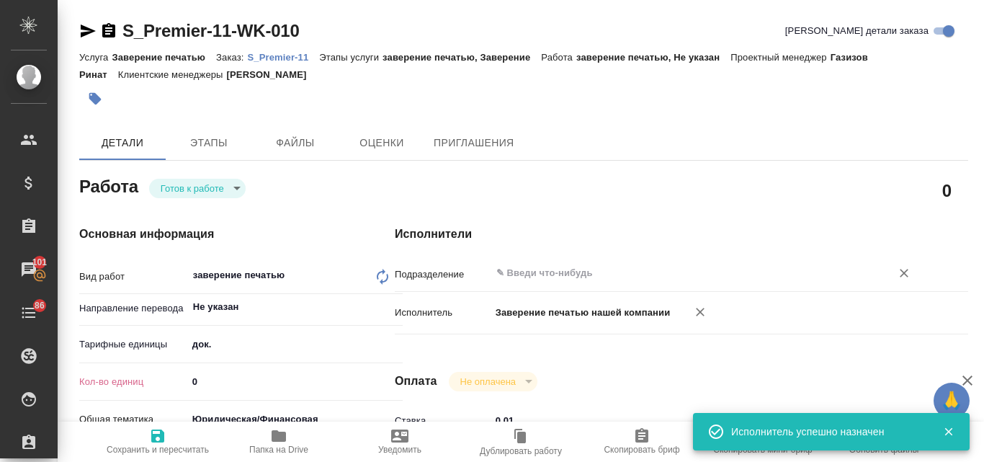
type textarea "x"
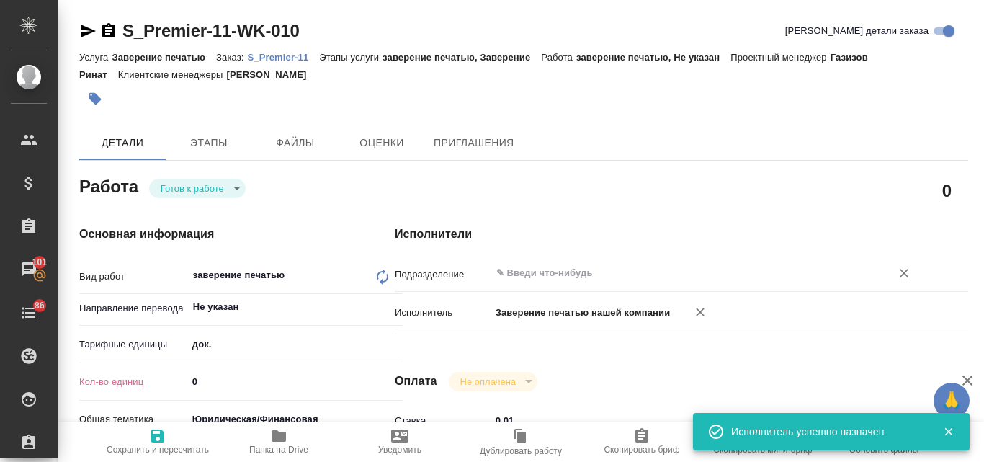
type textarea "x"
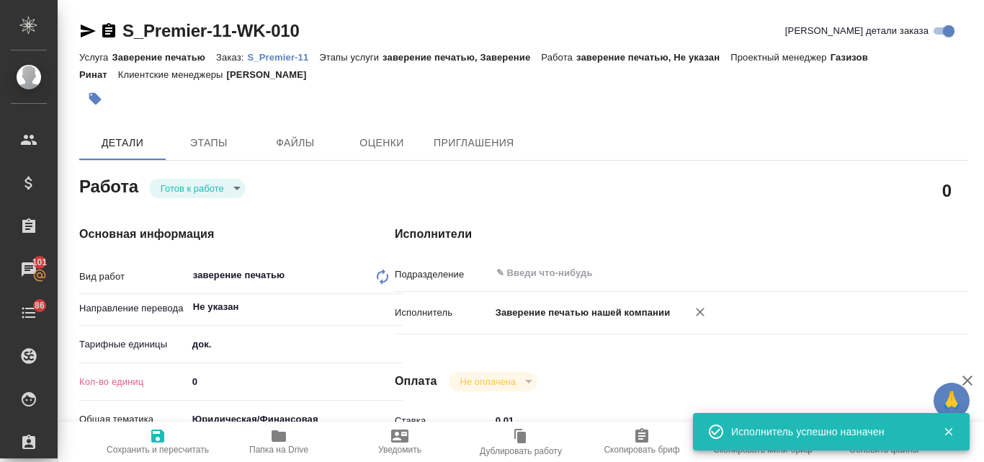
type textarea "x"
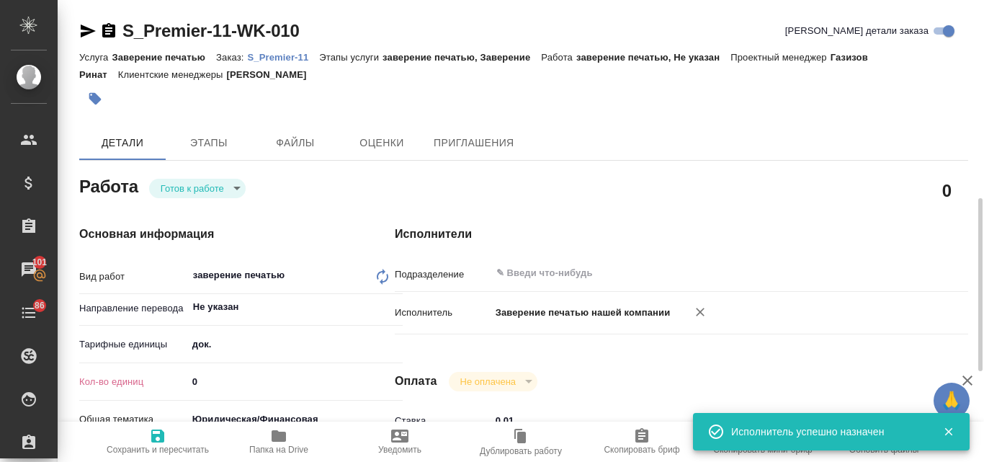
scroll to position [144, 0]
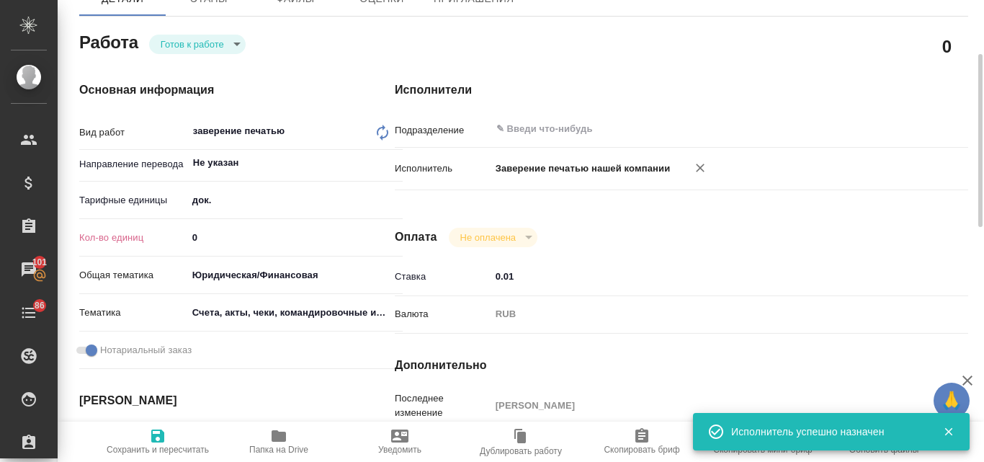
click at [211, 239] on input "0" at bounding box center [295, 237] width 216 height 21
type textarea "x"
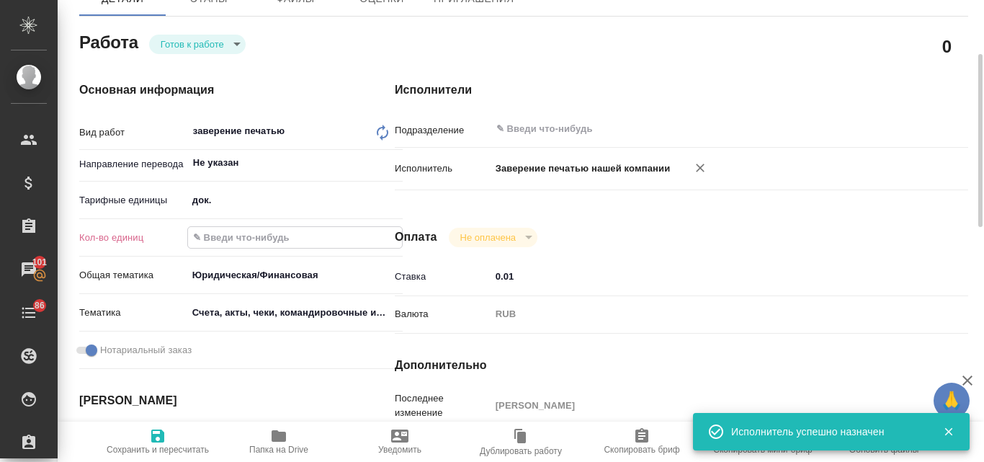
type textarea "x"
type input "1"
type textarea "x"
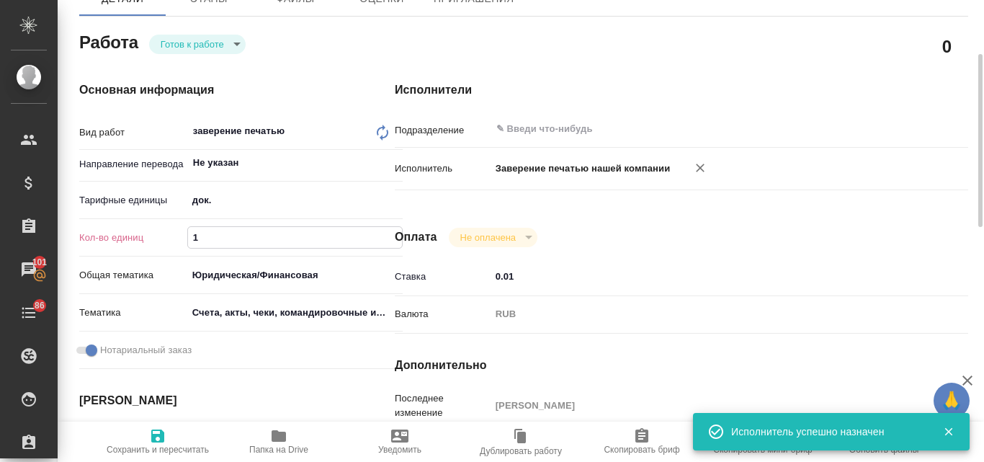
type textarea "x"
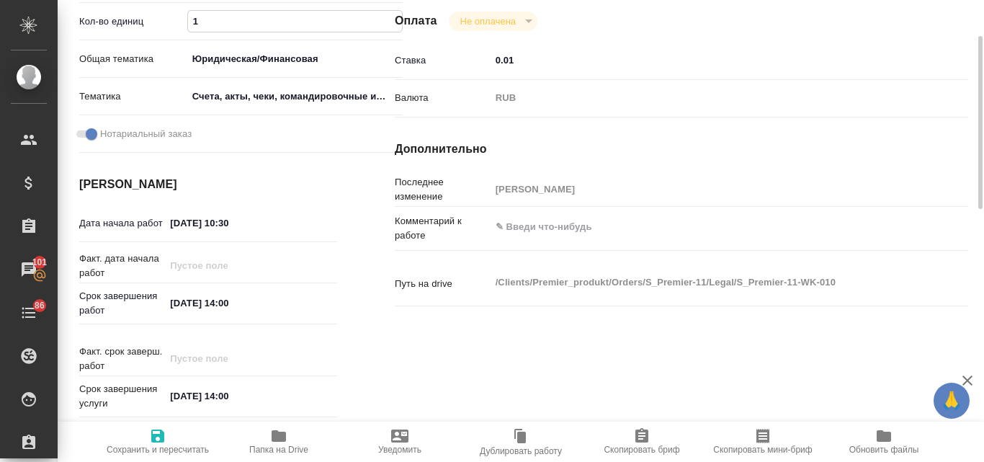
scroll to position [288, 0]
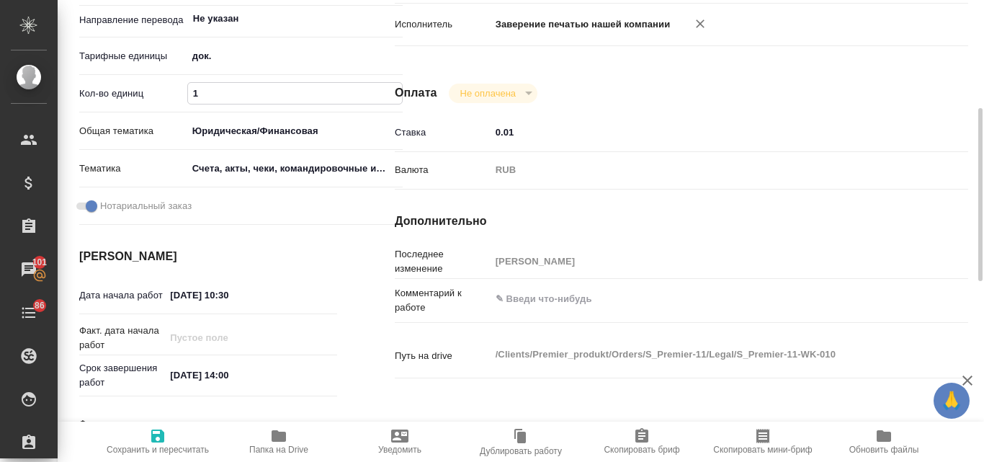
type input "1"
click at [172, 439] on span "Сохранить и пересчитать" at bounding box center [158, 440] width 104 height 27
type textarea "x"
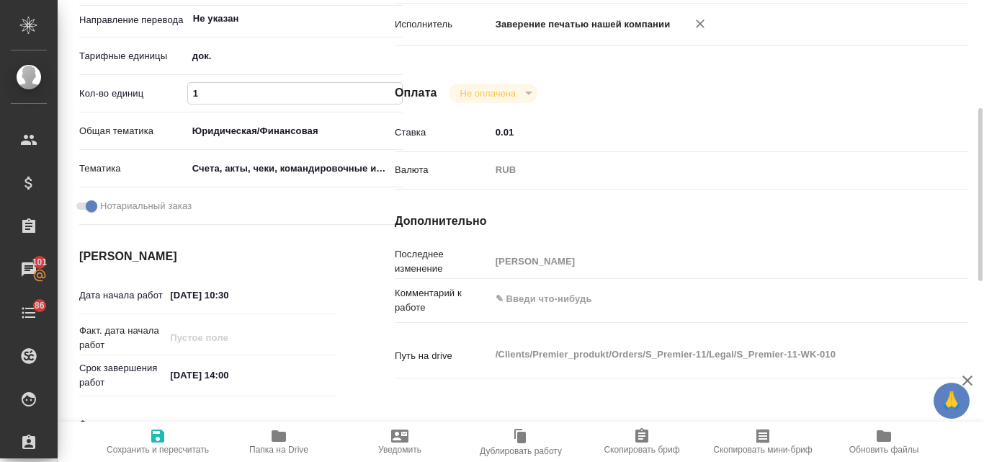
type textarea "x"
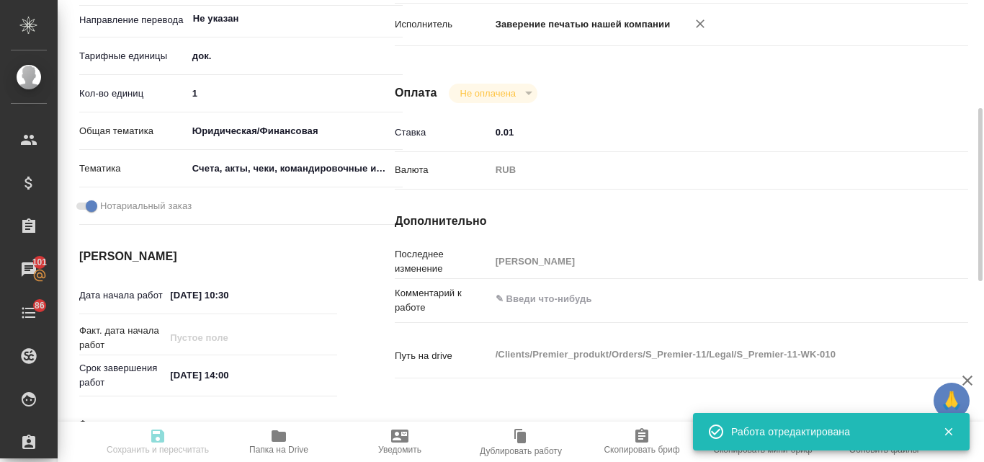
type input "readyForWork"
type textarea "заверение печатью"
type textarea "x"
type input "Не указан"
type input "5a8b1489cc6b4906c91bfd8b"
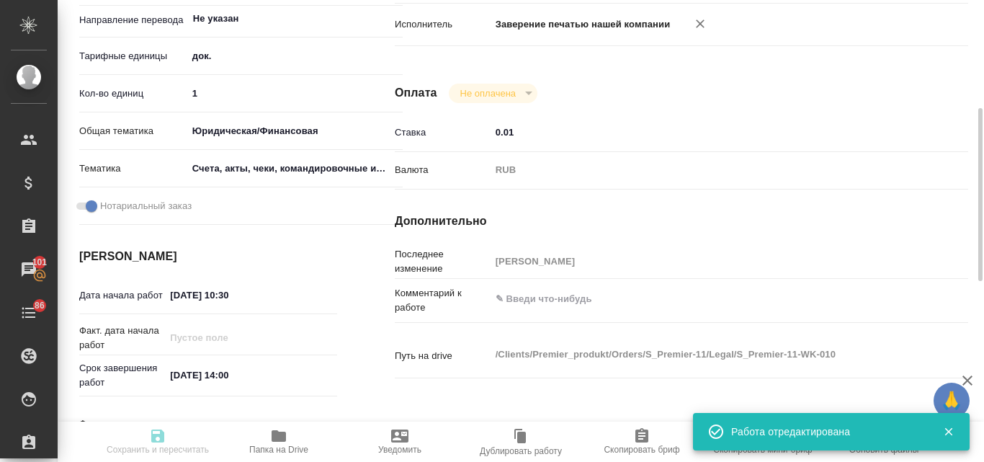
type input "1"
type input "yr-fn"
type input "5f647205b73bc97568ca66c0"
checkbox input "true"
type input "03.10.2025 10:30"
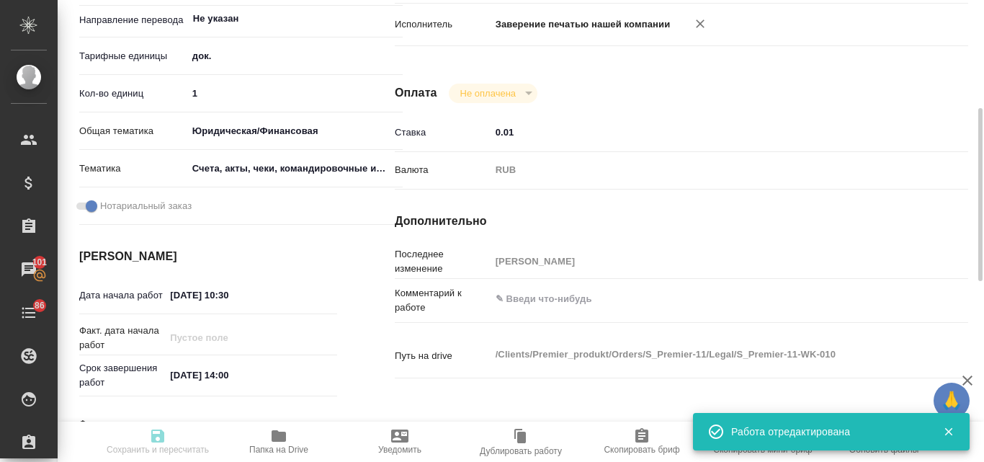
type input "09.10.2025 14:00"
type input "notPayed"
type input "0.01"
type input "RUB"
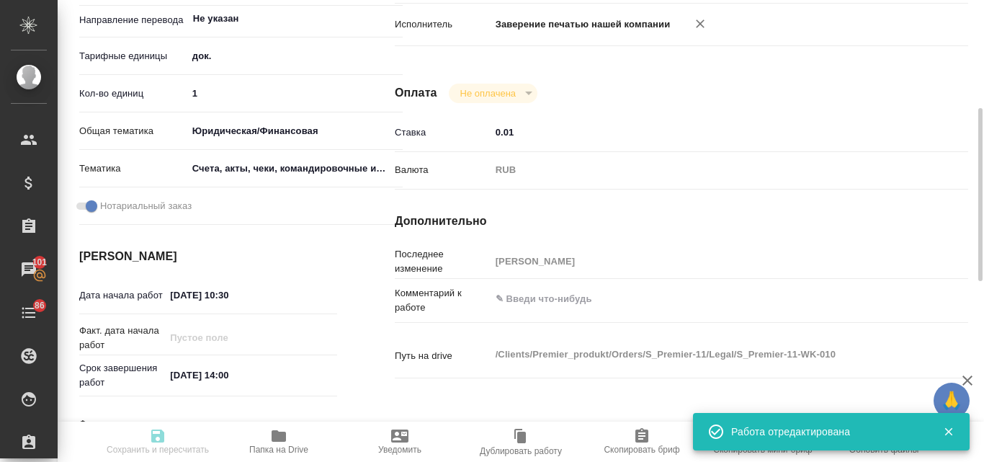
type input "[PERSON_NAME]"
type textarea "x"
type textarea "/Clients/Premier_produkt/Orders/S_Premier-11/Legal/S_Premier-11-WK-010"
type textarea "x"
type input "S_Premier-11"
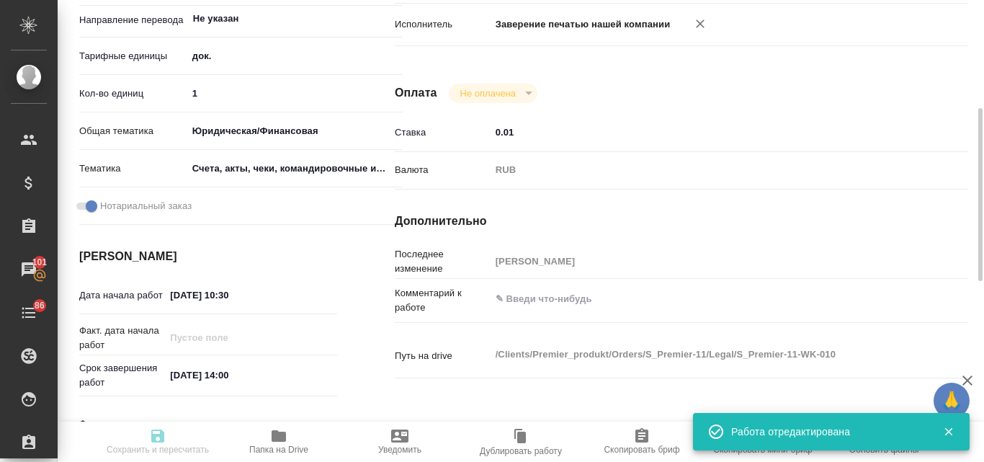
type input "Заверение печатью"
type input "заверение печатью, Заверение"
type input "[PERSON_NAME]"
type input "Малофеева Екатерина"
type input "/Clients/Premier_produkt/Orders/S_Premier-11"
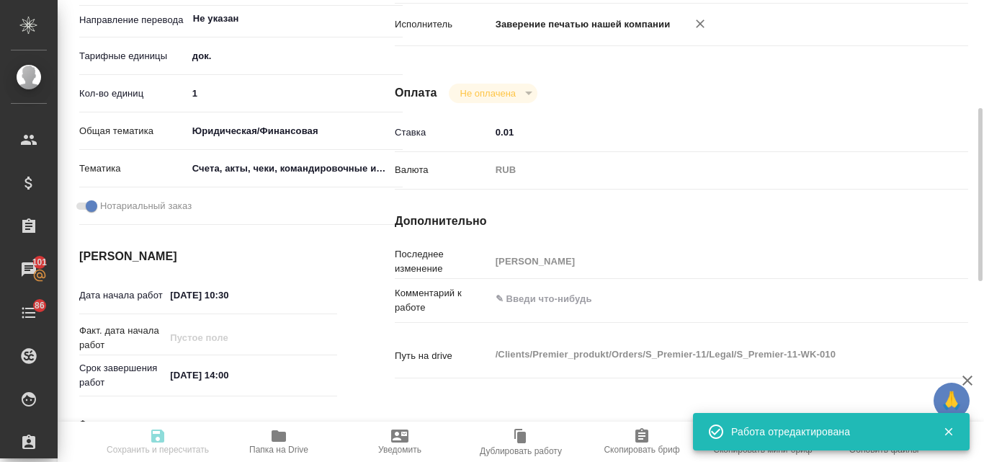
type textarea "x"
type textarea "У нас новый запрос на перевод двух экспортных деклараций. PPJ010 нужна в первую…"
type textarea "x"
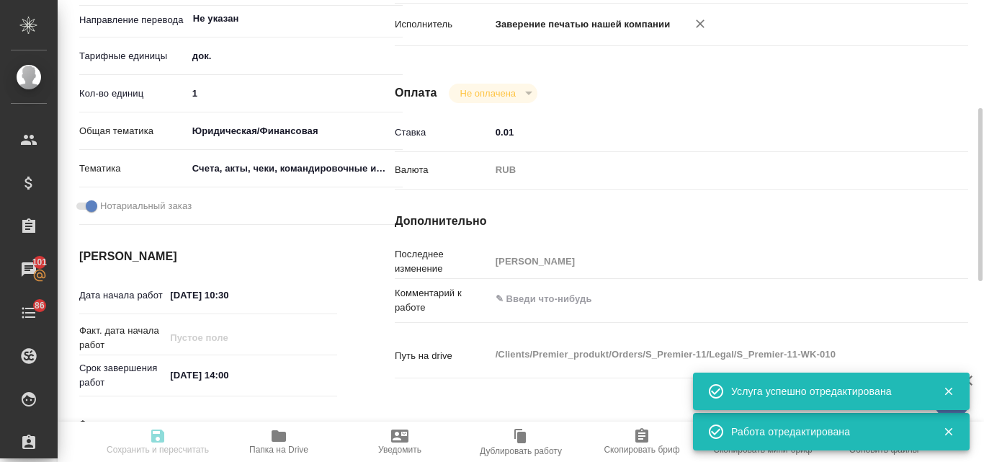
type textarea "x"
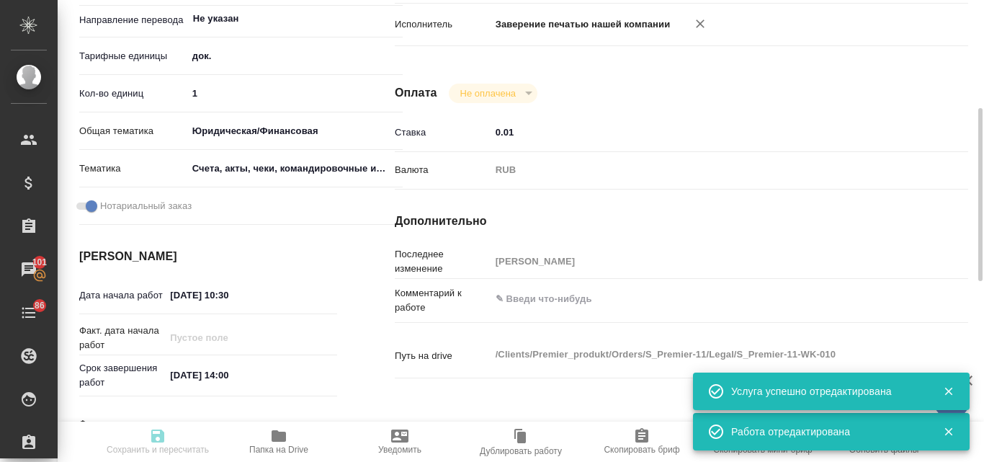
type textarea "x"
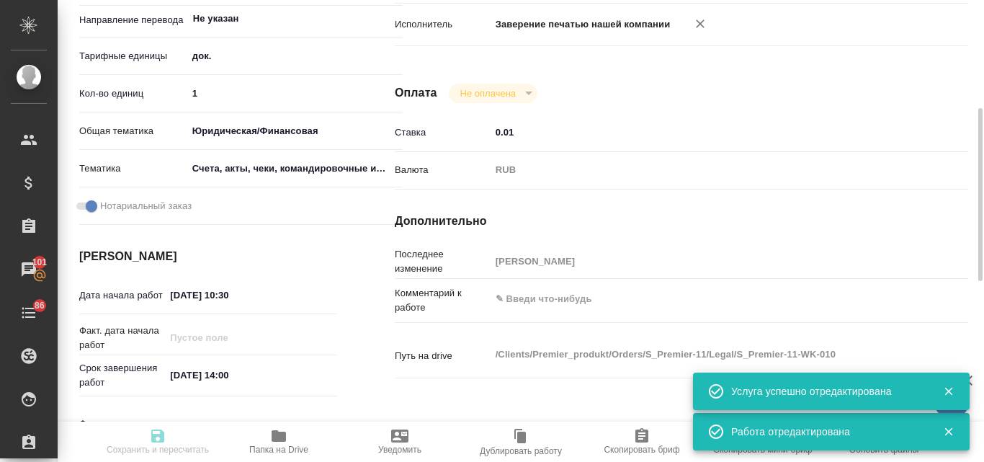
type textarea "x"
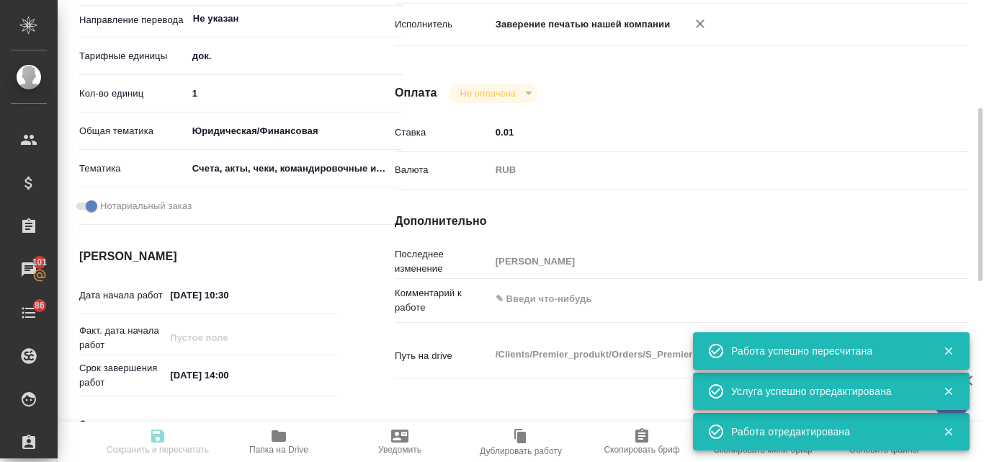
type input "readyForWork"
type textarea "заверение печатью"
type textarea "x"
type input "Не указан"
type input "5a8b1489cc6b4906c91bfd8b"
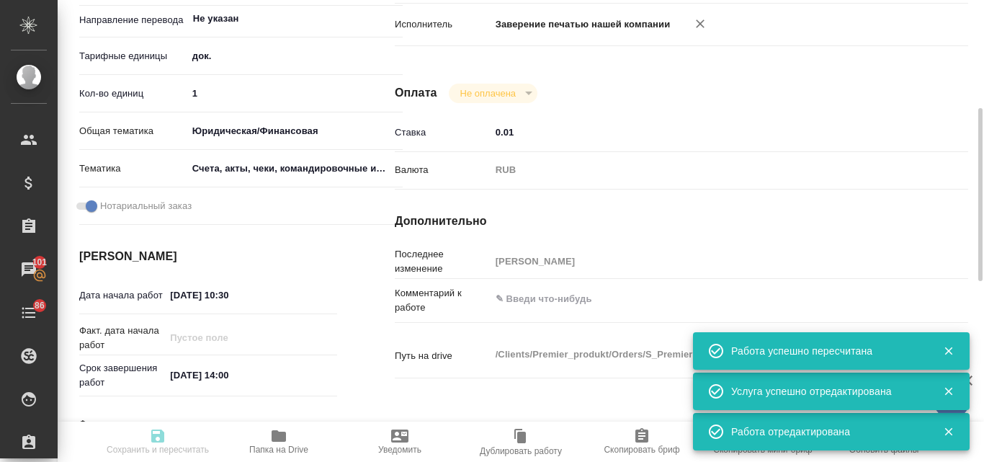
type input "1"
type input "yr-fn"
type input "5f647205b73bc97568ca66c0"
checkbox input "true"
type input "03.10.2025 10:30"
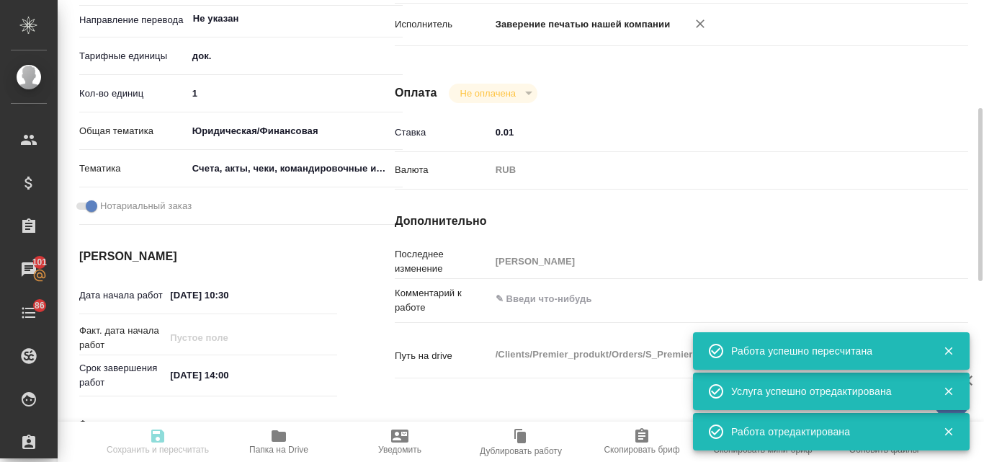
type input "09.10.2025 14:00"
type input "notPayed"
type input "0.01"
type input "RUB"
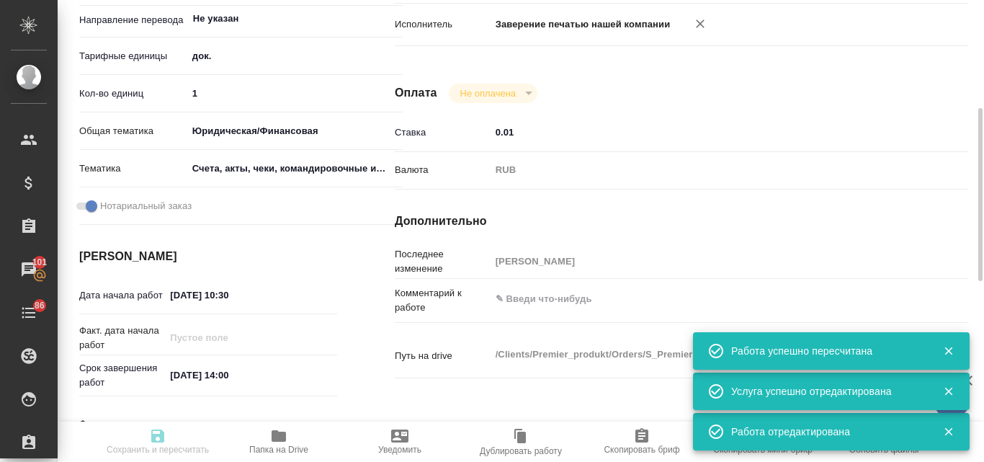
type input "[PERSON_NAME]"
type textarea "x"
type textarea "/Clients/Premier_produkt/Orders/S_Premier-11/Legal/S_Premier-11-WK-010"
type textarea "x"
type input "S_Premier-11"
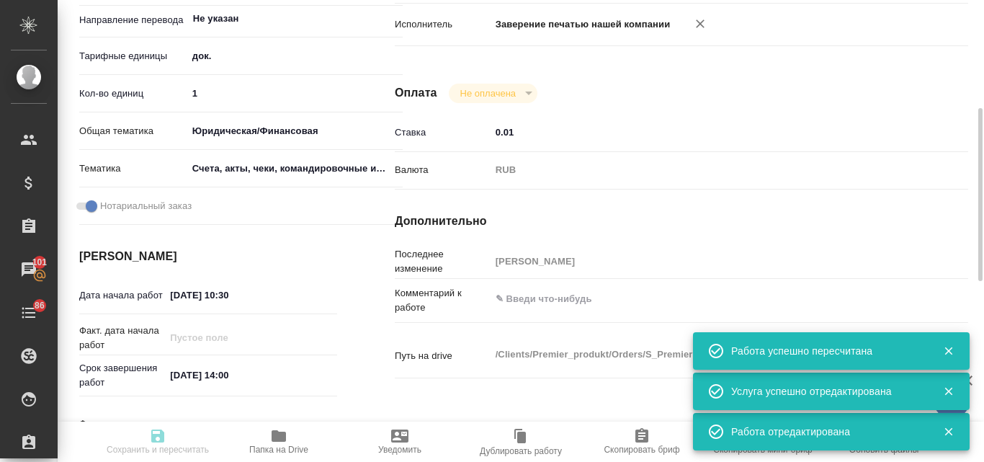
type input "Заверение печатью"
type input "заверение печатью, Заверение"
type input "Валяева Анна"
type input "Малофеева Екатерина"
type input "/Clients/Premier_produkt/Orders/S_Premier-11"
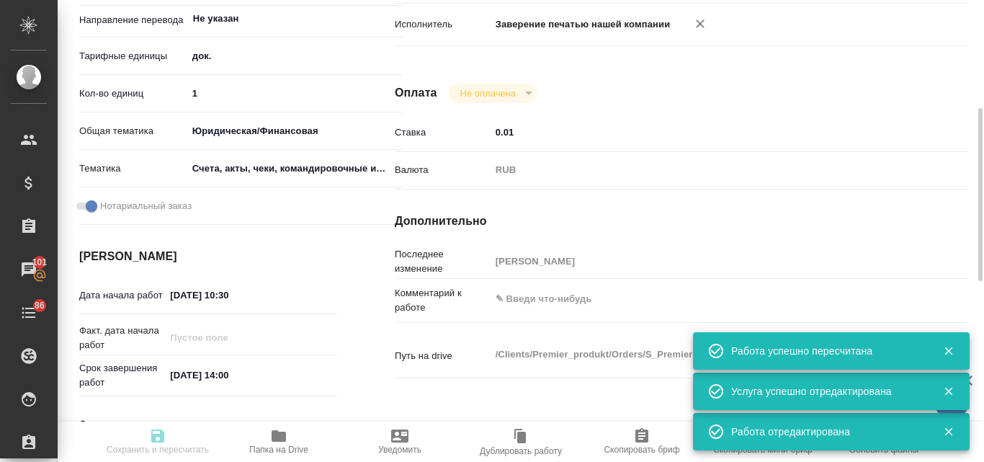
type textarea "x"
type textarea "У нас новый запрос на перевод двух экспортных деклараций. PPJ010 нужна в первую…"
type textarea "x"
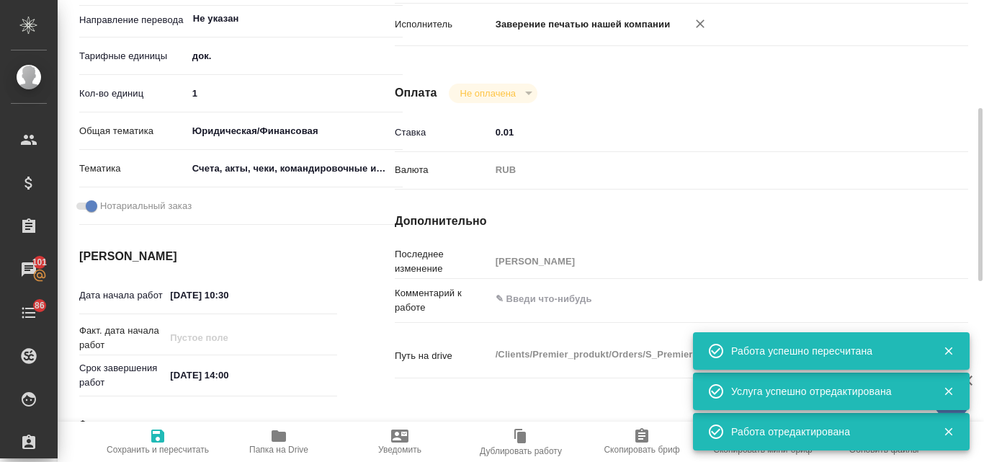
type textarea "x"
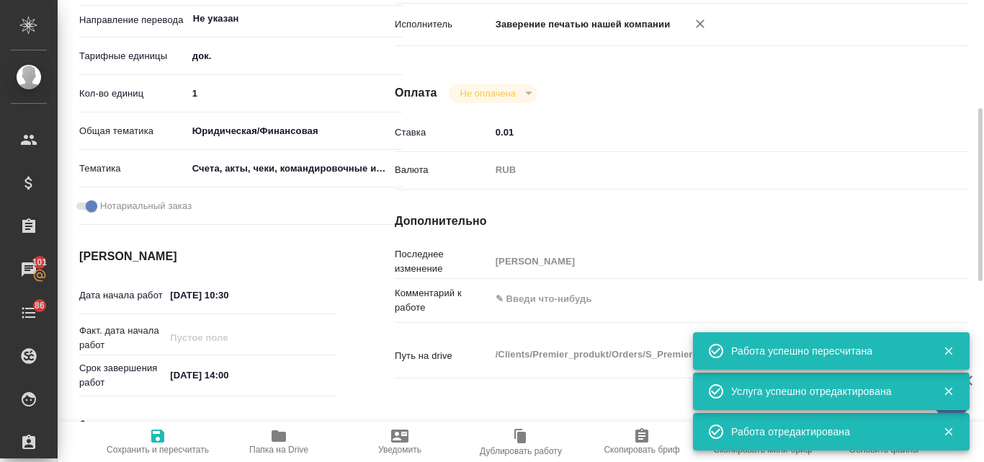
type textarea "x"
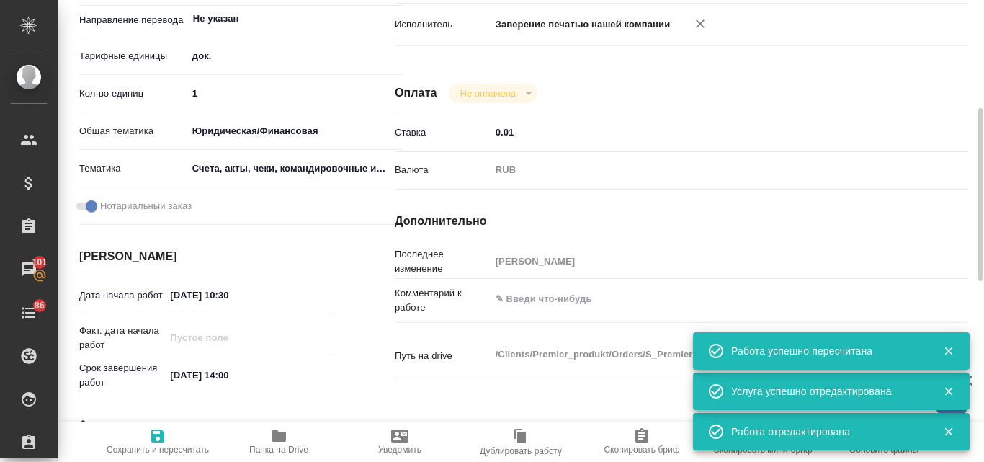
type textarea "x"
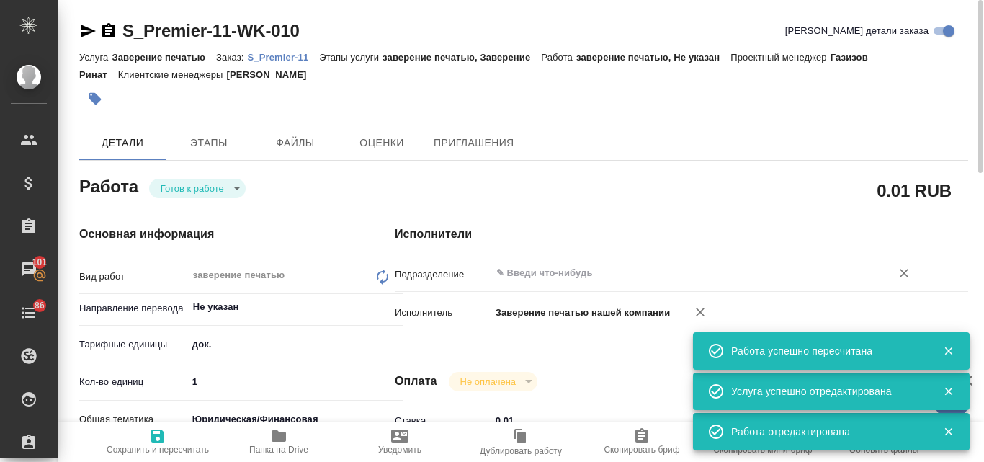
type textarea "x"
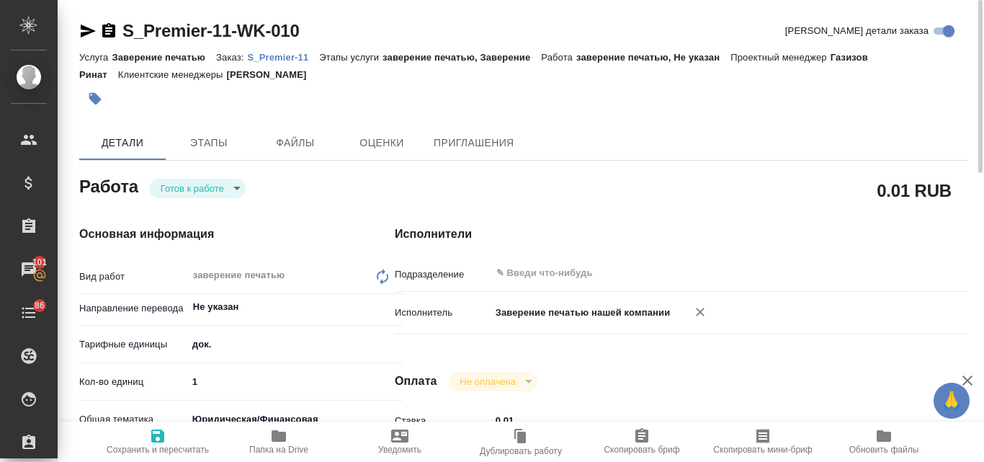
click at [240, 188] on body "🙏 .cls-1 fill:#fff; AWATERA Valyaeva Anna Клиенты Спецификации Заказы 101 Чаты …" at bounding box center [492, 231] width 984 height 462
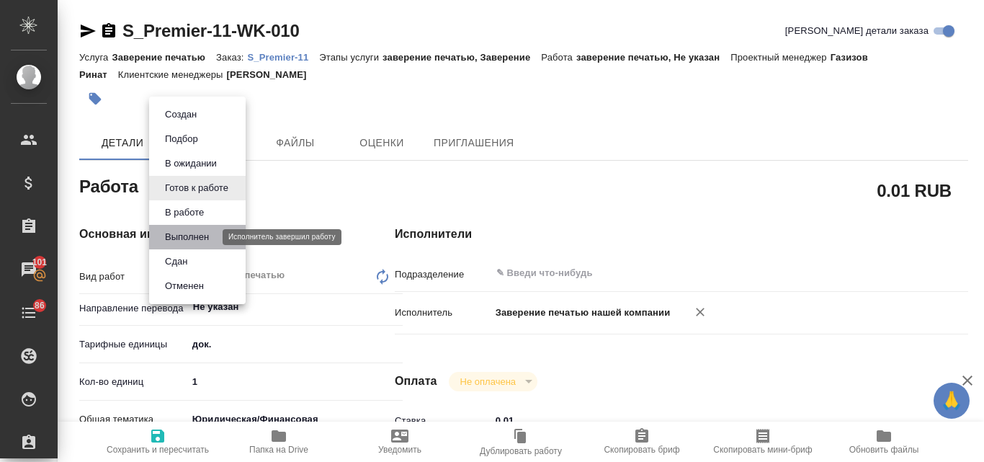
click at [202, 230] on button "Выполнен" at bounding box center [187, 237] width 53 height 16
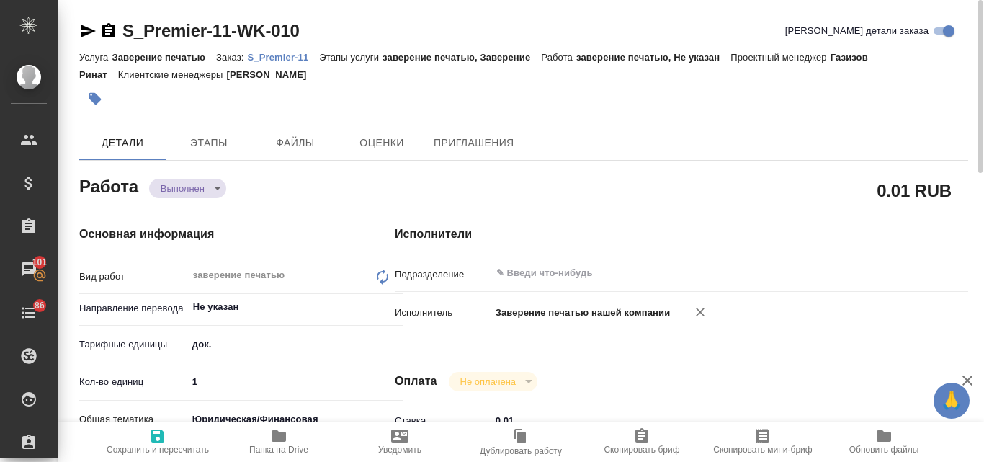
type textarea "x"
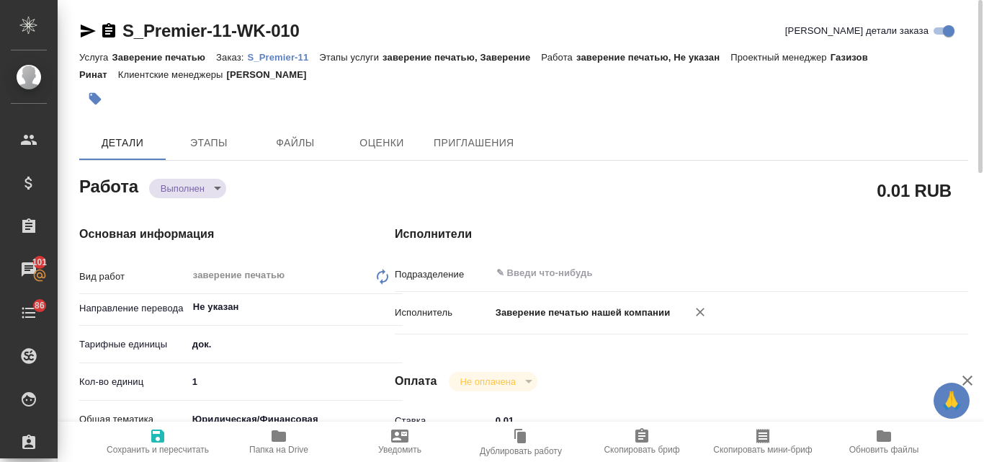
type textarea "x"
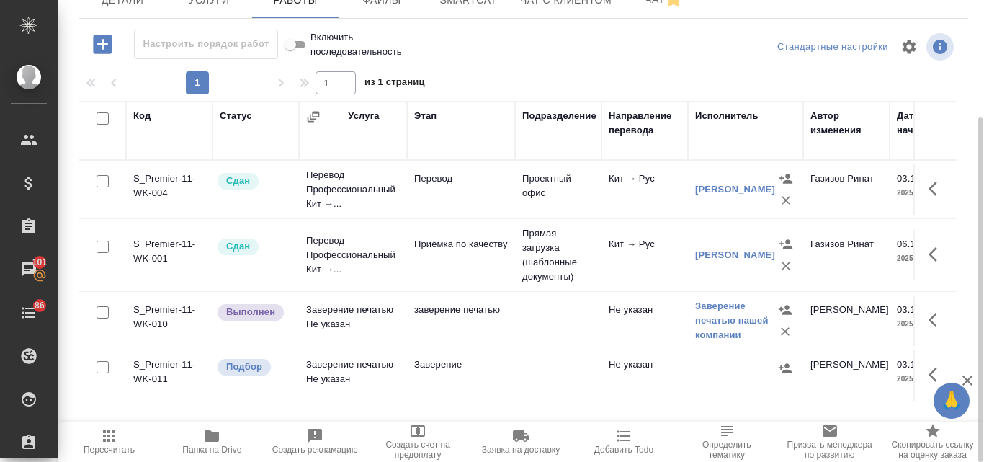
click at [102, 368] on input "checkbox" at bounding box center [103, 367] width 12 height 12
checkbox input "true"
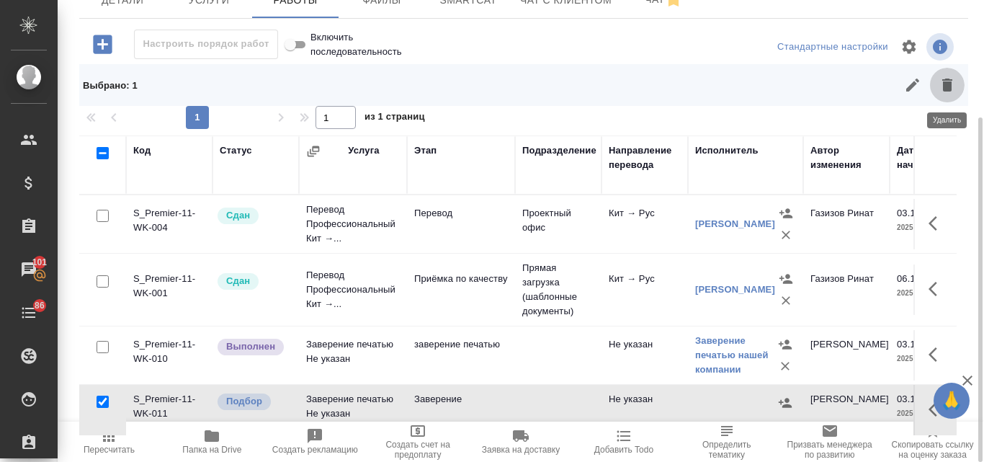
click at [944, 79] on icon "button" at bounding box center [947, 84] width 17 height 17
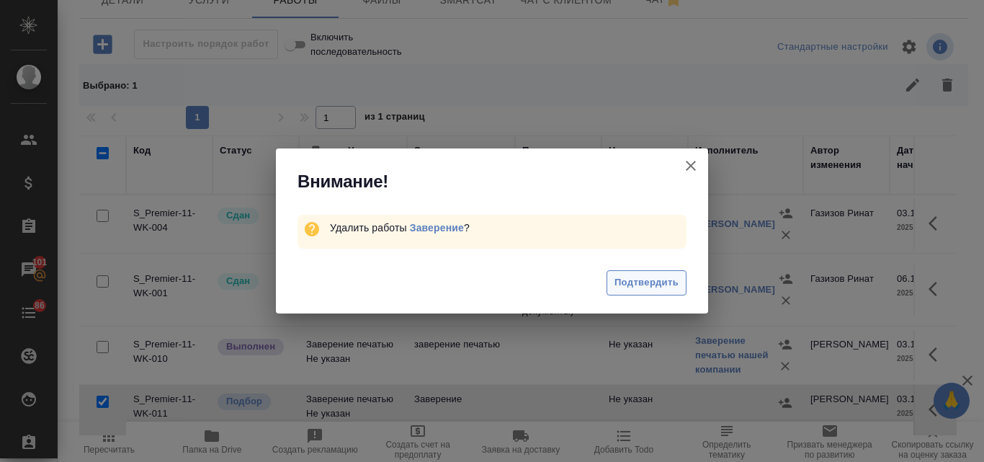
click at [621, 285] on span "Подтвердить" at bounding box center [646, 282] width 64 height 17
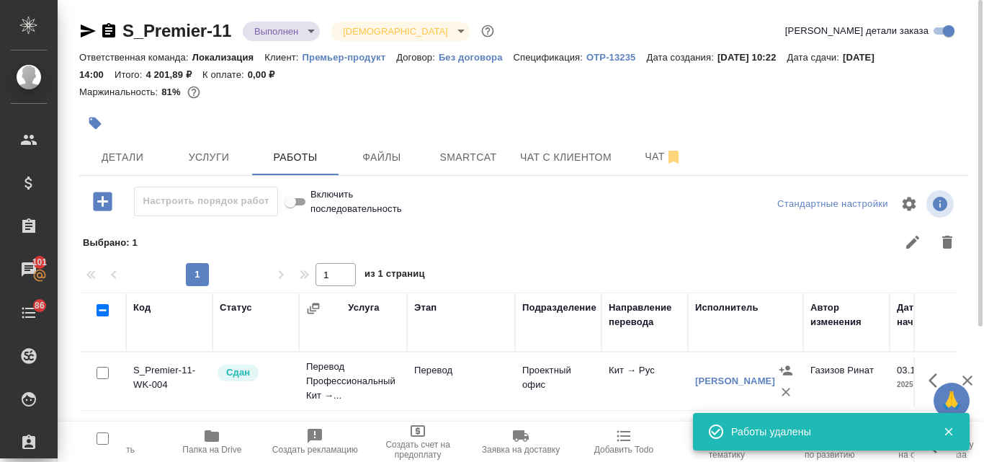
click at [313, 31] on body "🙏 .cls-1 fill:#fff; AWATERA Valyaeva [PERSON_NAME] Спецификации Заказы 101 Чаты…" at bounding box center [492, 231] width 984 height 462
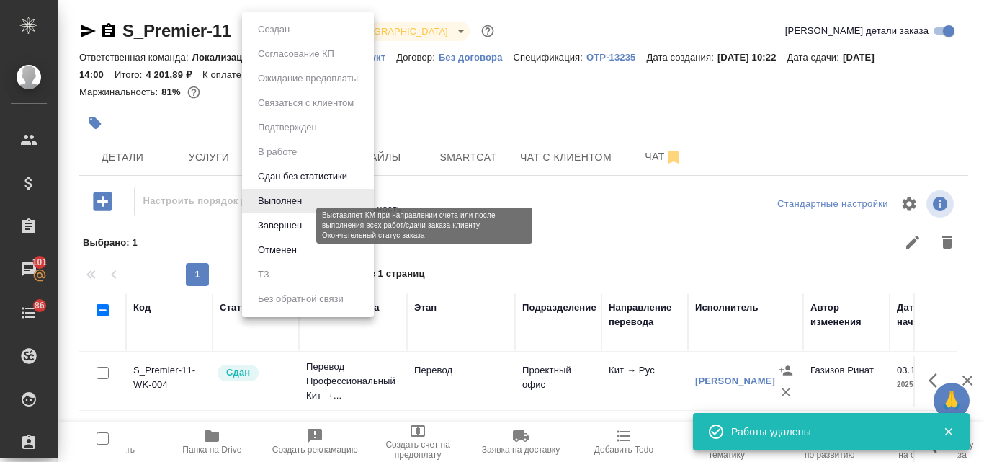
click at [282, 227] on button "Завершен" at bounding box center [280, 226] width 53 height 16
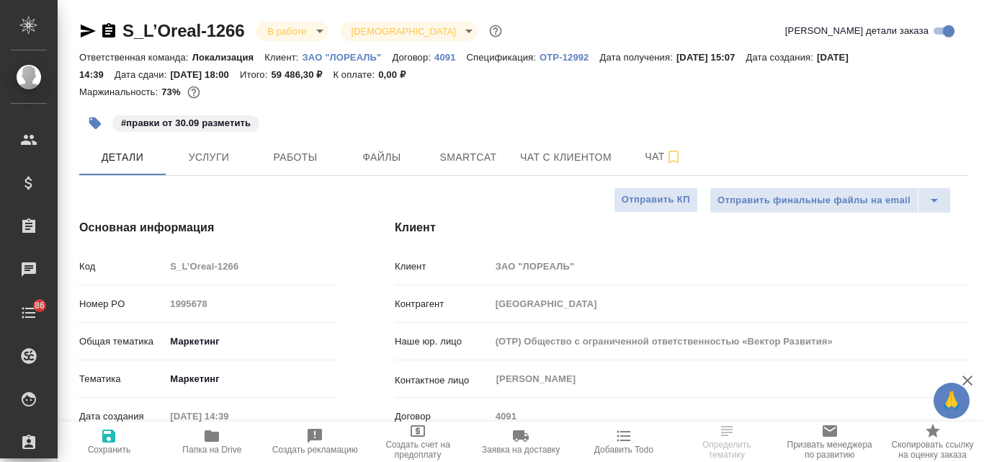
select select "RU"
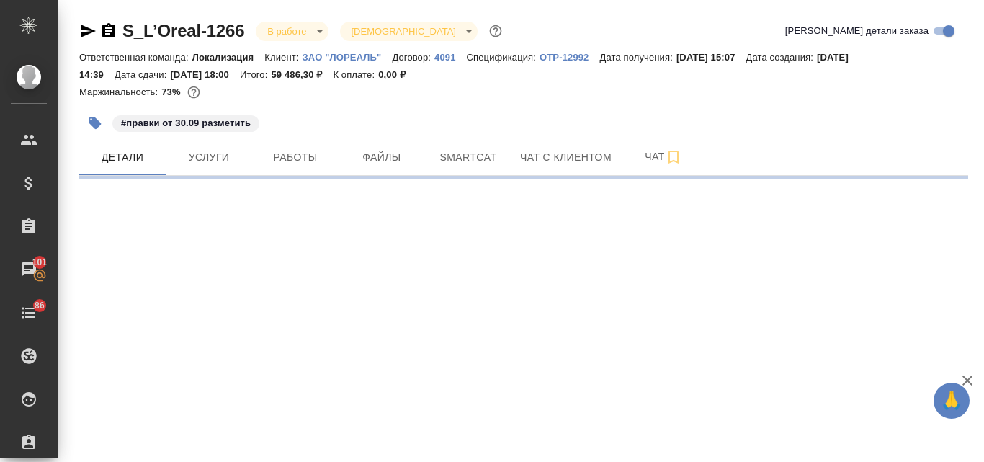
select select "RU"
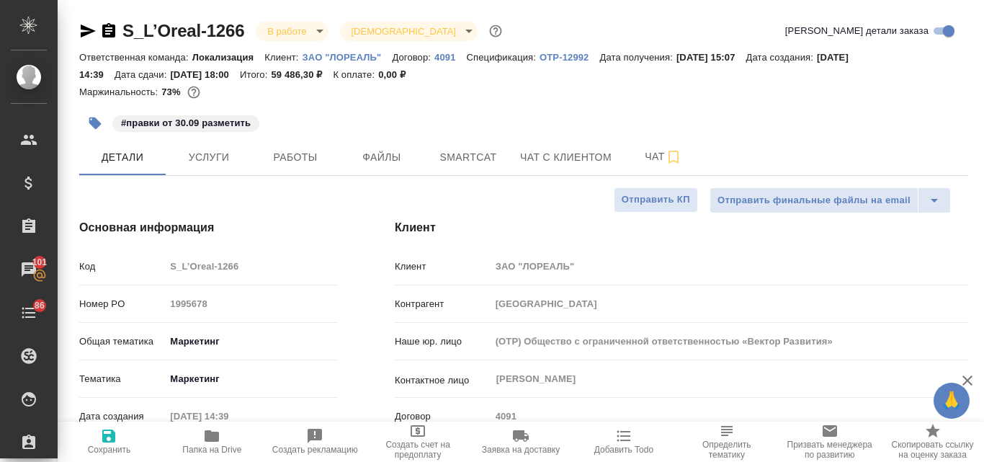
type textarea "x"
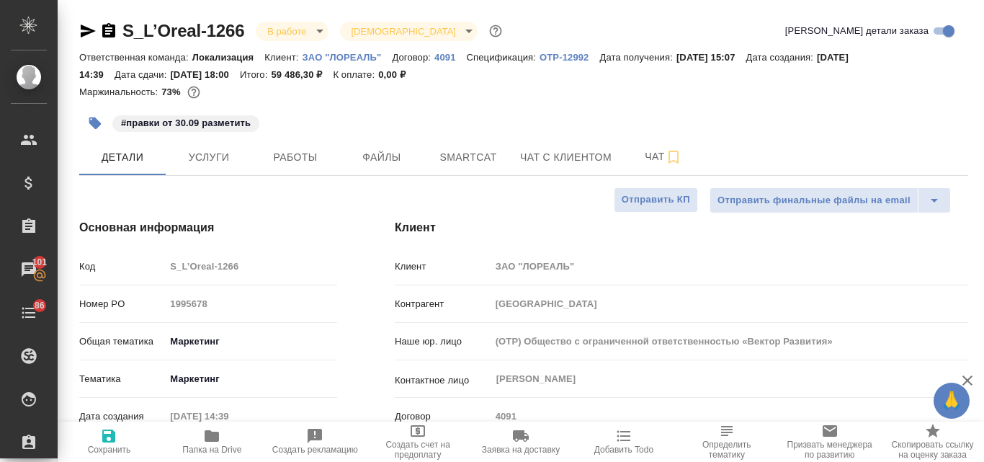
type textarea "x"
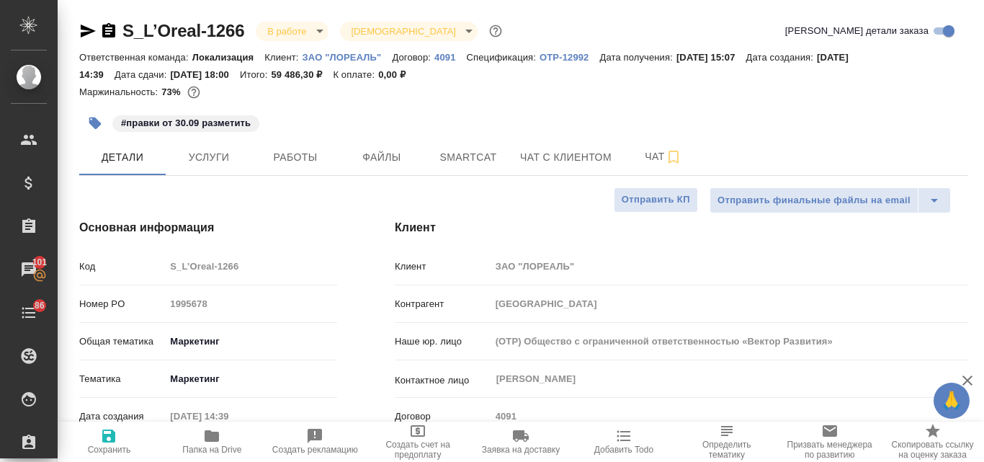
type textarea "x"
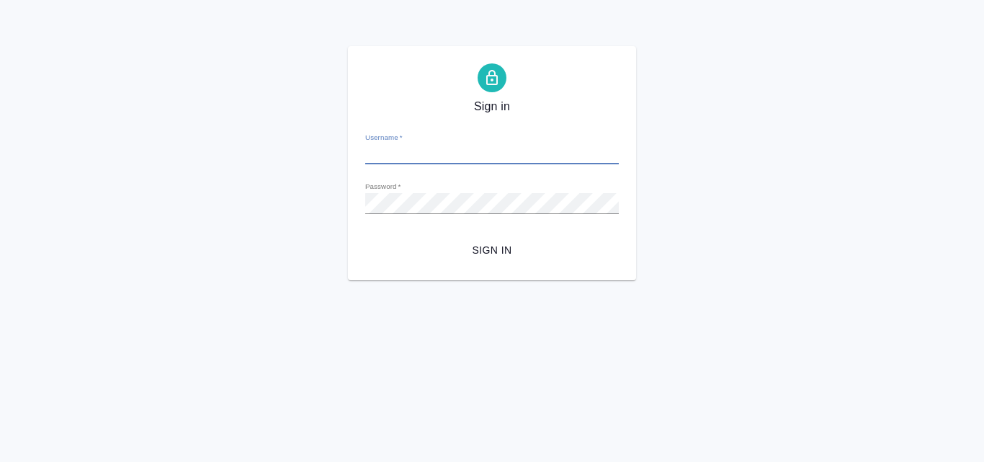
type input "[EMAIL_ADDRESS][DOMAIN_NAME]"
click at [490, 254] on span "Sign in" at bounding box center [492, 250] width 231 height 18
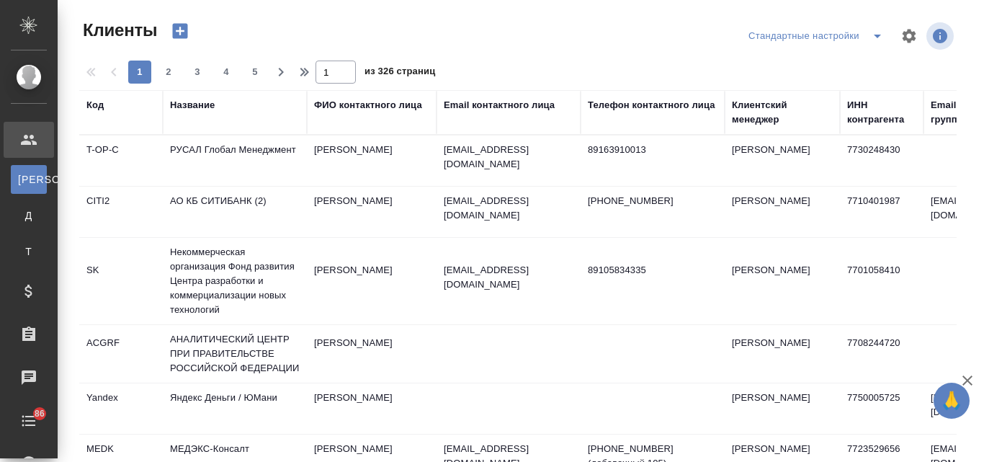
select select "RU"
click at [197, 122] on div "Название" at bounding box center [235, 112] width 130 height 29
click at [195, 104] on div "Название" at bounding box center [192, 105] width 45 height 14
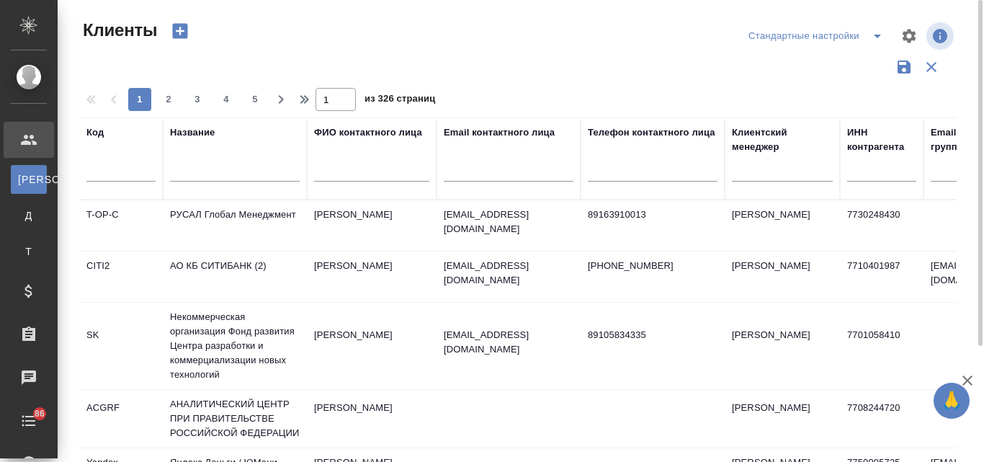
click at [202, 171] on input "text" at bounding box center [235, 173] width 130 height 18
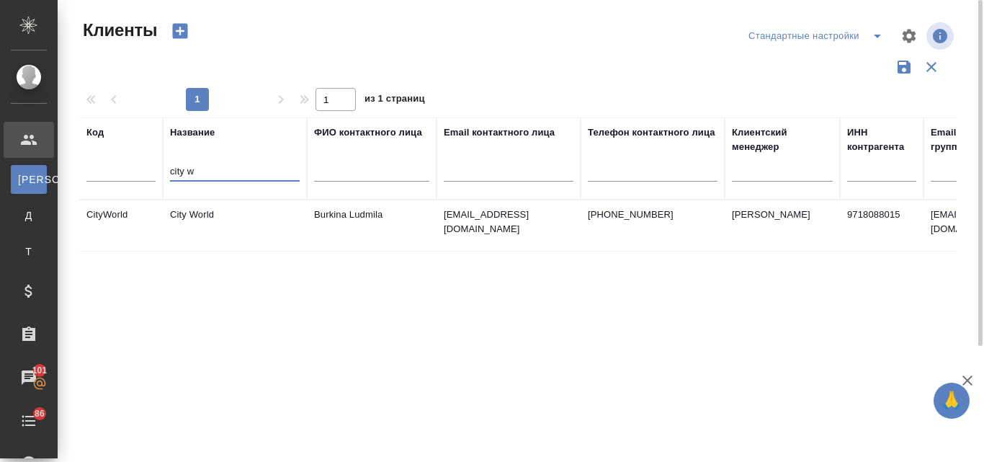
type input "city w"
click at [209, 207] on td "City World" at bounding box center [235, 225] width 144 height 50
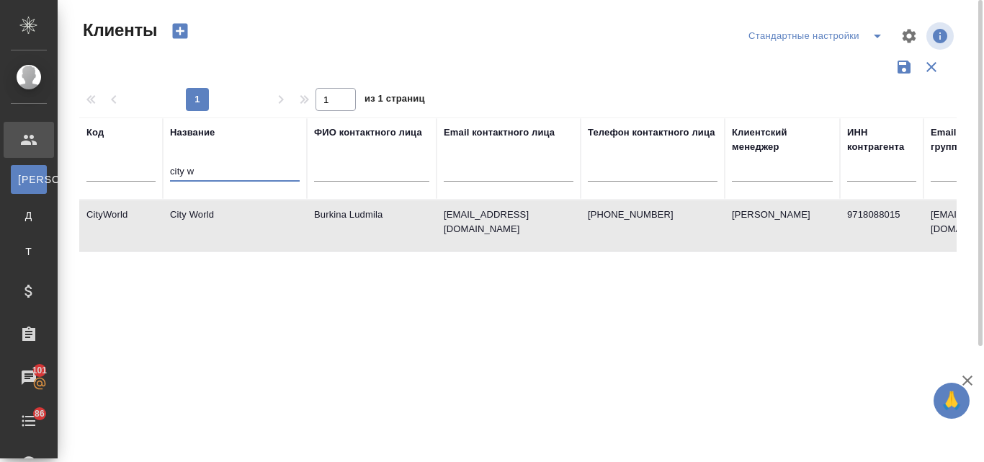
drag, startPoint x: 216, startPoint y: 172, endPoint x: 156, endPoint y: 178, distance: 60.1
click at [156, 178] on tr "Код Название city w ФИО контактного лица Email контактного лица Телефон контакт…" at bounding box center [623, 158] width 1089 height 82
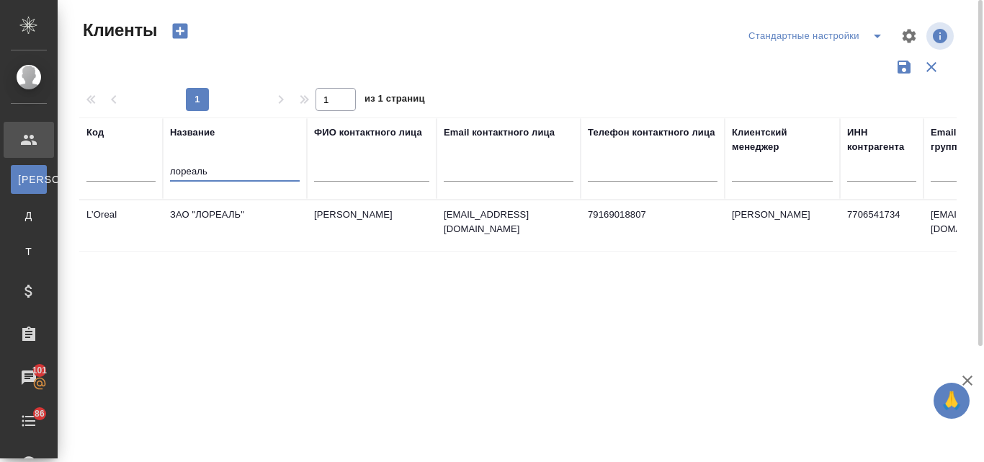
type input "лореаль"
click at [206, 222] on td "ЗАО "ЛОРЕАЛЬ"" at bounding box center [235, 225] width 144 height 50
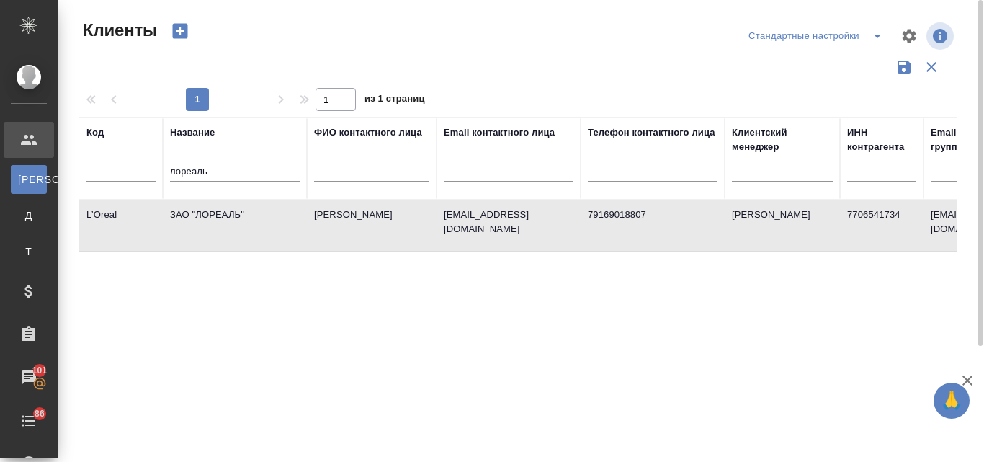
click at [206, 222] on td "ЗАО "ЛОРЕАЛЬ"" at bounding box center [235, 225] width 144 height 50
drag, startPoint x: 225, startPoint y: 176, endPoint x: 152, endPoint y: 169, distance: 73.8
click at [152, 169] on tr "Код Название лореаль ФИО контактного лица Email контактного лица Телефон контак…" at bounding box center [623, 158] width 1089 height 82
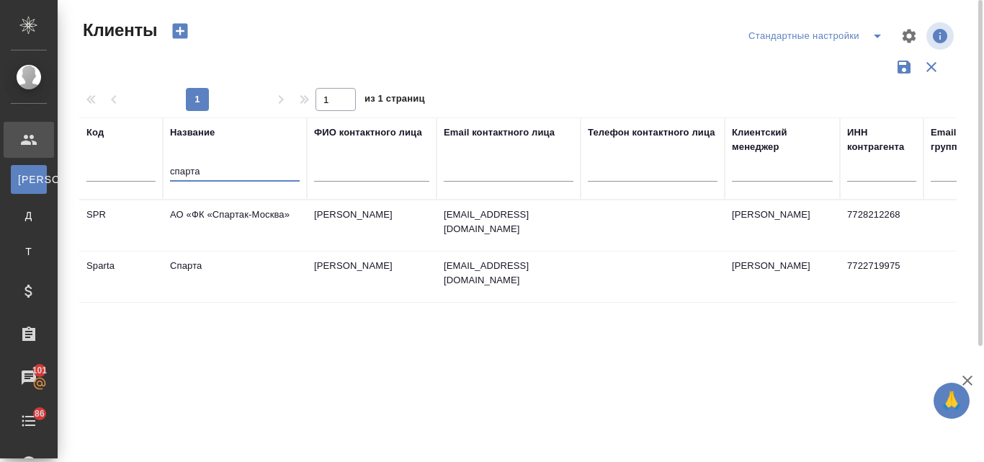
type input "спарта"
click at [228, 267] on td "Спарта" at bounding box center [235, 276] width 144 height 50
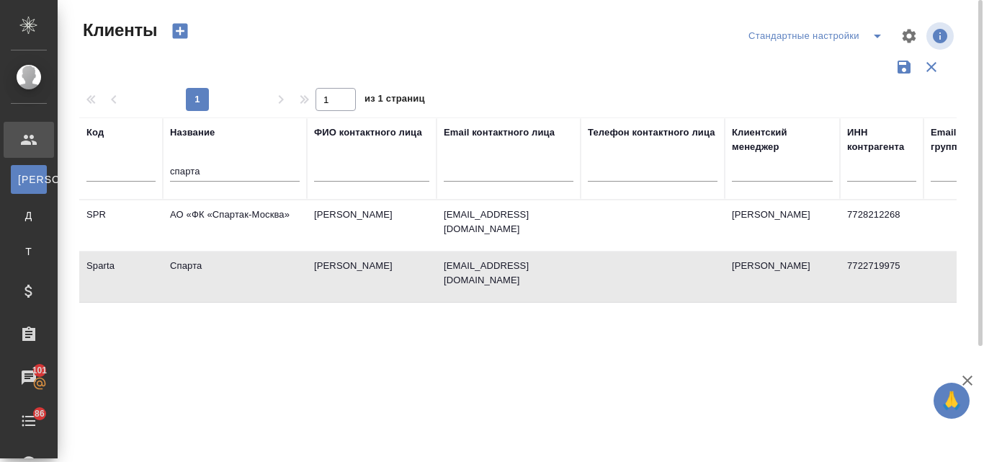
click at [229, 267] on td "Спарта" at bounding box center [235, 276] width 144 height 50
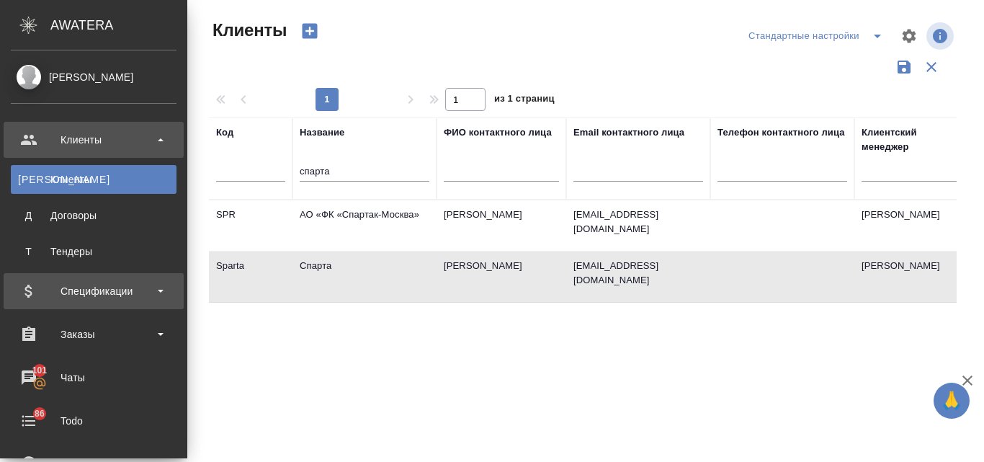
click at [73, 297] on div "Спецификации" at bounding box center [94, 291] width 166 height 22
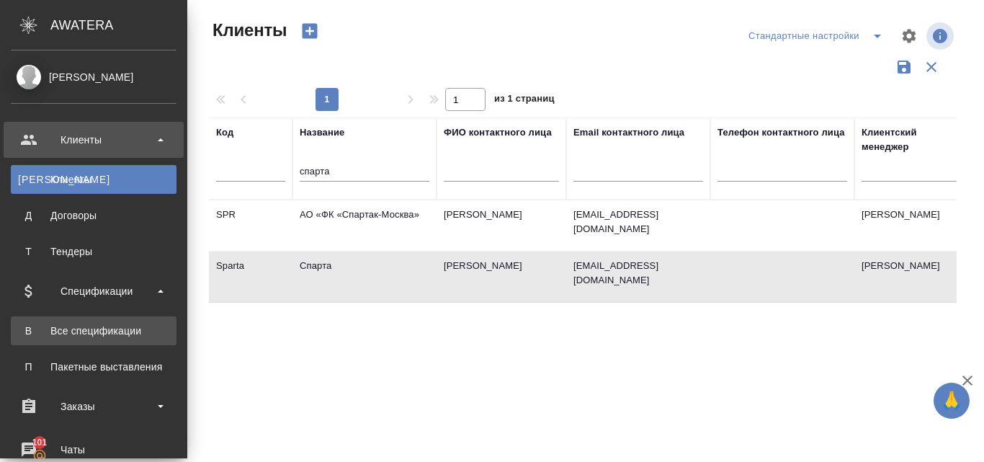
click at [79, 326] on div "Все спецификации" at bounding box center [93, 330] width 151 height 14
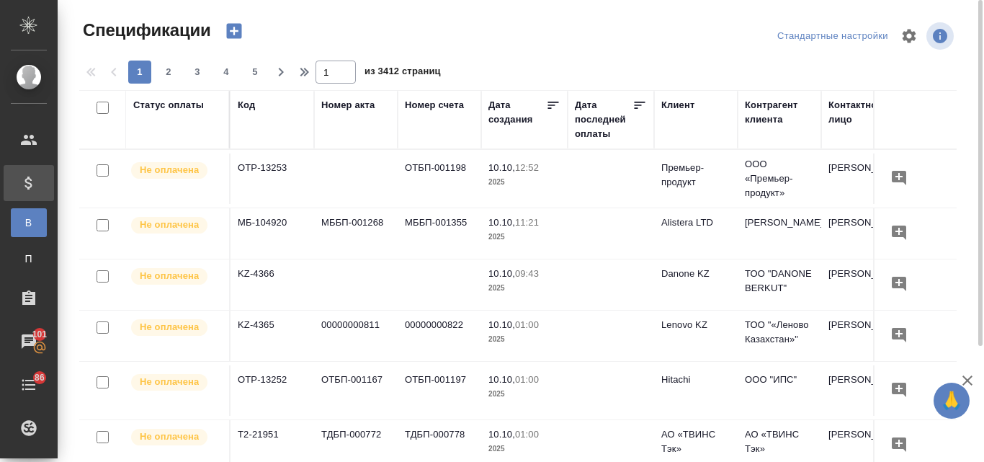
click at [235, 22] on icon "button" at bounding box center [234, 31] width 20 height 20
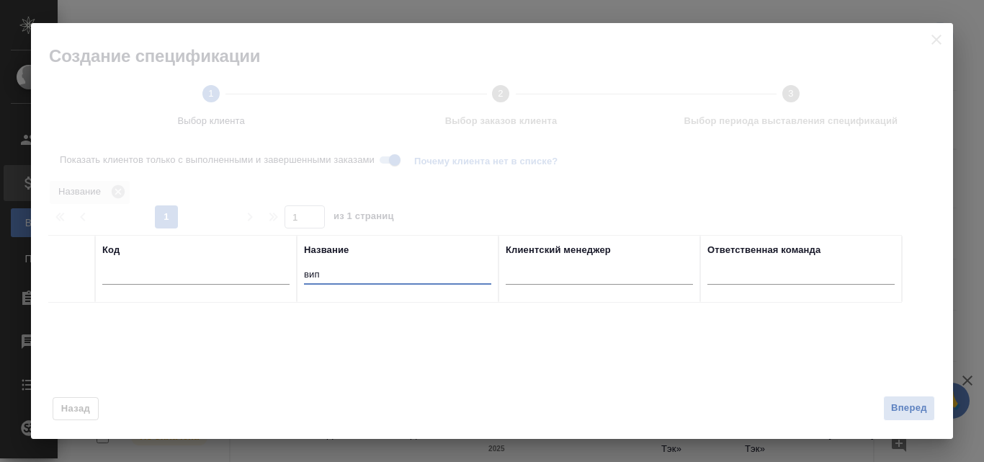
drag, startPoint x: 326, startPoint y: 276, endPoint x: 298, endPoint y: 274, distance: 27.5
click at [298, 274] on th "Название вип" at bounding box center [398, 269] width 202 height 68
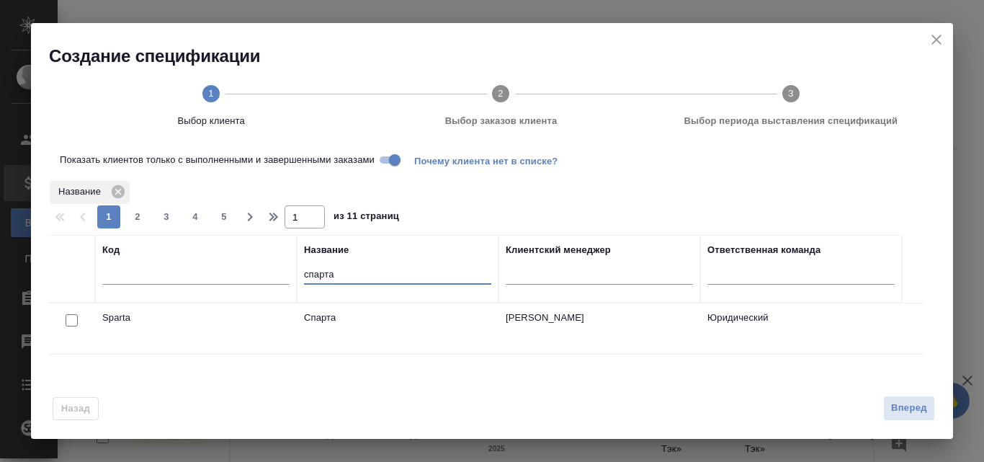
type input "спарта"
click at [70, 319] on input "checkbox" at bounding box center [72, 320] width 12 height 12
checkbox input "true"
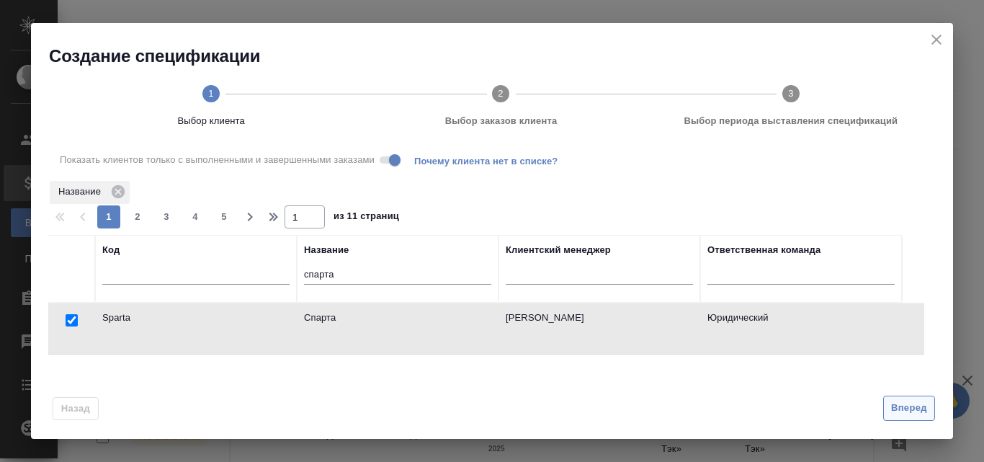
drag, startPoint x: 904, startPoint y: 404, endPoint x: 890, endPoint y: 408, distance: 14.2
click at [903, 404] on span "Вперед" at bounding box center [909, 408] width 36 height 17
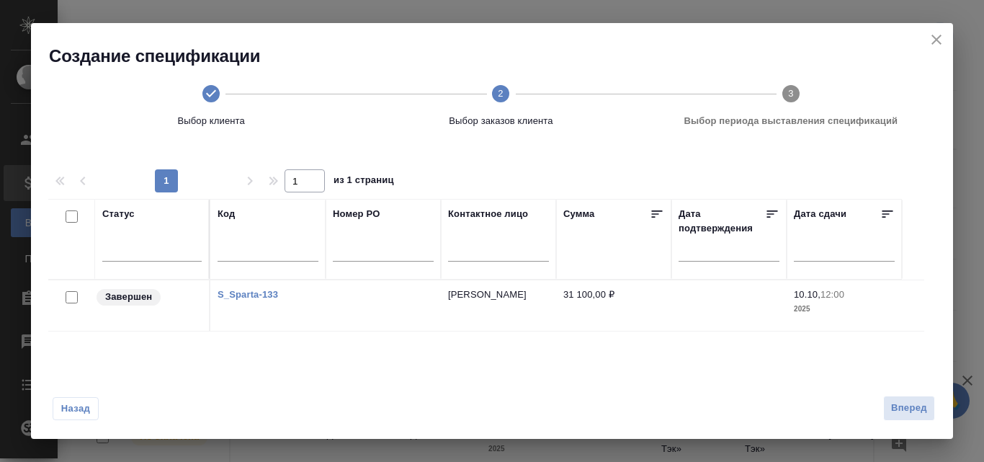
click at [66, 296] on input "checkbox" at bounding box center [72, 297] width 12 height 12
checkbox input "true"
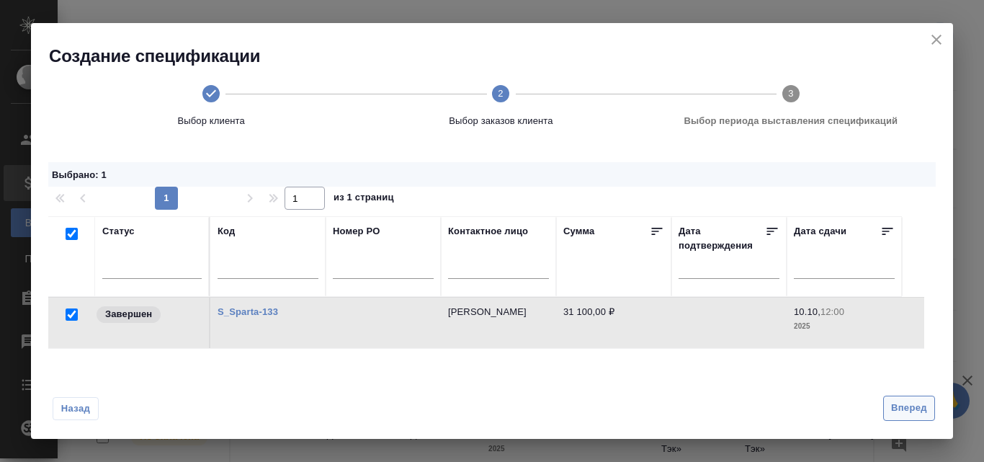
click at [908, 412] on span "Вперед" at bounding box center [909, 408] width 36 height 17
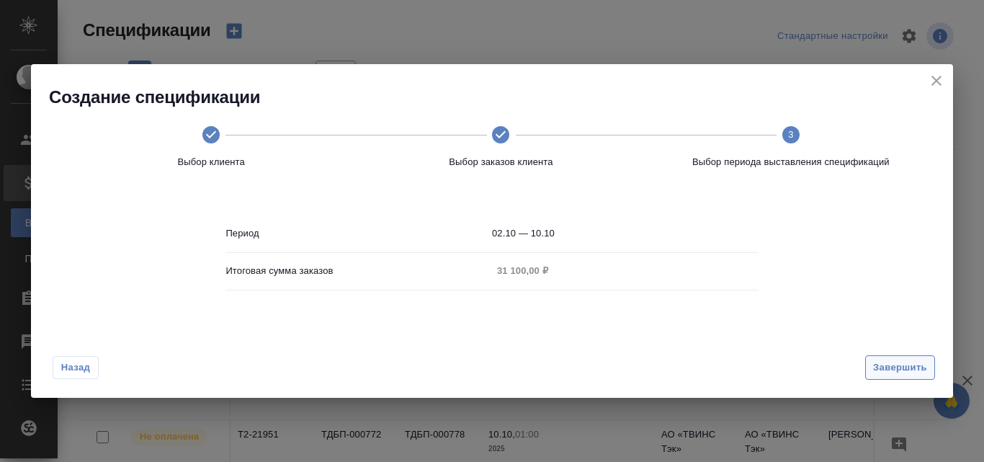
click at [882, 363] on span "Завершить" at bounding box center [900, 367] width 54 height 17
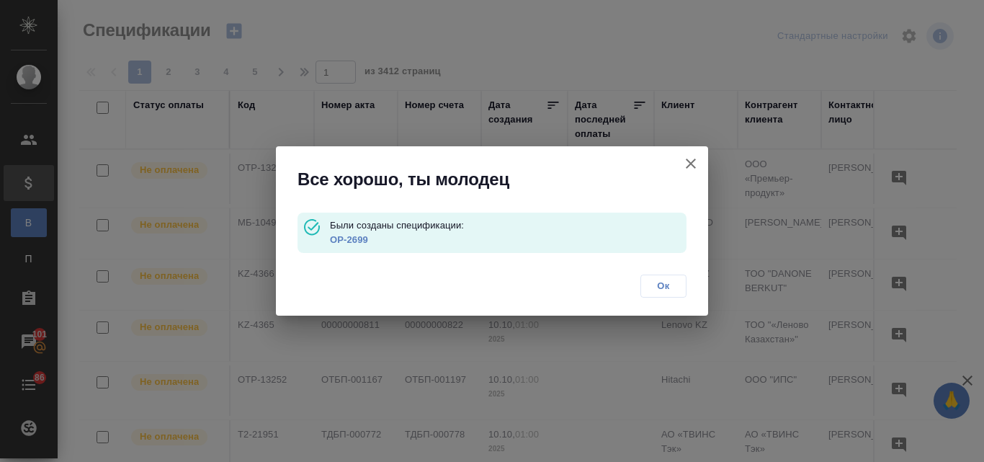
click at [354, 235] on link "OP-2699" at bounding box center [349, 239] width 38 height 11
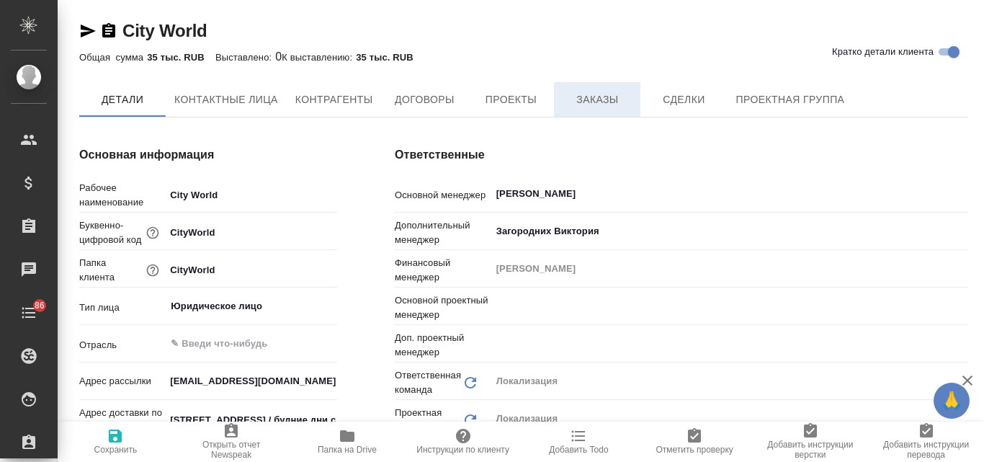
type input "Общество с ограниченной ответственностью «Медиа Групп»(ООО «Медиа Групп»)"
type textarea "x"
type input "[PERSON_NAME]"
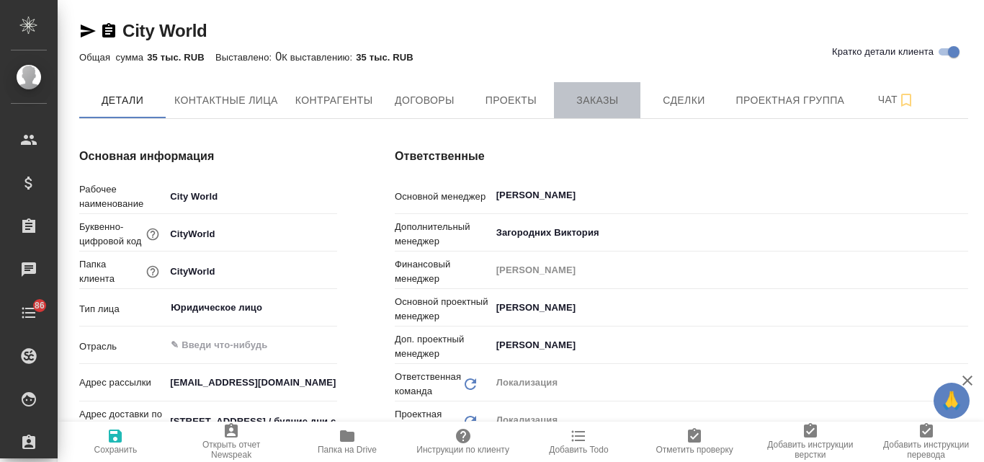
click at [602, 95] on span "Заказы" at bounding box center [597, 100] width 69 height 18
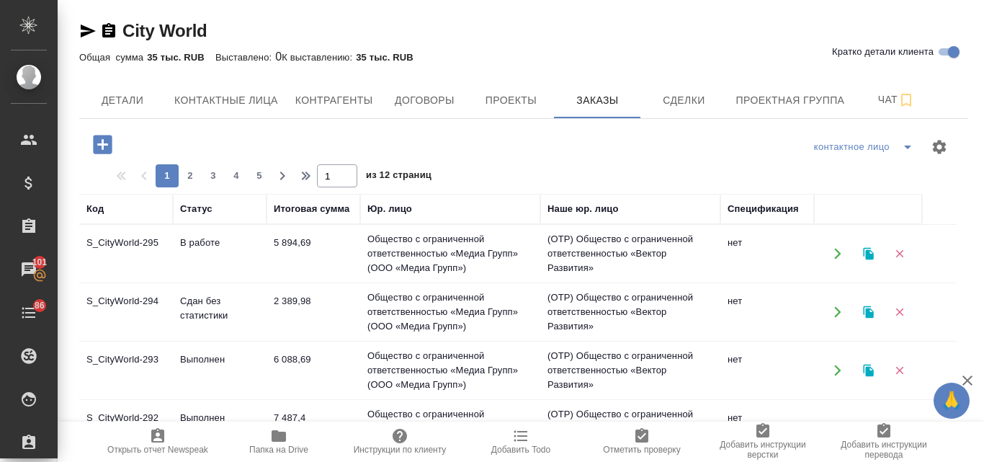
click at [128, 295] on td "S_CityWorld-294" at bounding box center [126, 312] width 94 height 50
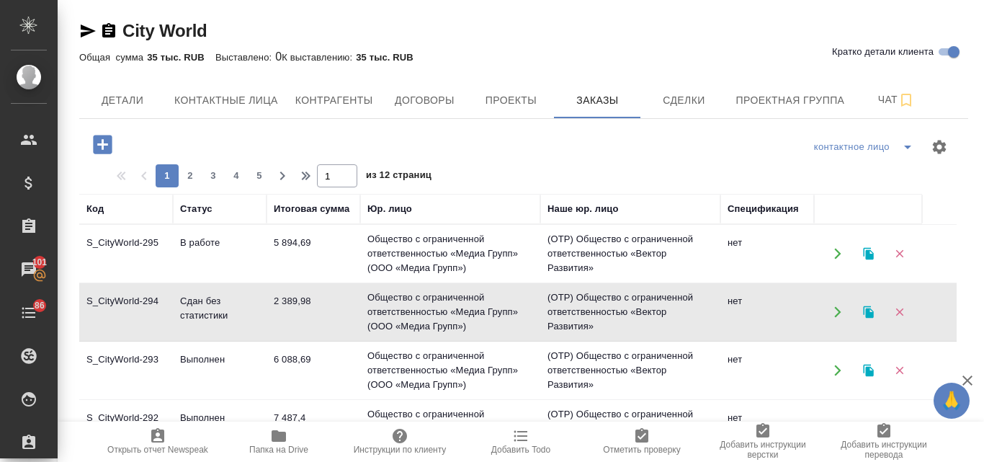
click at [128, 295] on td "S_CityWorld-294" at bounding box center [126, 312] width 94 height 50
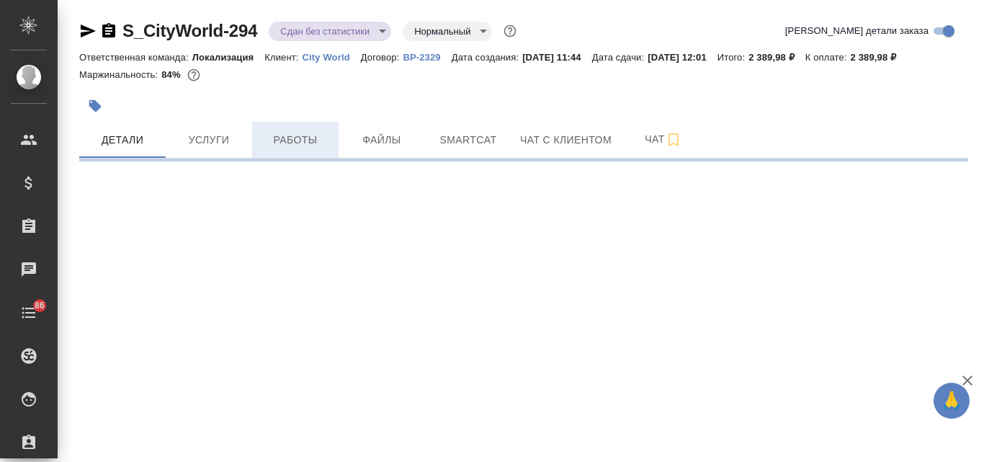
select select "RU"
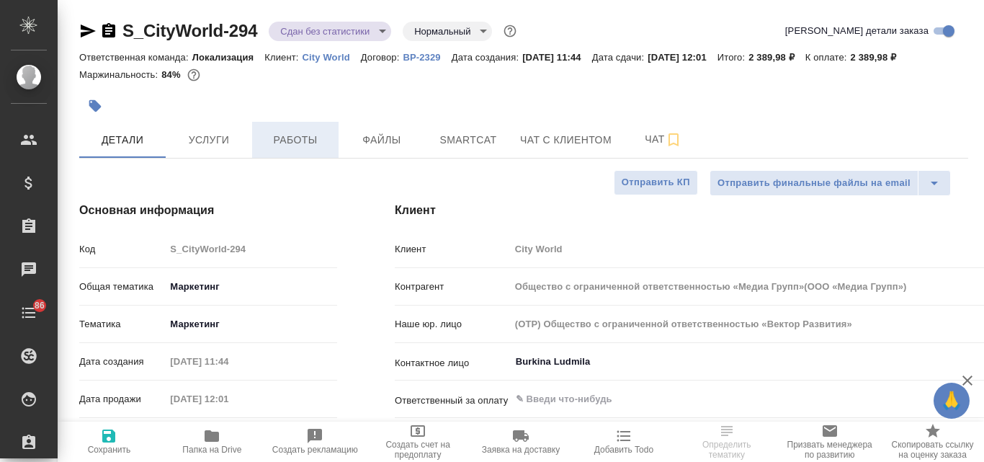
type textarea "x"
type input "Общество с ограниченной ответственностью «Медиа Групп»(ООО «Медиа Групп»)"
type textarea "x"
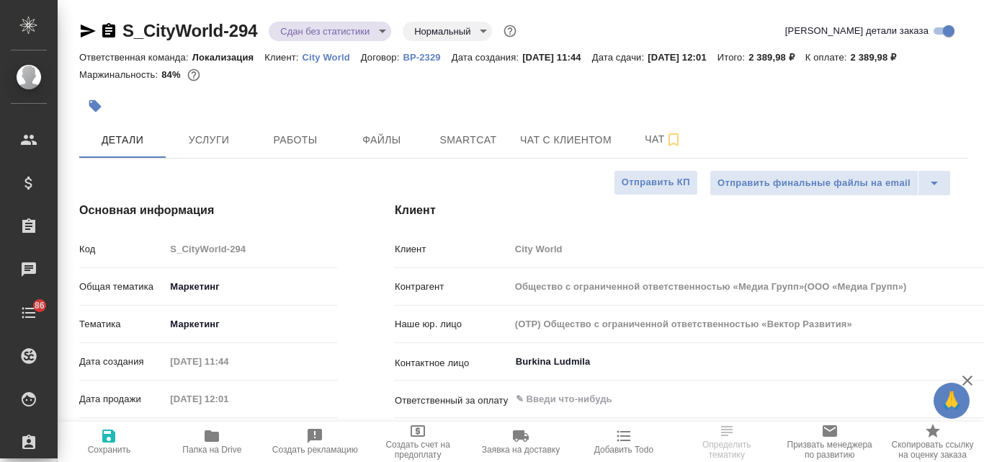
type textarea "x"
type input "Общество с ограниченной ответственностью «Медиа Групп»(ООО «Медиа Групп»)"
type textarea "x"
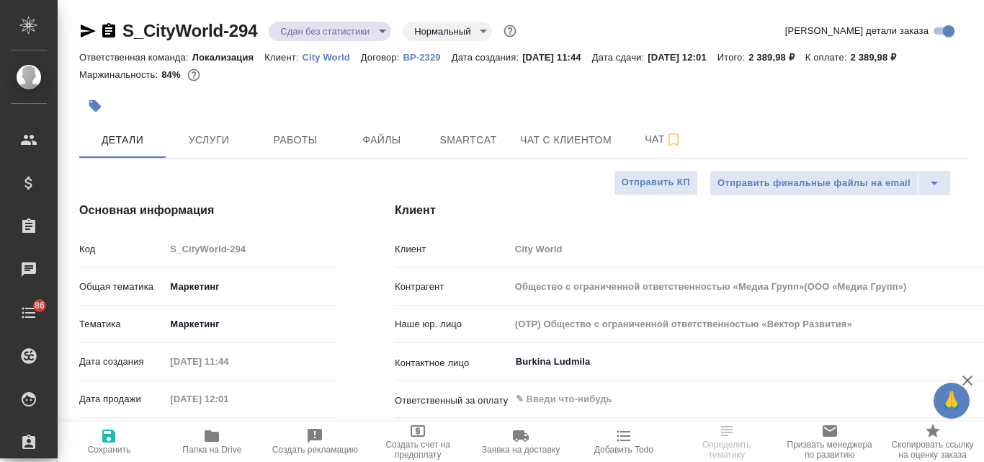
type textarea "x"
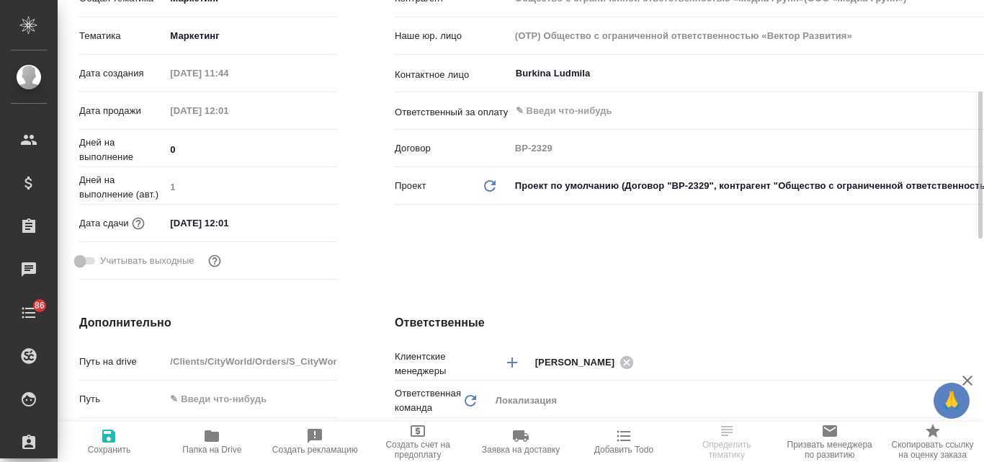
scroll to position [360, 0]
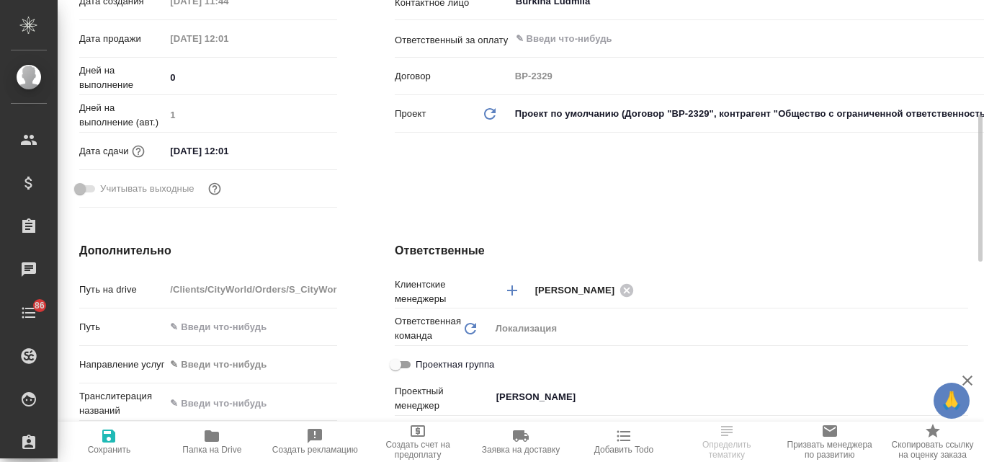
click at [205, 439] on icon "button" at bounding box center [212, 436] width 14 height 12
type input "Общество с ограниченной ответственностью «Медиа Групп»(ООО «Медиа Групп»)"
type textarea "x"
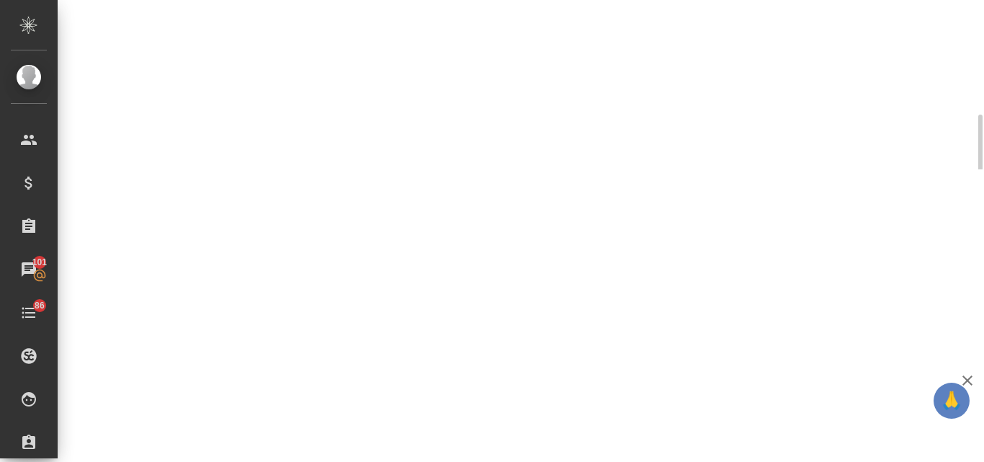
select select "RU"
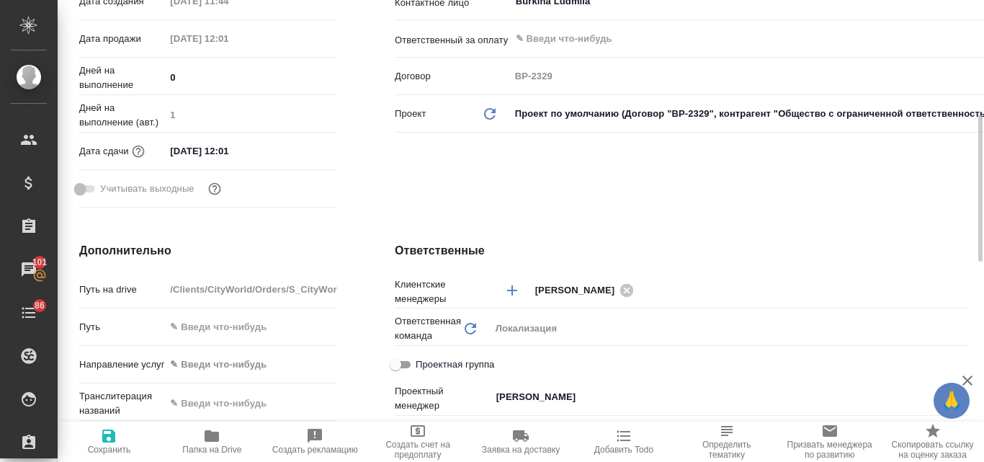
type textarea "x"
type input "Общество с ограниченной ответственностью «Медиа Групп»(ООО «Медиа Групп»)"
type textarea "x"
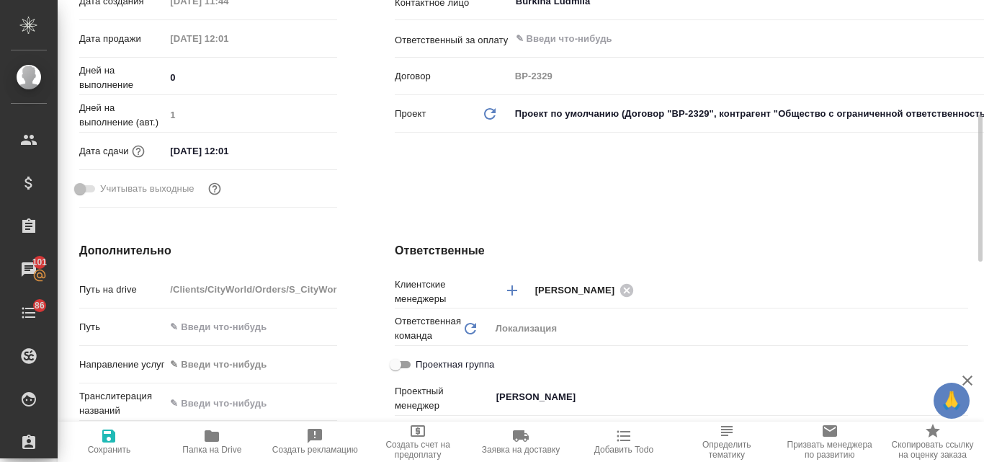
type textarea "x"
type input "Общество с ограниченной ответственностью «Медиа Групп»(ООО «Медиа Групп»)"
type textarea "x"
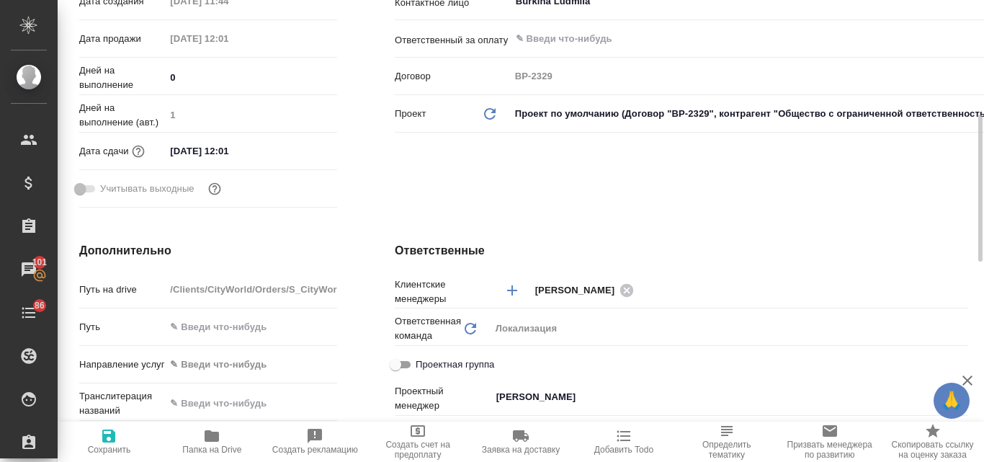
type textarea "x"
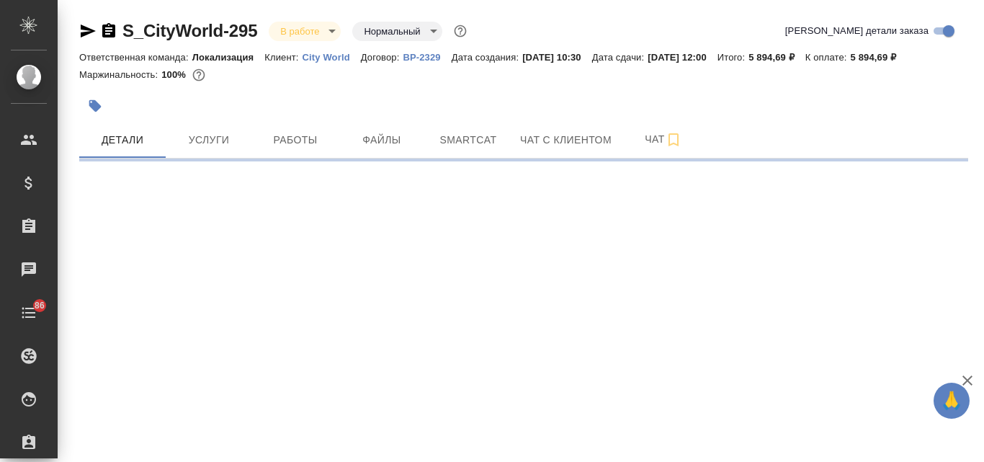
select select "RU"
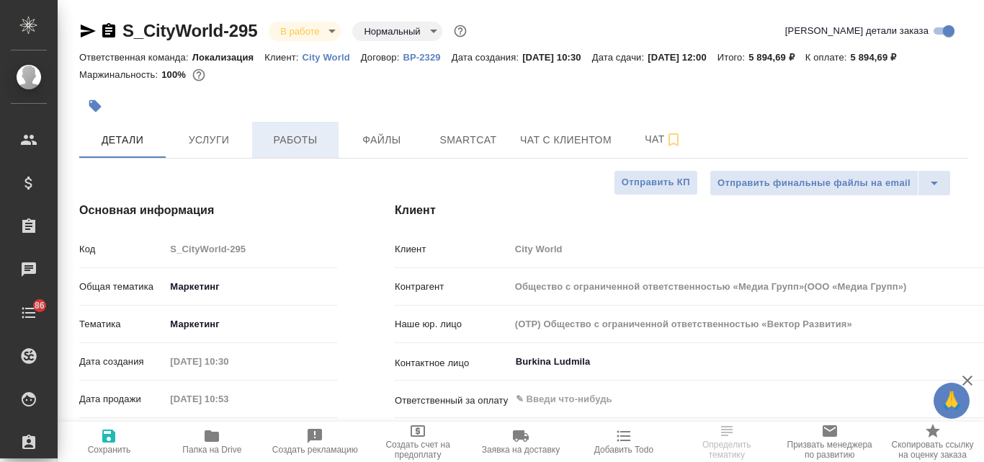
type input "Общество с ограниченной ответственностью «Медиа Групп»(ООО «Медиа Групп»)"
type textarea "x"
type input "Общество с ограниченной ответственностью «Медиа Групп»(ООО «Медиа Групп»)"
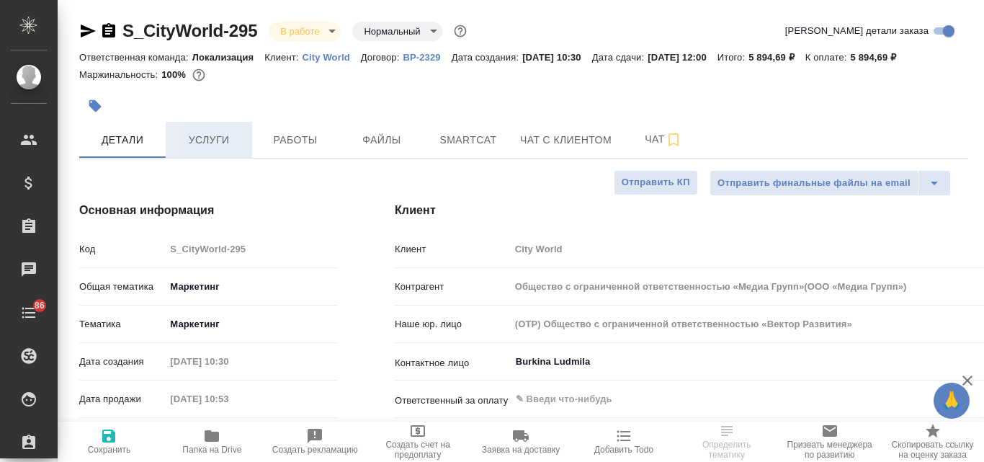
type textarea "x"
select select "RU"
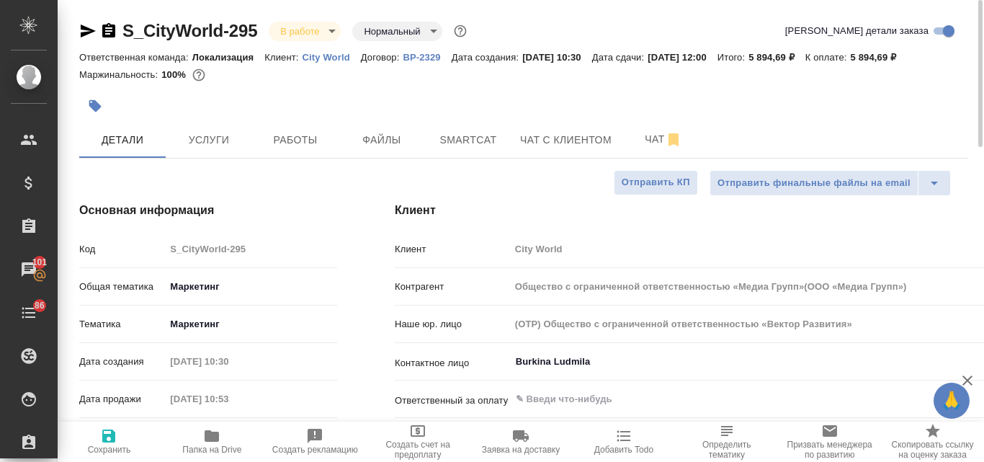
type textarea "x"
type input "Общество с ограниченной ответственностью «Медиа Групп»(ООО «Медиа Групп»)"
type textarea "x"
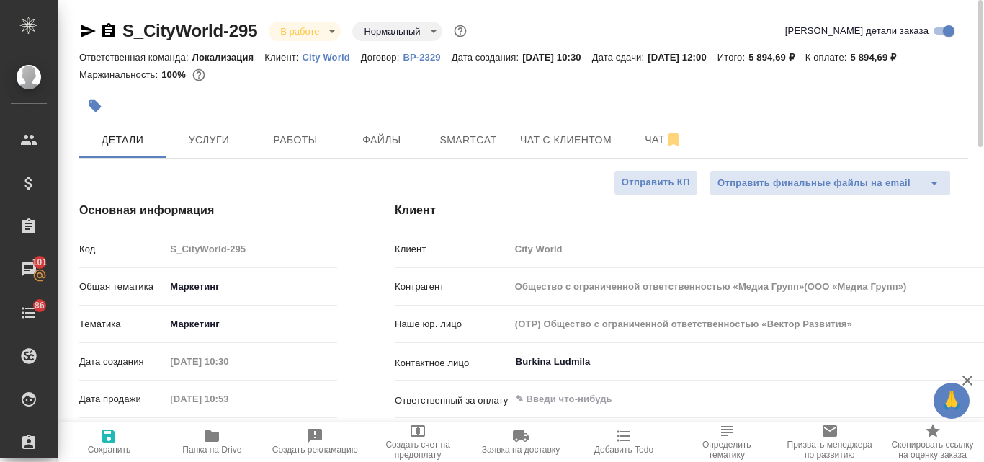
type textarea "x"
type input "Общество с ограниченной ответственностью «Медиа Групп»(ООО «Медиа Групп»)"
type textarea "x"
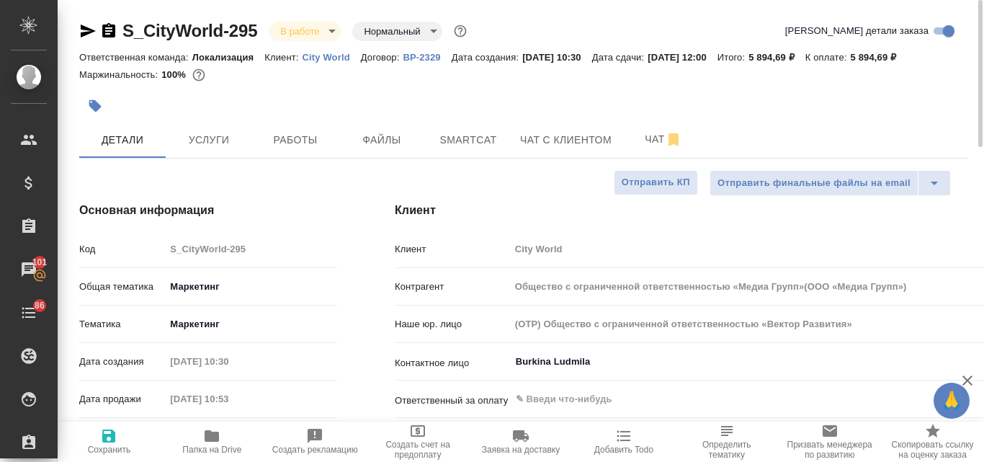
type textarea "x"
type input "Общество с ограниченной ответственностью «Медиа Групп»(ООО «Медиа Групп»)"
type textarea "x"
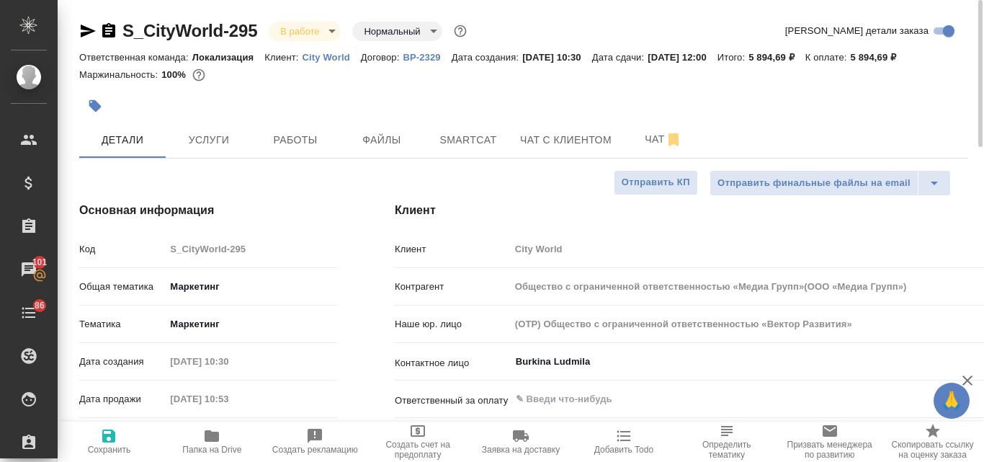
type input "Общество с ограниченной ответственностью «Медиа Групп»(ООО «Медиа Групп»)"
type textarea "x"
type input "Общество с ограниченной ответственностью «Медиа Групп»(ООО «Медиа Групп»)"
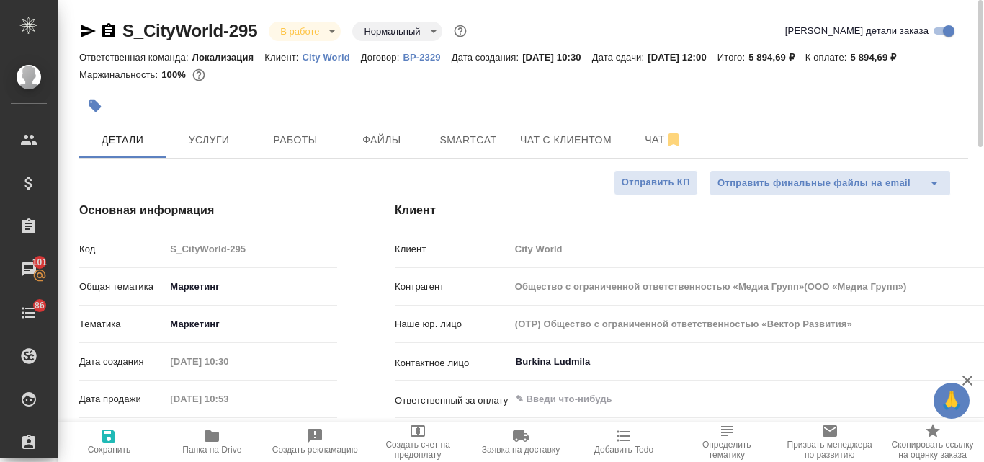
type textarea "x"
type input "Общество с ограниченной ответственностью «Медиа Групп»(ООО «Медиа Групп»)"
type textarea "x"
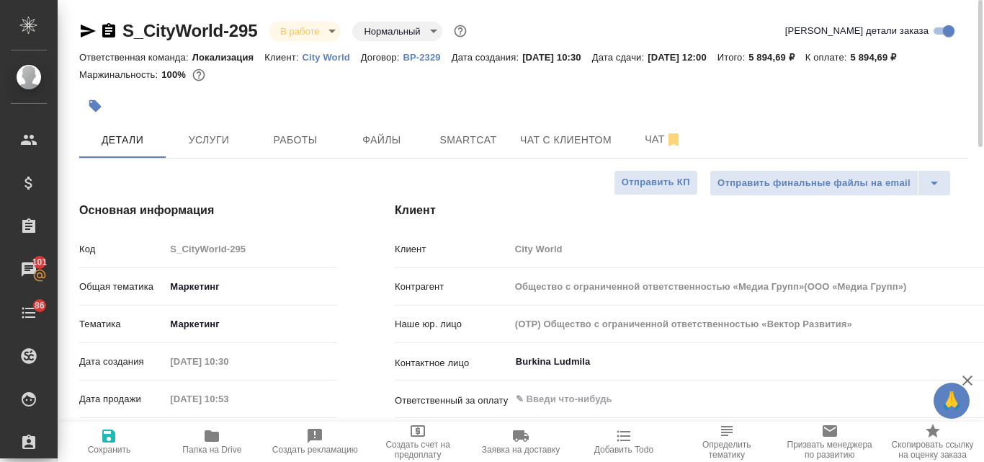
type textarea "x"
type input "Общество с ограниченной ответственностью «Медиа Групп»(ООО «Медиа Групп»)"
type textarea "x"
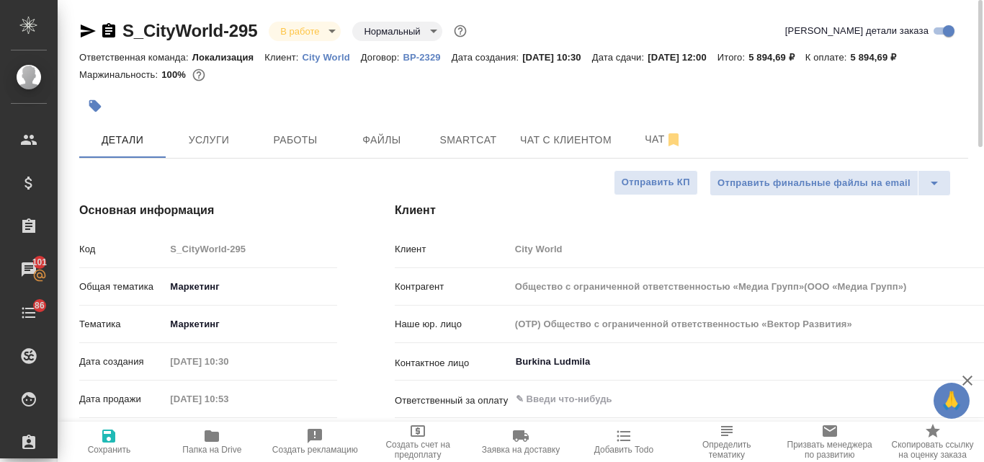
type textarea "x"
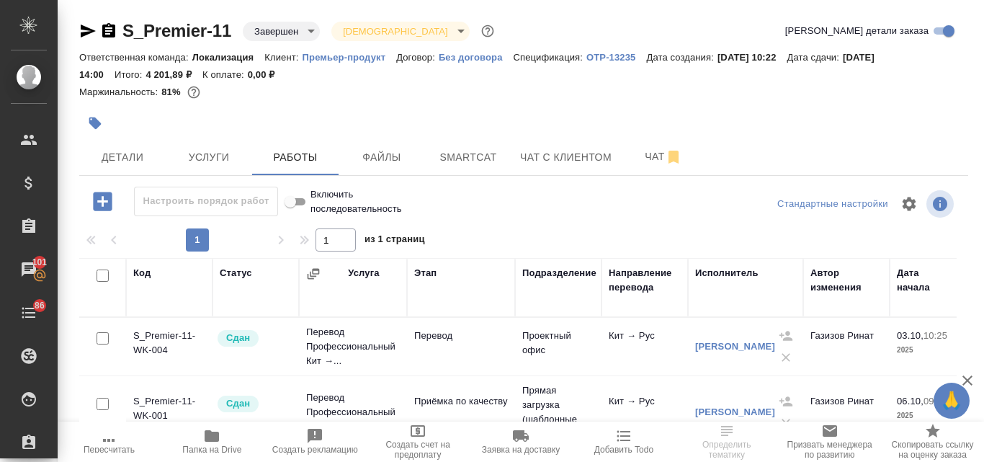
click at [353, 52] on p "Премьер-продукт" at bounding box center [350, 57] width 94 height 11
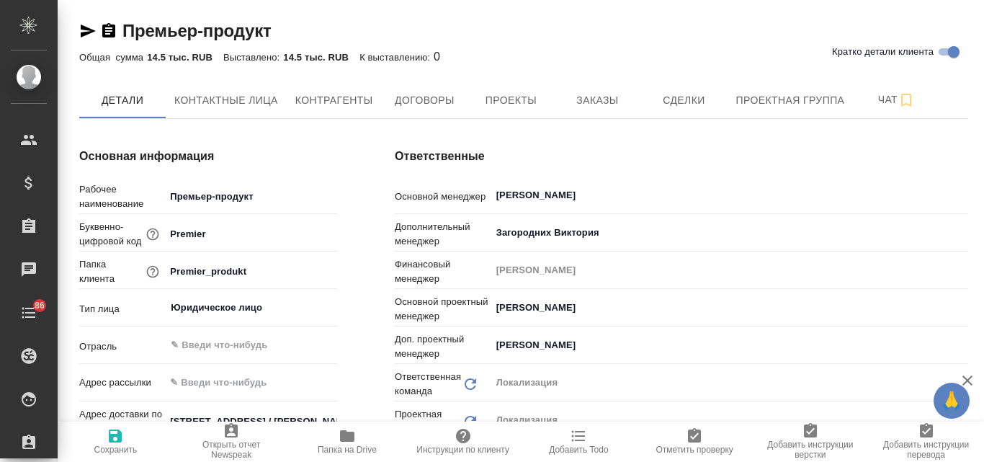
type textarea "x"
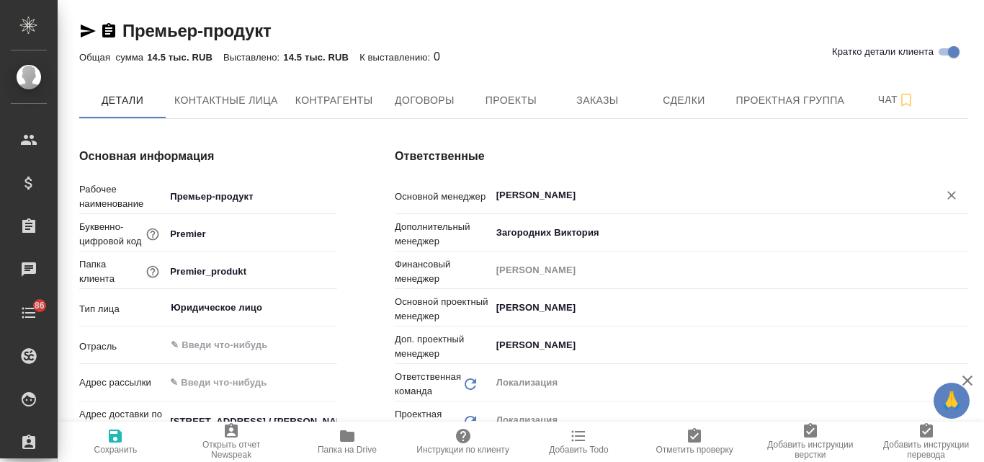
type textarea "x"
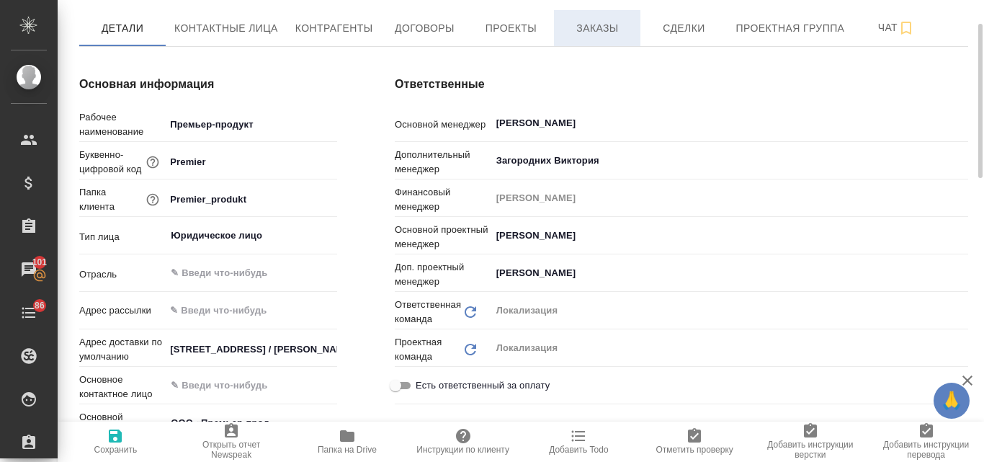
click at [619, 28] on span "Заказы" at bounding box center [597, 28] width 69 height 18
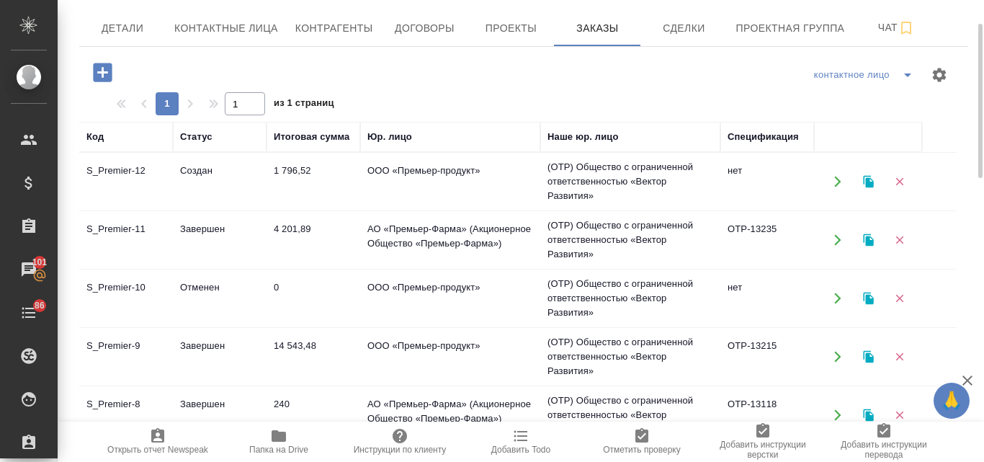
click at [287, 164] on td "1 796,52" at bounding box center [314, 181] width 94 height 50
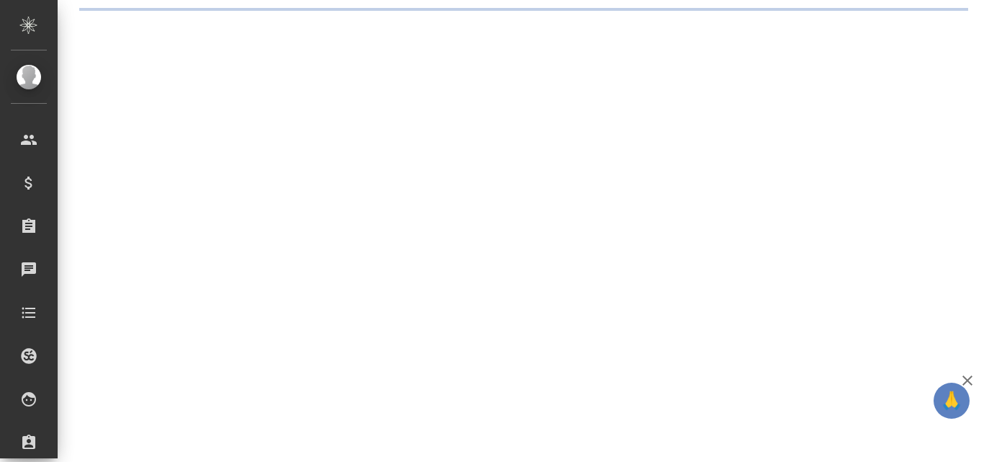
select select "RU"
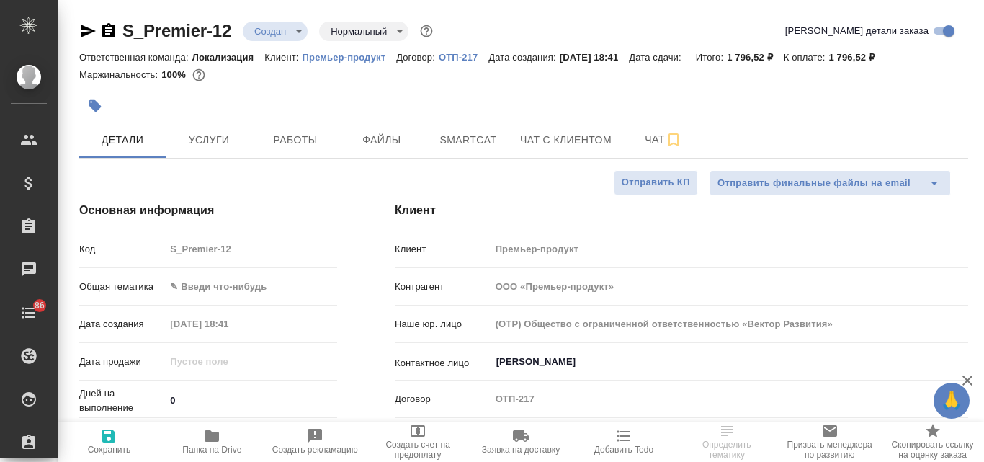
type textarea "x"
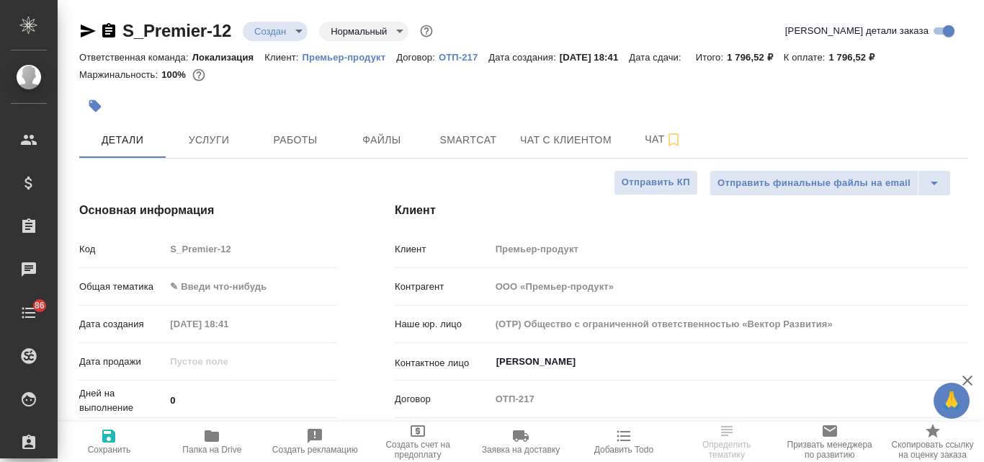
type textarea "x"
click at [207, 285] on body "🙏 .cls-1 fill:#fff; AWATERA Valyaeva Anna Клиенты Спецификации Заказы 101 Чаты …" at bounding box center [492, 231] width 984 height 462
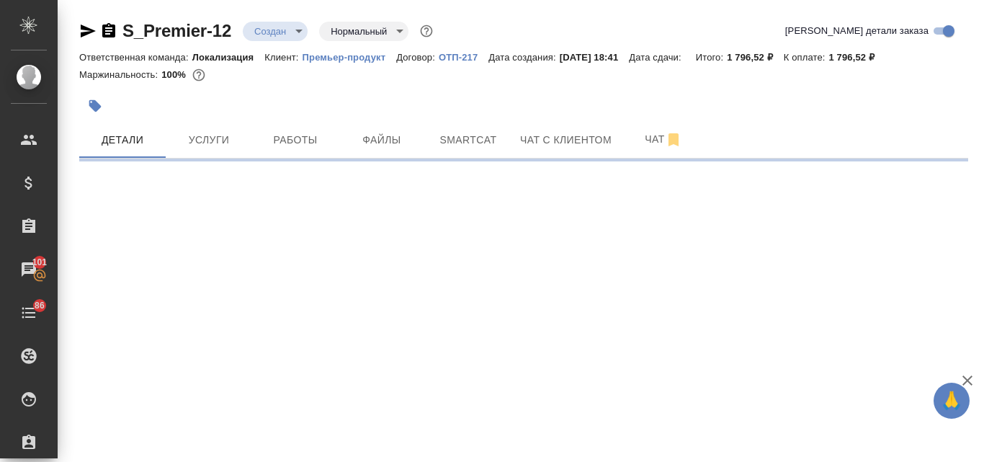
select select "RU"
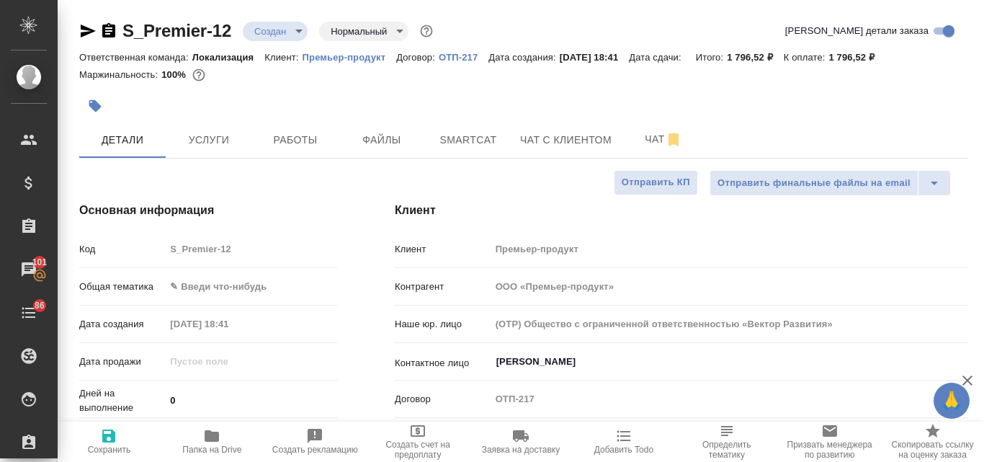
type textarea "x"
click at [196, 279] on body "🙏 .cls-1 fill:#fff; AWATERA Valyaeva Anna Клиенты Спецификации Заказы 101 Чаты …" at bounding box center [492, 231] width 984 height 462
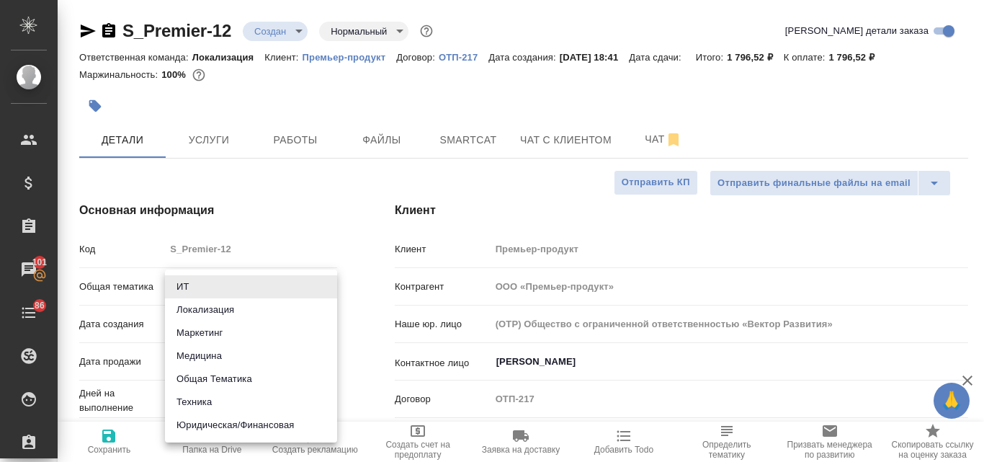
click at [229, 422] on li "Юридическая/Финансовая" at bounding box center [251, 424] width 172 height 23
type input "yr-fn"
type textarea "x"
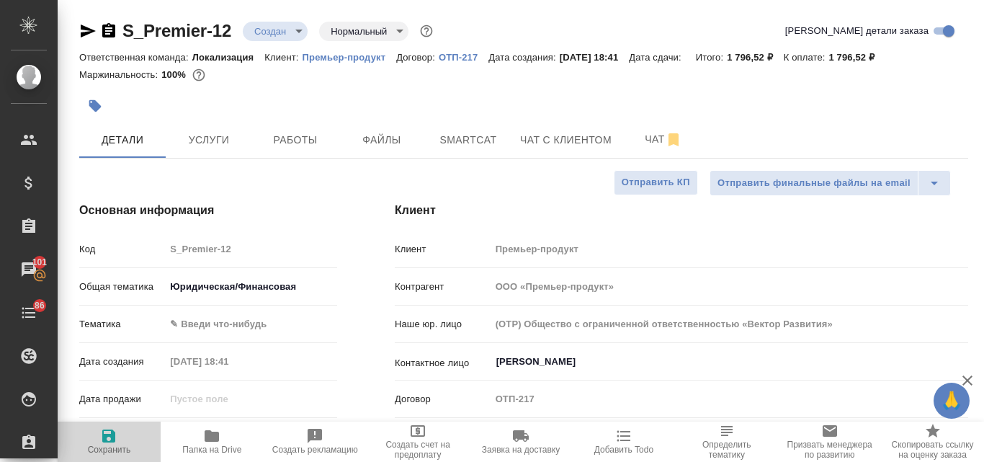
click at [107, 442] on icon "button" at bounding box center [108, 435] width 13 height 13
type textarea "x"
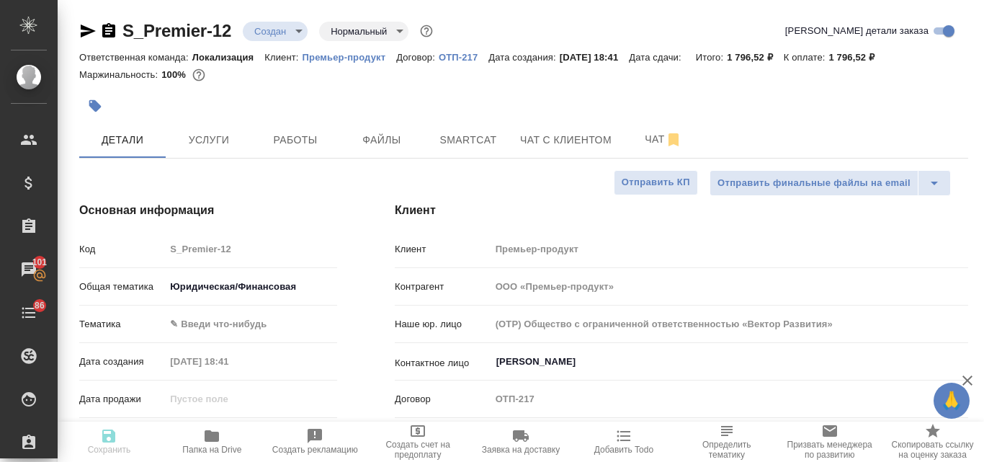
type textarea "x"
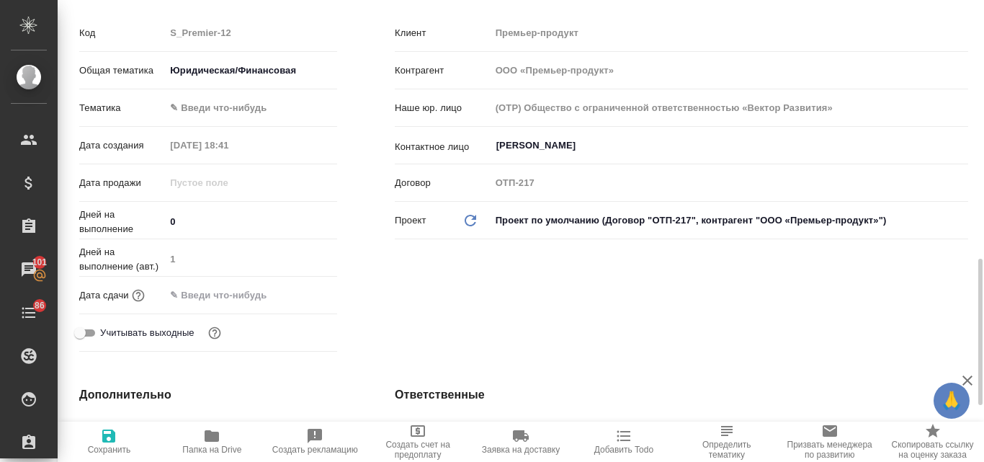
scroll to position [432, 0]
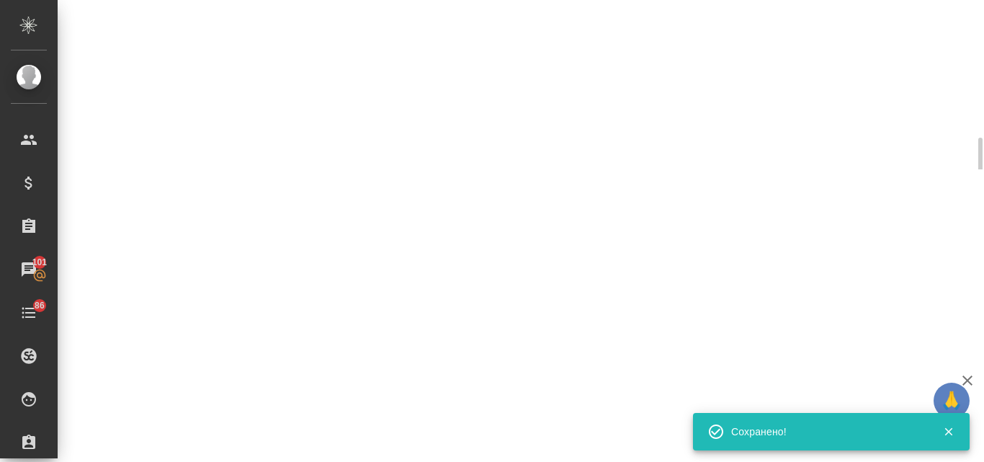
select select "RU"
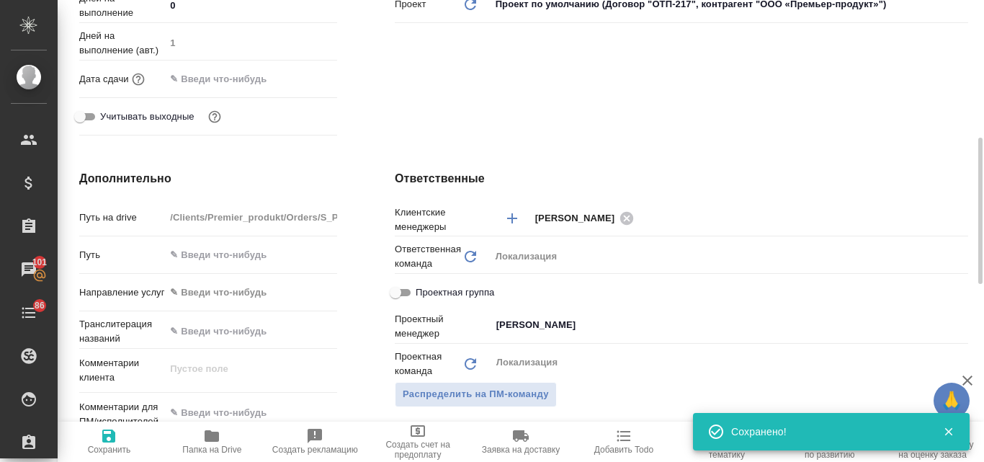
type textarea "x"
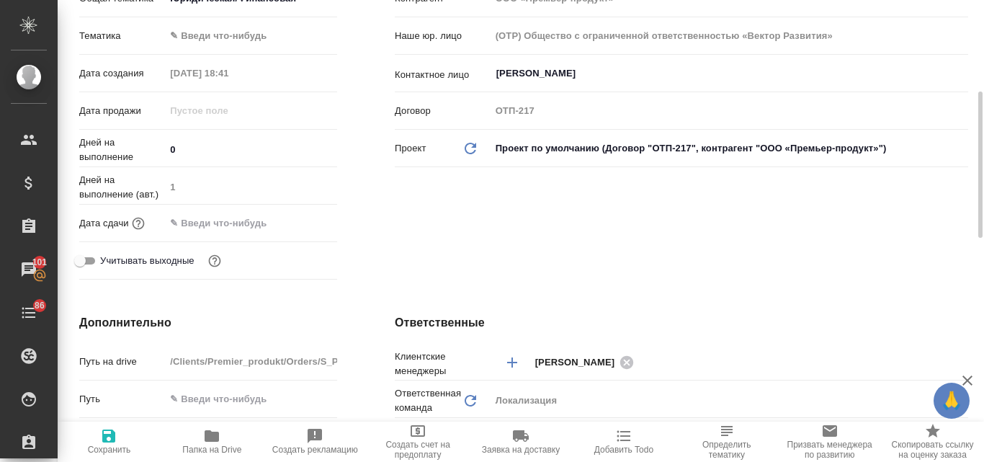
scroll to position [360, 0]
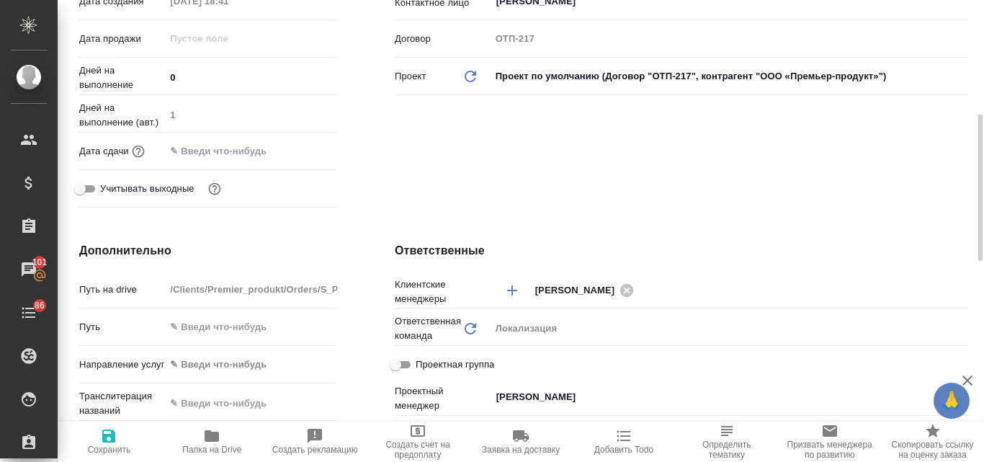
click at [470, 328] on icon "Обновить" at bounding box center [470, 328] width 17 height 17
type textarea "x"
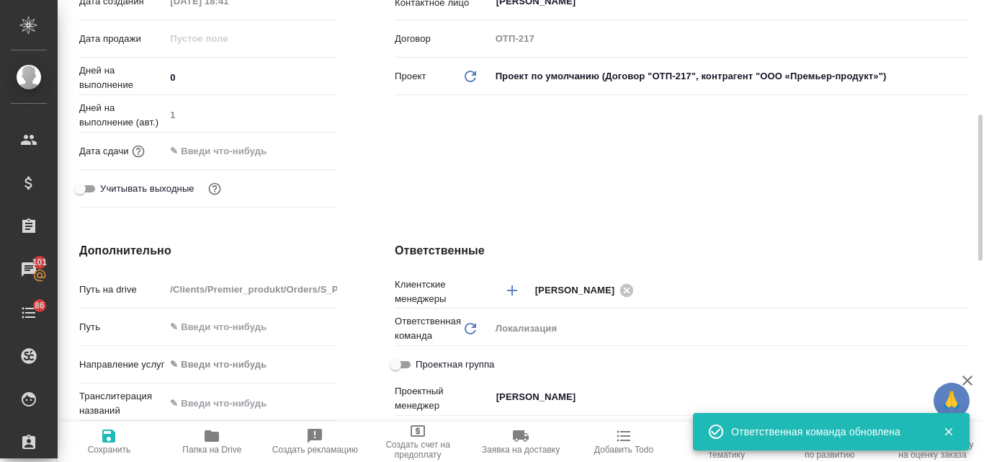
click at [465, 328] on icon at bounding box center [471, 329] width 12 height 12
type textarea "x"
click at [470, 329] on icon "Обновить" at bounding box center [470, 328] width 17 height 17
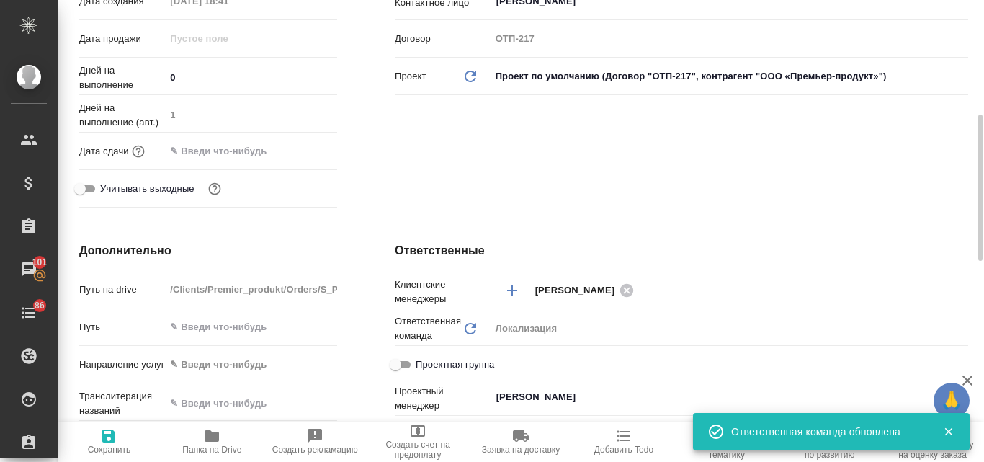
type textarea "x"
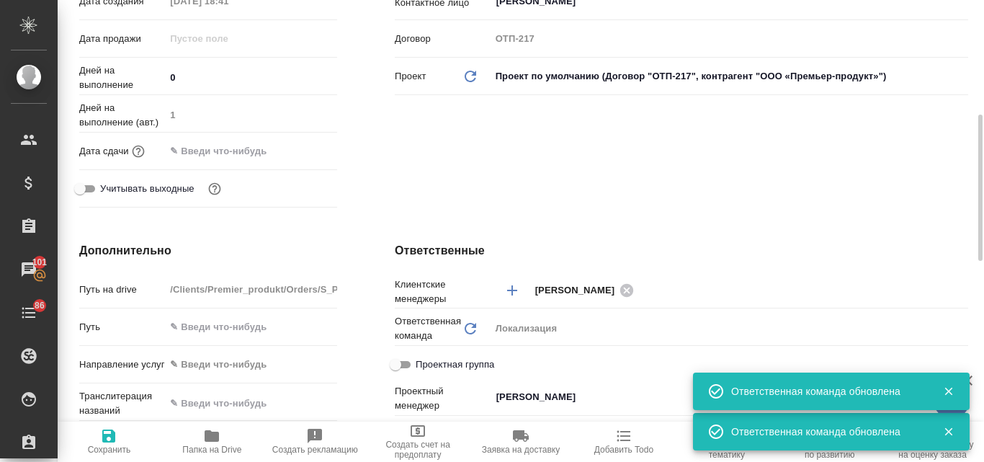
scroll to position [576, 0]
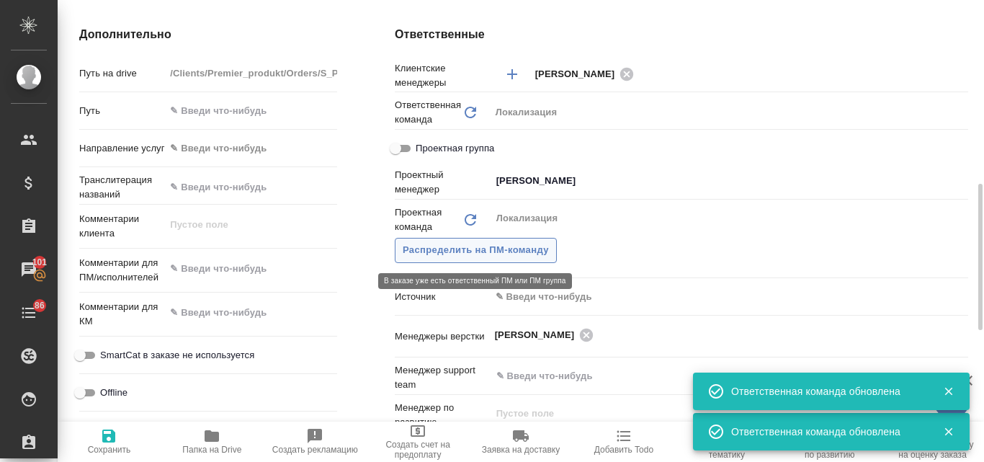
click at [452, 256] on span "Распределить на ПМ-команду" at bounding box center [476, 250] width 146 height 17
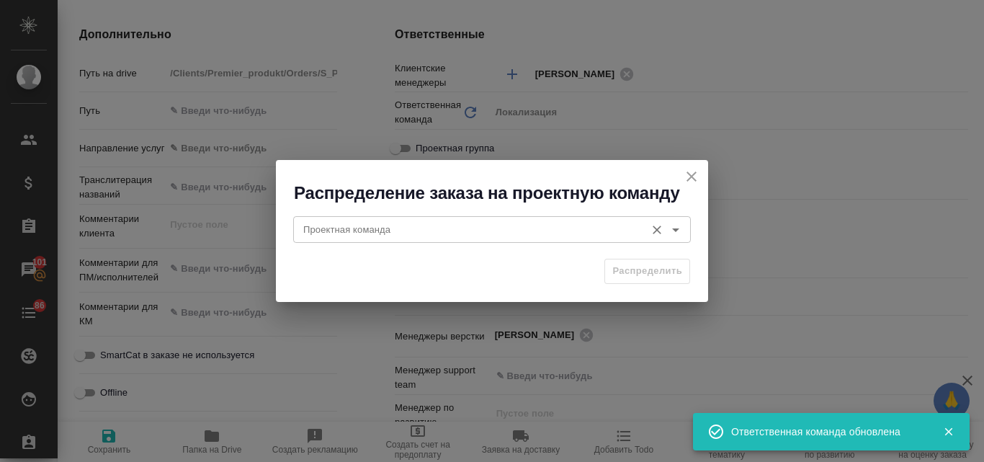
click at [377, 224] on input "Проектная команда" at bounding box center [467, 228] width 341 height 17
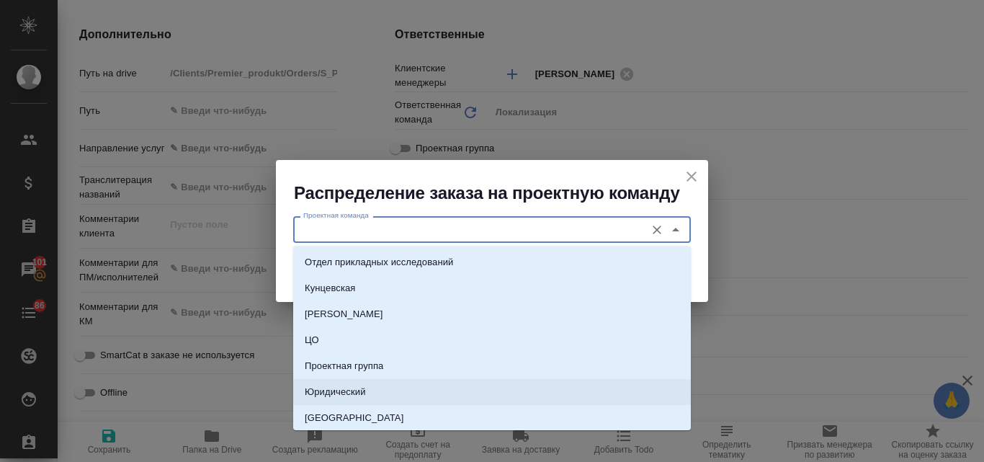
click at [373, 395] on li "Юридический" at bounding box center [492, 392] width 398 height 26
type input "Юридический"
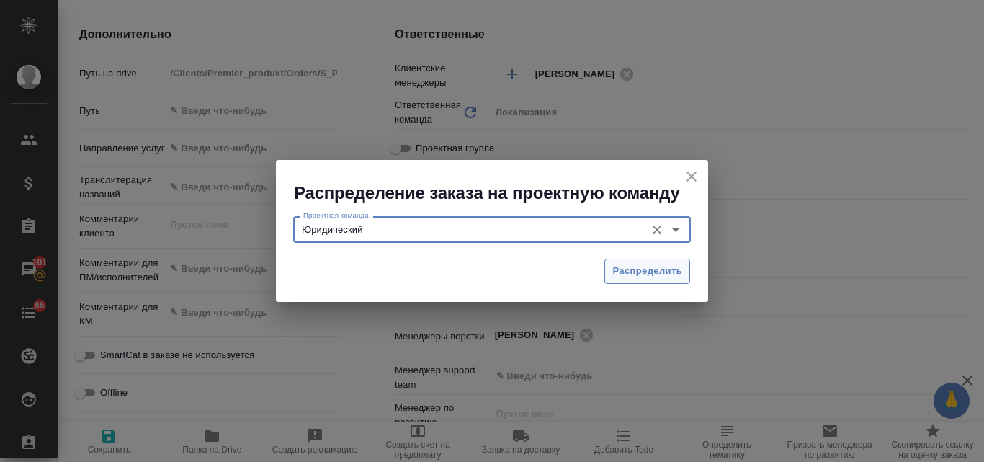
click at [677, 274] on span "Распределить" at bounding box center [647, 271] width 70 height 17
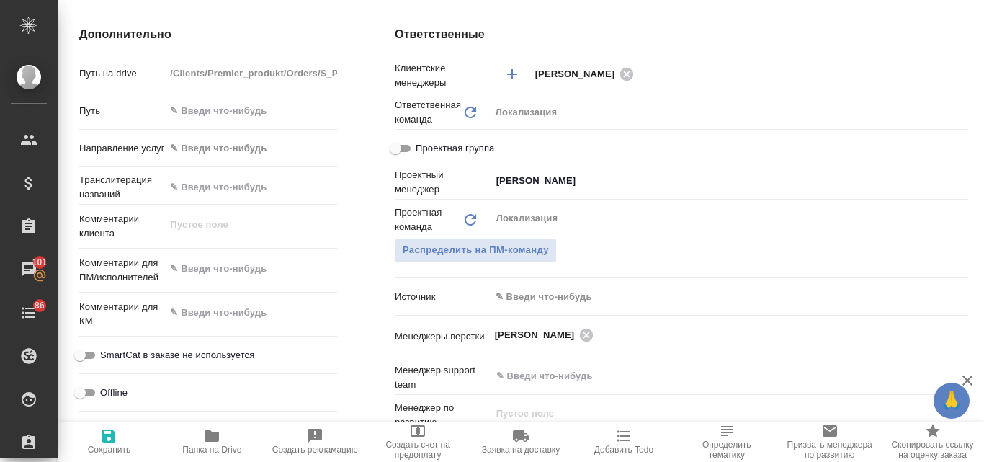
type textarea "x"
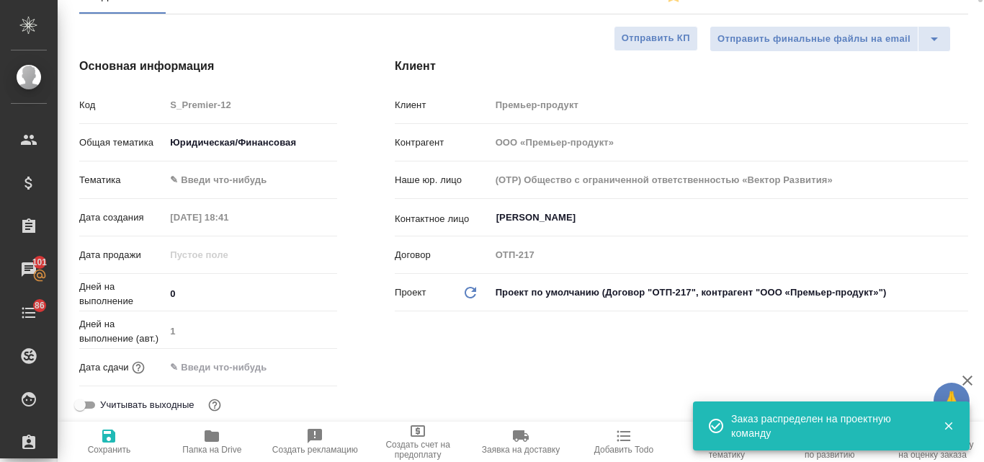
scroll to position [0, 0]
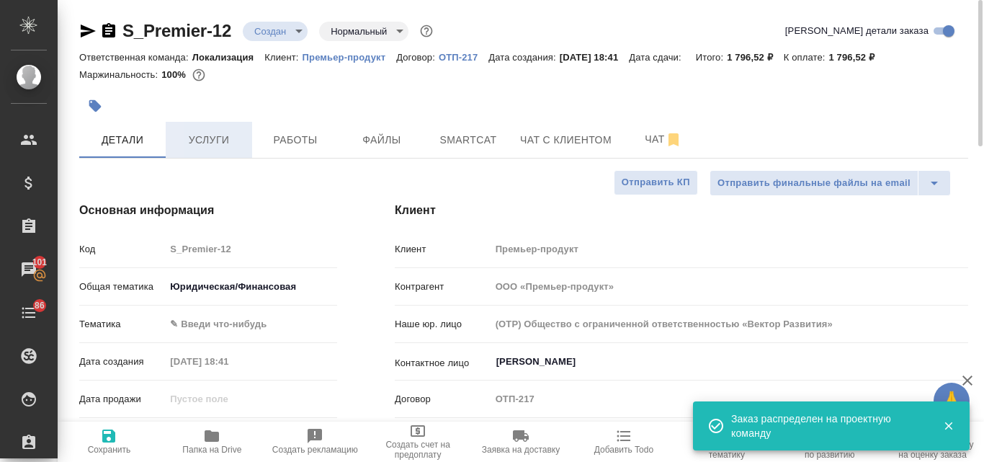
click at [195, 129] on button "Услуги" at bounding box center [209, 140] width 86 height 36
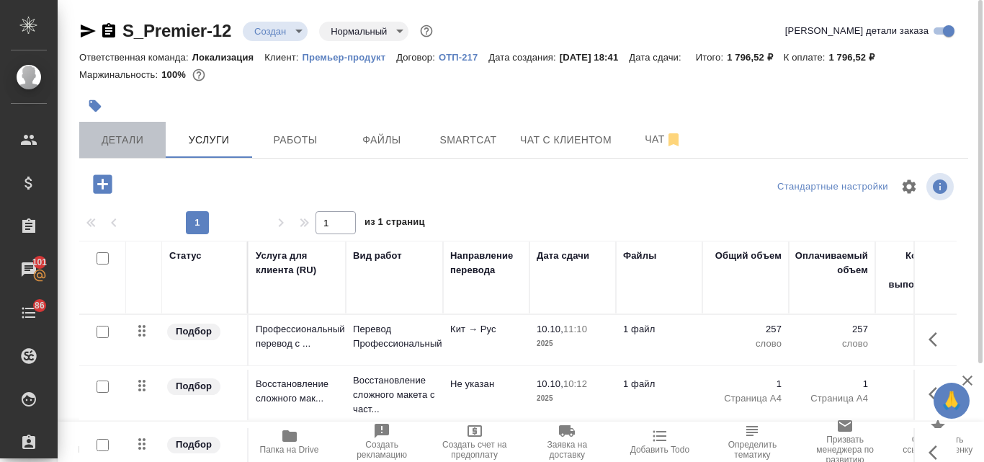
click at [124, 140] on span "Детали" at bounding box center [122, 140] width 69 height 18
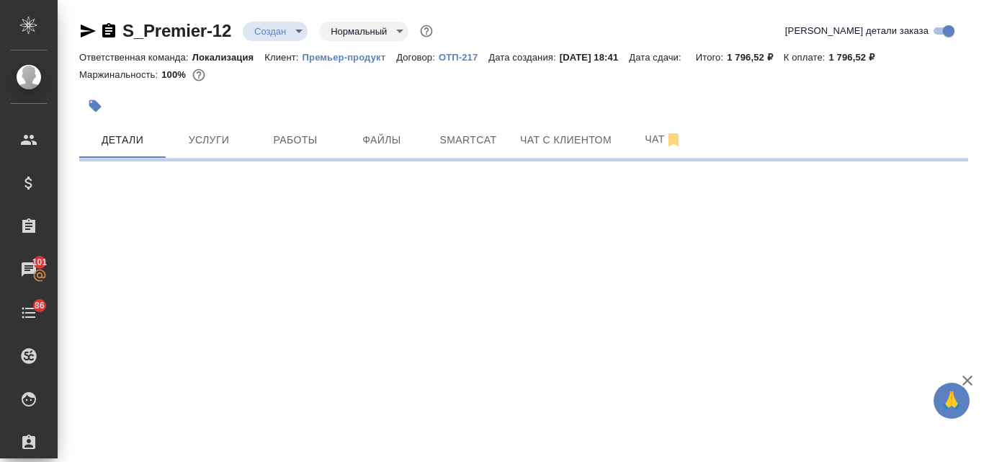
select select "RU"
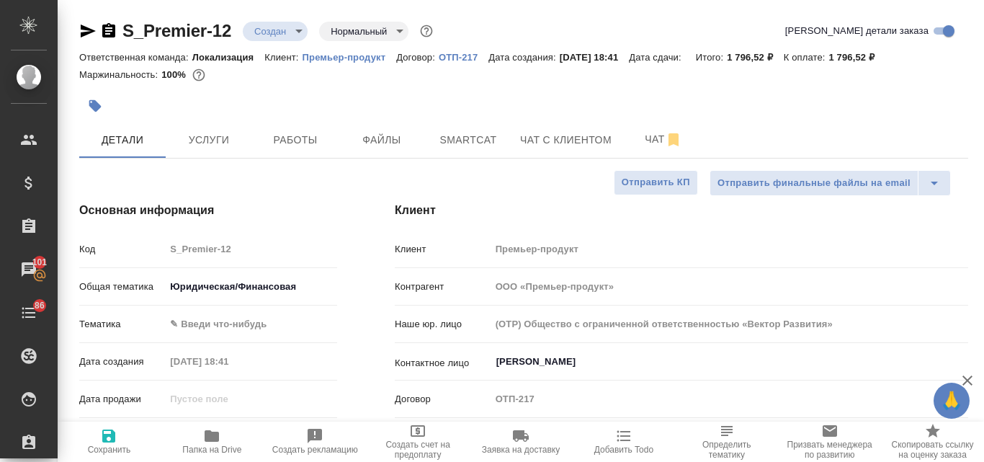
type textarea "x"
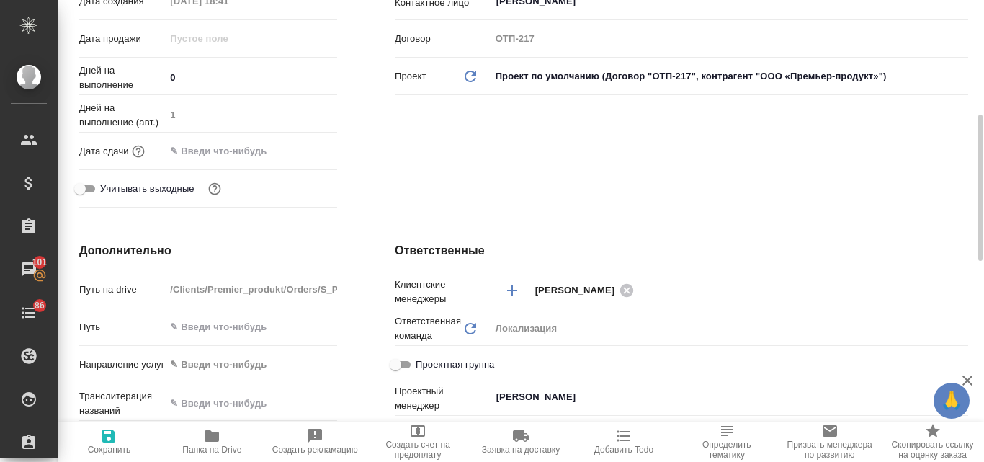
scroll to position [504, 0]
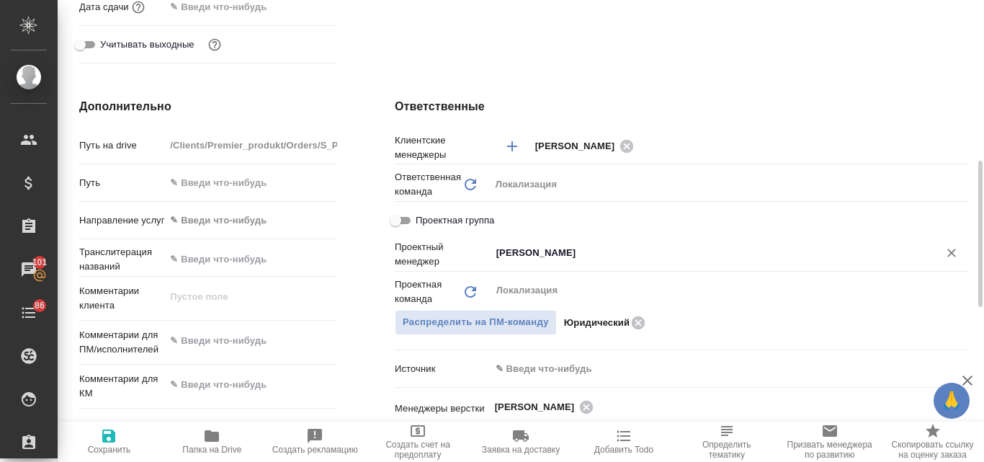
click at [952, 250] on icon "Очистить" at bounding box center [951, 253] width 14 height 14
type textarea "x"
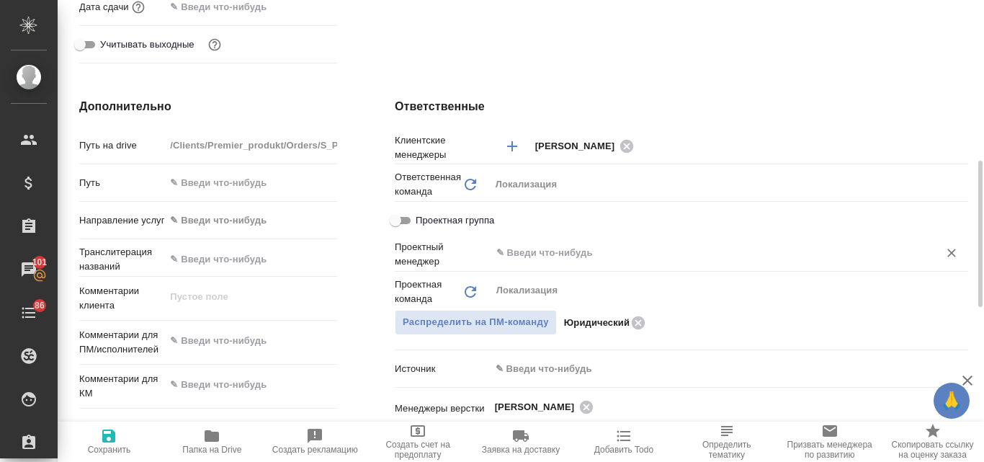
type textarea "x"
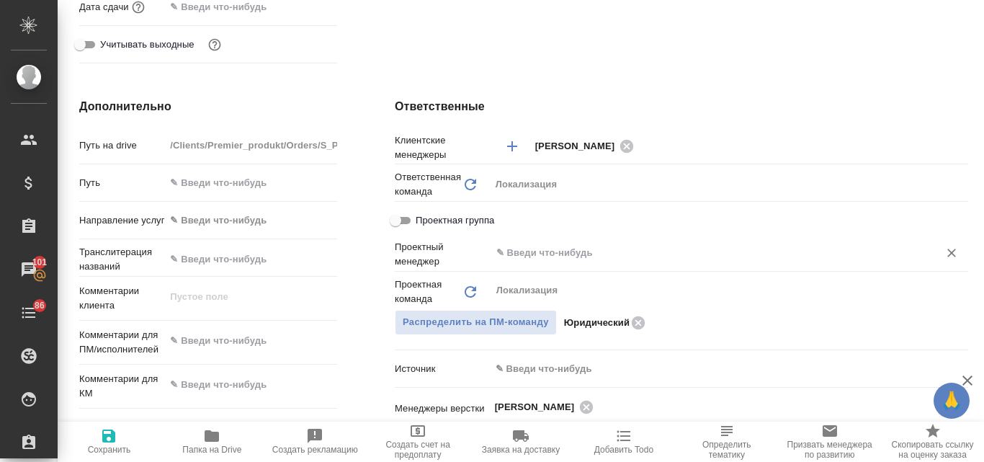
click at [109, 438] on icon "button" at bounding box center [108, 435] width 17 height 17
type textarea "x"
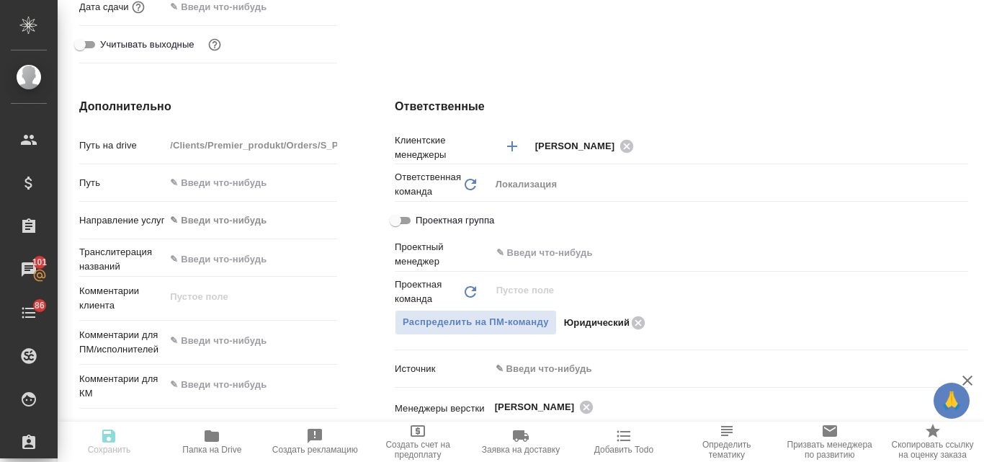
type textarea "x"
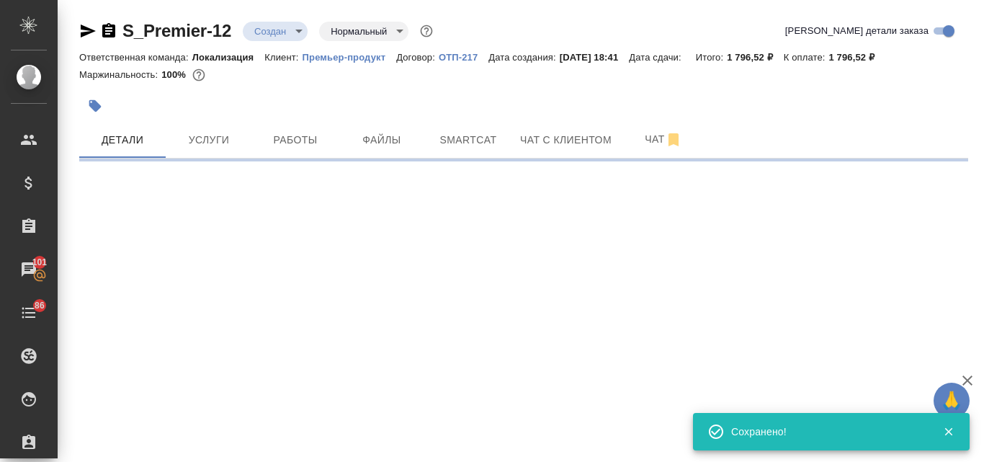
scroll to position [0, 0]
select select "RU"
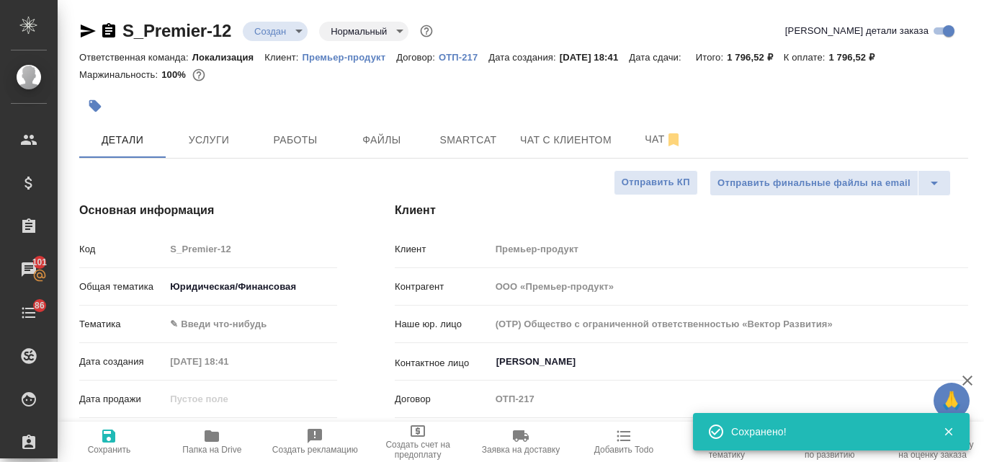
type textarea "x"
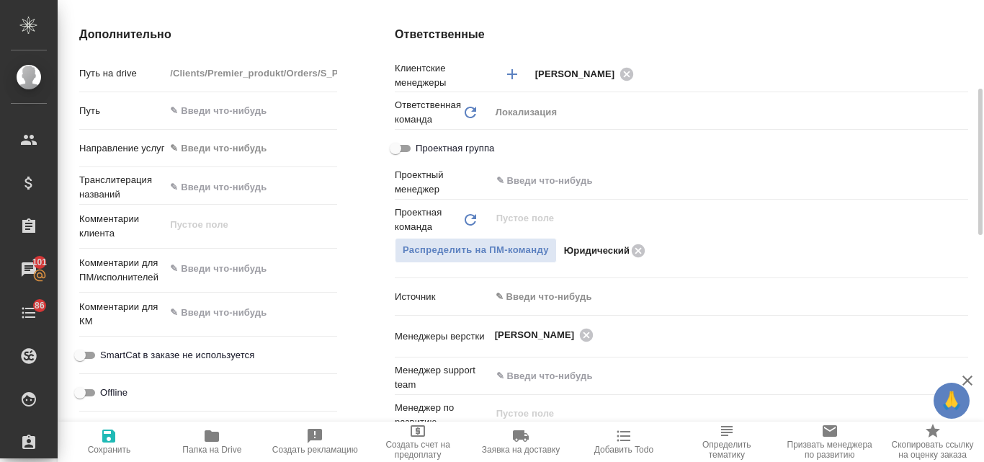
scroll to position [432, 0]
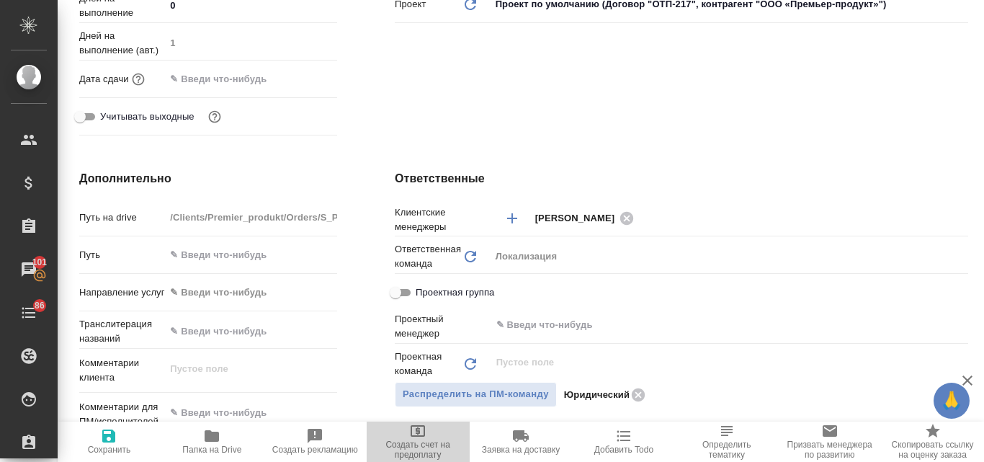
click at [421, 430] on icon "button" at bounding box center [417, 430] width 17 height 17
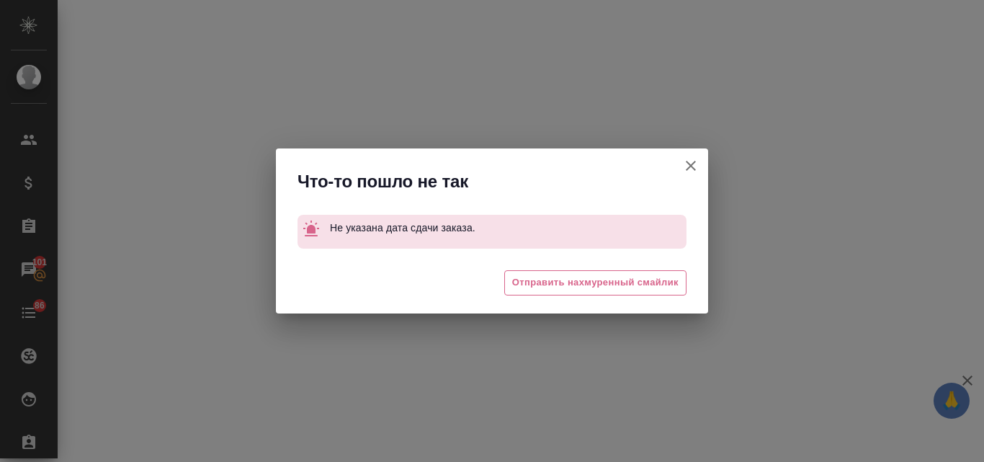
select select "RU"
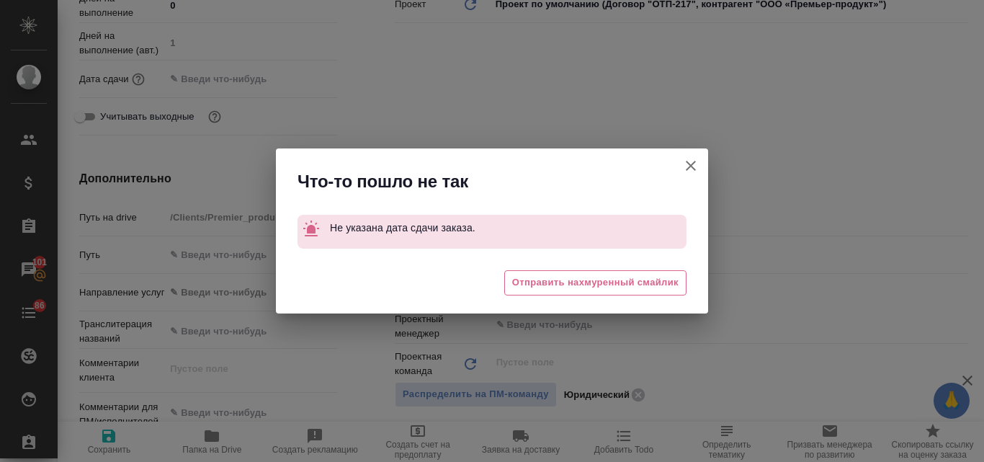
type textarea "x"
click at [680, 159] on button "Клиент не указал номер" at bounding box center [691, 165] width 35 height 35
type textarea "x"
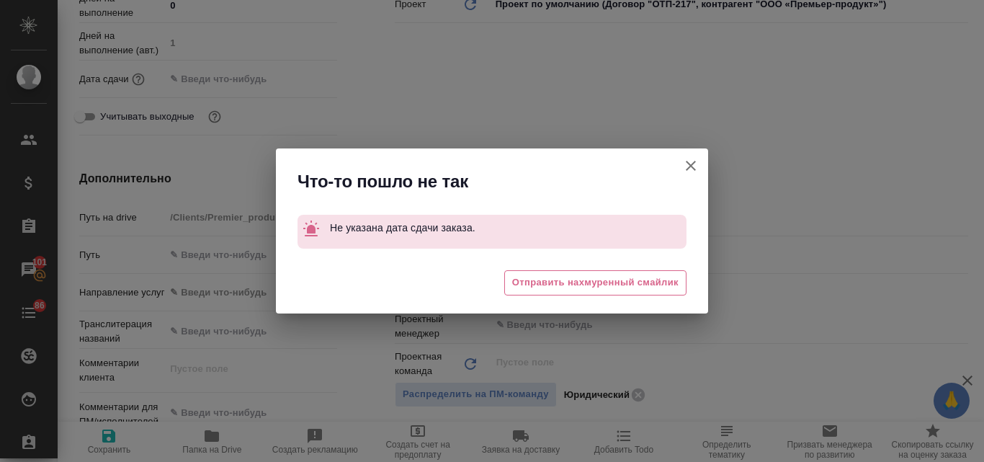
type textarea "x"
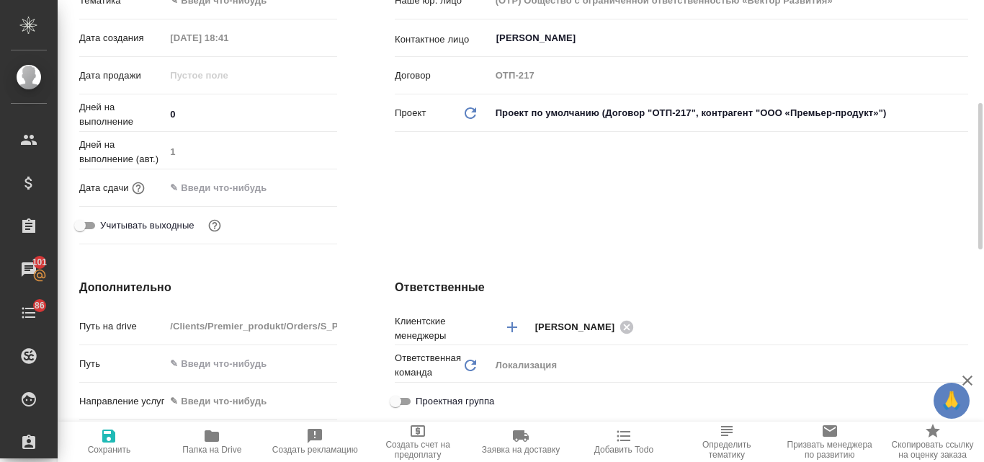
scroll to position [251, 0]
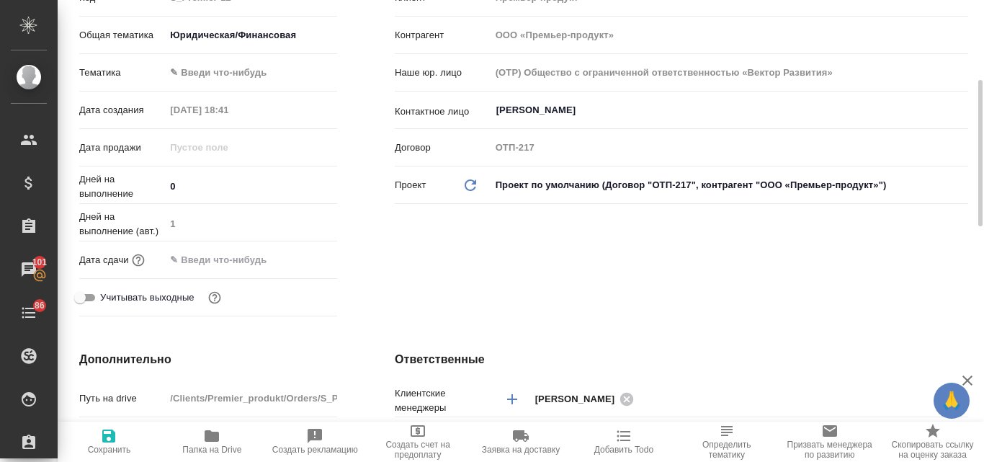
click at [212, 259] on input "text" at bounding box center [228, 259] width 126 height 21
click at [298, 256] on icon "button" at bounding box center [295, 258] width 17 height 17
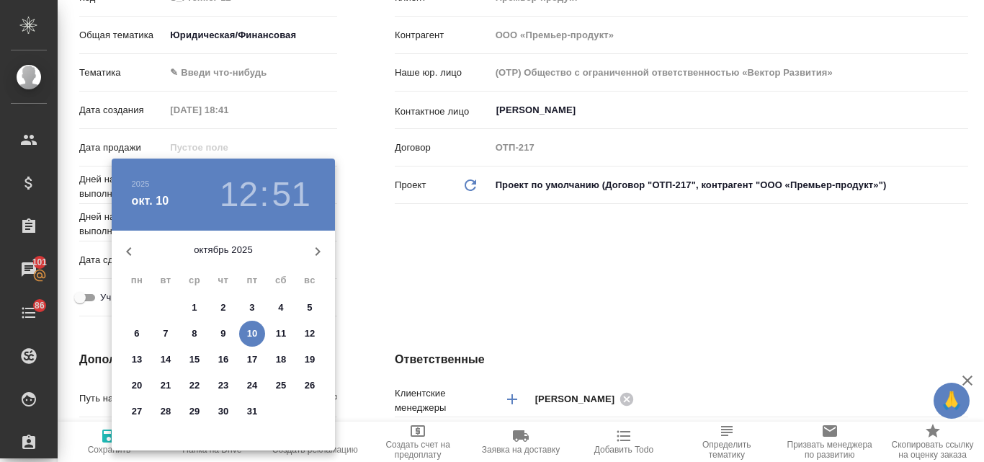
type textarea "x"
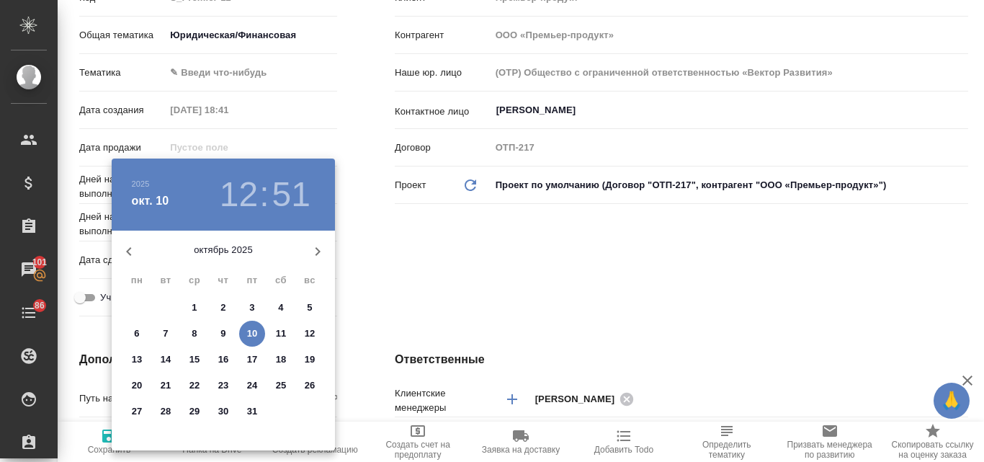
type textarea "x"
click at [193, 358] on p "15" at bounding box center [194, 359] width 11 height 14
type input "15.10.2025 12:51"
type textarea "x"
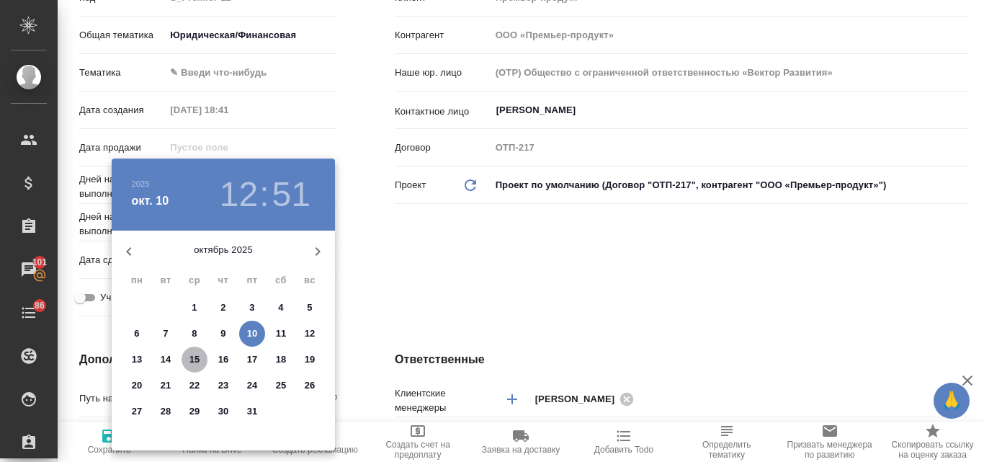
type textarea "x"
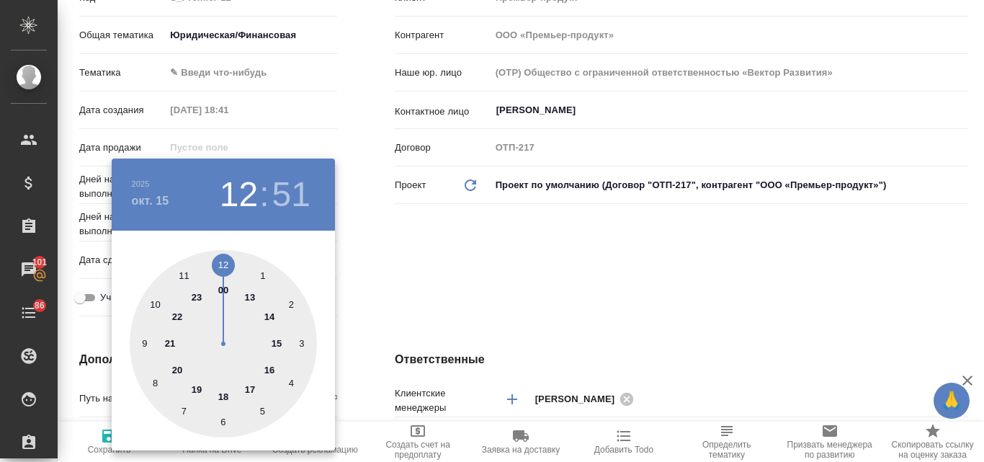
click at [225, 262] on div at bounding box center [223, 343] width 187 height 187
type textarea "x"
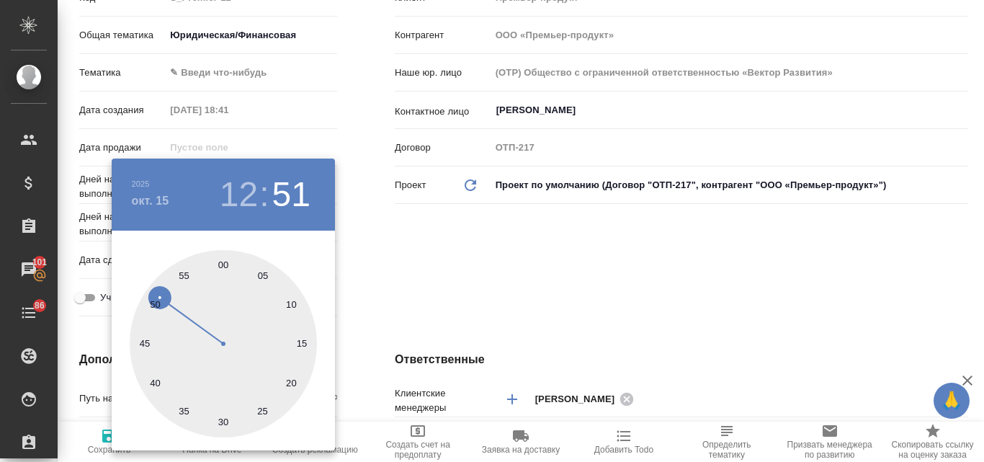
click at [223, 266] on div at bounding box center [223, 343] width 187 height 187
type input "15.10.2025 12:00"
type textarea "x"
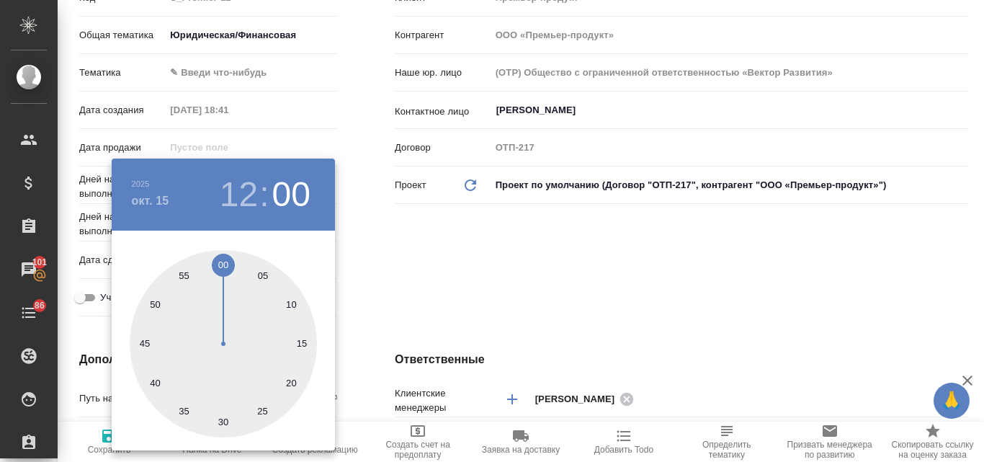
click at [452, 270] on div at bounding box center [492, 231] width 984 height 462
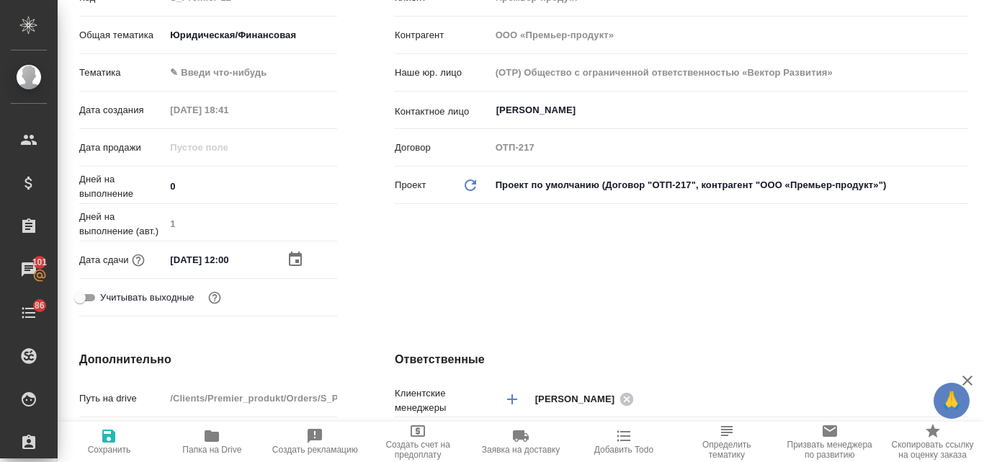
click at [108, 437] on icon "button" at bounding box center [108, 435] width 17 height 17
type textarea "x"
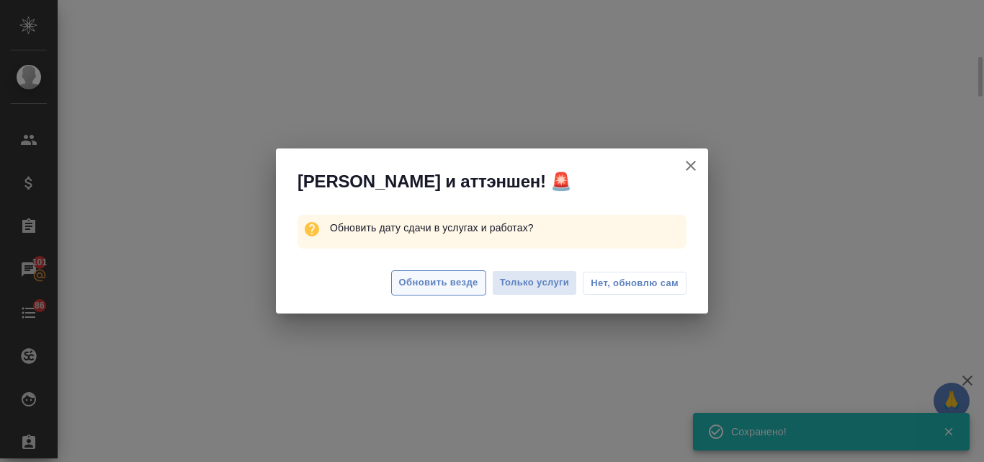
select select "RU"
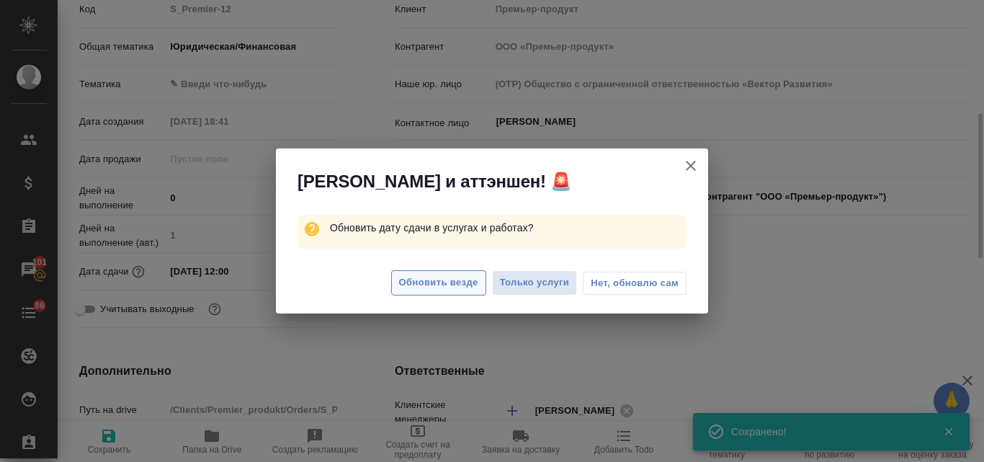
scroll to position [269, 0]
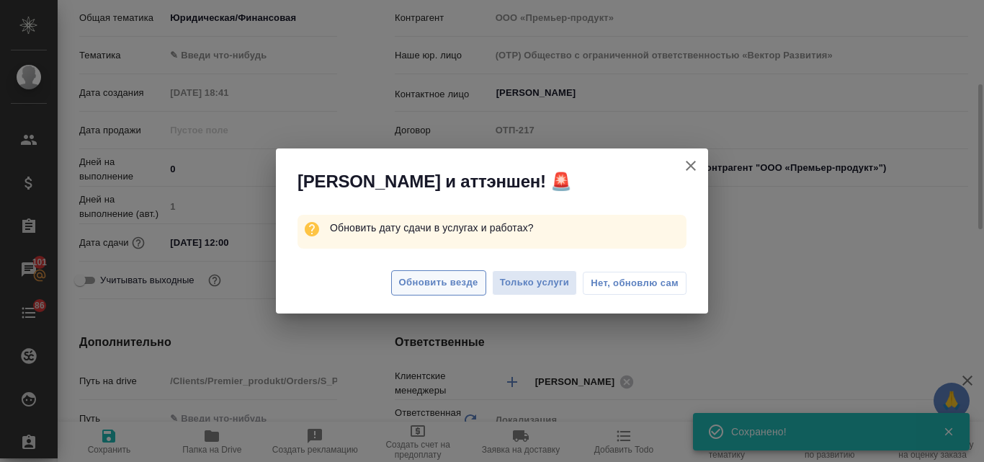
type textarea "x"
click at [438, 275] on span "Обновить везде" at bounding box center [438, 282] width 79 height 17
type textarea "x"
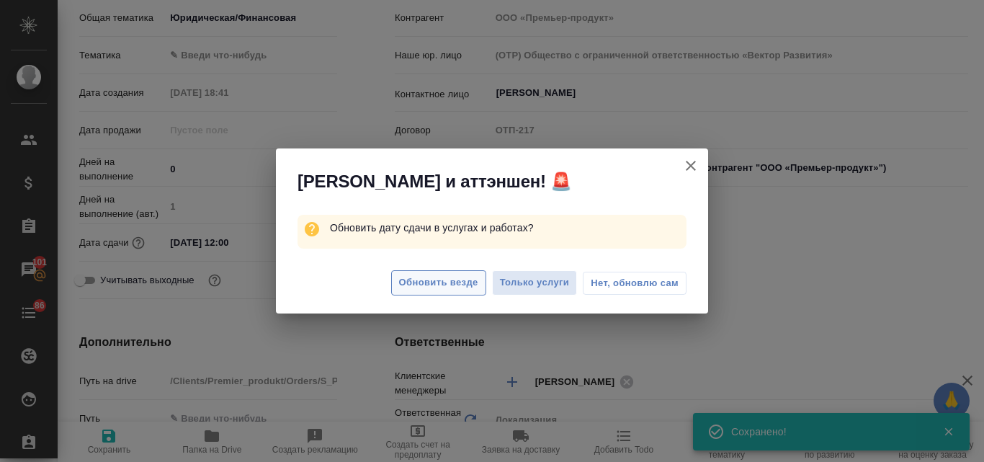
type textarea "x"
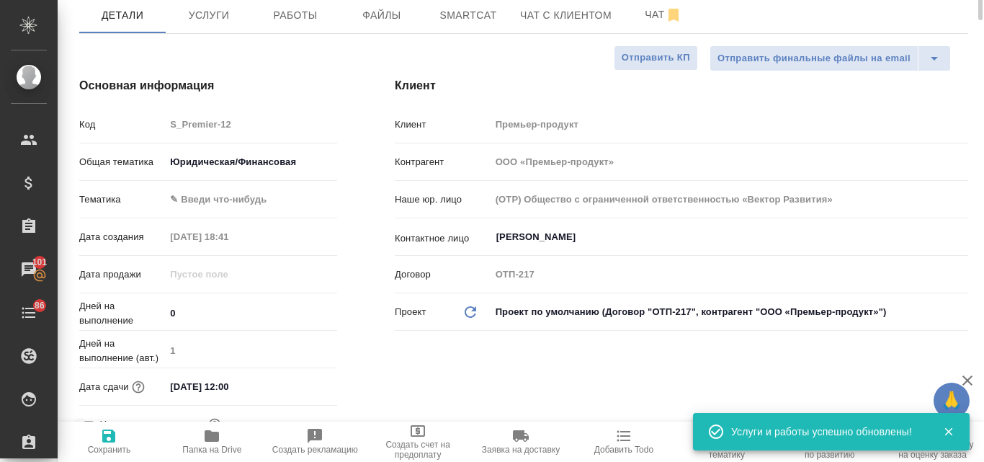
scroll to position [0, 0]
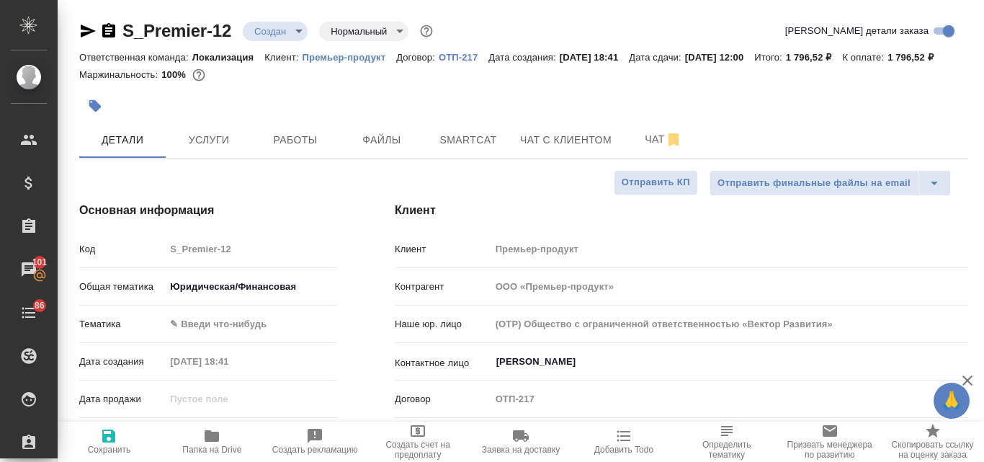
click at [413, 439] on icon "button" at bounding box center [417, 430] width 17 height 17
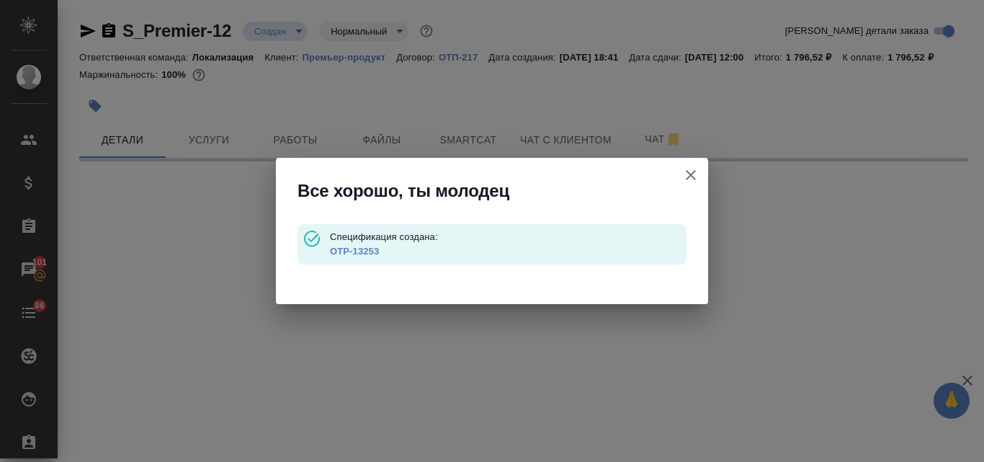
type input "waitingForPrepayment"
select select "RU"
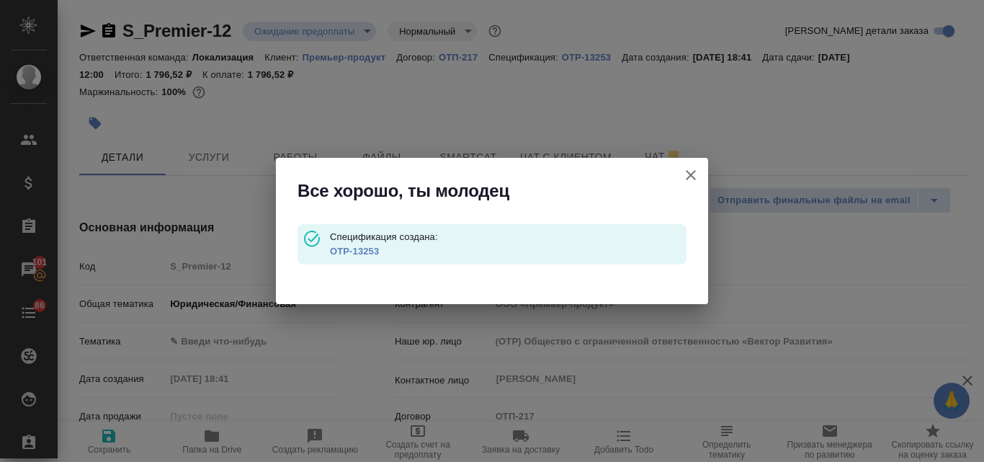
type textarea "x"
click at [360, 249] on link "OTP-13253" at bounding box center [354, 251] width 49 height 11
type textarea "x"
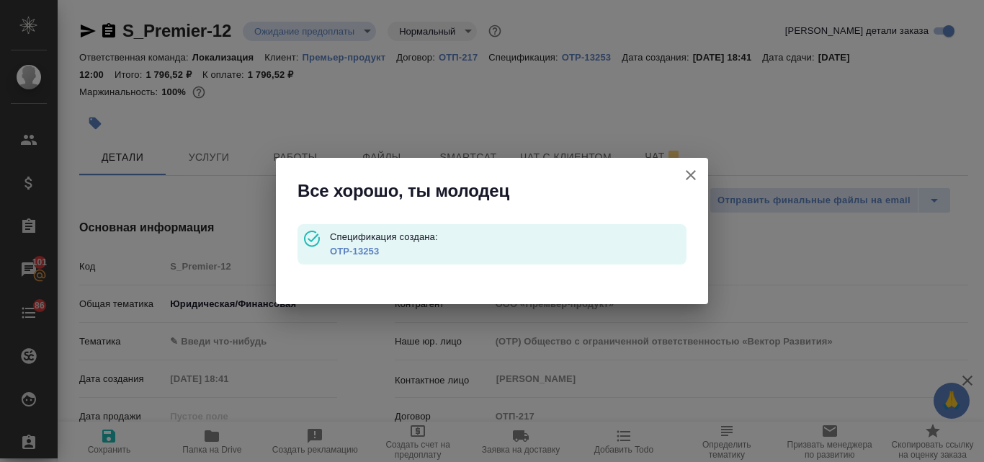
type textarea "x"
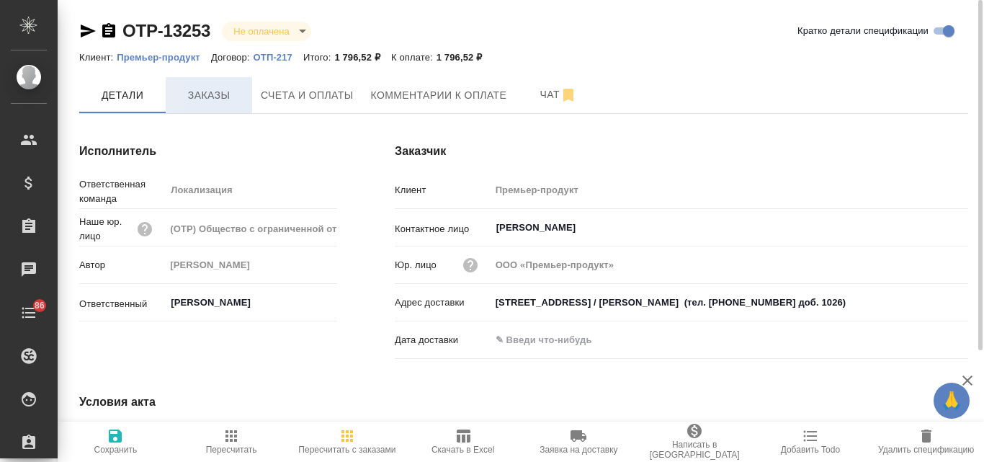
click at [224, 96] on span "Заказы" at bounding box center [208, 95] width 69 height 18
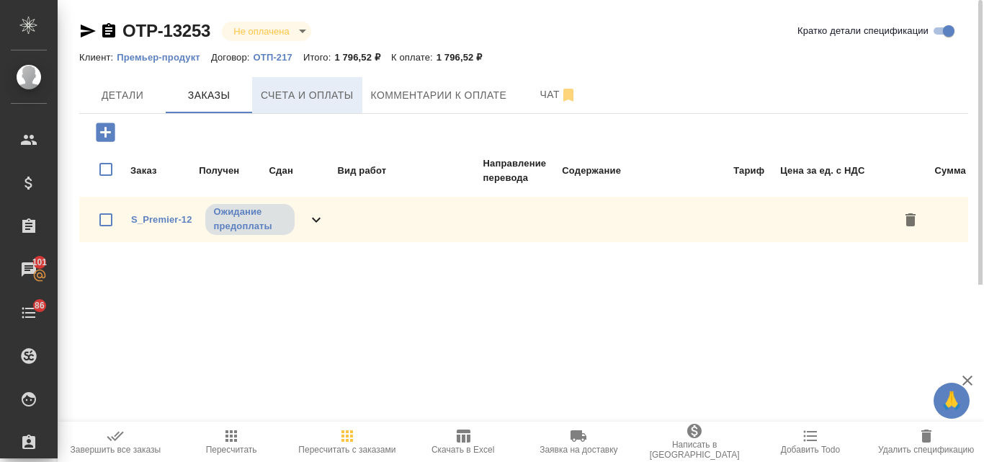
click at [331, 80] on button "Счета и оплаты" at bounding box center [307, 95] width 110 height 36
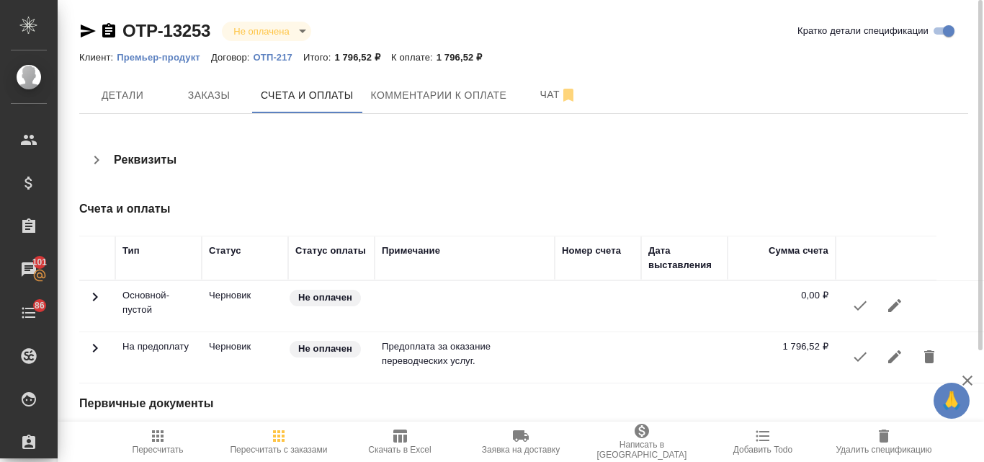
click at [851, 361] on icon "button" at bounding box center [859, 356] width 17 height 17
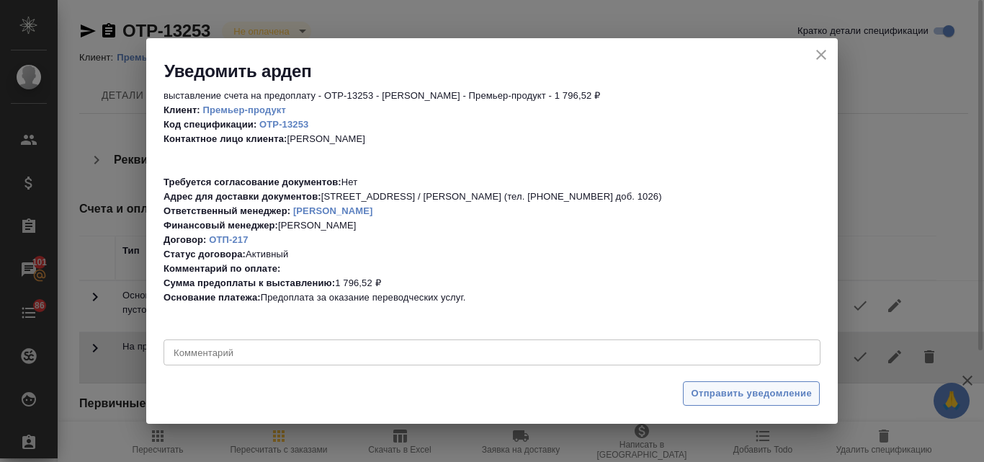
click at [728, 390] on span "Отправить уведомление" at bounding box center [751, 393] width 121 height 17
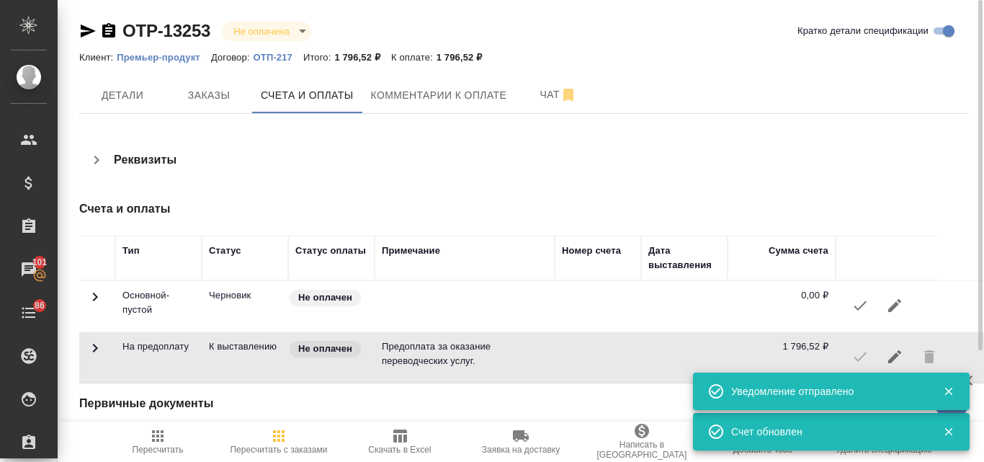
click at [83, 32] on icon "button" at bounding box center [88, 30] width 15 height 13
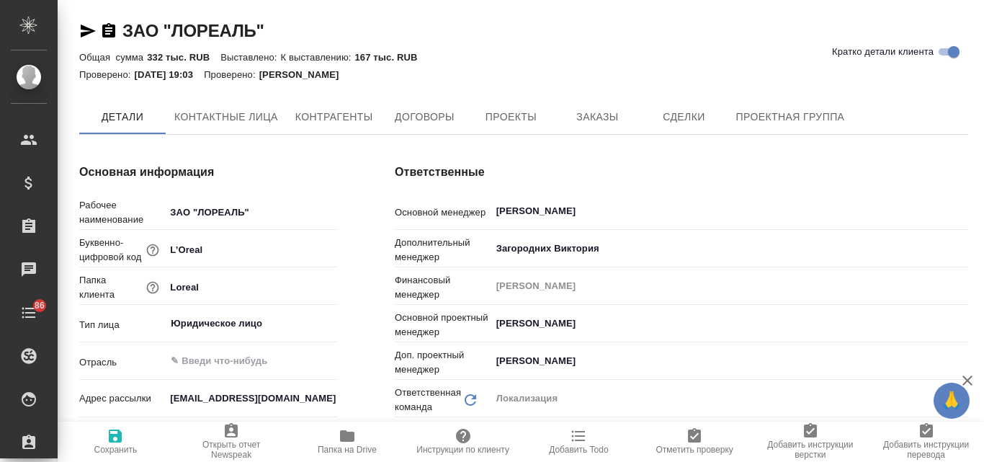
type textarea "x"
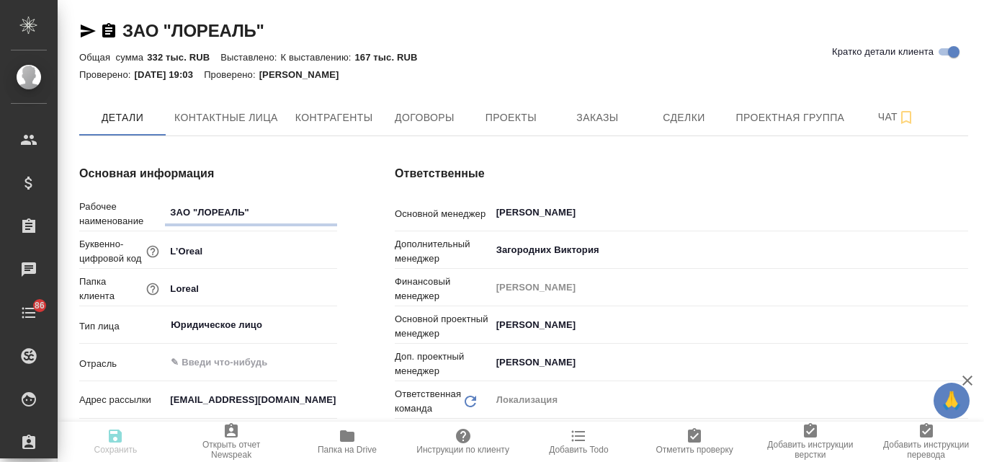
type textarea "x"
click at [604, 102] on button "Заказы" at bounding box center [597, 117] width 86 height 36
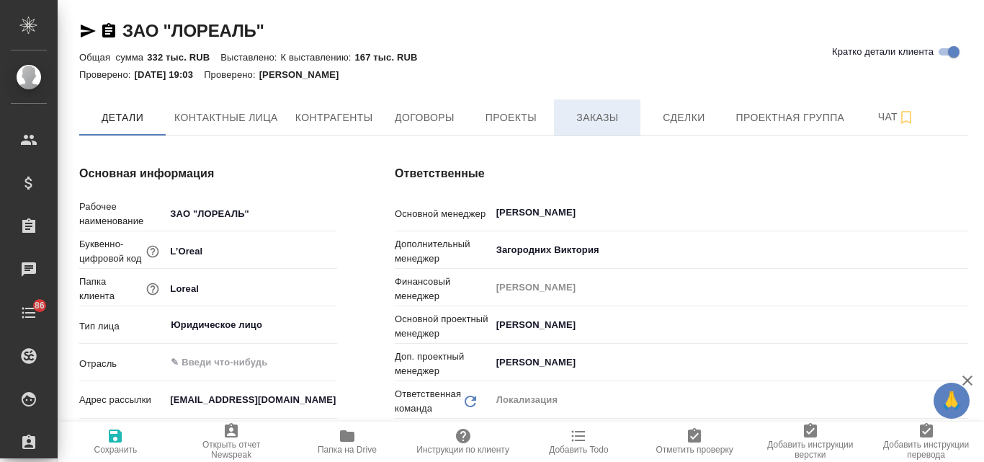
type textarea "x"
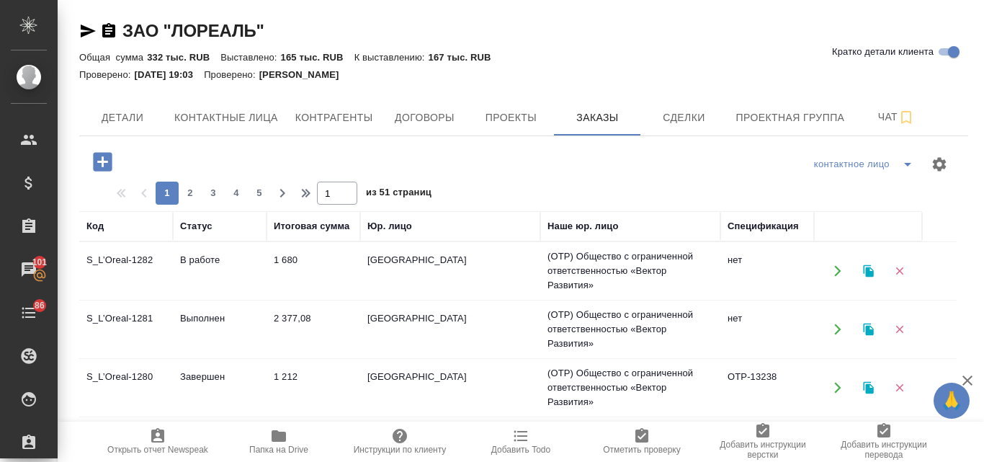
click at [287, 260] on td "1 680" at bounding box center [314, 271] width 94 height 50
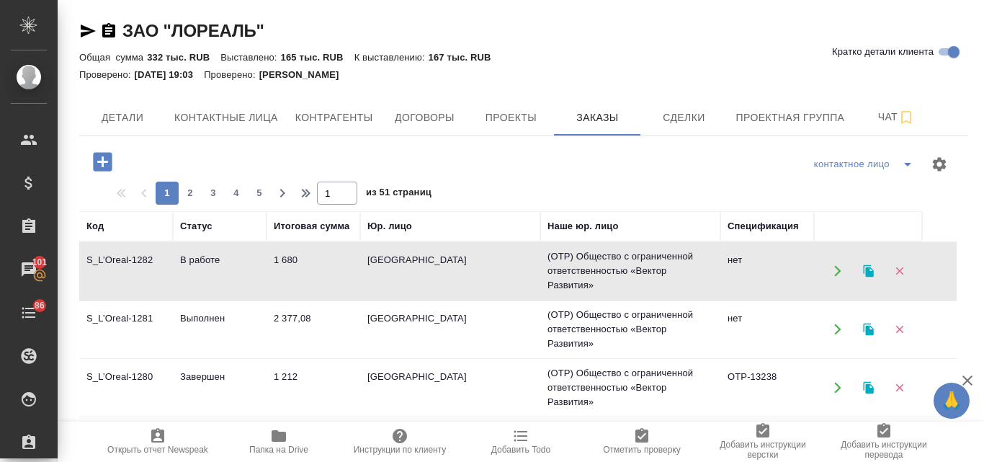
click at [287, 260] on td "1 680" at bounding box center [314, 271] width 94 height 50
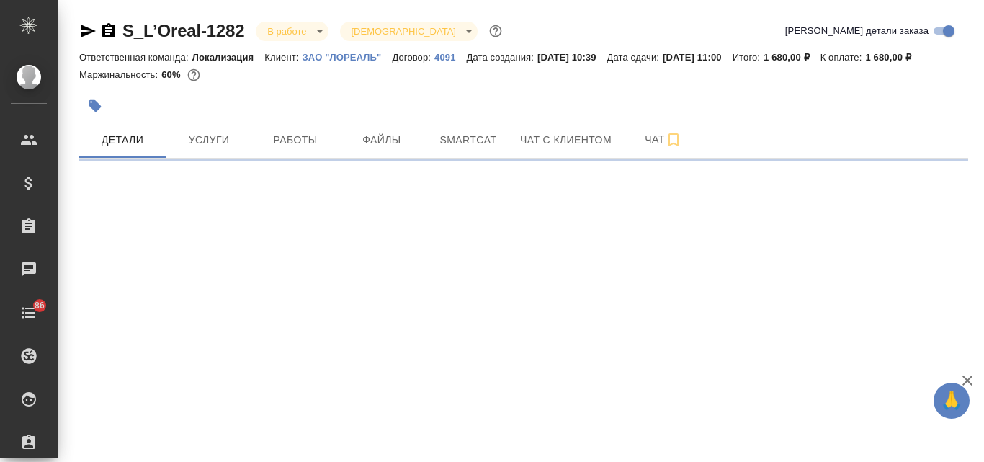
select select "RU"
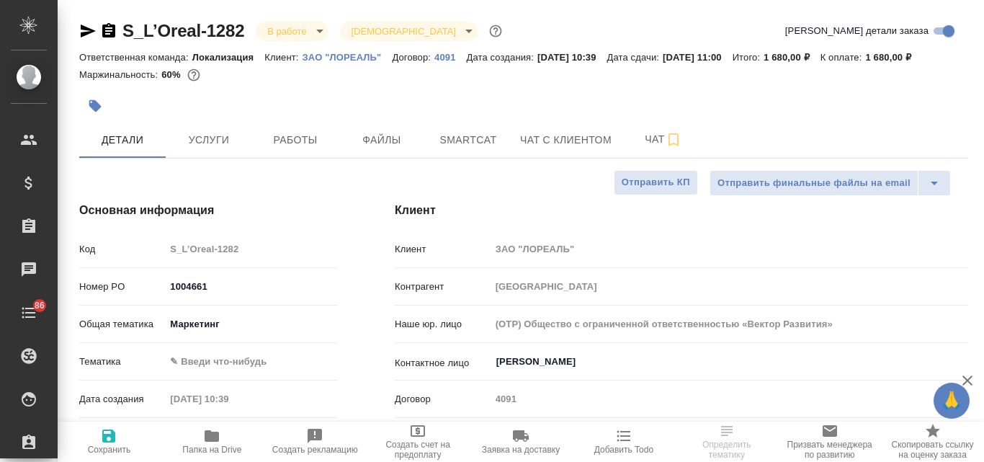
type textarea "x"
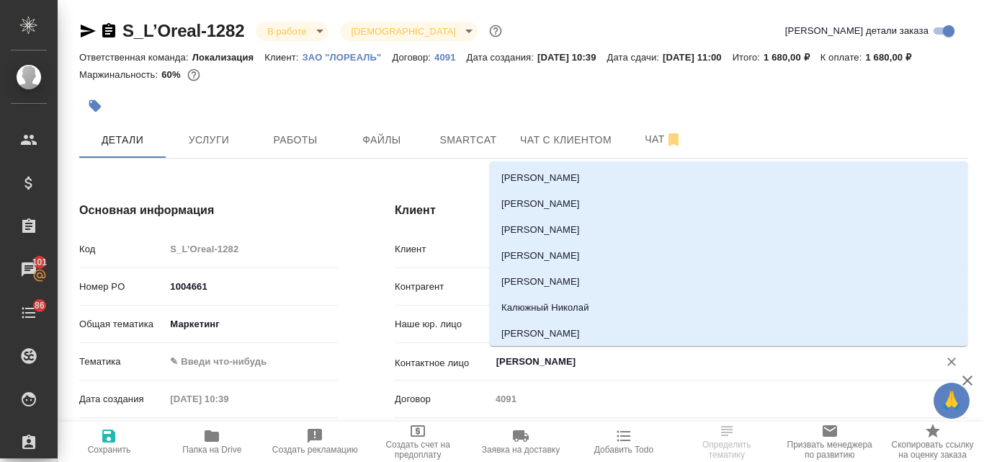
drag, startPoint x: 607, startPoint y: 361, endPoint x: 474, endPoint y: 349, distance: 133.1
click at [474, 349] on div "Контактное лицо [PERSON_NAME] [PERSON_NAME]" at bounding box center [681, 361] width 573 height 25
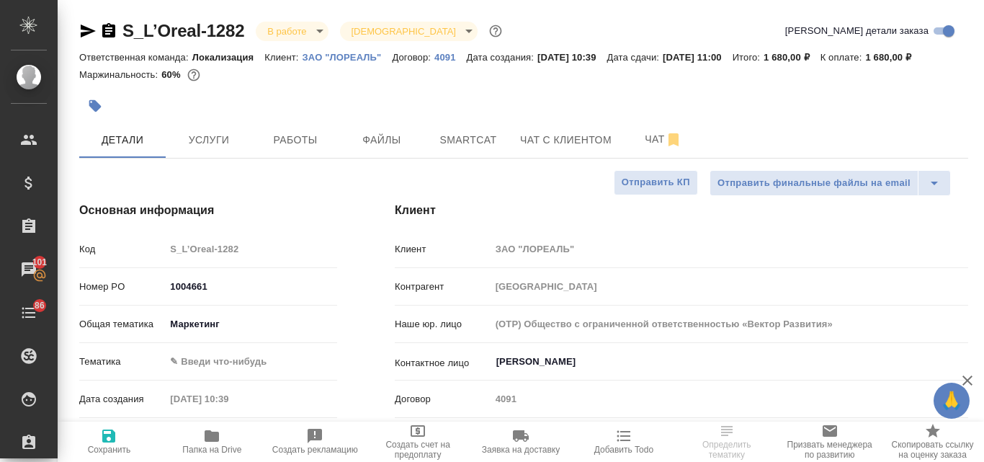
type textarea "x"
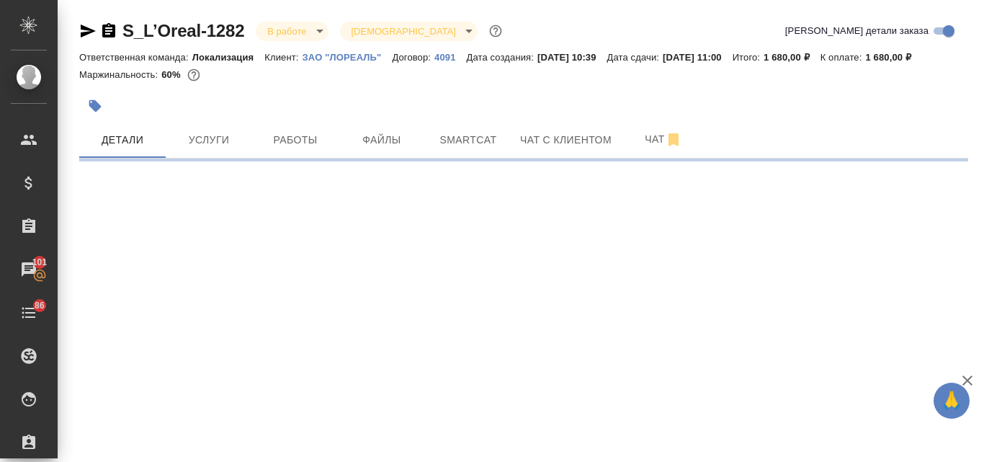
select select "RU"
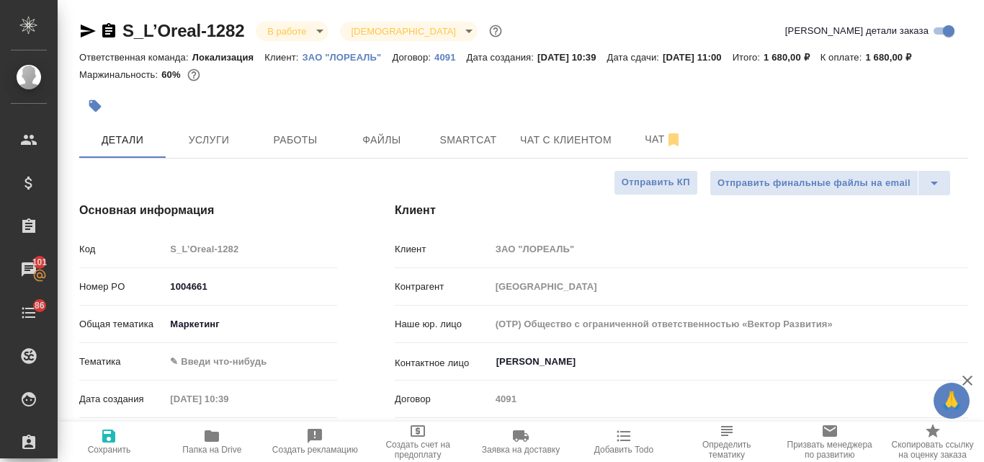
type textarea "x"
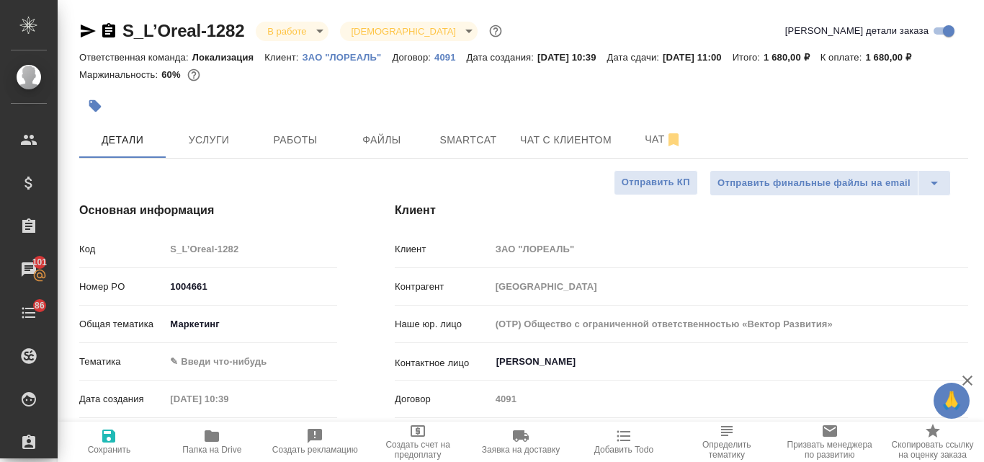
type textarea "x"
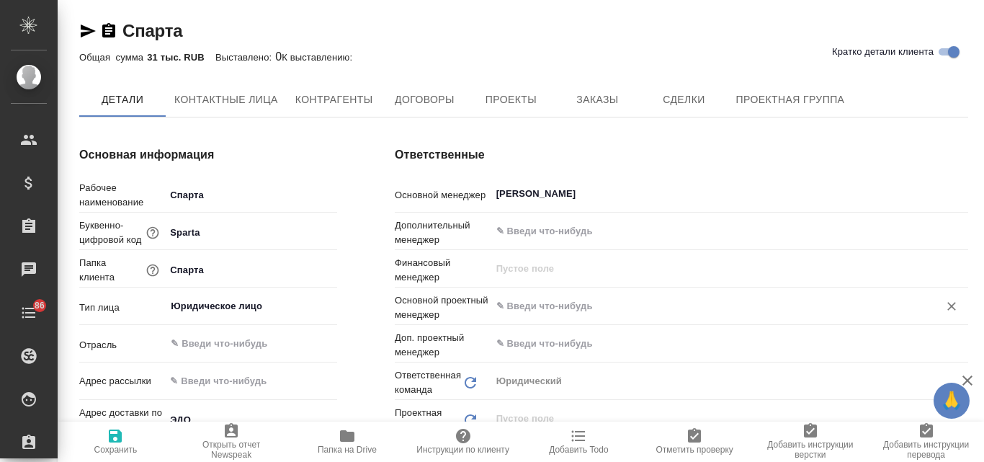
type textarea "x"
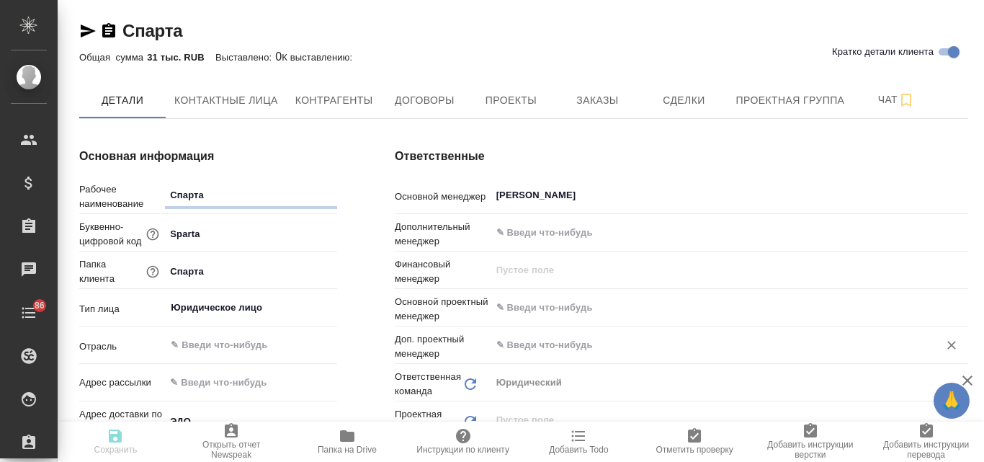
type textarea "x"
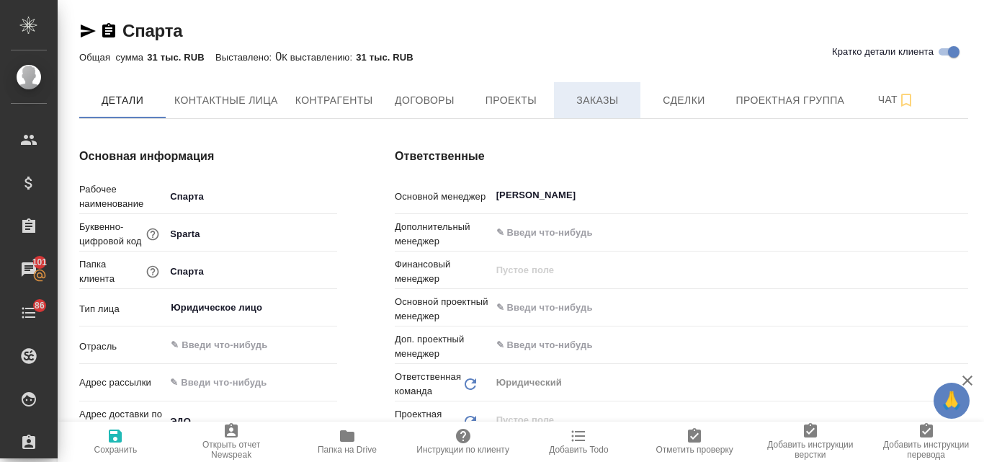
click at [612, 106] on span "Заказы" at bounding box center [597, 100] width 69 height 18
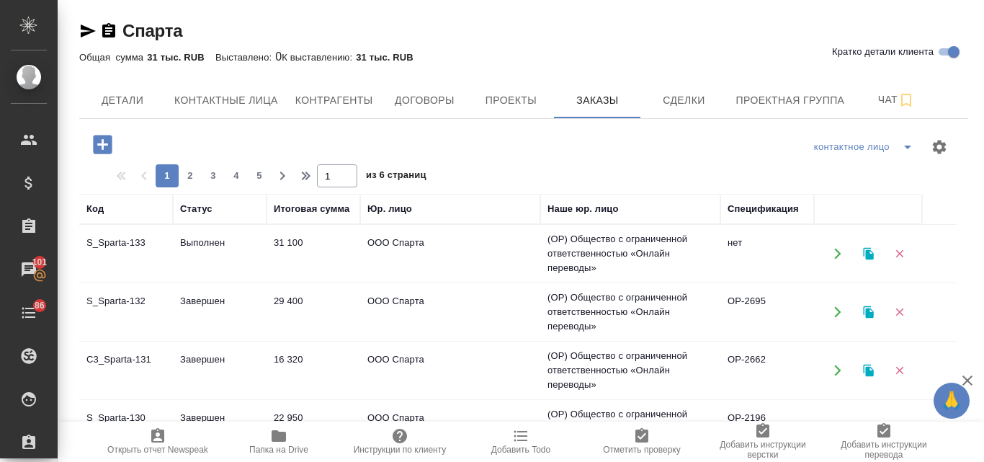
click at [215, 246] on td "Выполнен" at bounding box center [220, 253] width 94 height 50
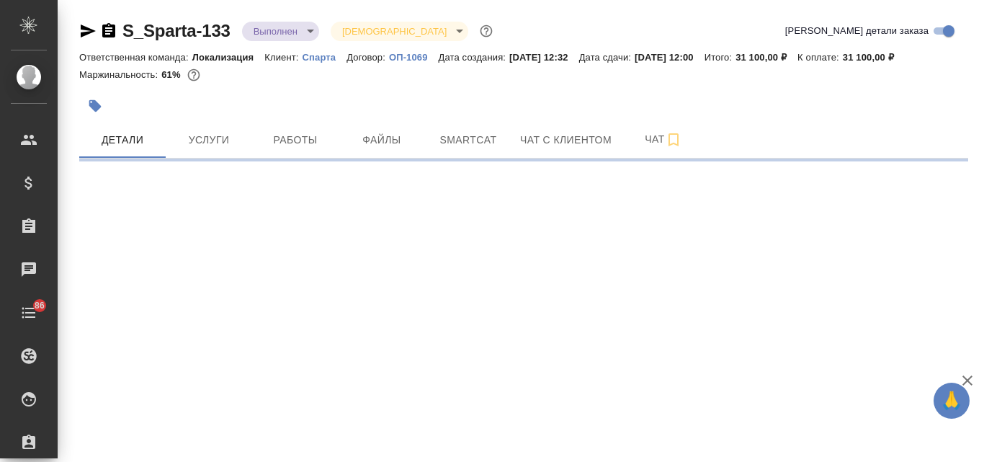
select select "RU"
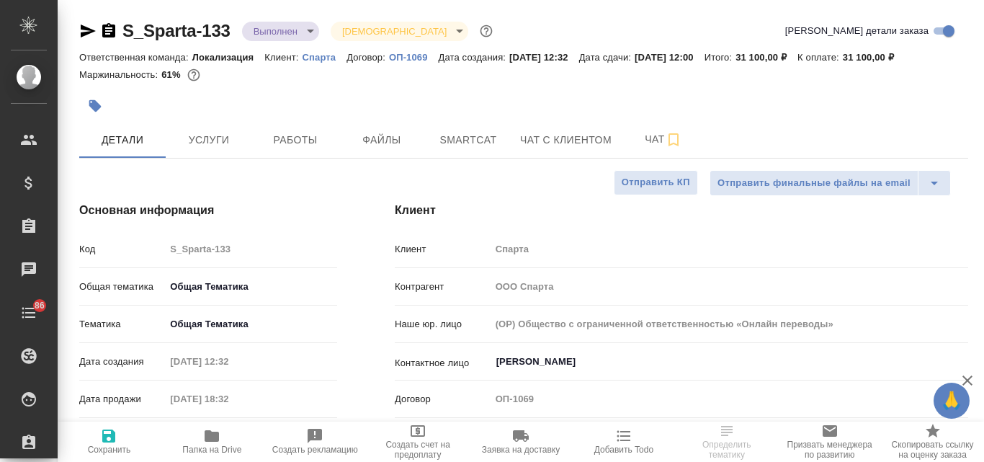
type textarea "x"
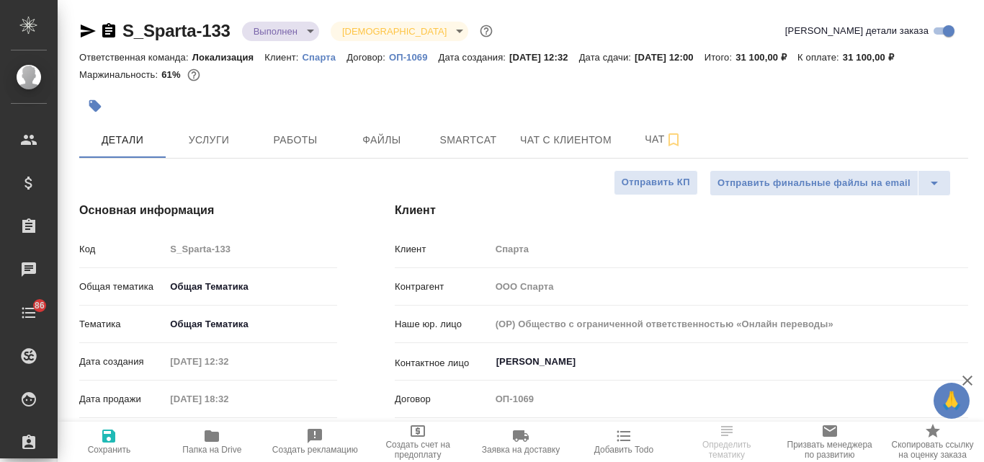
type textarea "x"
click at [308, 31] on body "🙏 .cls-1 fill:#fff; AWATERA Valyaeva Anna Клиенты Спецификации Заказы Чаты 86 T…" at bounding box center [492, 231] width 984 height 462
type textarea "x"
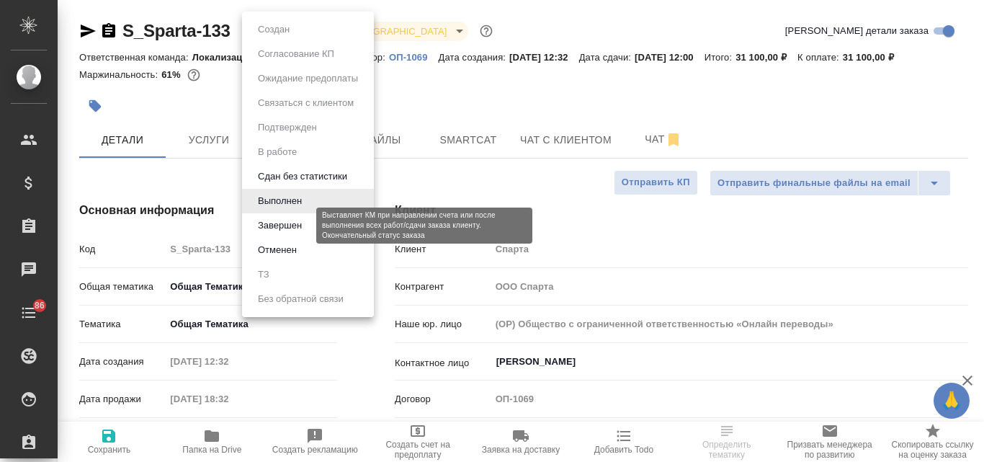
click at [298, 226] on button "Завершен" at bounding box center [280, 226] width 53 height 16
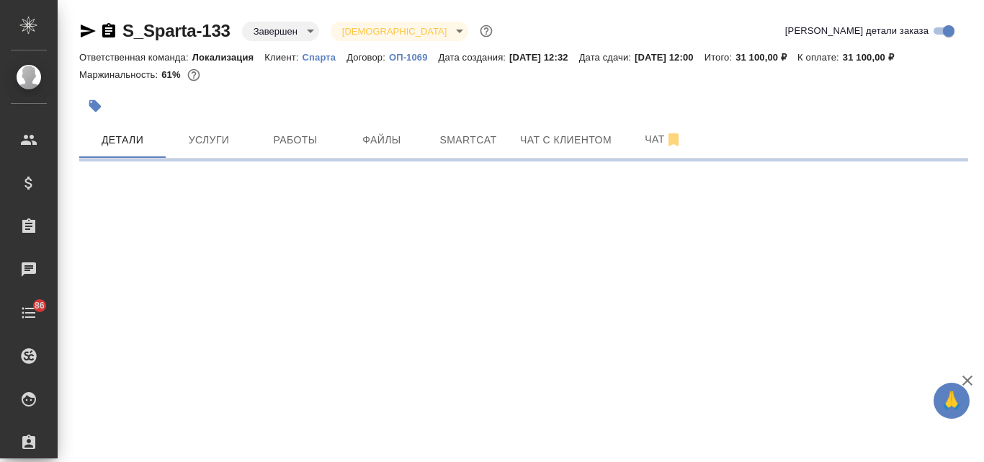
select select "RU"
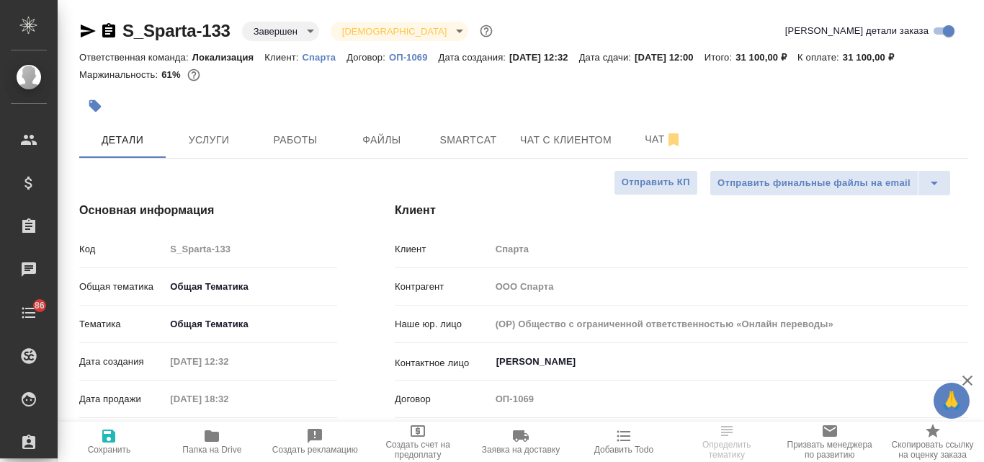
type textarea "x"
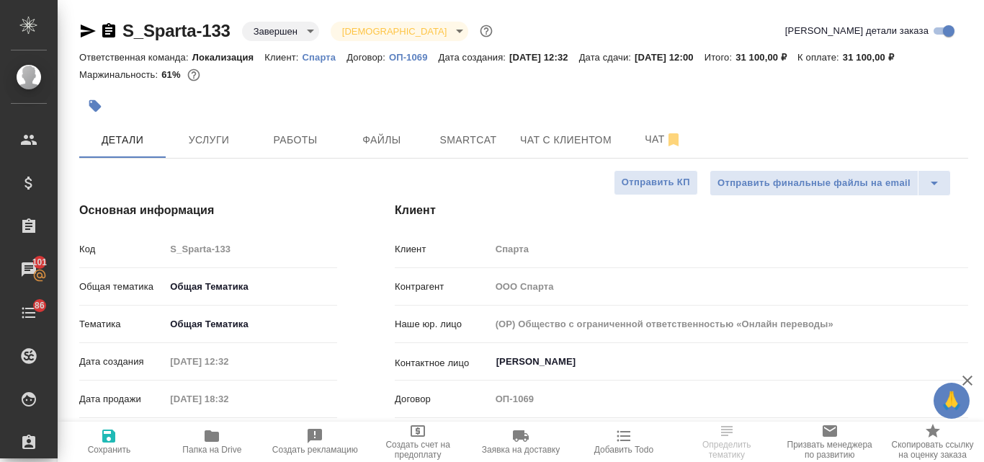
type textarea "x"
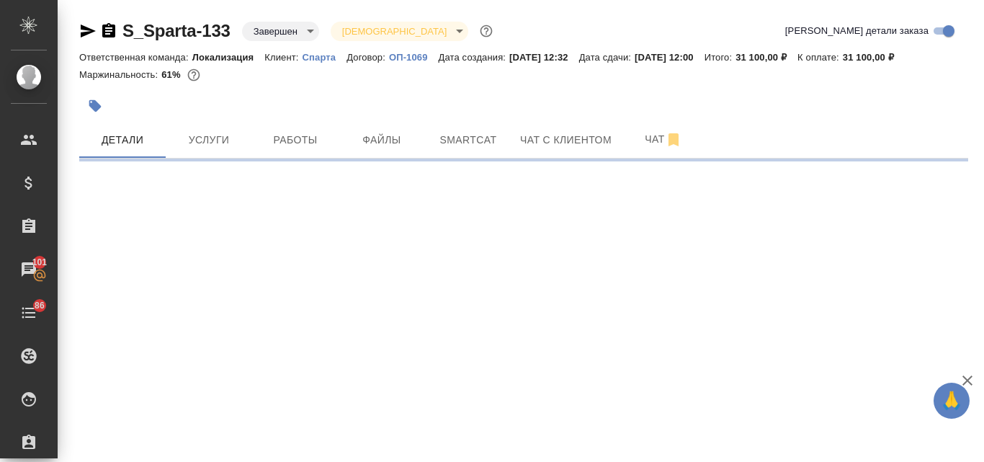
select select "RU"
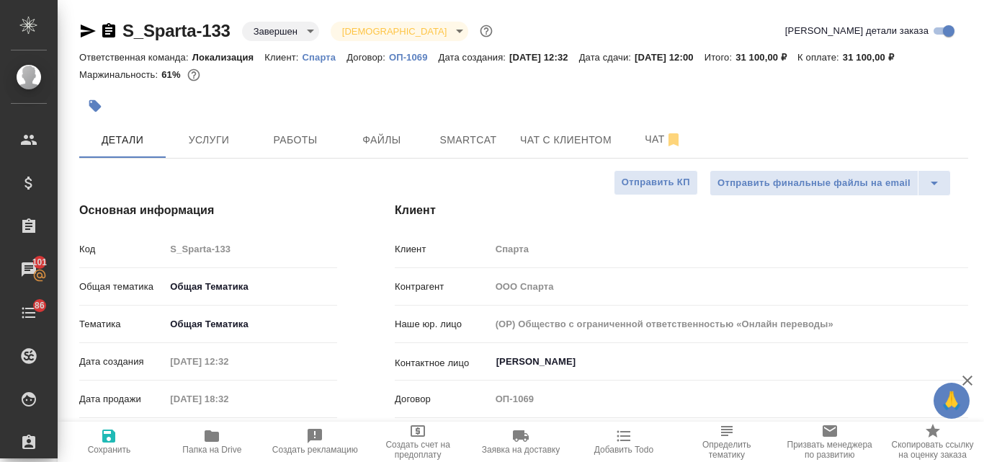
type textarea "x"
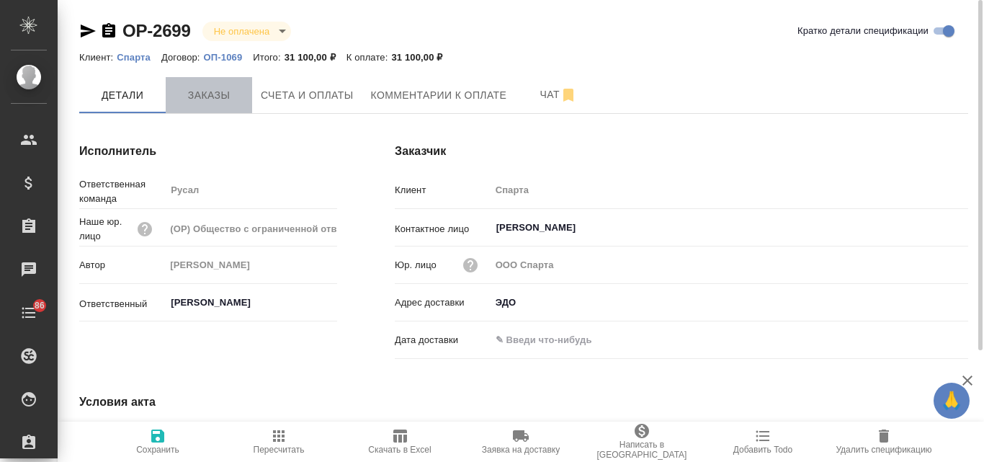
click at [200, 97] on span "Заказы" at bounding box center [208, 95] width 69 height 18
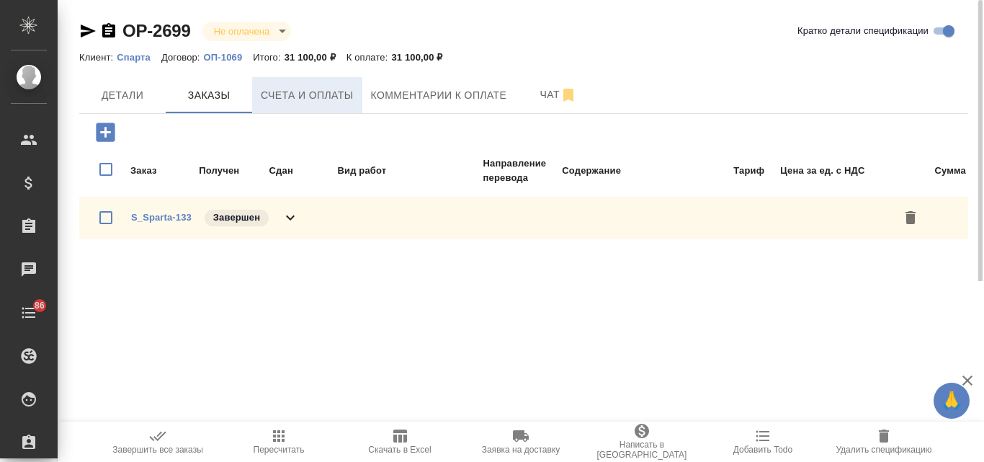
click at [303, 107] on button "Счета и оплаты" at bounding box center [307, 95] width 110 height 36
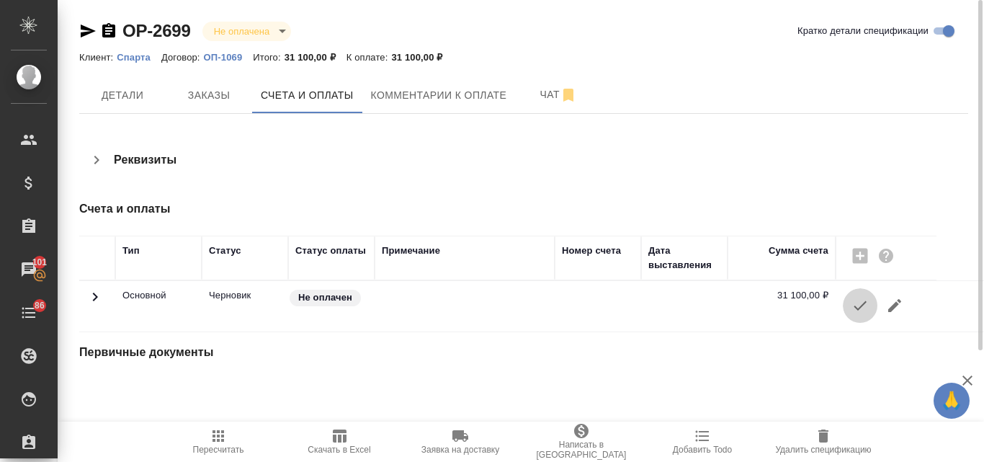
click at [852, 305] on icon "button" at bounding box center [859, 305] width 17 height 17
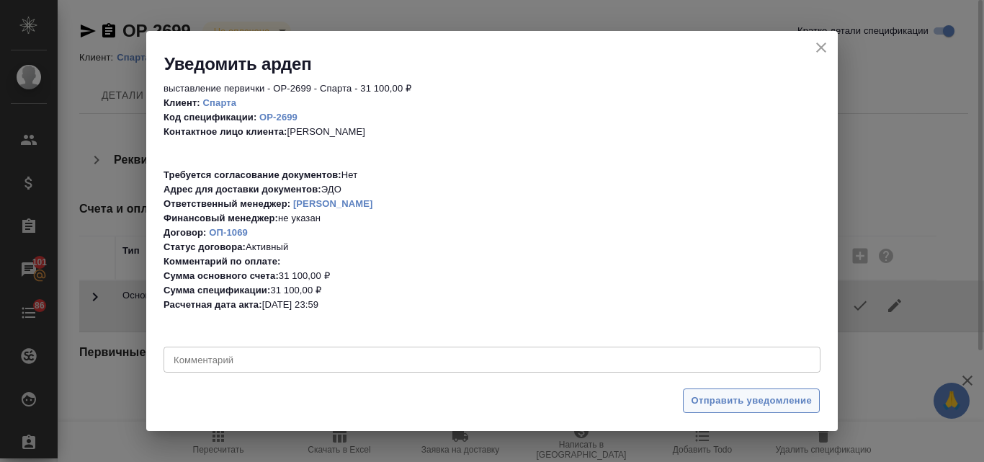
click at [722, 402] on span "Отправить уведомление" at bounding box center [751, 401] width 121 height 17
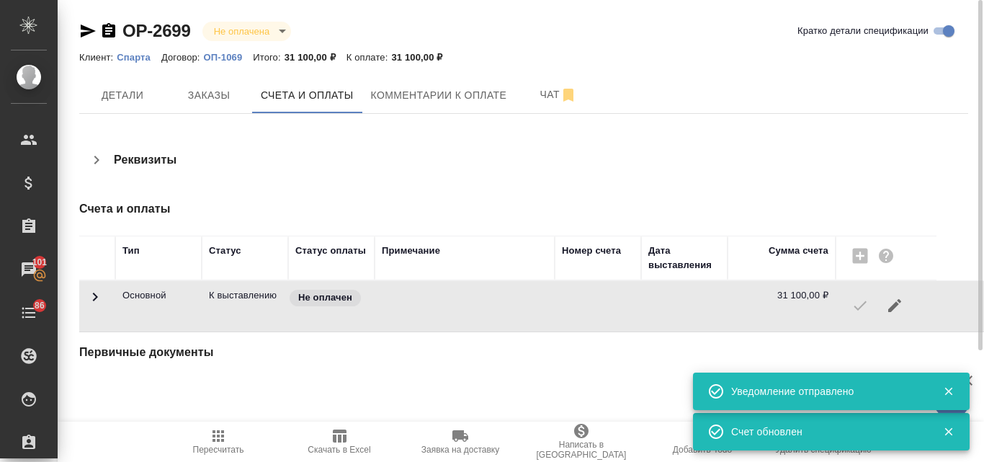
click at [78, 32] on div "OP-2699 Не оплачена notPayed Кратко детали спецификации Клиент: Спарта Договор:…" at bounding box center [523, 207] width 905 height 415
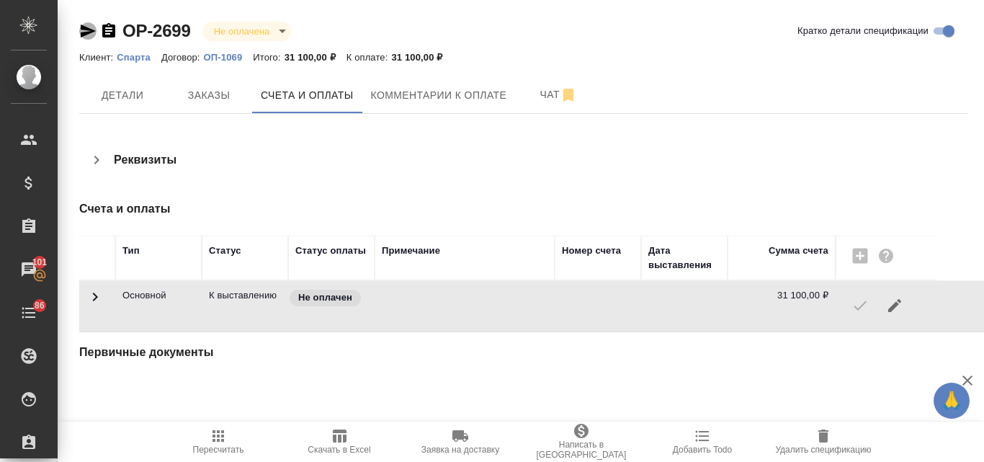
click at [86, 30] on icon "button" at bounding box center [88, 30] width 15 height 13
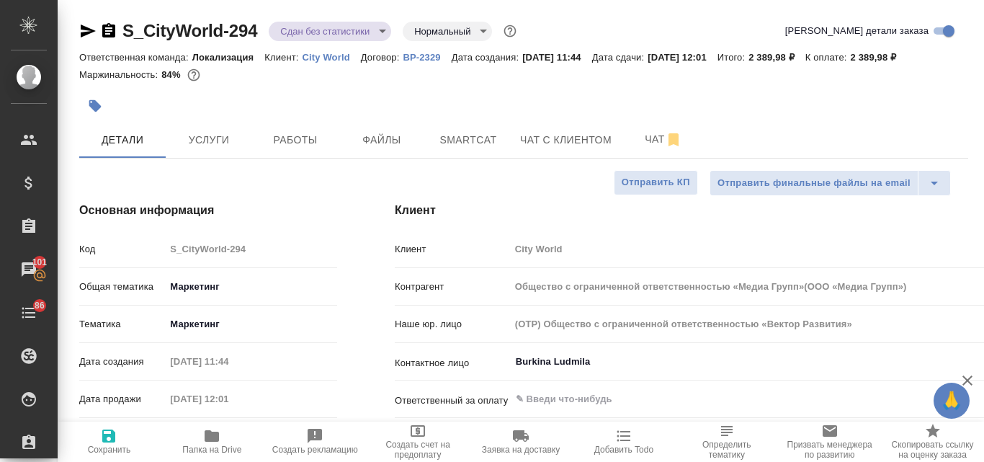
select select "RU"
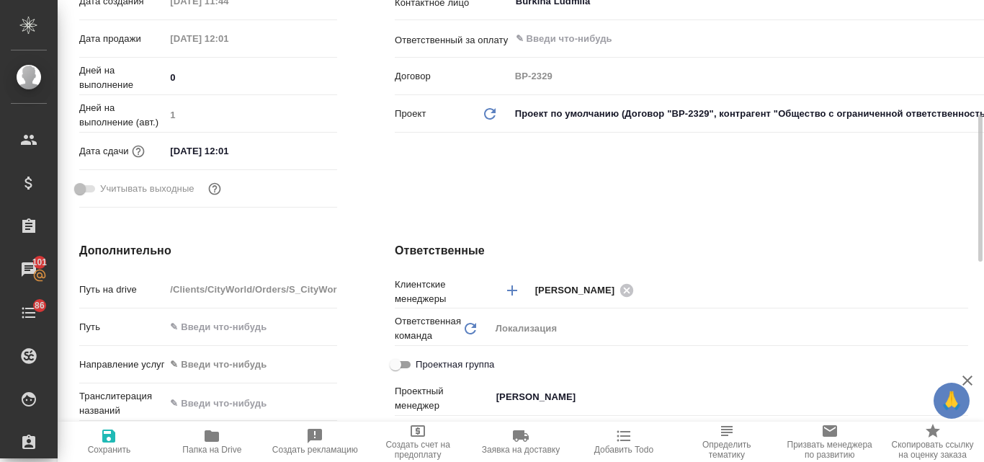
type input "Общество с ограниченной ответственностью «Медиа Групп»(ООО «Медиа Групп»)"
